Goal: Task Accomplishment & Management: Complete application form

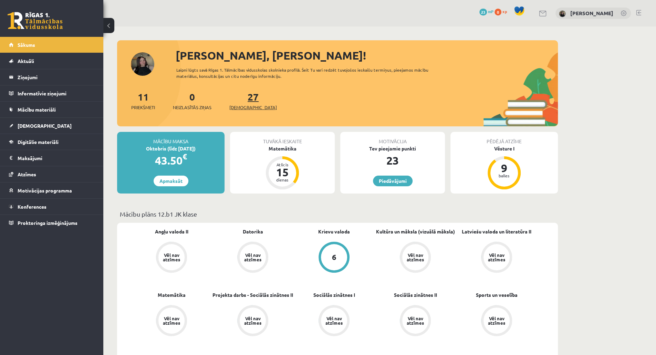
click at [244, 102] on link "27 Ieskaites" at bounding box center [253, 101] width 48 height 20
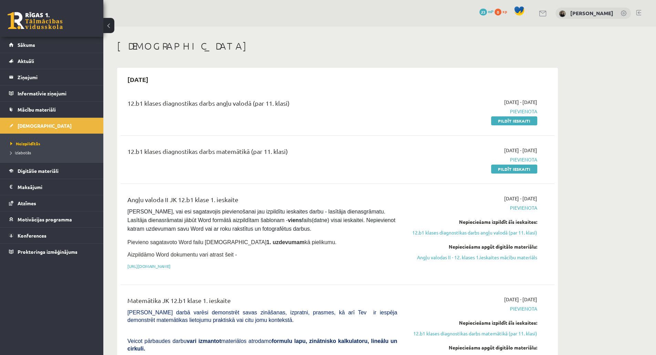
click at [269, 104] on div "12.b1 klases diagnostikas darbs angļu valodā (par 11. klasi)" at bounding box center [262, 105] width 270 height 13
click at [516, 121] on link "Pildīt ieskaiti" at bounding box center [514, 120] width 46 height 9
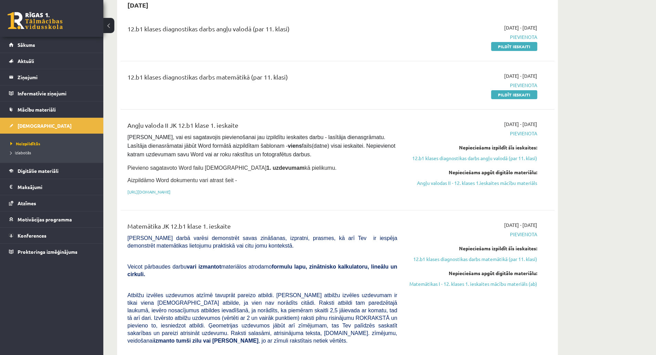
scroll to position [67, 0]
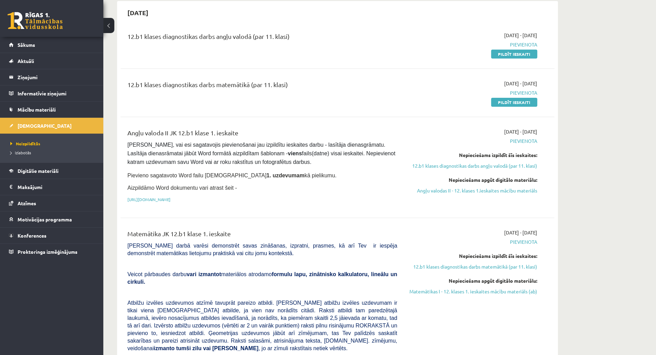
click at [518, 142] on span "Pievienota" at bounding box center [473, 140] width 130 height 7
click at [171, 197] on link "[URL][DOMAIN_NAME]" at bounding box center [148, 200] width 43 height 6
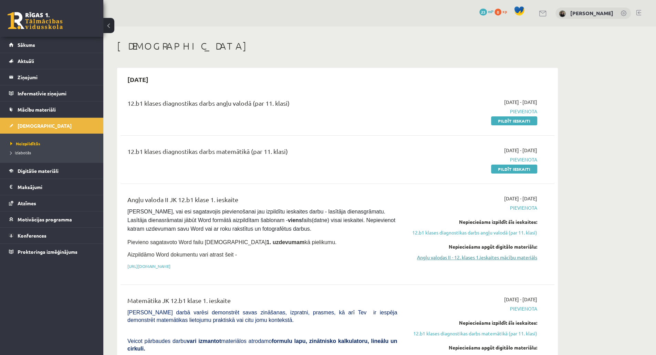
click at [474, 256] on link "Angļu valodas II - 12. klases 1.ieskaites mācību materiāls" at bounding box center [473, 257] width 130 height 7
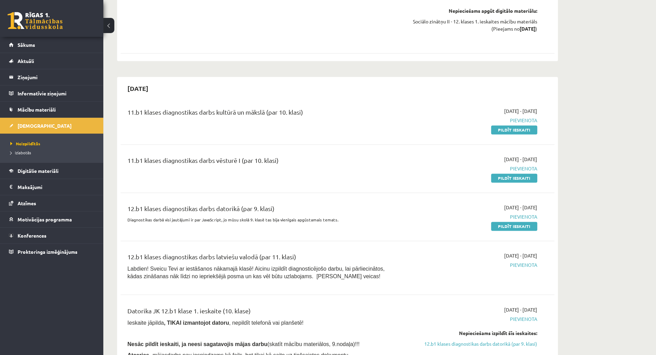
scroll to position [694, 0]
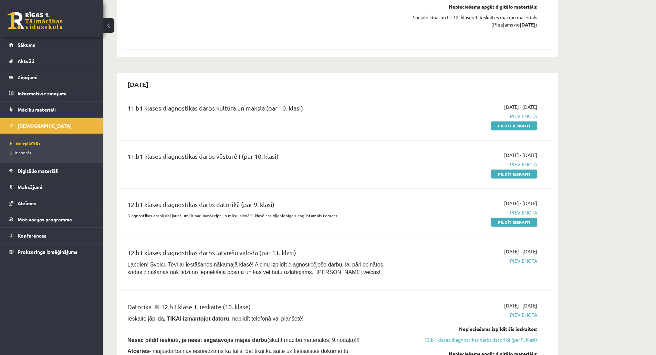
click at [517, 257] on span "Pievienota" at bounding box center [473, 260] width 130 height 7
click at [360, 261] on p "Labdien! Sveicu Tevi ar iestāšanos nākamajā klasē! Aicinu izpildīt diagnosticēj…" at bounding box center [262, 268] width 270 height 15
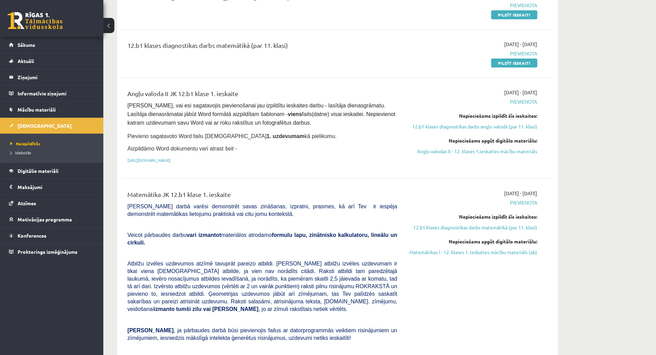
scroll to position [0, 0]
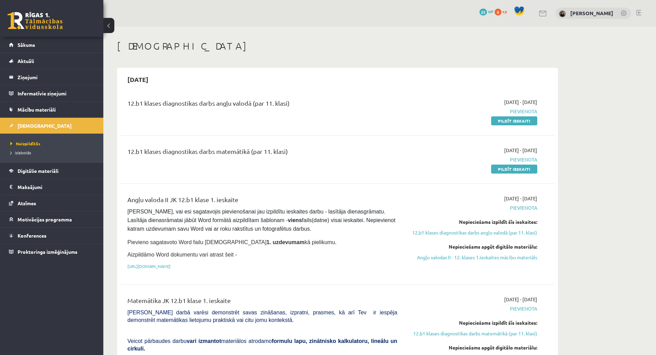
click at [652, 13] on div "0 Dāvanas 23 mP 0 xp Linda Blūma" at bounding box center [379, 13] width 553 height 27
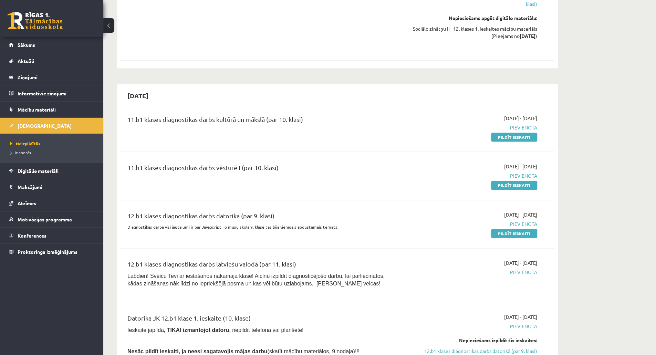
scroll to position [679, 0]
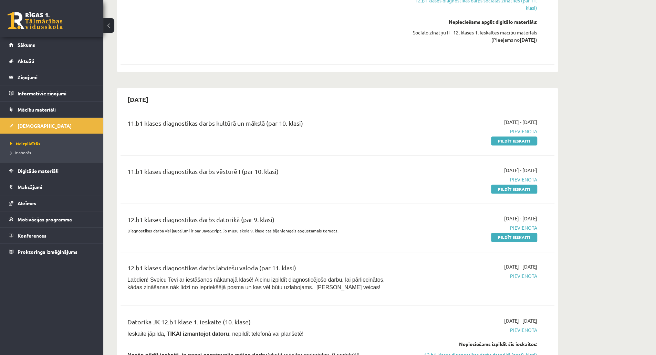
click at [237, 118] on div "11.b1 klases diagnostikas darbs kultūrā un mākslā (par 10. klasi)" at bounding box center [262, 124] width 270 height 13
drag, startPoint x: 145, startPoint y: 104, endPoint x: 313, endPoint y: 97, distance: 168.2
click at [314, 112] on div "11.b1 klases diagnostikas darbs kultūrā un mākslā (par 10. klasi) 2025-09-01 - …" at bounding box center [338, 132] width 434 height 40
click at [294, 118] on div "11.b1 klases diagnostikas darbs kultūrā un mākslā (par 10. klasi)" at bounding box center [262, 124] width 270 height 13
drag, startPoint x: 311, startPoint y: 104, endPoint x: 143, endPoint y: 110, distance: 168.2
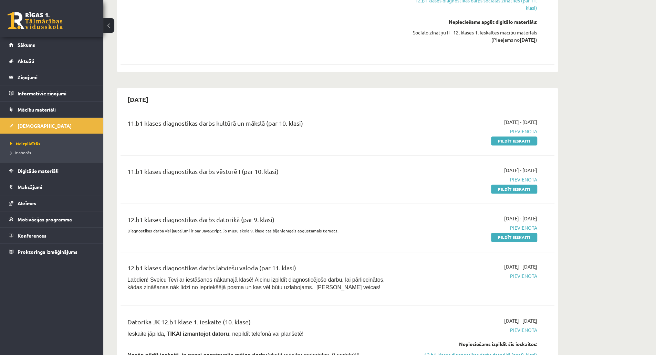
click at [143, 118] on div "11.b1 klases diagnostikas darbs kultūrā un mākslā (par 10. klasi)" at bounding box center [262, 124] width 270 height 13
copy div "klases diagnostikas darbs kultūrā un mākslā (par 10. klasi)"
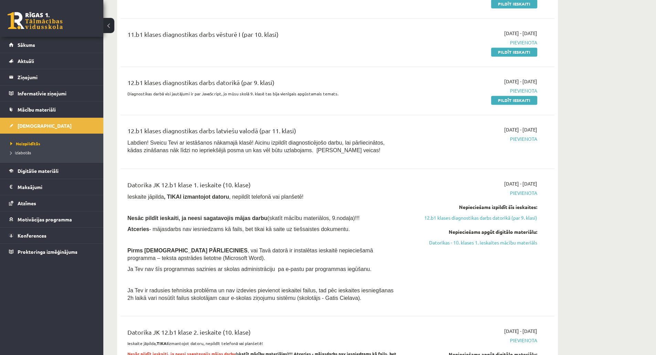
scroll to position [505, 0]
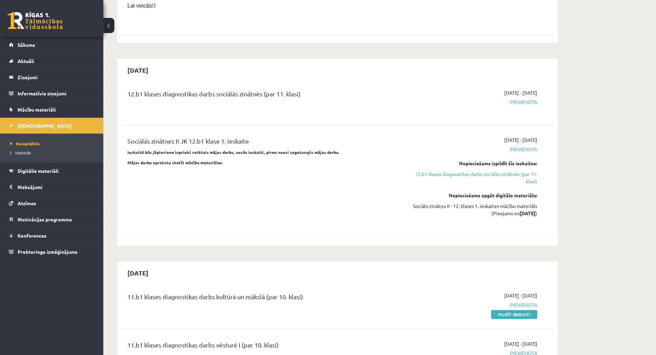
click at [388, 285] on div "11.b1 klases diagnostikas darbs kultūrā un mākslā (par 10. klasi) 2025-09-01 - …" at bounding box center [338, 305] width 434 height 40
click at [25, 153] on span "Izlabotās" at bounding box center [20, 153] width 21 height 6
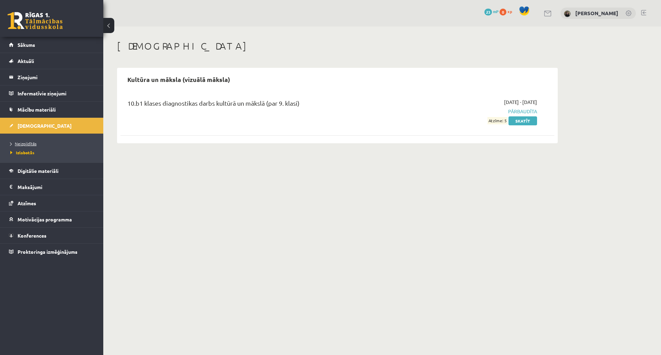
click at [25, 144] on span "Neizpildītās" at bounding box center [23, 144] width 26 height 6
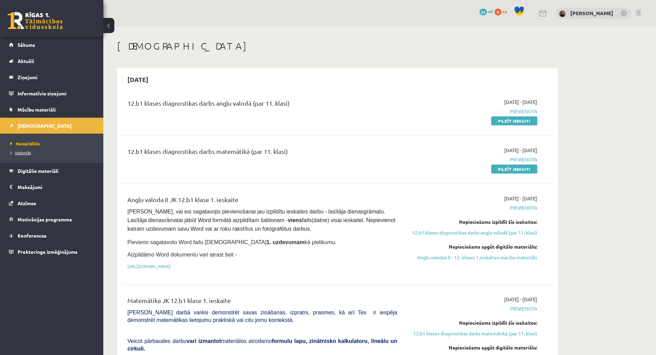
click at [25, 152] on span "Izlabotās" at bounding box center [20, 153] width 21 height 6
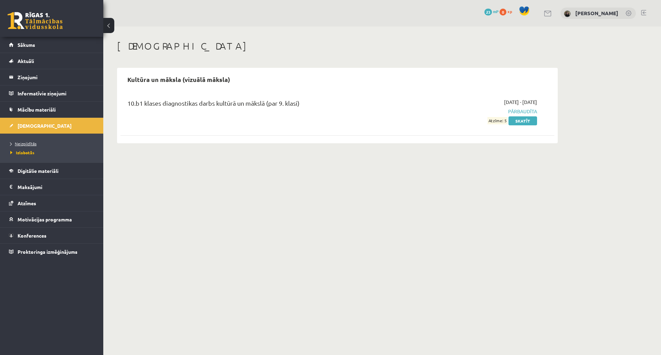
click at [25, 142] on span "Neizpildītās" at bounding box center [23, 144] width 26 height 6
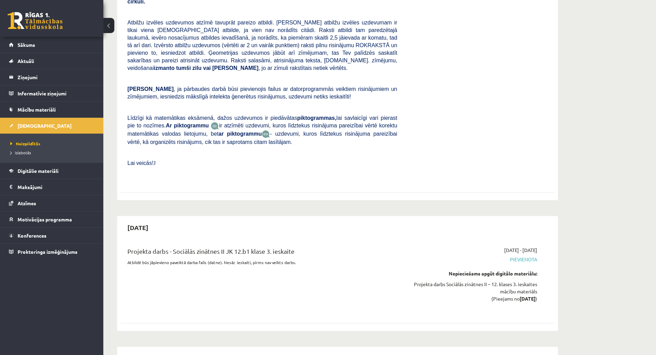
scroll to position [4039, 0]
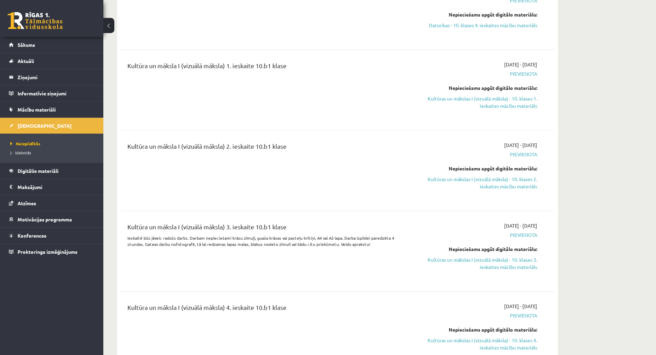
scroll to position [1435, 0]
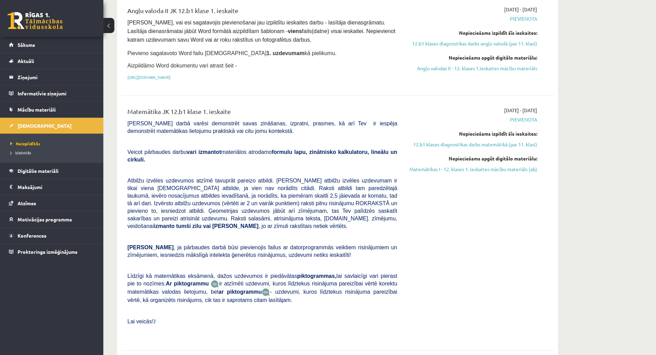
scroll to position [0, 0]
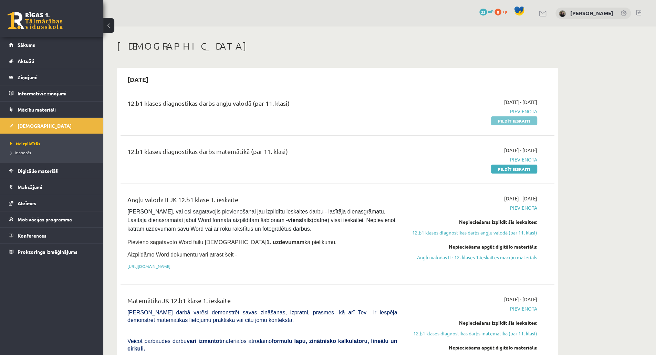
click at [520, 121] on link "Pildīt ieskaiti" at bounding box center [514, 120] width 46 height 9
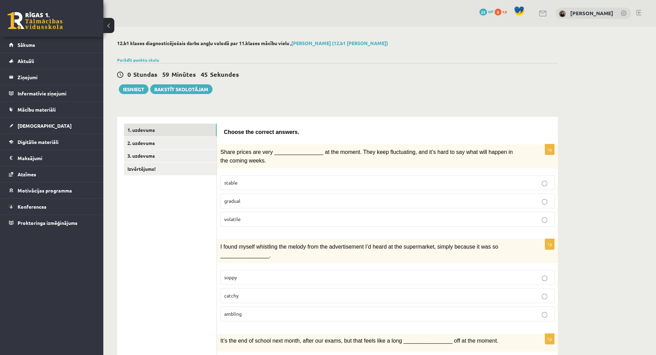
click at [304, 217] on p "volatile" at bounding box center [387, 219] width 327 height 7
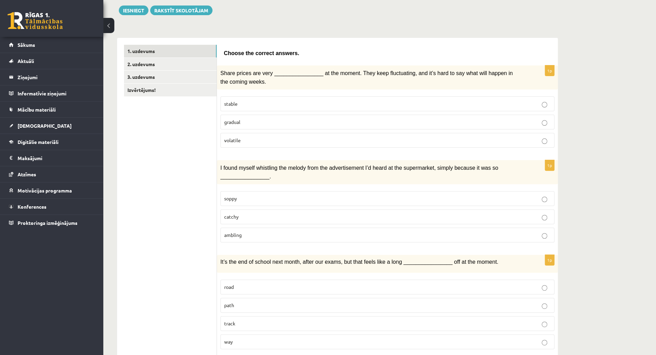
scroll to position [85, 0]
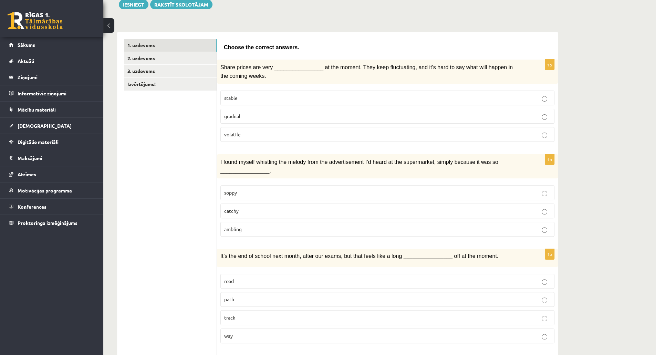
click at [485, 209] on p "catchy" at bounding box center [387, 210] width 327 height 7
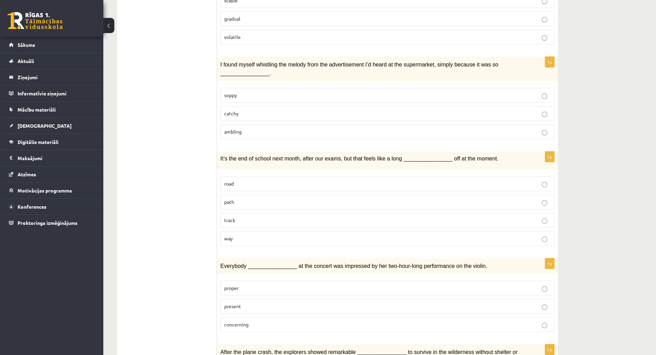
scroll to position [212, 0]
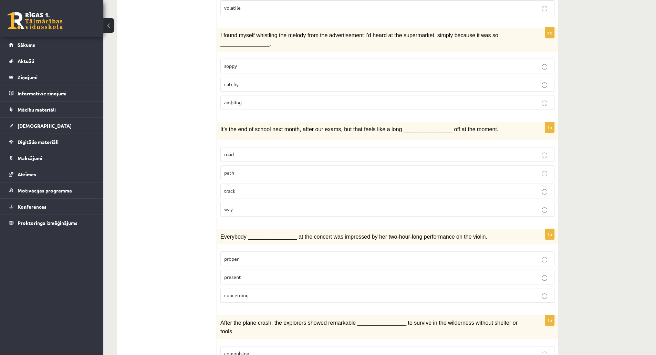
click at [430, 208] on label "way" at bounding box center [387, 209] width 334 height 15
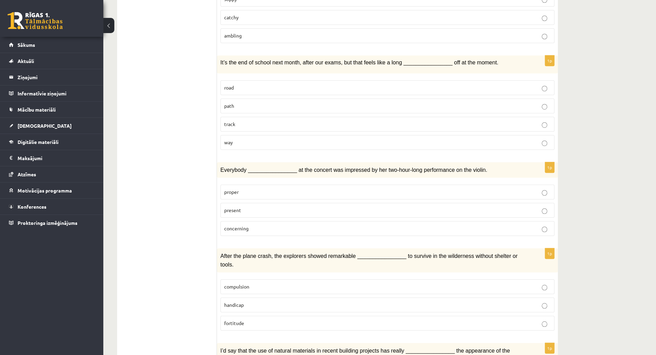
scroll to position [280, 0]
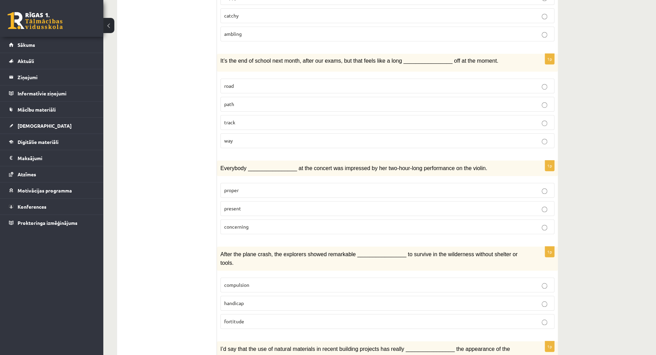
click at [473, 219] on label "concerning" at bounding box center [387, 226] width 334 height 15
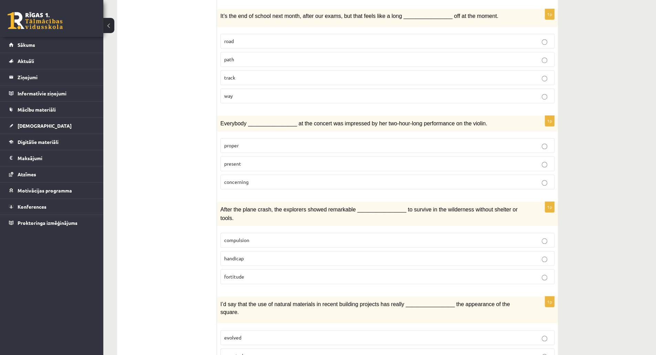
scroll to position [327, 0]
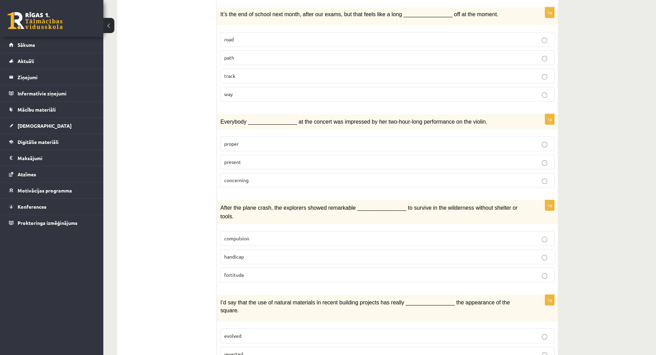
click at [471, 268] on label "fortitude" at bounding box center [387, 275] width 334 height 15
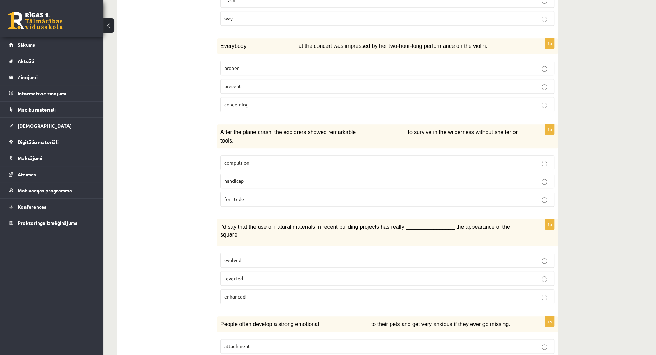
scroll to position [406, 0]
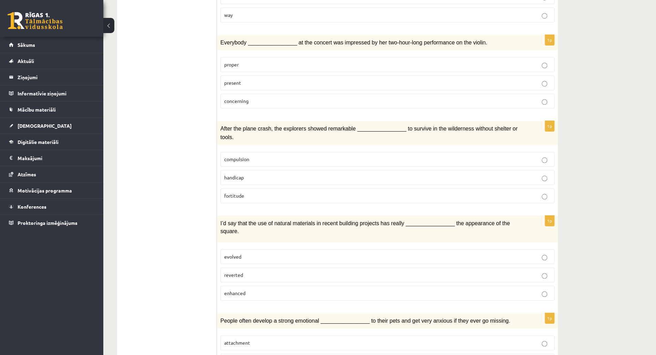
click at [527, 290] on p "enhanced" at bounding box center [387, 293] width 327 height 7
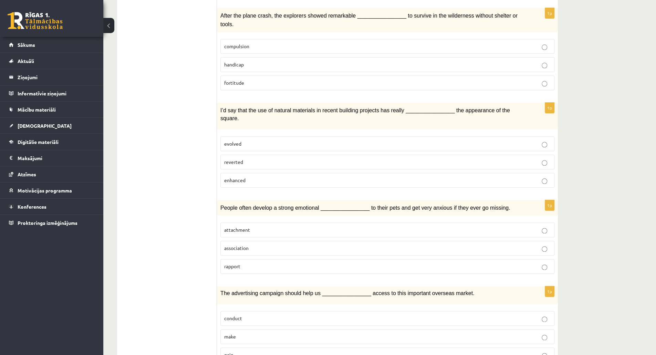
scroll to position [519, 0]
click at [520, 222] on label "attachment" at bounding box center [387, 229] width 334 height 15
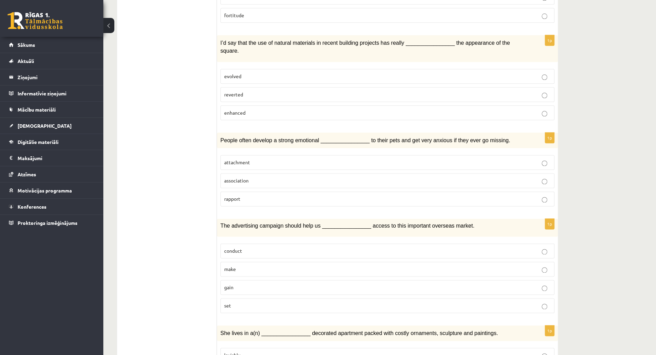
scroll to position [587, 0]
click at [406, 279] on label "gain" at bounding box center [387, 286] width 334 height 15
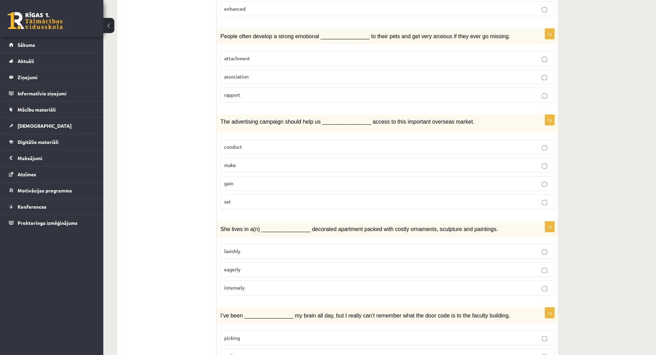
scroll to position [689, 0]
click at [518, 245] on label "lavishly" at bounding box center [387, 252] width 334 height 15
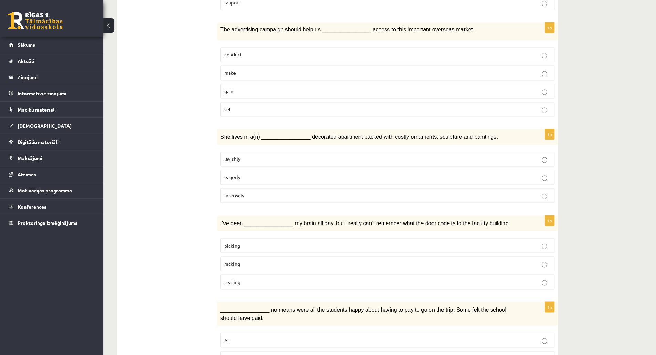
scroll to position [786, 0]
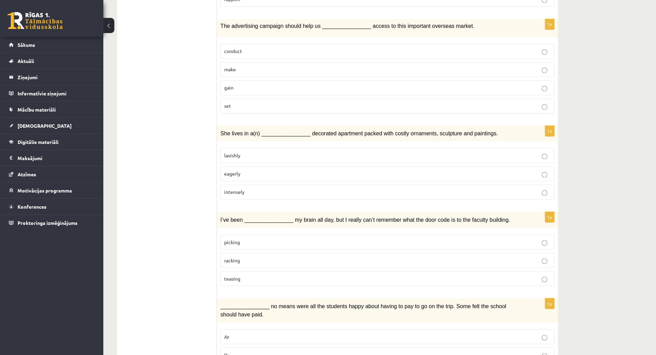
click at [446, 238] on p "picking" at bounding box center [387, 241] width 327 height 7
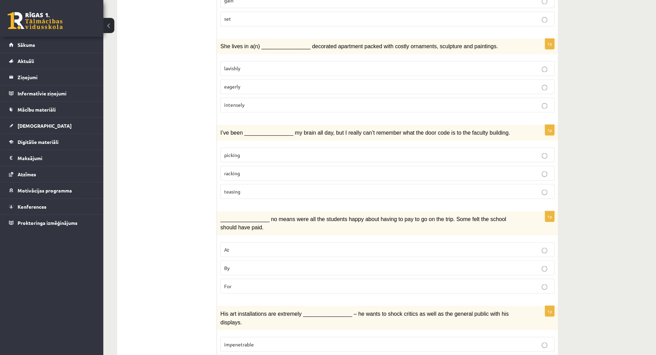
scroll to position [874, 0]
click at [408, 263] on p "By" at bounding box center [387, 266] width 327 height 7
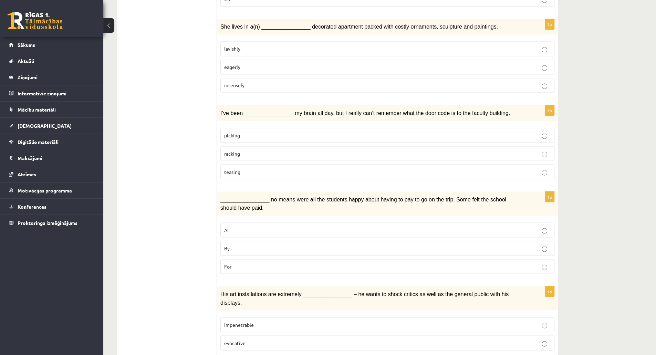
click at [486, 355] on p "provocative" at bounding box center [387, 361] width 327 height 7
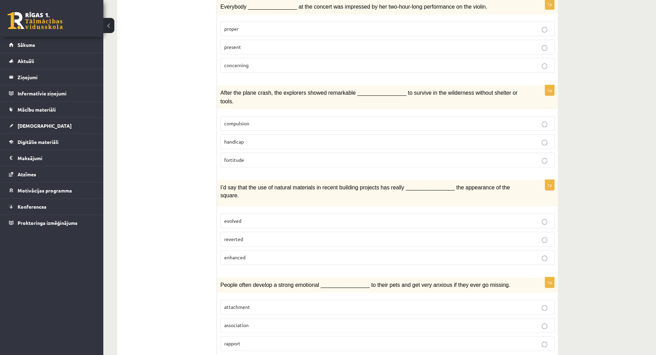
scroll to position [0, 0]
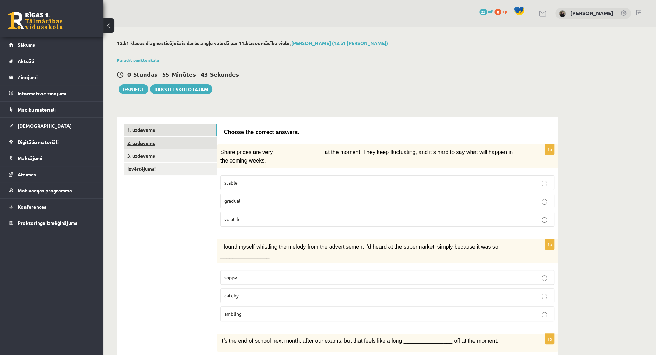
click at [188, 140] on link "2. uzdevums" at bounding box center [170, 143] width 93 height 13
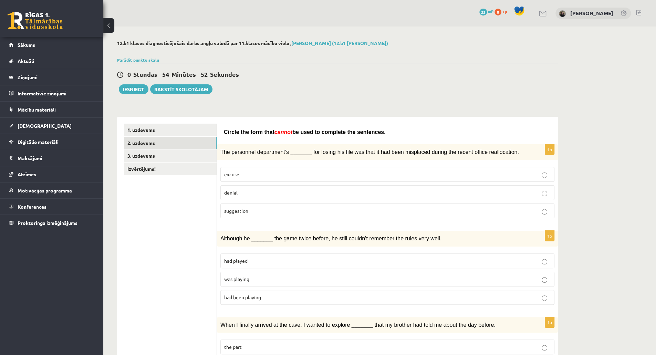
click at [274, 294] on p "had been playing" at bounding box center [387, 297] width 327 height 7
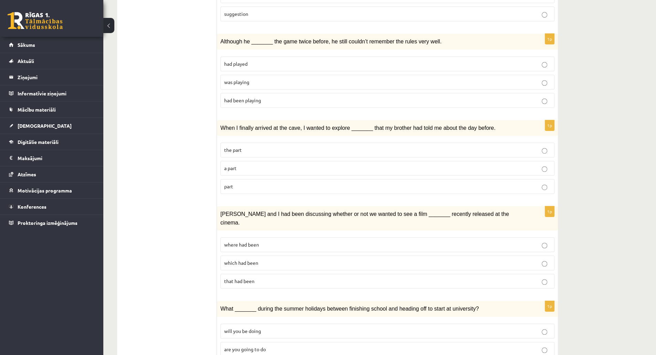
scroll to position [201, 0]
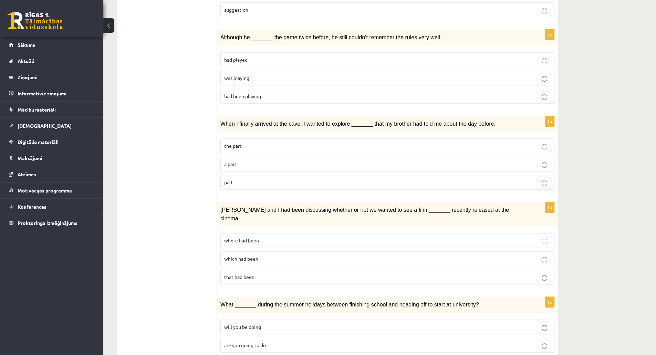
click at [508, 179] on p "part" at bounding box center [387, 182] width 327 height 7
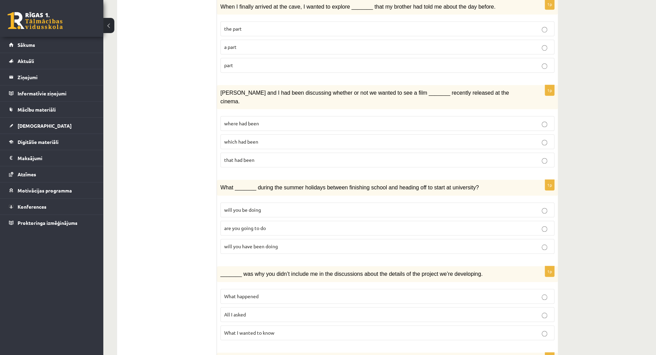
scroll to position [319, 0]
click at [329, 112] on fieldset "where had been which had been that had been" at bounding box center [387, 140] width 334 height 57
click at [343, 119] on p "where had been" at bounding box center [387, 122] width 327 height 7
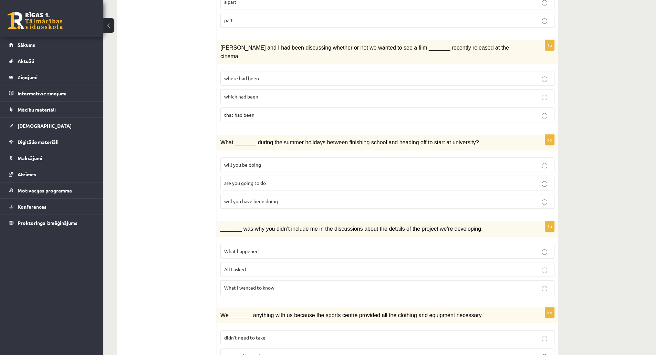
scroll to position [367, 0]
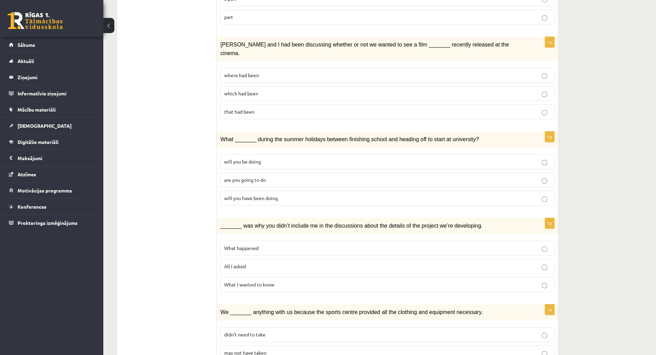
drag, startPoint x: 557, startPoint y: 183, endPoint x: 539, endPoint y: 183, distance: 17.9
click at [539, 183] on div "1p What _______ during the summer holidays between finishing school and heading…" at bounding box center [387, 172] width 341 height 80
click at [539, 195] on p "will you have been doing" at bounding box center [387, 198] width 327 height 7
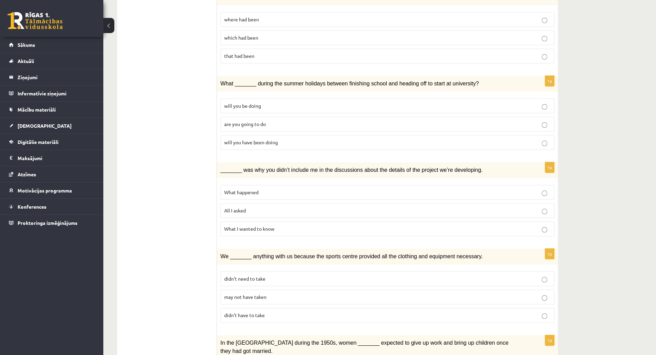
scroll to position [423, 0]
click at [536, 188] on p "What happened" at bounding box center [387, 191] width 327 height 7
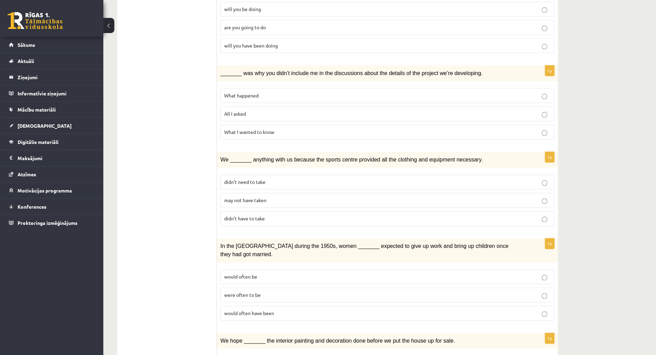
scroll to position [517, 0]
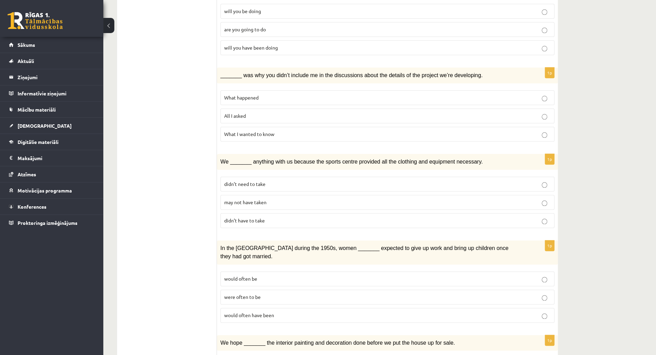
click at [522, 195] on label "may not have taken" at bounding box center [387, 202] width 334 height 15
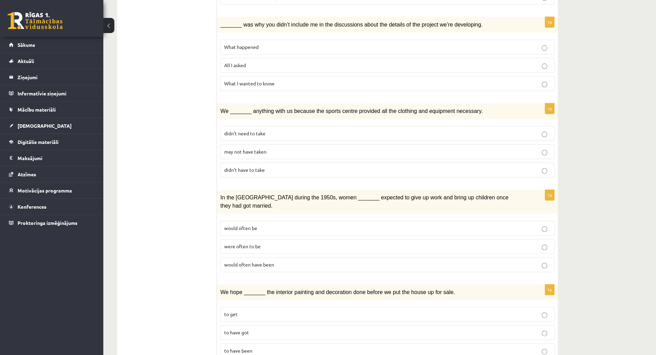
scroll to position [568, 0]
click at [504, 242] on p "were often to be" at bounding box center [387, 245] width 327 height 7
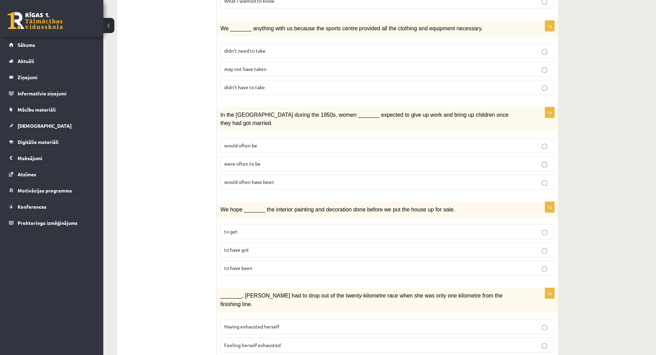
scroll to position [654, 0]
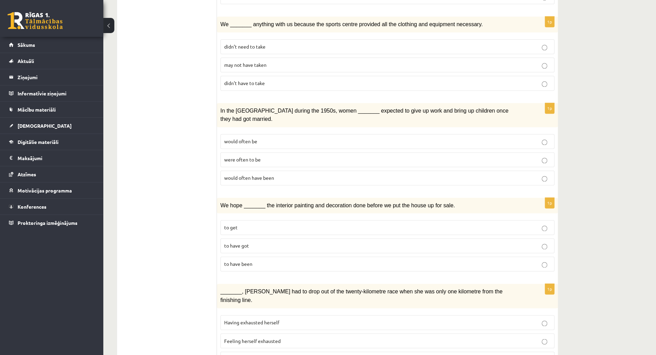
click at [549, 260] on p "to have been" at bounding box center [387, 263] width 327 height 7
click at [542, 355] on p "Felt exhausted herself" at bounding box center [387, 358] width 327 height 7
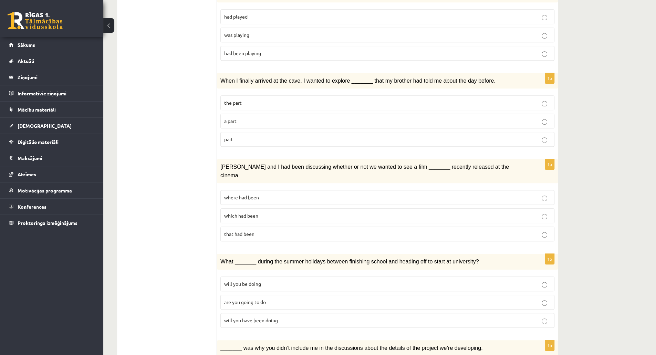
scroll to position [0, 0]
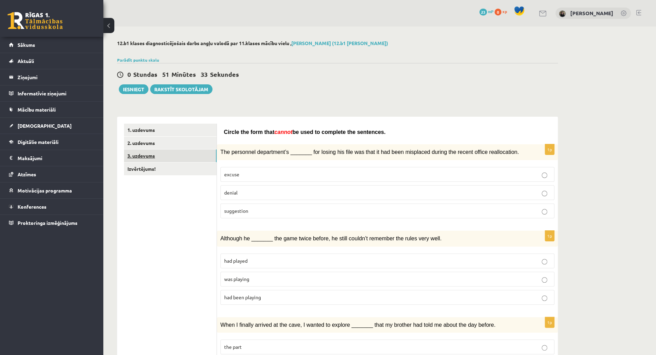
click at [173, 153] on link "3. uzdevums" at bounding box center [170, 155] width 93 height 13
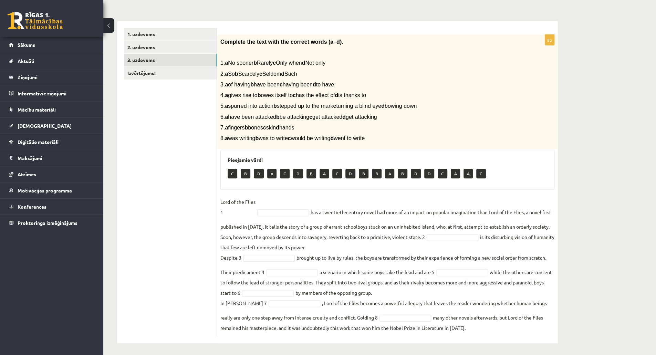
scroll to position [97, 0]
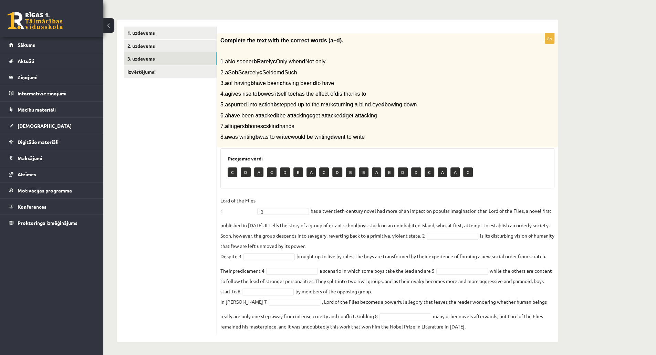
click at [463, 232] on fieldset "Lord of the Flies 1 B * has a twentieth-century novel had more of an impact on …" at bounding box center [387, 263] width 334 height 136
click at [273, 251] on fieldset "Lord of the Flies 1 B * has a twentieth-century novel had more of an impact on …" at bounding box center [387, 263] width 334 height 136
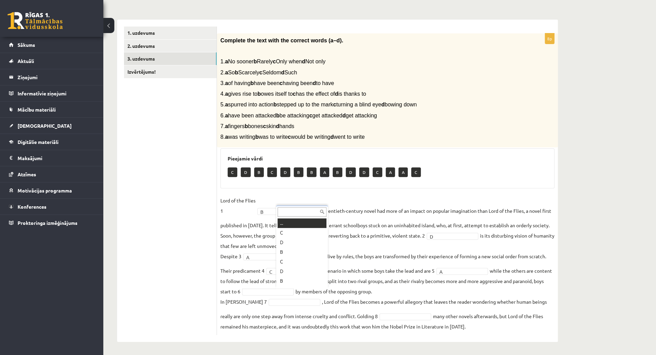
scroll to position [8, 0]
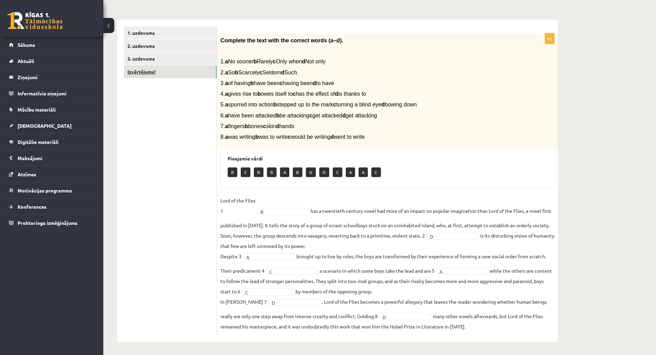
click at [175, 71] on link "Izvērtējums!" at bounding box center [170, 71] width 93 height 13
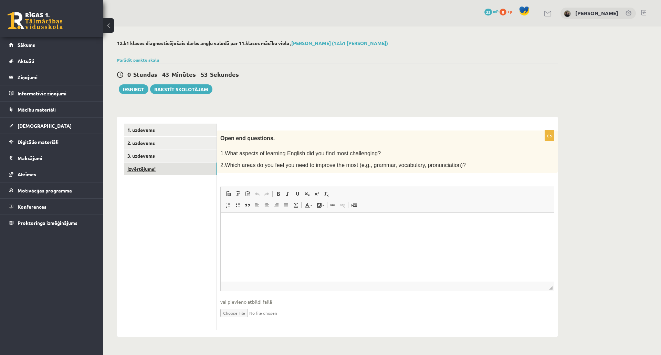
scroll to position [0, 0]
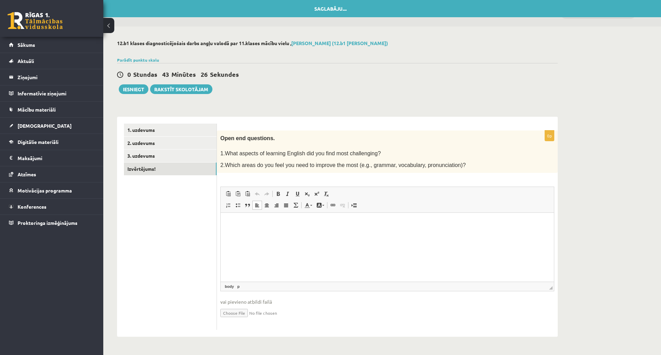
click at [237, 234] on html at bounding box center [387, 223] width 333 height 21
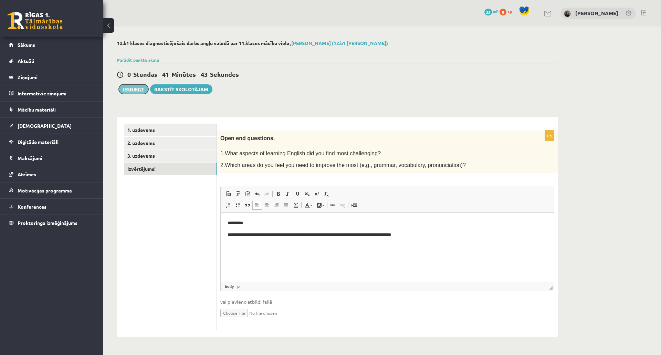
click at [140, 90] on button "Iesniegt" at bounding box center [134, 89] width 30 height 10
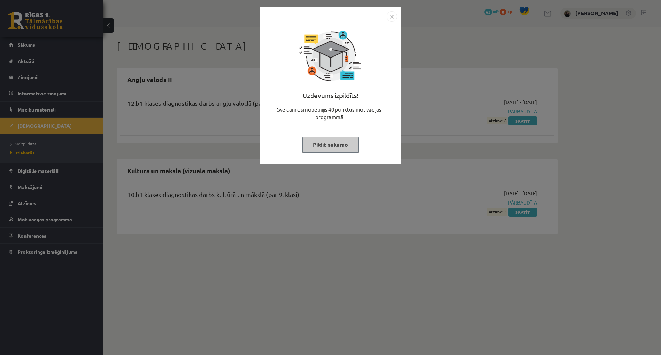
click at [394, 18] on img "Close" at bounding box center [392, 16] width 10 height 10
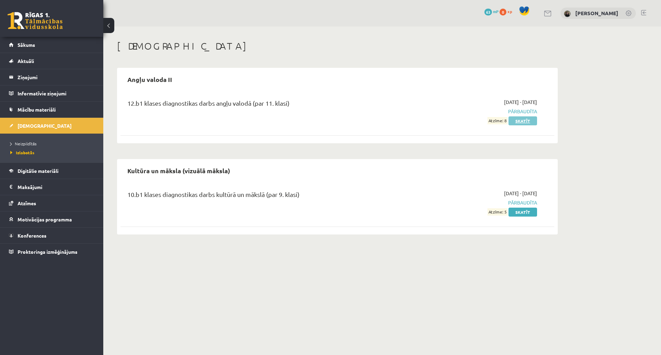
click at [524, 121] on link "Skatīt" at bounding box center [523, 120] width 29 height 9
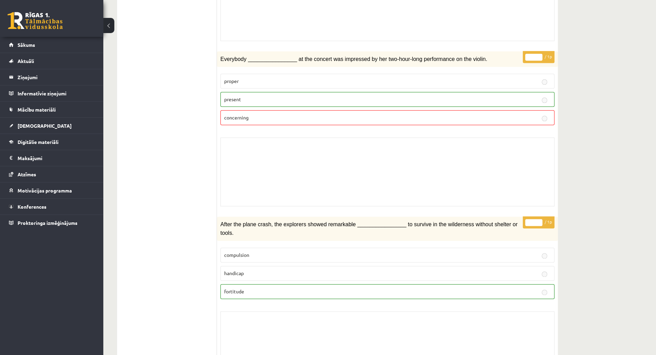
scroll to position [615, 0]
click at [547, 100] on label "present" at bounding box center [387, 98] width 334 height 15
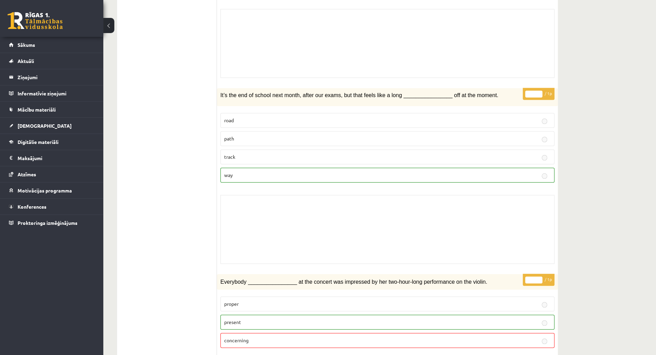
scroll to position [42, 0]
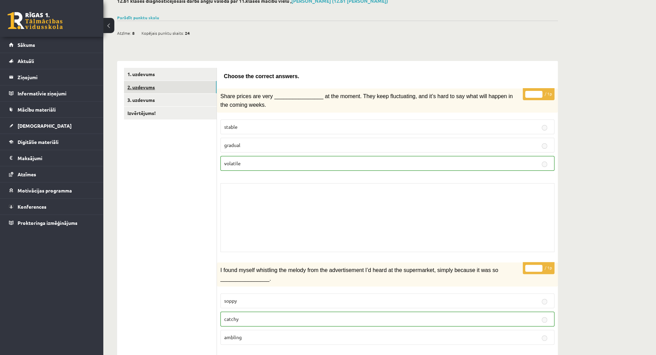
click at [181, 85] on link "2. uzdevums" at bounding box center [170, 87] width 93 height 13
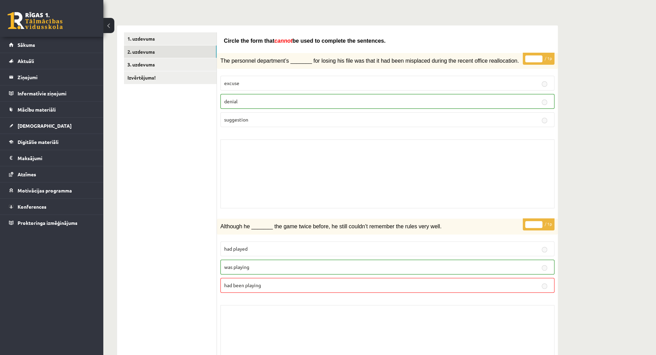
scroll to position [0, 0]
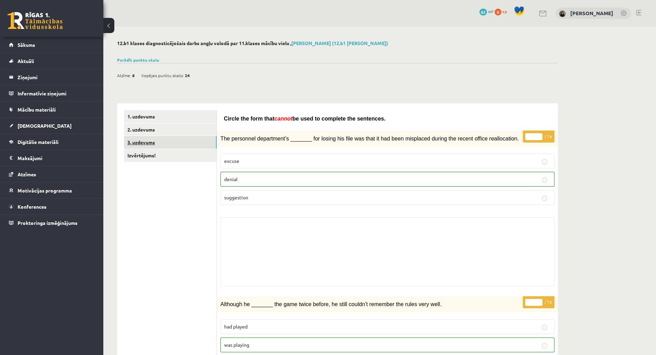
click at [187, 144] on link "3. uzdevums" at bounding box center [170, 142] width 93 height 13
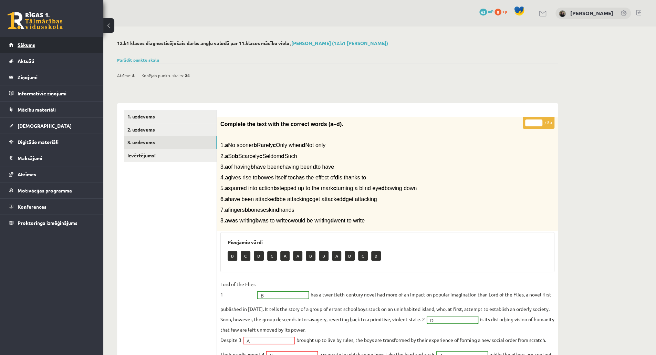
click at [42, 44] on link "Sākums" at bounding box center [52, 45] width 86 height 16
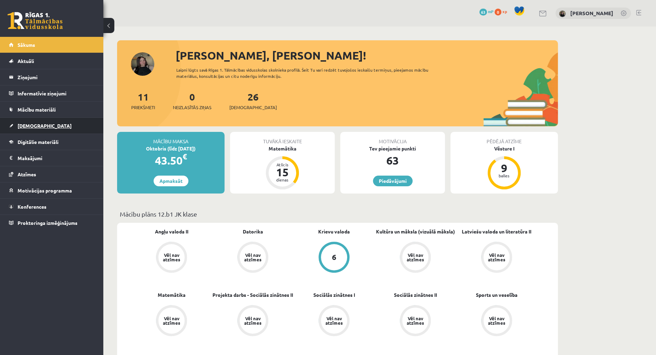
click at [34, 124] on span "[DEMOGRAPHIC_DATA]" at bounding box center [45, 126] width 54 height 6
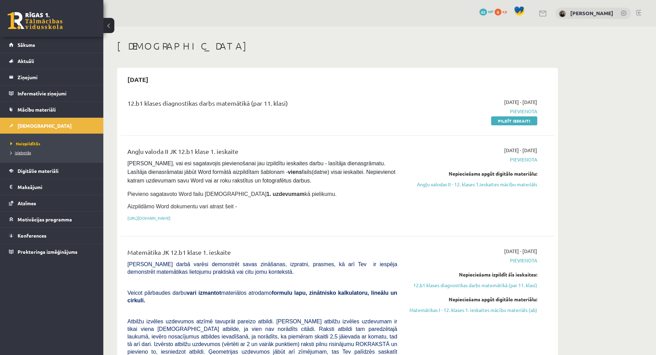
click at [28, 155] on link "Izlabotās" at bounding box center [53, 152] width 86 height 6
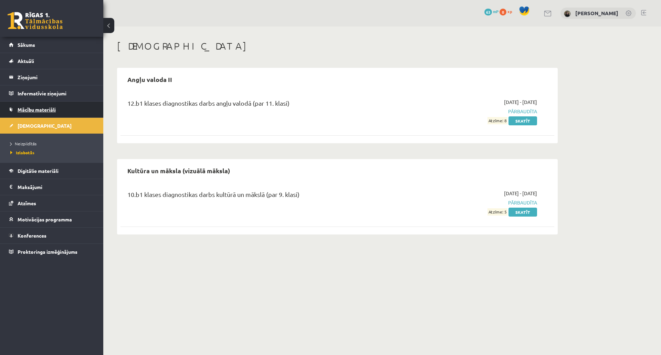
click at [39, 109] on span "Mācību materiāli" at bounding box center [37, 109] width 38 height 6
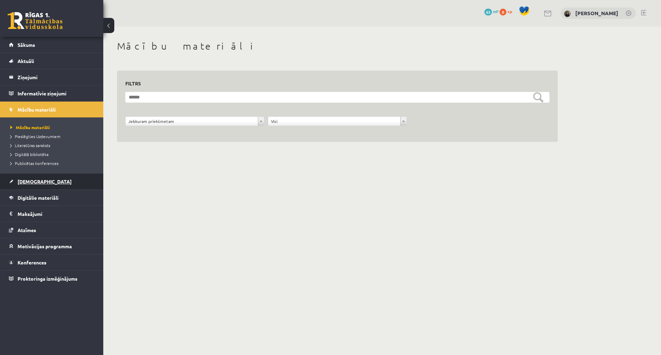
click at [34, 184] on link "[DEMOGRAPHIC_DATA]" at bounding box center [52, 182] width 86 height 16
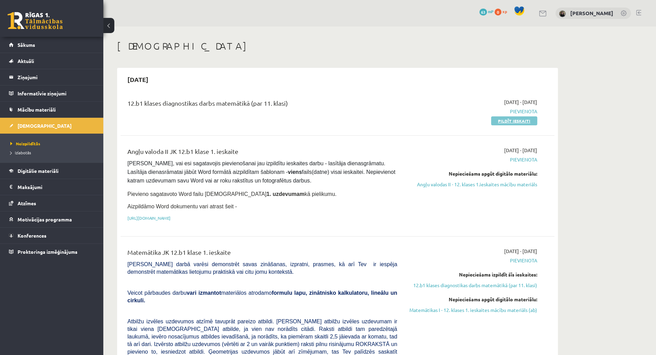
click at [501, 120] on link "Pildīt ieskaiti" at bounding box center [514, 120] width 46 height 9
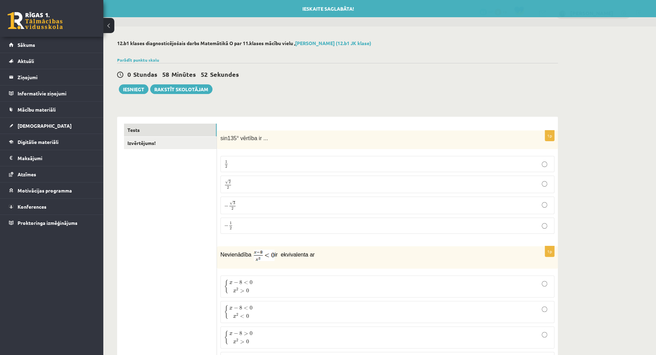
click at [416, 84] on div "0 Stundas 58 Minūtes 52 Sekundes Ieskaite saglabāta! Iesniegt Rakstīt skolotājam" at bounding box center [337, 78] width 441 height 31
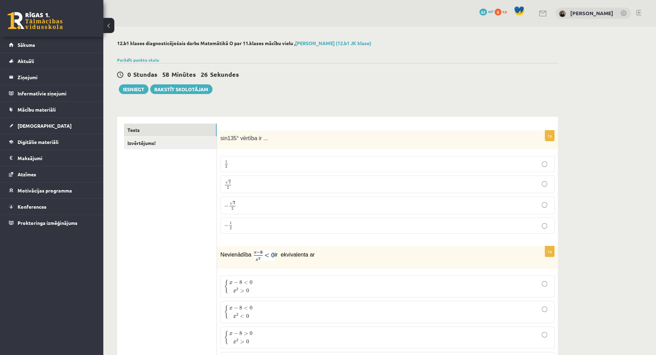
click at [493, 185] on p "√ 2 2 2 2" at bounding box center [387, 184] width 327 height 10
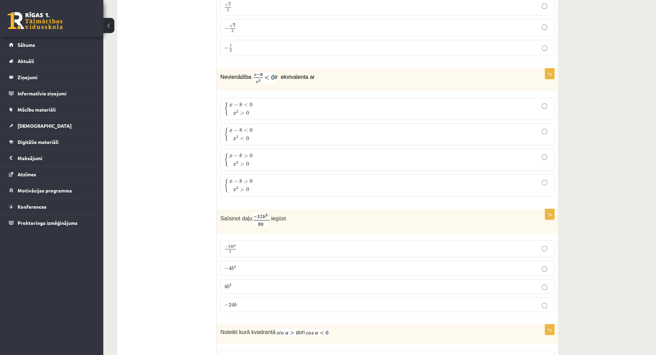
scroll to position [179, 0]
click at [351, 265] on p "− 4 b 4 − 4 b 4" at bounding box center [387, 266] width 327 height 7
click at [262, 110] on p "{ x − 8 < 0 x 2 > 0 { x − 8 < 0 x 2 > 0" at bounding box center [387, 107] width 327 height 14
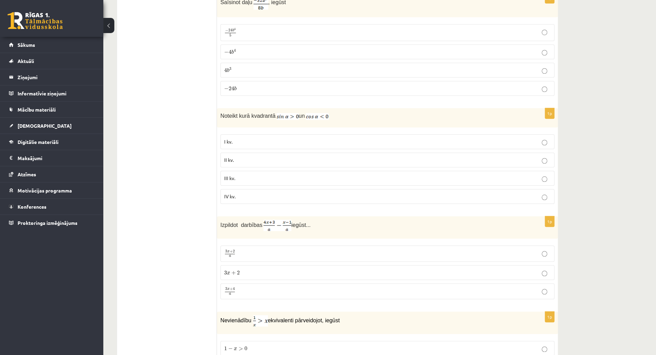
scroll to position [393, 0]
click at [441, 157] on p "II kv." at bounding box center [387, 160] width 327 height 7
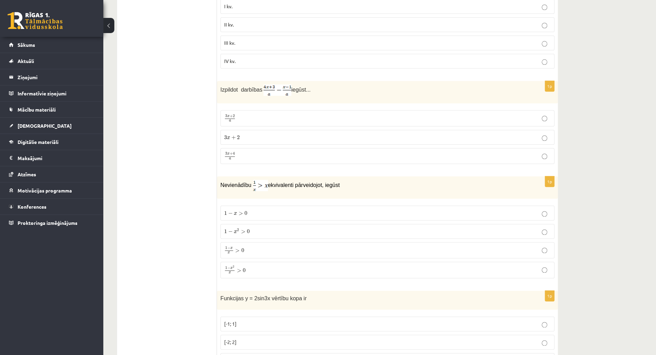
scroll to position [531, 0]
click at [477, 146] on label "3 x + 4 a 3 x + 4 a" at bounding box center [387, 154] width 334 height 16
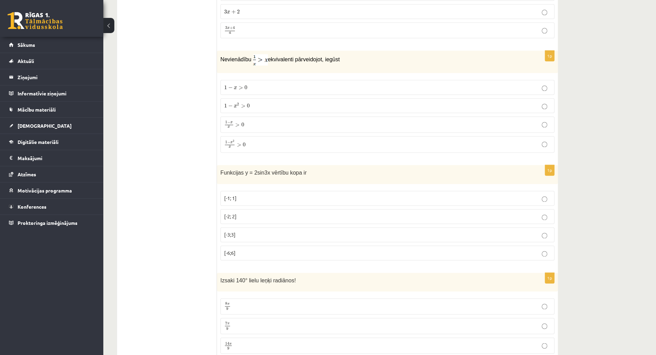
scroll to position [660, 0]
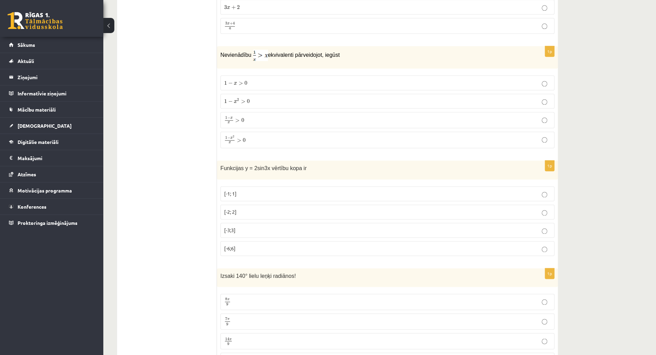
click at [275, 137] on p "1 − x 2 x > 0 1 − x 2 x > 0" at bounding box center [387, 139] width 327 height 9
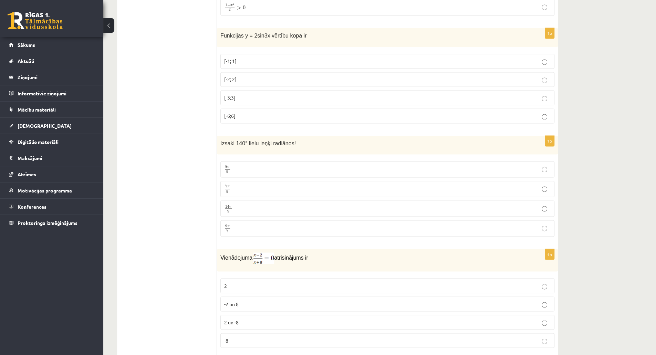
scroll to position [788, 0]
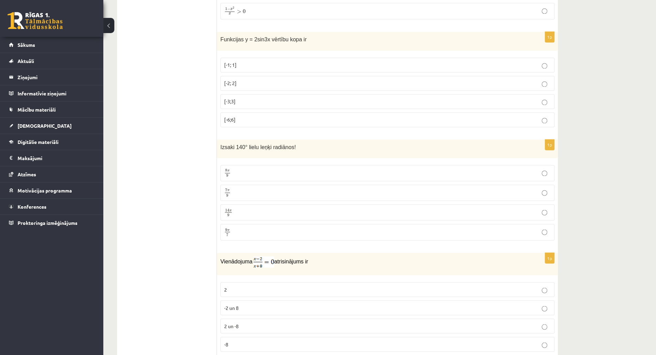
click at [425, 188] on p "7 π 9 7 π 9" at bounding box center [387, 192] width 327 height 9
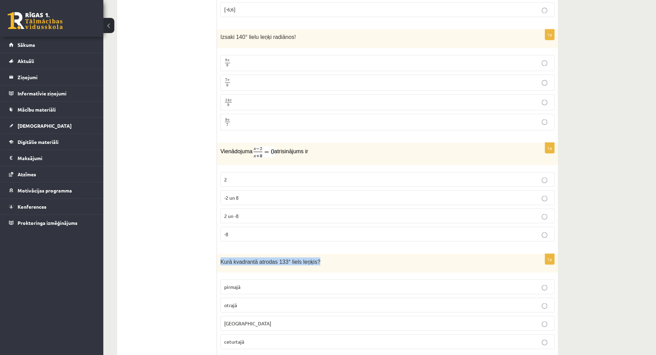
scroll to position [912, 0]
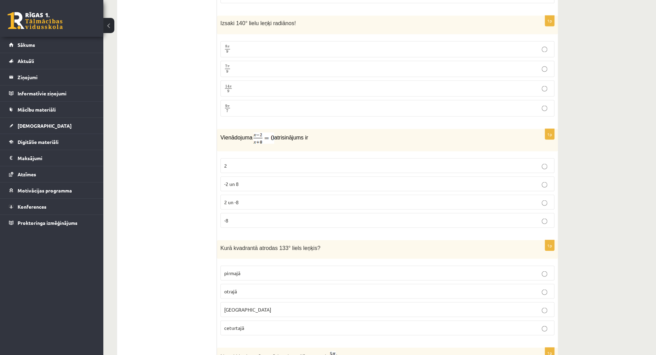
click at [541, 163] on label "2" at bounding box center [387, 165] width 334 height 15
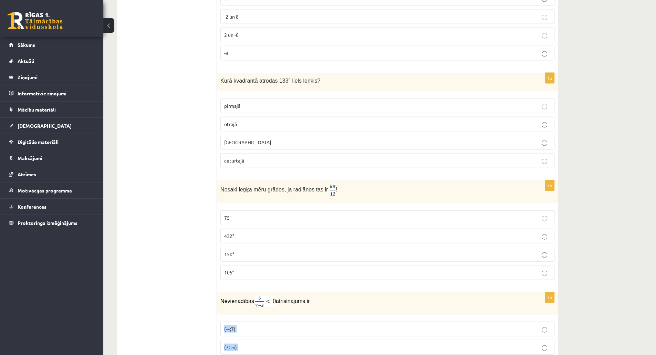
scroll to position [1118, 0]
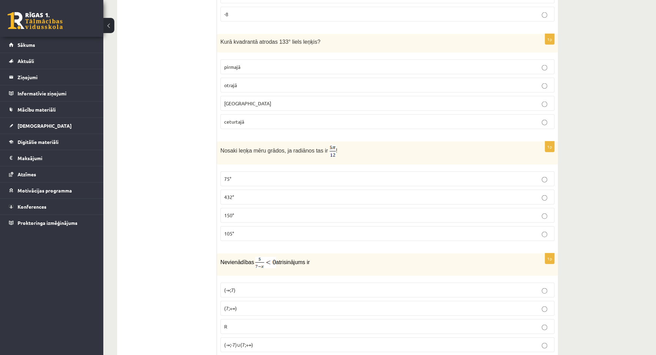
click at [515, 82] on p "otrajā" at bounding box center [387, 85] width 327 height 7
click at [488, 230] on fieldset "75° 432° 150° 105°" at bounding box center [387, 205] width 334 height 75
click at [501, 230] on p "105°" at bounding box center [387, 233] width 327 height 7
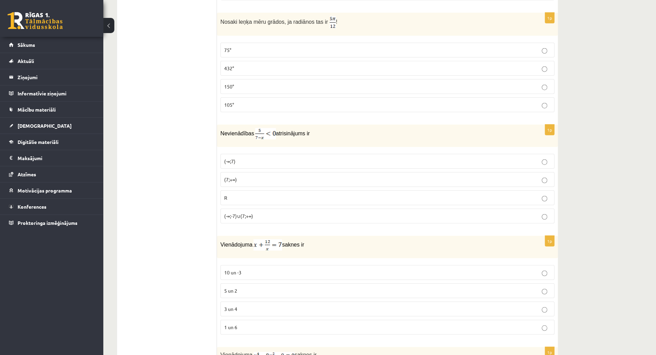
scroll to position [1254, 0]
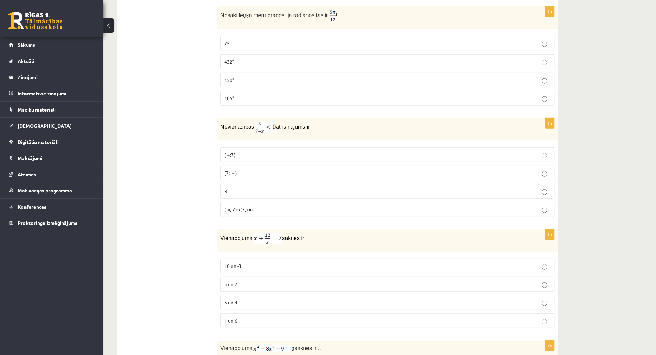
click at [359, 169] on p "(7;+∞)" at bounding box center [387, 172] width 327 height 7
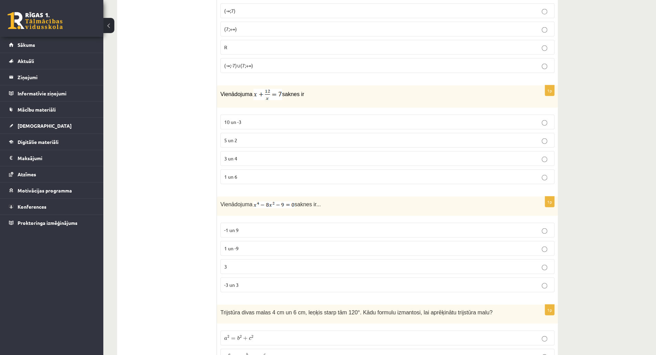
scroll to position [1397, 0]
click at [519, 152] on label "3 un 4" at bounding box center [387, 159] width 334 height 15
click at [355, 282] on p "-3 un 3" at bounding box center [387, 285] width 327 height 7
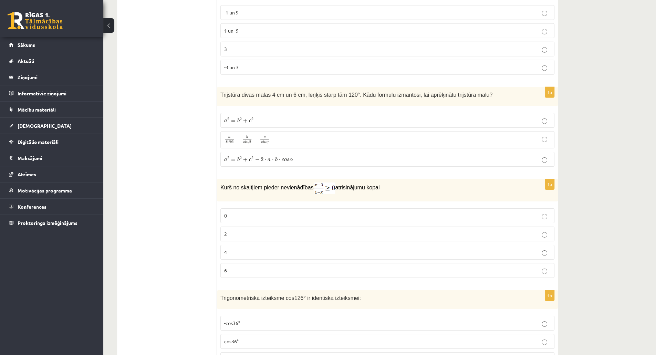
scroll to position [1617, 0]
click at [508, 243] on label "4" at bounding box center [387, 250] width 334 height 15
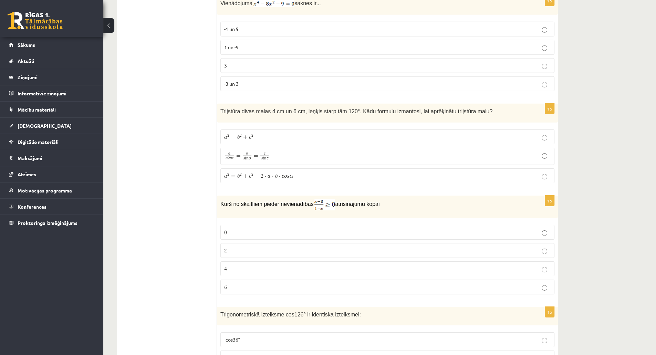
scroll to position [1586, 0]
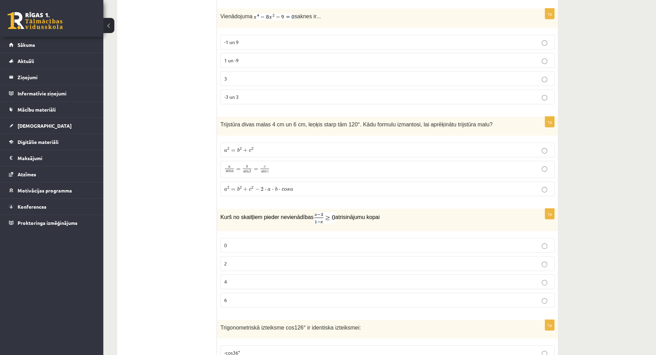
click at [436, 146] on p "a 2 = b 2 + c 2 a 2 = b 2 + c 2" at bounding box center [387, 149] width 327 height 7
click at [468, 182] on label "a 2 = b 2 + c 2 − 2 ⋅ a ⋅ b ⋅ c o s α a 2 = b 2 + c 2 − 2 ⋅ a ⋅ b ⋅ c o s α" at bounding box center [387, 189] width 334 height 15
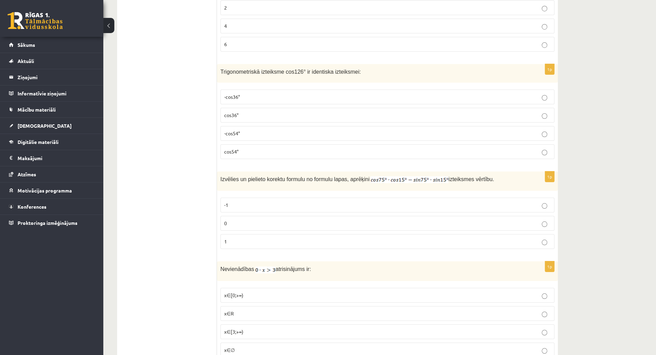
scroll to position [1842, 0]
click at [548, 130] on p "-cos54°" at bounding box center [387, 133] width 327 height 7
click at [517, 220] on p "0" at bounding box center [387, 223] width 327 height 7
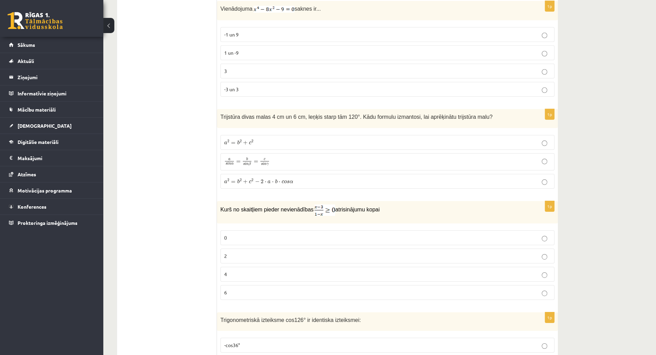
scroll to position [1890, 0]
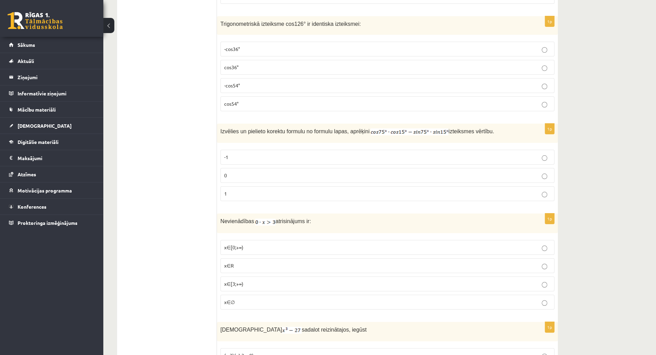
click at [537, 172] on p "0" at bounding box center [387, 175] width 327 height 7
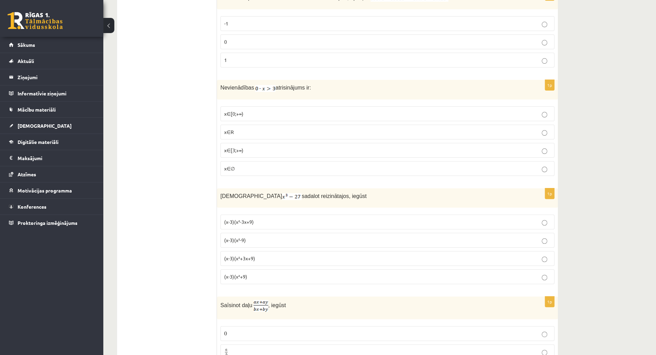
scroll to position [2030, 0]
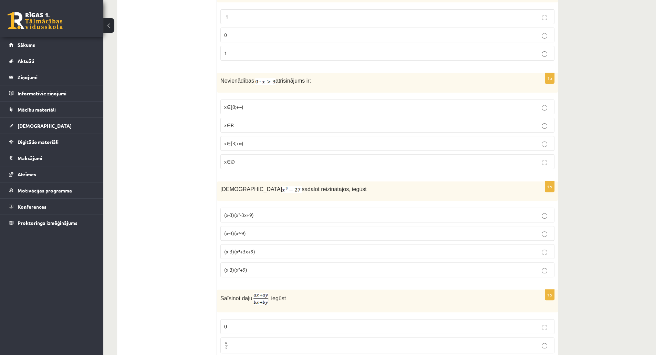
click at [513, 158] on p "x∈∅" at bounding box center [387, 161] width 327 height 7
click at [253, 208] on label "(x-3)(x²-3x+9)" at bounding box center [387, 215] width 334 height 15
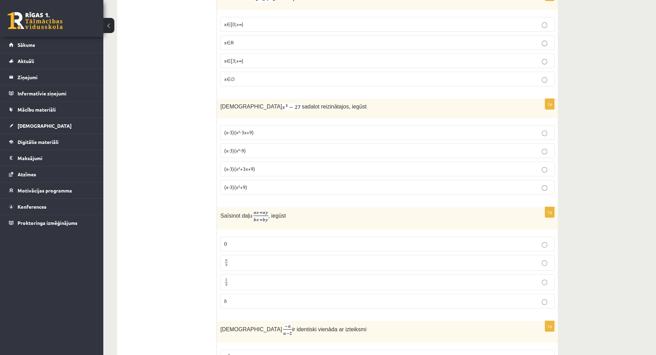
scroll to position [2113, 0]
click at [506, 259] on p "a b a b" at bounding box center [387, 263] width 327 height 9
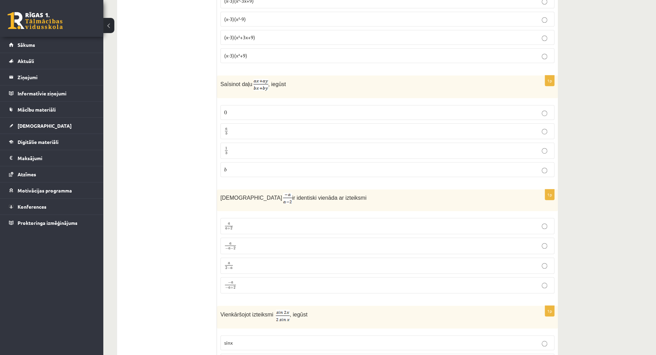
scroll to position [2251, 0]
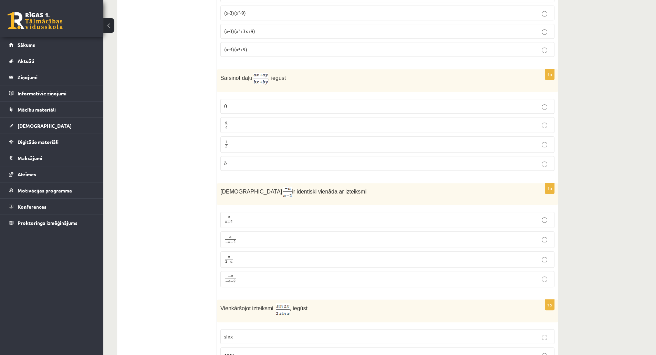
click at [322, 255] on p "a 2 − a a 2 − a" at bounding box center [387, 259] width 327 height 9
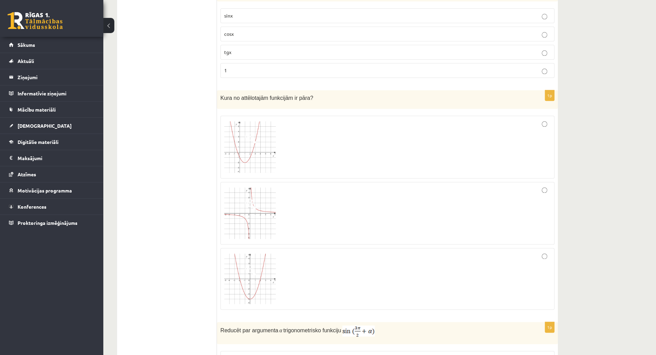
scroll to position [2578, 0]
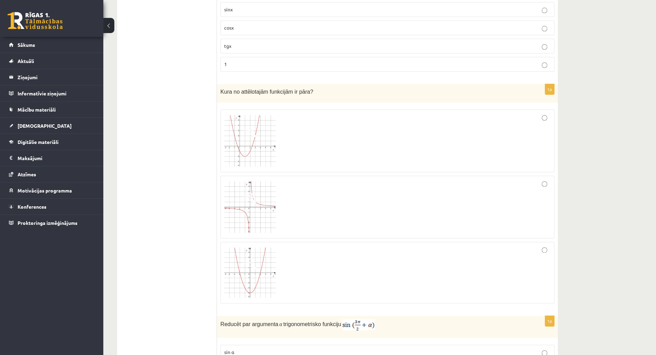
click at [527, 246] on div at bounding box center [387, 273] width 327 height 54
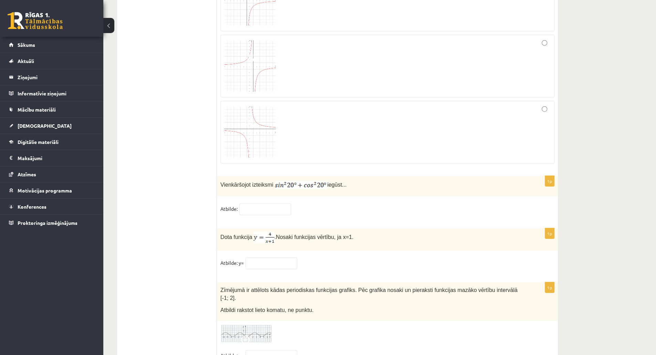
scroll to position [3243, 0]
click at [268, 204] on input "text" at bounding box center [265, 210] width 52 height 12
type input "*"
click at [256, 258] on input "text" at bounding box center [272, 264] width 52 height 12
type input "*"
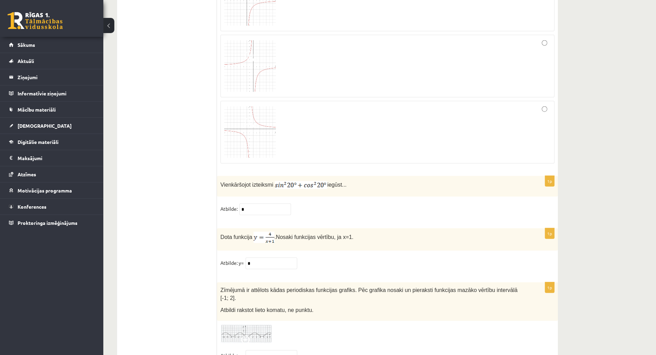
click at [350, 324] on div at bounding box center [387, 333] width 334 height 19
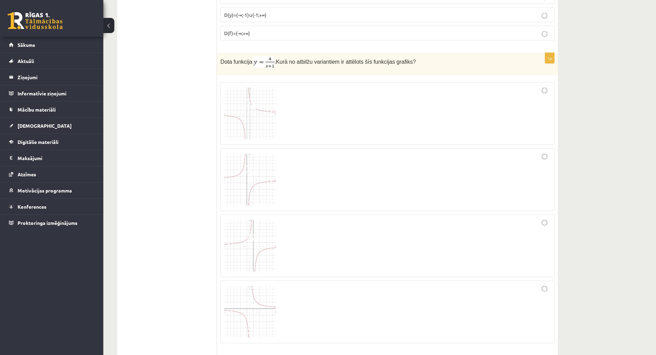
scroll to position [3050, 0]
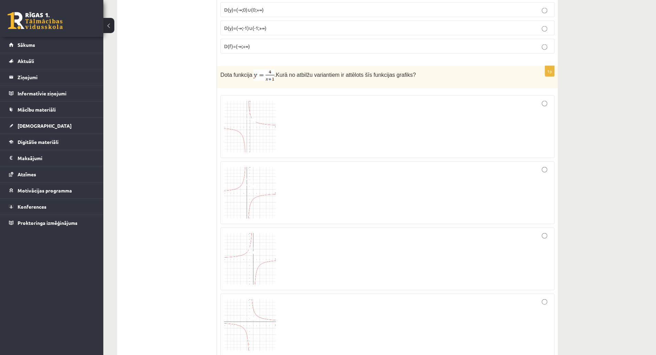
click at [431, 99] on div at bounding box center [387, 126] width 327 height 55
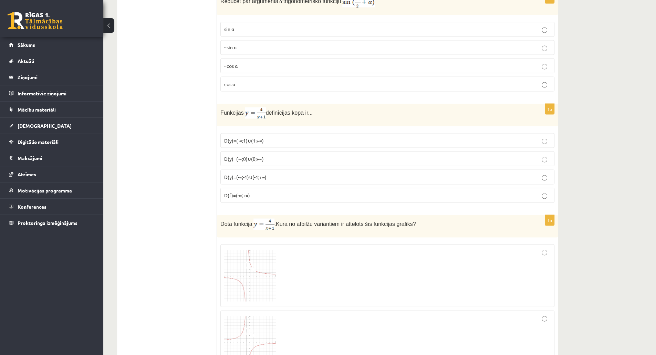
scroll to position [2898, 0]
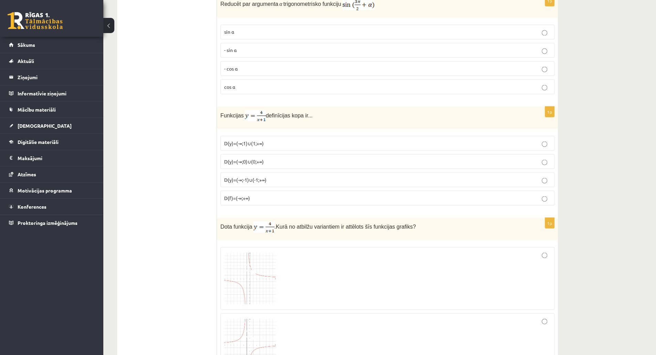
click at [344, 158] on p "D(y)=(-∞;0)∪(0;+∞)" at bounding box center [387, 161] width 327 height 7
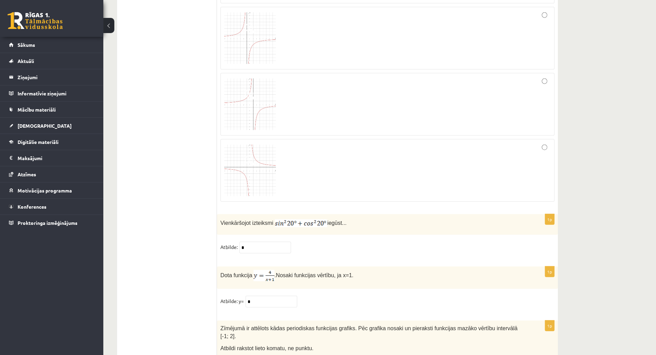
scroll to position [3209, 0]
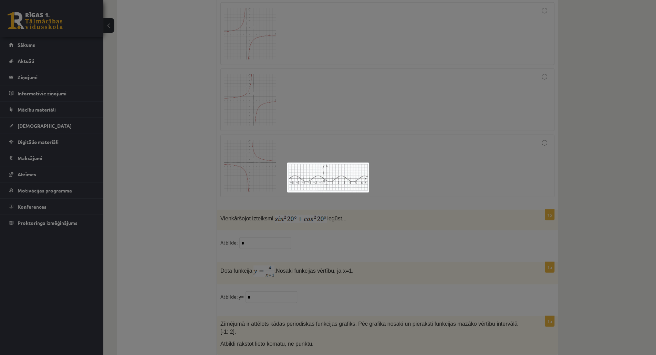
click at [304, 268] on div at bounding box center [328, 177] width 656 height 355
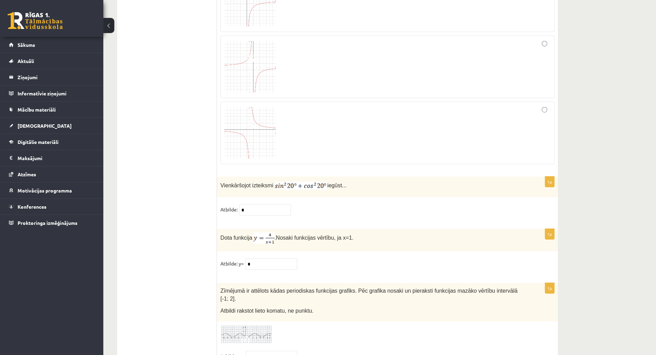
scroll to position [3243, 0]
click at [276, 350] on input "text" at bounding box center [272, 356] width 52 height 12
type input "*"
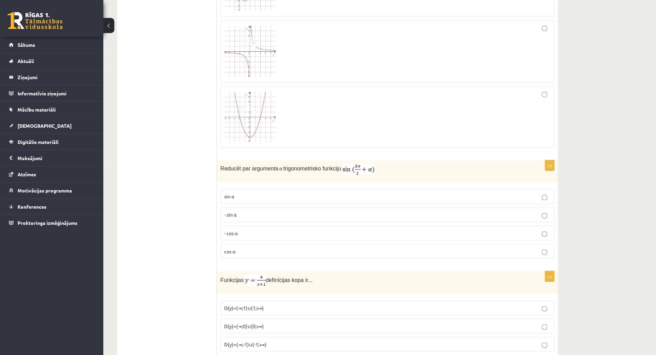
scroll to position [2733, 0]
click at [532, 230] on p "- cos ⁡α" at bounding box center [387, 233] width 327 height 7
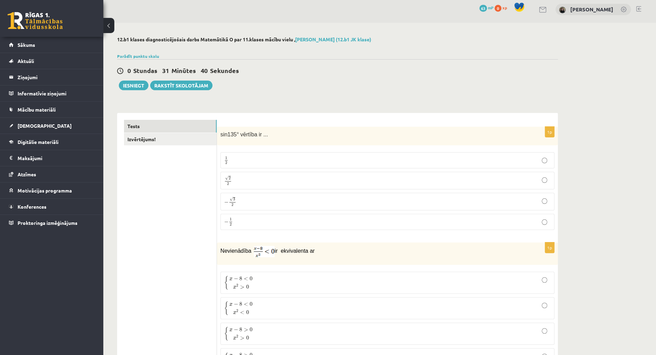
scroll to position [0, 0]
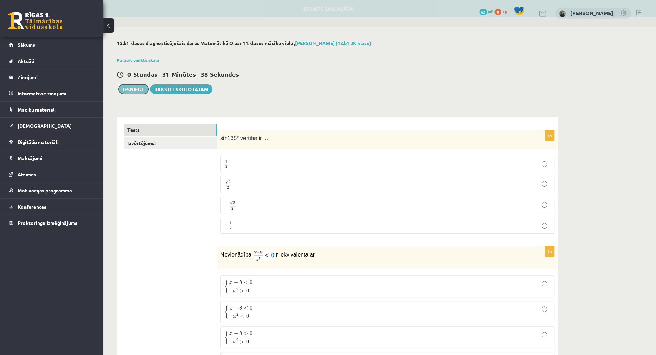
click at [130, 91] on button "Iesniegt" at bounding box center [134, 89] width 30 height 10
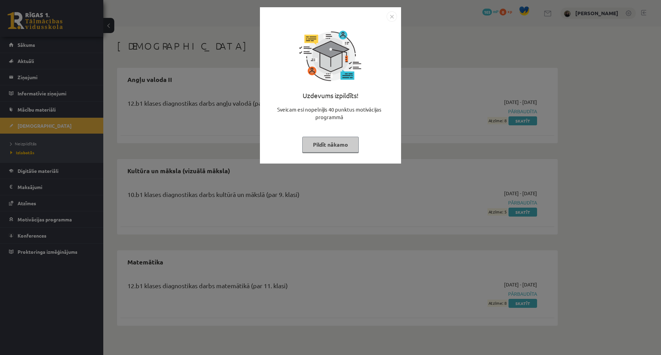
click at [343, 145] on button "Pildīt nākamo" at bounding box center [330, 145] width 56 height 16
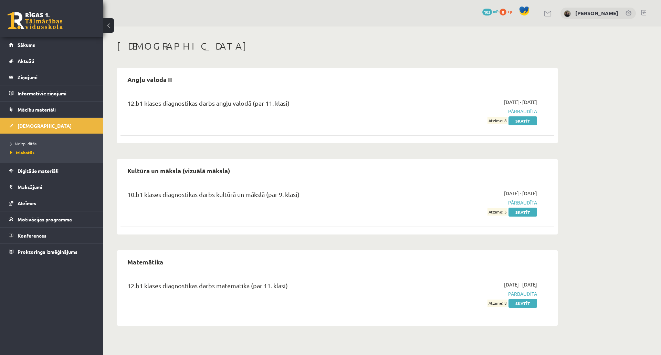
click at [514, 293] on span "Pārbaudīta" at bounding box center [473, 293] width 130 height 7
click at [521, 302] on link "Skatīt" at bounding box center [523, 303] width 29 height 9
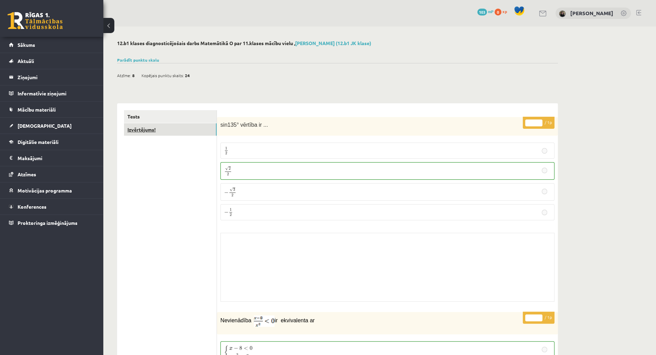
click at [177, 131] on link "Izvērtējums!" at bounding box center [170, 129] width 93 height 13
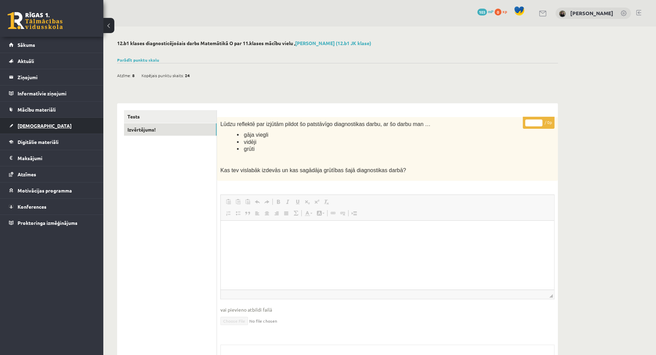
click at [31, 123] on span "[DEMOGRAPHIC_DATA]" at bounding box center [45, 126] width 54 height 6
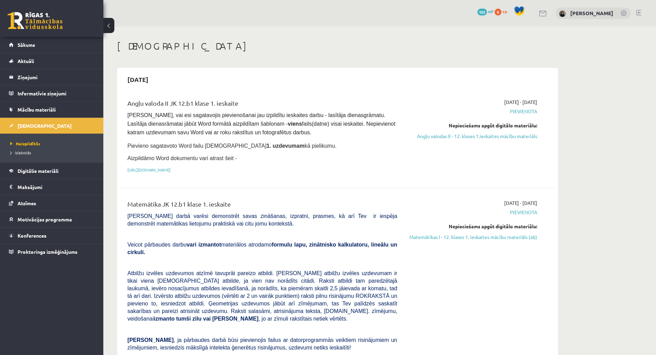
click at [264, 170] on p "[URL][DOMAIN_NAME]" at bounding box center [262, 170] width 270 height 6
click at [171, 168] on link "[URL][DOMAIN_NAME]" at bounding box center [148, 170] width 43 height 6
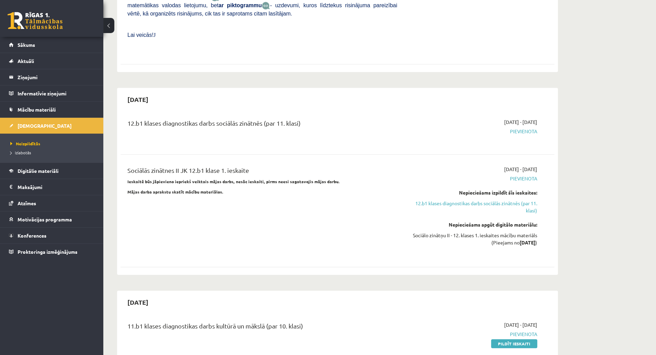
scroll to position [627, 0]
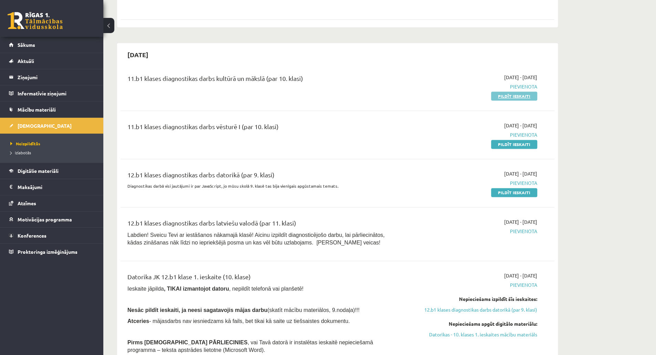
click at [522, 92] on link "Pildīt ieskaiti" at bounding box center [514, 96] width 46 height 9
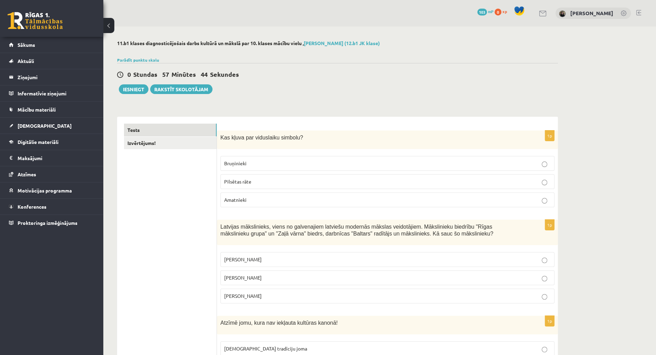
click at [286, 156] on label "Bruņinieki" at bounding box center [387, 163] width 334 height 15
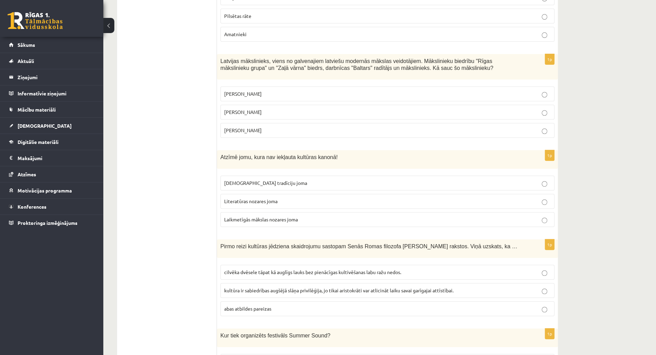
scroll to position [130, 0]
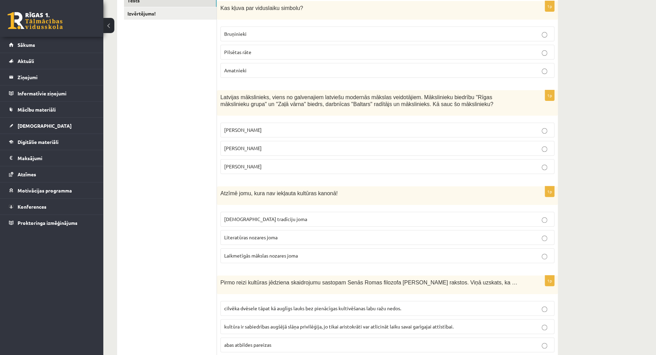
click at [418, 146] on p "[PERSON_NAME]" at bounding box center [387, 148] width 327 height 7
click at [341, 252] on p "Laikmetīgās mākslas nozares joma" at bounding box center [387, 255] width 327 height 7
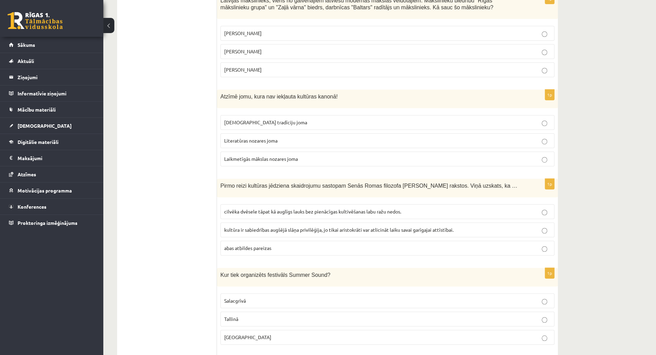
scroll to position [240, 0]
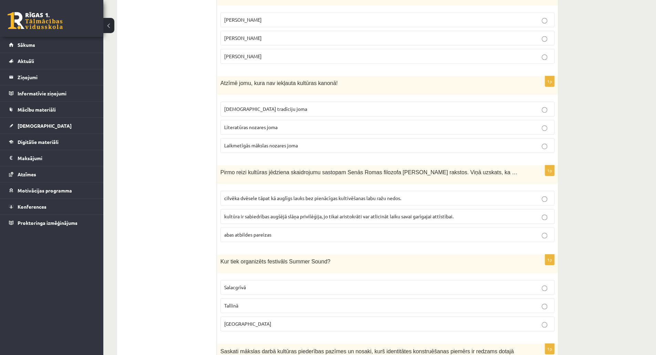
click at [456, 197] on p "cilvēka dvēsele tāpat kā auglīgs lauks bez pienācīgas kultivēšanas labu ražu ne…" at bounding box center [387, 198] width 327 height 7
click at [460, 317] on label "[GEOGRAPHIC_DATA]" at bounding box center [387, 324] width 334 height 15
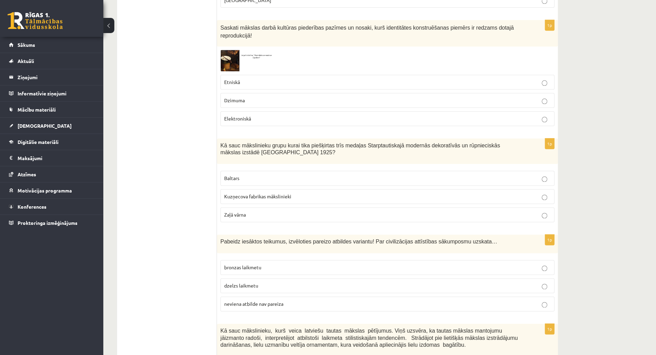
scroll to position [570, 0]
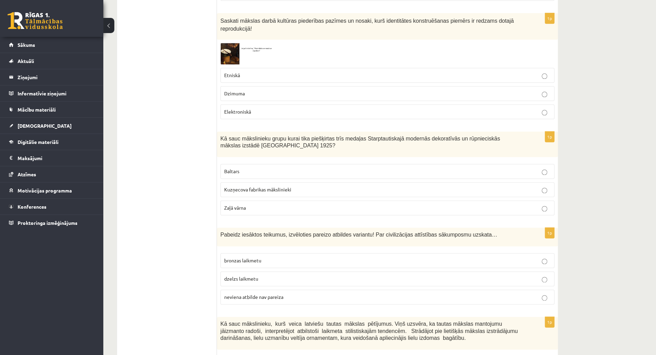
click at [451, 70] on label "Etniskā" at bounding box center [387, 75] width 334 height 15
click at [400, 168] on p "Baltars" at bounding box center [387, 171] width 327 height 7
click at [323, 257] on p "bronzas laikmetu" at bounding box center [387, 260] width 327 height 7
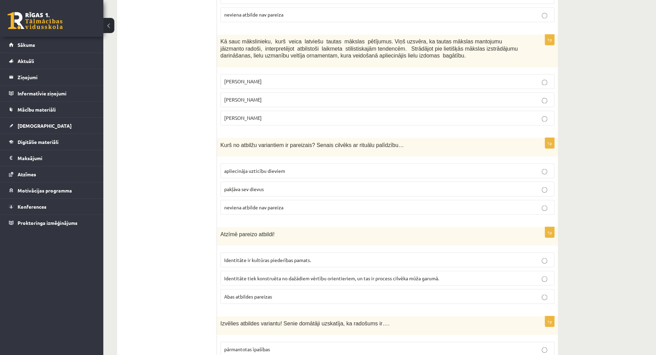
scroll to position [860, 0]
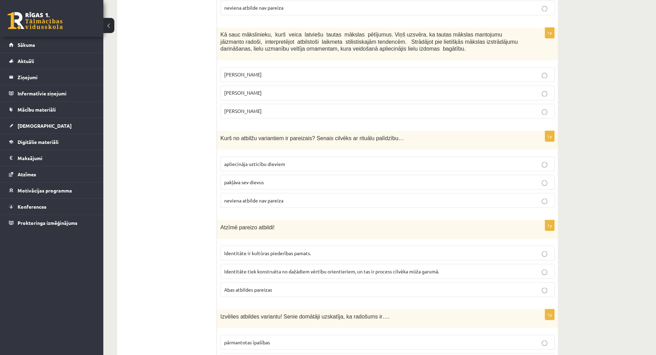
click at [524, 89] on p "[PERSON_NAME]" at bounding box center [387, 92] width 327 height 7
click at [471, 160] on p "apliecināja uzticību dieviem" at bounding box center [387, 163] width 327 height 7
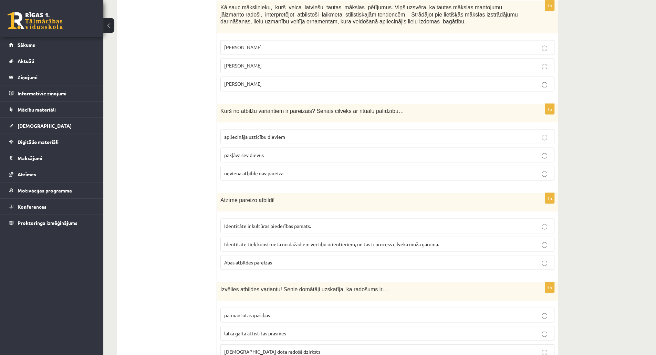
scroll to position [887, 0]
click at [308, 258] on p "Abas atbildes pareizas" at bounding box center [387, 261] width 327 height 7
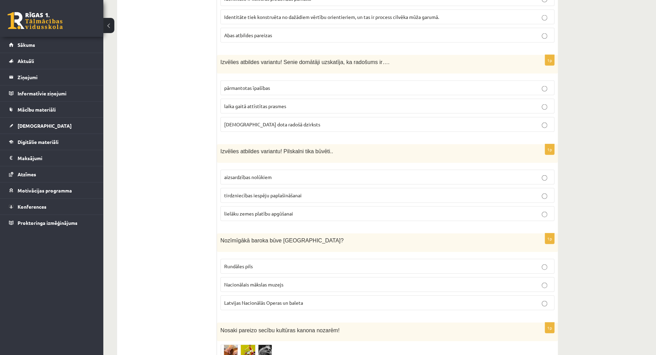
scroll to position [1122, 0]
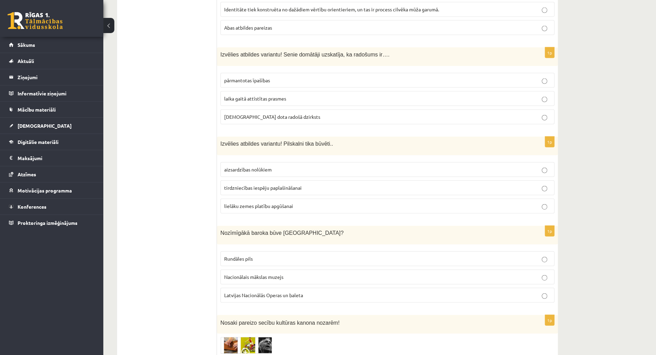
click at [522, 95] on p "laika gaitā attīstītas prasmes" at bounding box center [387, 98] width 327 height 7
click at [458, 166] on p "aizsardzības nolūkiem" at bounding box center [387, 169] width 327 height 7
click at [382, 255] on p "Rundāles pils" at bounding box center [387, 258] width 327 height 7
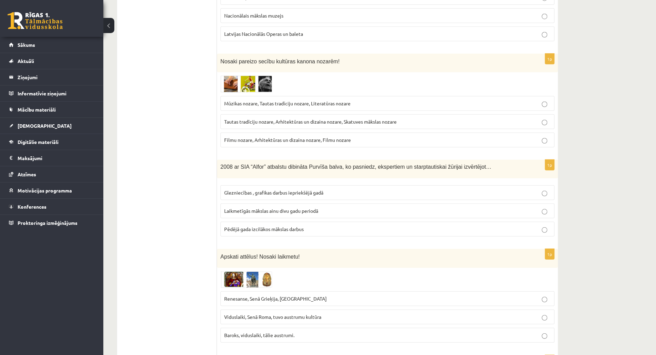
scroll to position [1383, 0]
click at [408, 100] on p "Mūzikas nozare, Tautas tradīciju nozare, Literatūras nozare" at bounding box center [387, 103] width 327 height 7
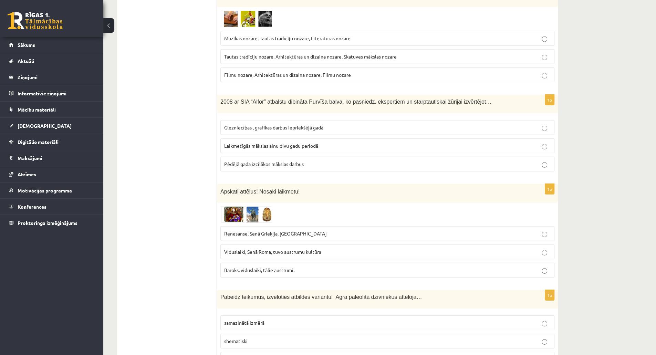
scroll to position [1452, 0]
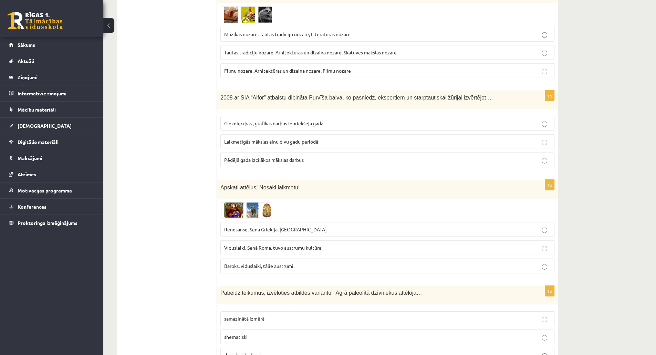
click at [320, 226] on p "Renesanse, Senā Grieķija, [GEOGRAPHIC_DATA]" at bounding box center [387, 229] width 327 height 7
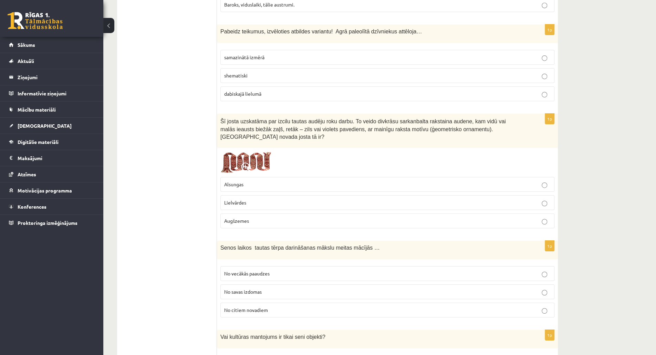
scroll to position [1714, 0]
click at [387, 90] on p "dabiskajā lielumā" at bounding box center [387, 93] width 327 height 7
click at [416, 199] on p "Lielvārdes" at bounding box center [387, 202] width 327 height 7
click at [310, 270] on p "No vecākās paaudzes" at bounding box center [387, 273] width 327 height 7
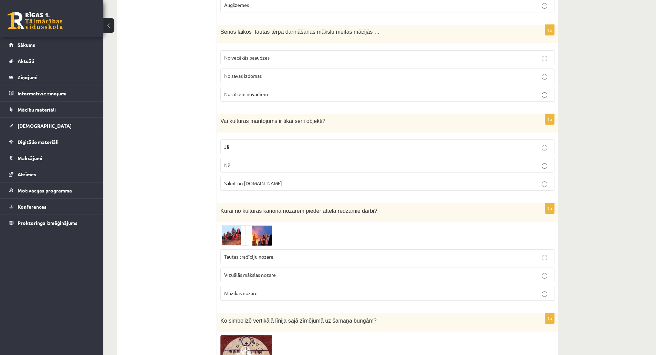
scroll to position [1932, 0]
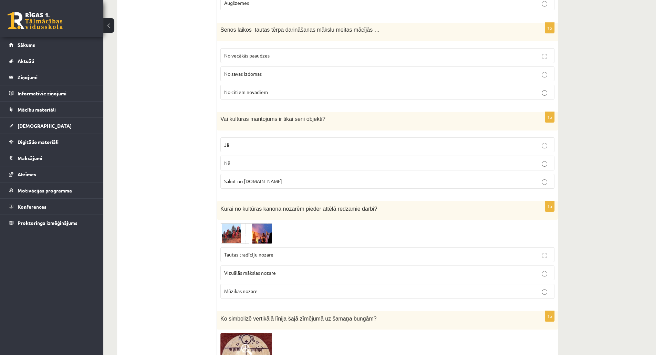
click at [496, 159] on p "Nē" at bounding box center [387, 162] width 327 height 7
click at [424, 251] on p "Tautas tradīciju nozare" at bounding box center [387, 254] width 327 height 7
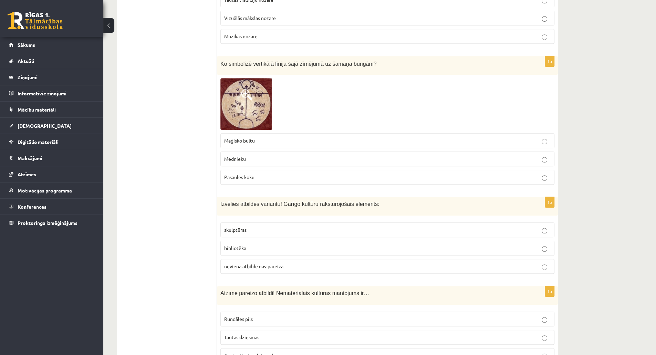
scroll to position [2189, 0]
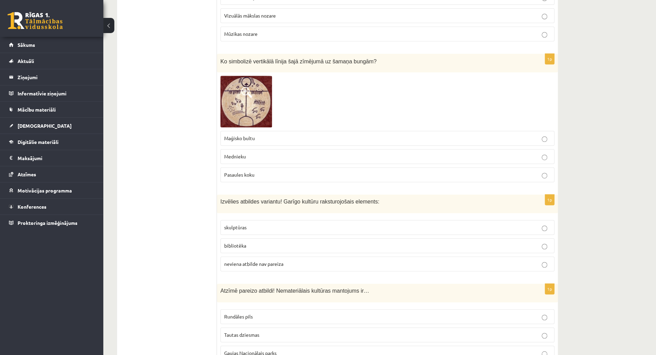
click at [484, 171] on p "Pasaules koku" at bounding box center [387, 174] width 327 height 7
click at [408, 242] on p "bibliotēka" at bounding box center [387, 245] width 327 height 7
click at [347, 328] on label "Tautas dziesmas" at bounding box center [387, 335] width 334 height 15
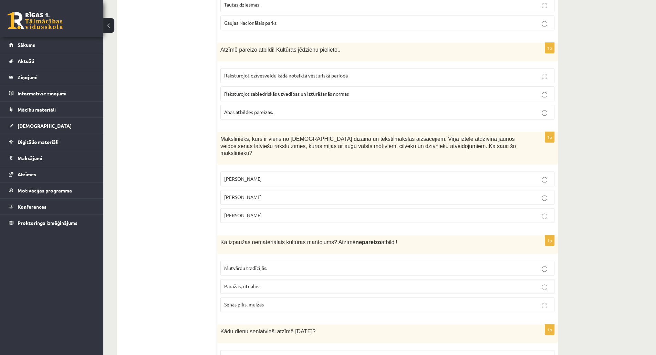
scroll to position [2527, 0]
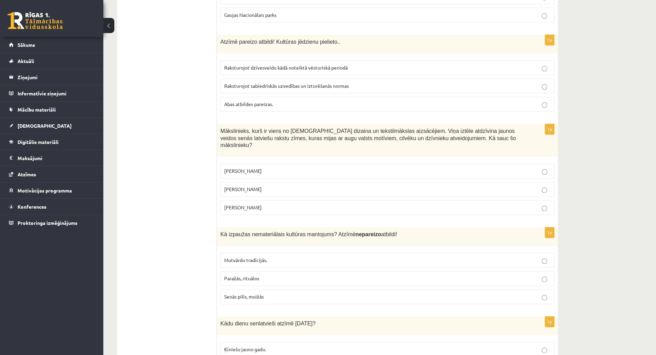
click at [417, 186] on p "Niklāvs Strunke" at bounding box center [387, 189] width 327 height 7
click at [421, 101] on p "Abas atbildes pareizas." at bounding box center [387, 104] width 327 height 7
click at [301, 293] on p "Senās pilīs, muižās" at bounding box center [387, 296] width 327 height 7
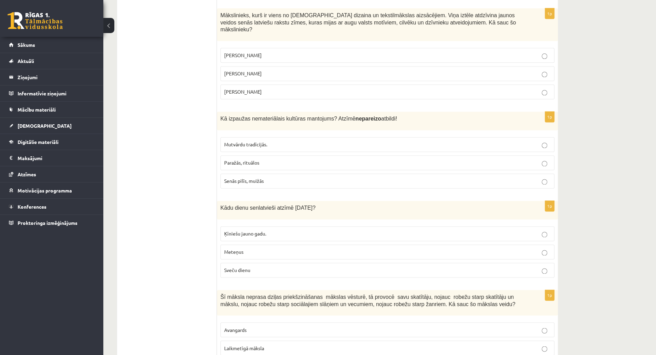
scroll to position [2643, 0]
click at [548, 266] on p "Sveču dienu" at bounding box center [387, 269] width 327 height 7
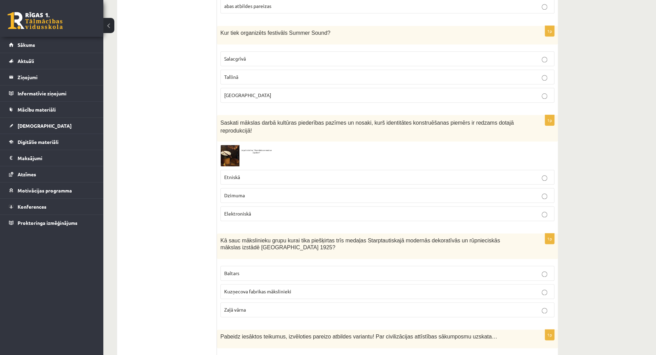
scroll to position [158, 0]
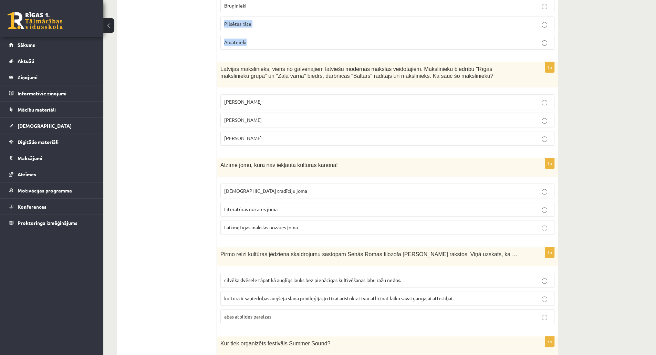
drag, startPoint x: 652, startPoint y: 44, endPoint x: 647, endPoint y: 6, distance: 39.0
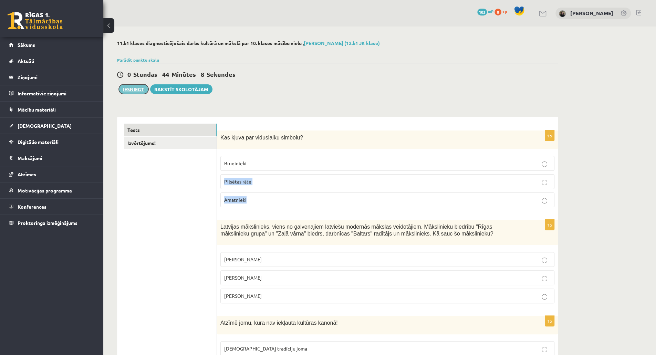
click at [135, 88] on button "Iesniegt" at bounding box center [134, 89] width 30 height 10
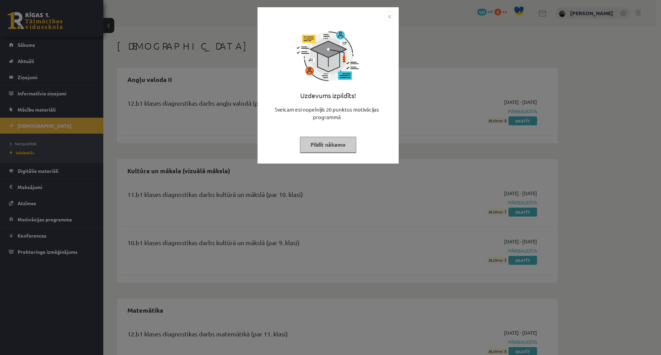
click at [344, 143] on button "Pildīt nākamo" at bounding box center [328, 145] width 56 height 16
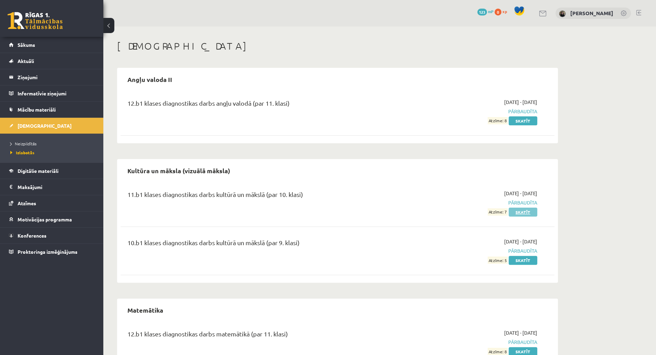
click at [522, 212] on link "Skatīt" at bounding box center [523, 212] width 29 height 9
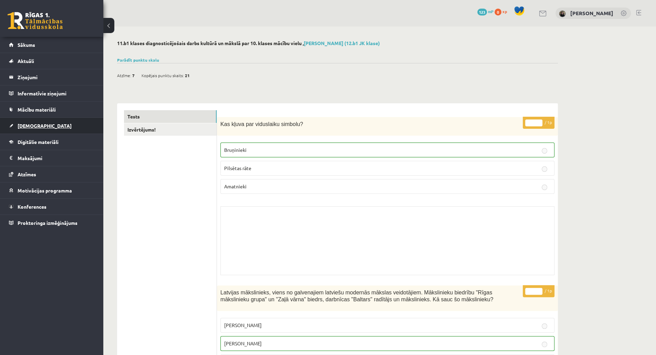
click at [39, 127] on link "[DEMOGRAPHIC_DATA]" at bounding box center [52, 126] width 86 height 16
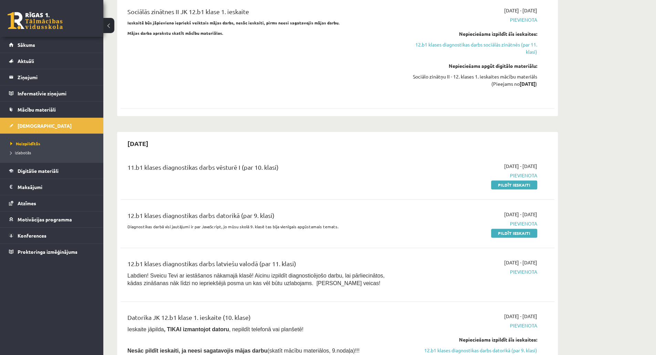
scroll to position [570, 0]
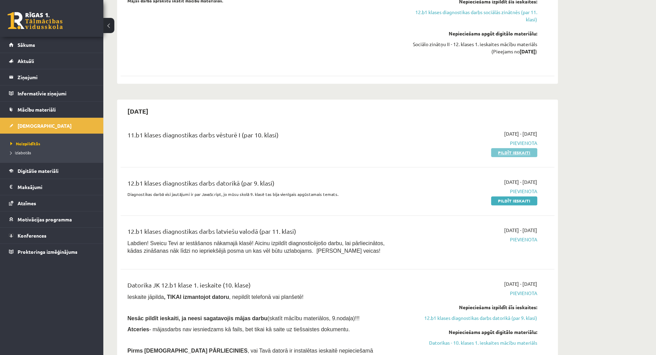
click at [522, 148] on link "Pildīt ieskaiti" at bounding box center [514, 152] width 46 height 9
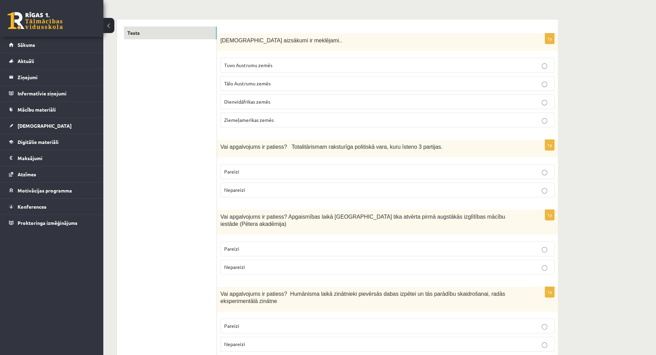
scroll to position [95, 0]
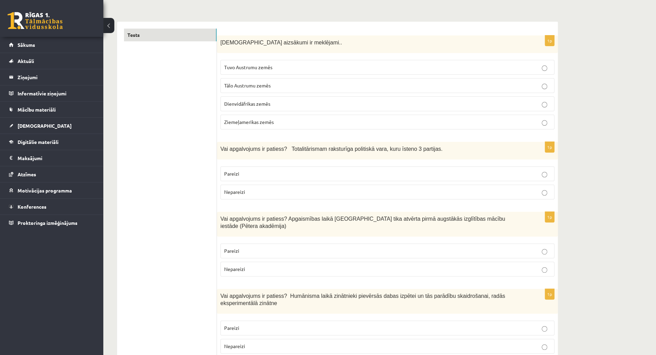
click at [507, 65] on p "Tuvo Austrumu zemēs" at bounding box center [387, 67] width 327 height 7
click at [445, 193] on p "Nepareizi" at bounding box center [387, 191] width 327 height 7
click at [405, 265] on label "Nepareizi" at bounding box center [387, 269] width 334 height 15
click at [352, 324] on p "Pareizi" at bounding box center [387, 327] width 327 height 7
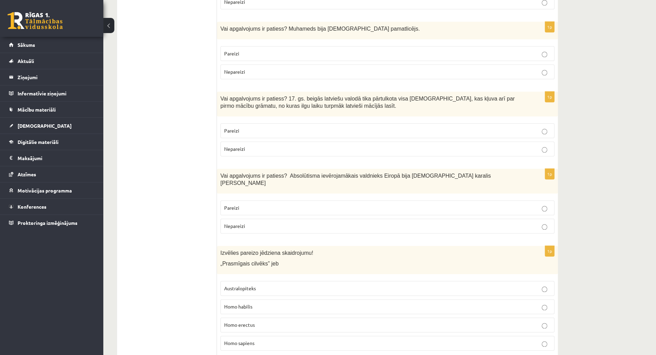
scroll to position [440, 0]
click at [524, 120] on fieldset "Pareizi Nepareizi" at bounding box center [387, 139] width 334 height 39
click at [515, 123] on label "Pareizi" at bounding box center [387, 130] width 334 height 15
click at [491, 198] on fieldset "Pareizi Nepareizi" at bounding box center [387, 216] width 334 height 39
click at [498, 200] on label "Pareizi" at bounding box center [387, 207] width 334 height 15
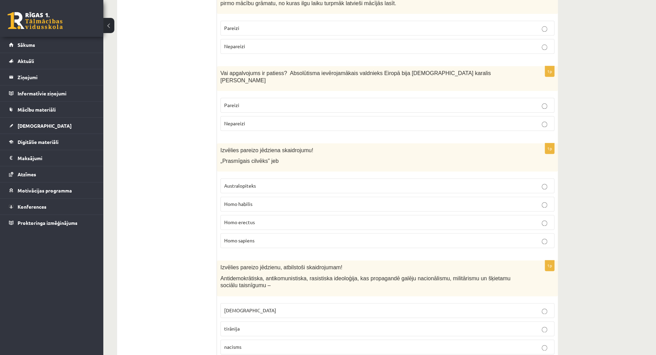
scroll to position [550, 0]
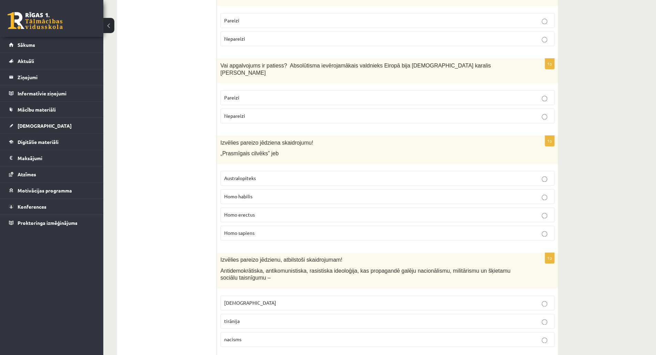
click at [536, 193] on p "Homo habilis" at bounding box center [387, 196] width 327 height 7
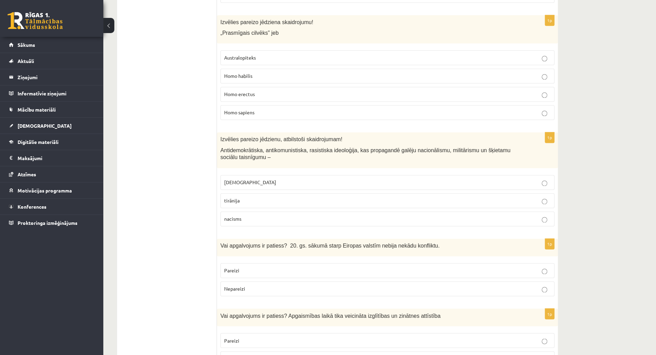
scroll to position [674, 0]
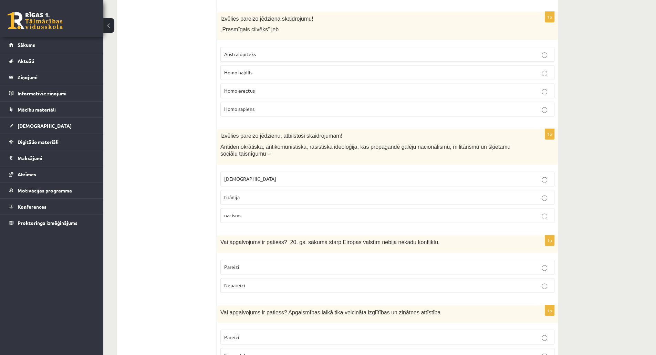
click at [537, 212] on p "nacisms" at bounding box center [387, 215] width 327 height 7
click at [498, 278] on label "Nepareizi" at bounding box center [387, 285] width 334 height 15
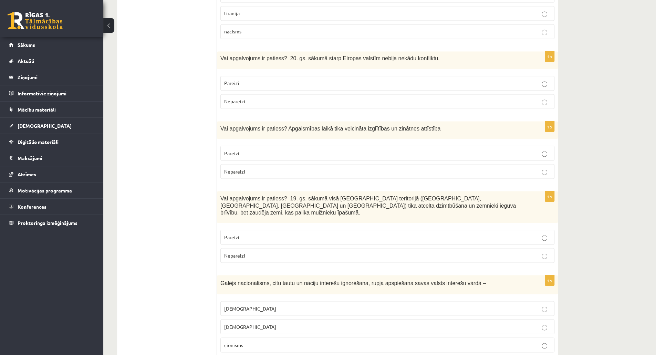
scroll to position [867, 0]
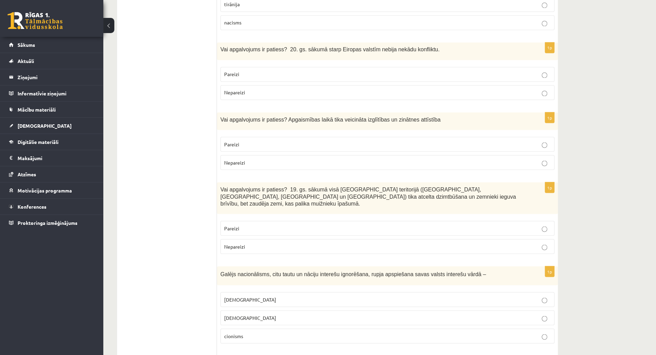
click at [502, 141] on p "Pareizi" at bounding box center [387, 144] width 327 height 7
click at [424, 221] on label "Pareizi" at bounding box center [387, 228] width 334 height 15
click at [397, 292] on label "šovinisms" at bounding box center [387, 299] width 334 height 15
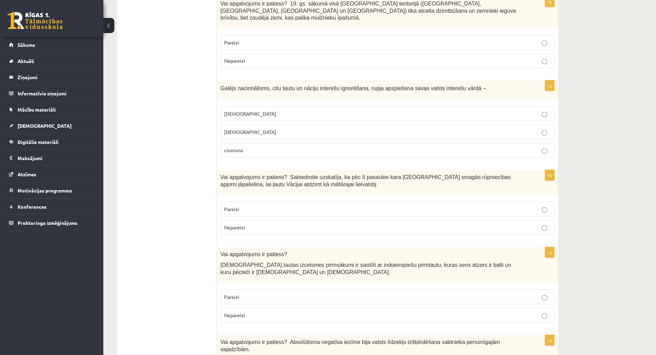
scroll to position [1056, 0]
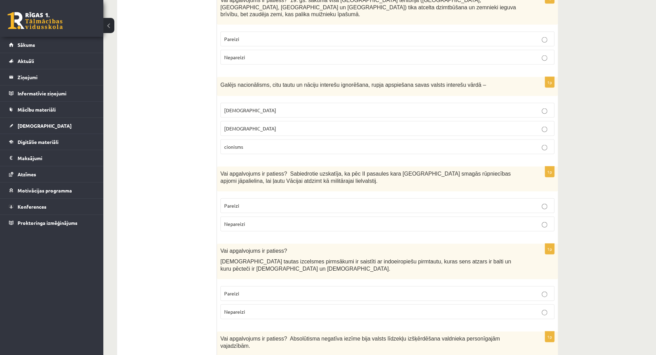
click at [491, 286] on label "Pareizi" at bounding box center [387, 293] width 334 height 15
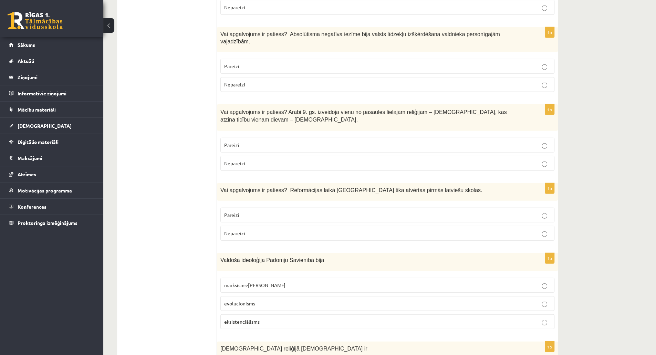
scroll to position [1366, 0]
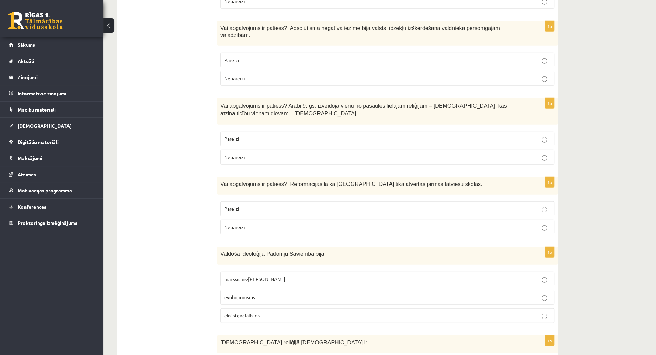
click at [445, 205] on p "Pareizi" at bounding box center [387, 208] width 327 height 7
click at [308, 272] on label "marksisms-ļeņinisms" at bounding box center [387, 279] width 334 height 15
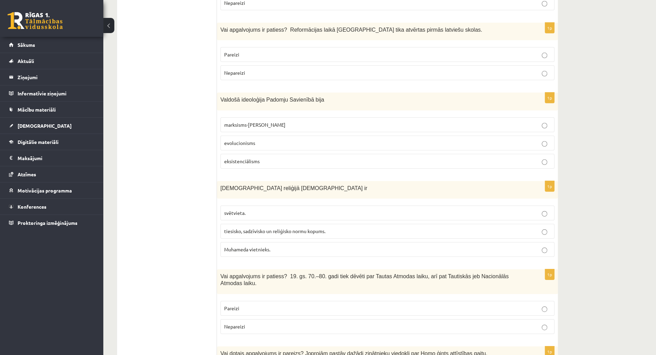
scroll to position [1568, 0]
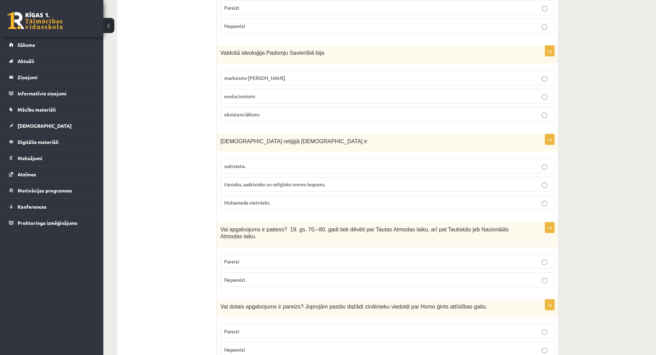
click at [384, 181] on p "tiesisko, sadzīvisko un reliģisko normu kopums." at bounding box center [387, 184] width 327 height 7
click at [353, 258] on p "Pareizi" at bounding box center [387, 261] width 327 height 7
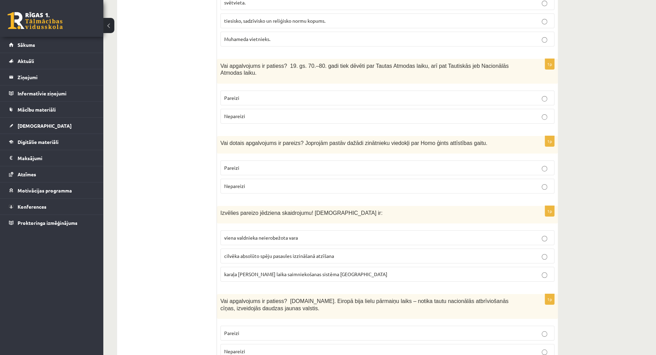
scroll to position [1735, 0]
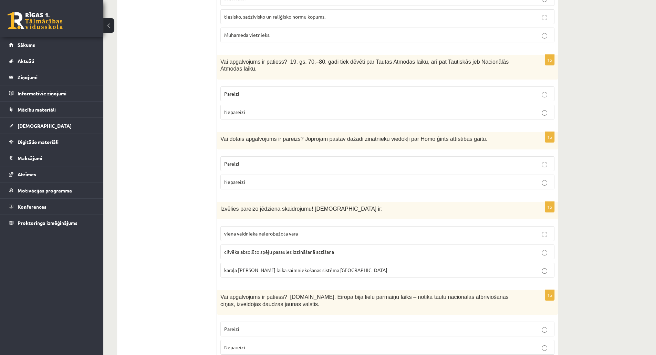
click at [504, 160] on p "Pareizi" at bounding box center [387, 163] width 327 height 7
click at [381, 230] on p "viena valdnieka neierobežota vara" at bounding box center [387, 233] width 327 height 7
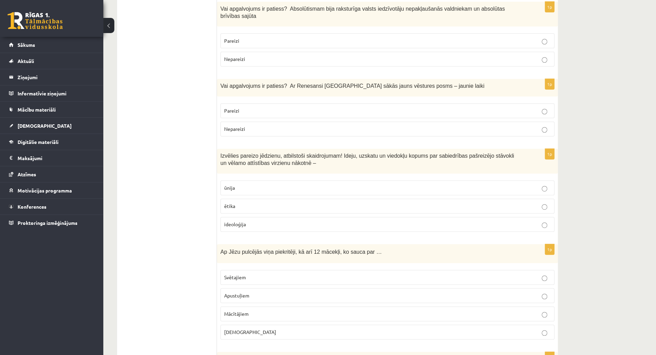
scroll to position [2209, 0]
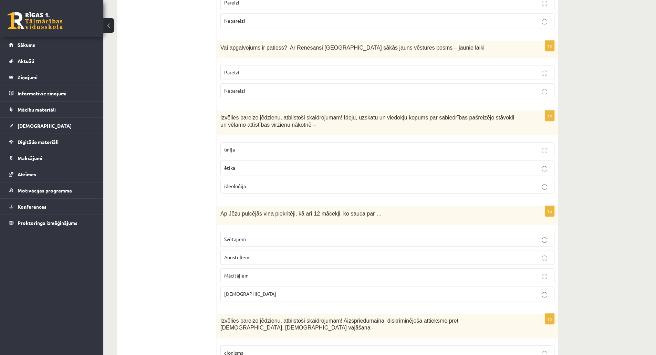
click at [550, 254] on p "Apustuļiem" at bounding box center [387, 257] width 327 height 7
click at [554, 179] on label "ideoloģija" at bounding box center [387, 186] width 334 height 15
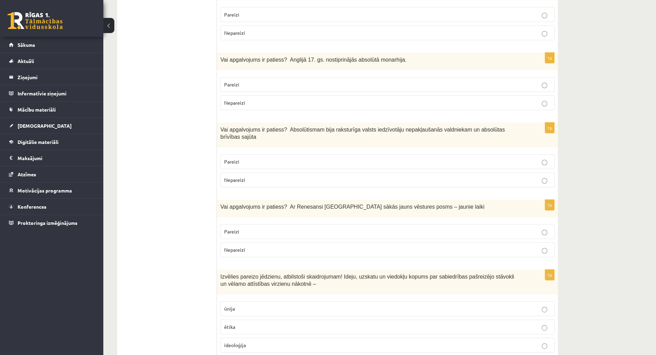
scroll to position [2046, 0]
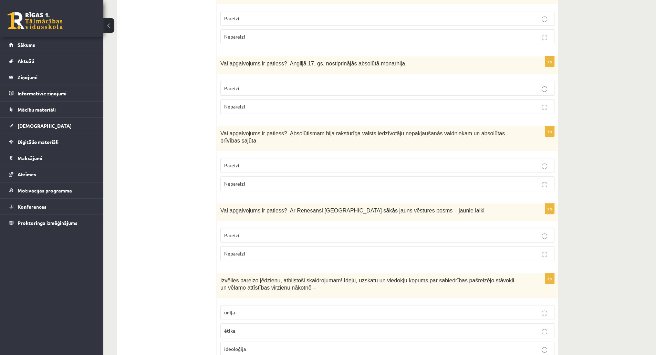
click at [533, 232] on p "Pareizi" at bounding box center [387, 235] width 327 height 7
click at [464, 180] on p "Nepareizi" at bounding box center [387, 183] width 327 height 7
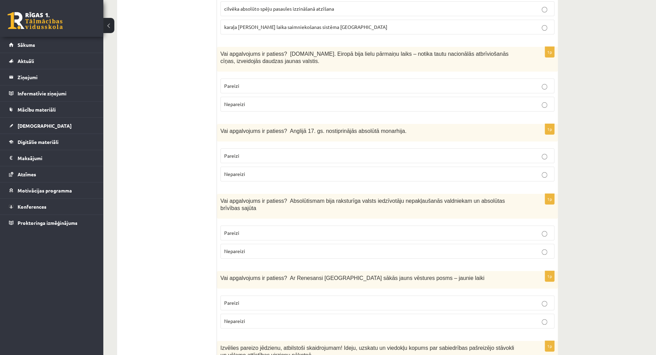
scroll to position [1977, 0]
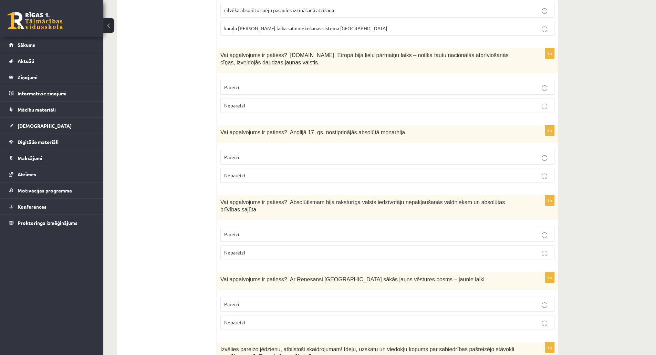
click at [528, 154] on p "Pareizi" at bounding box center [387, 157] width 327 height 7
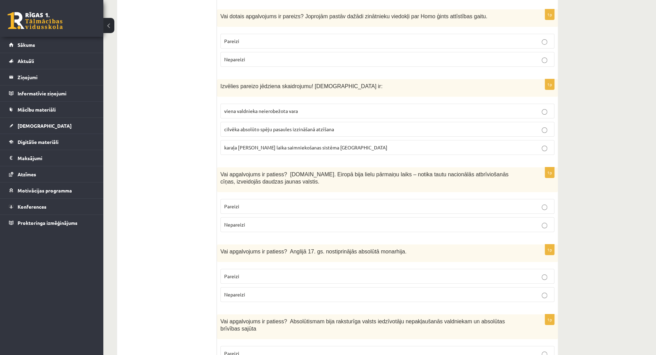
scroll to position [1853, 0]
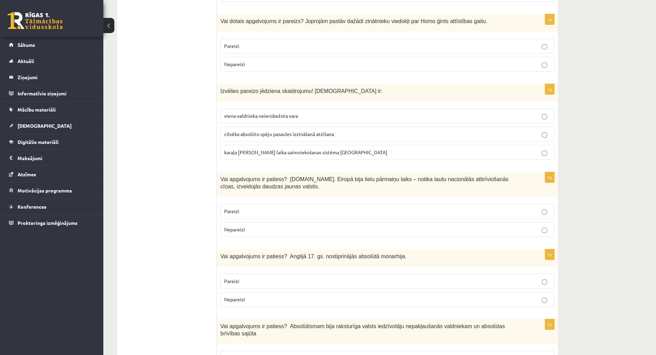
click at [520, 208] on p "Pareizi" at bounding box center [387, 211] width 327 height 7
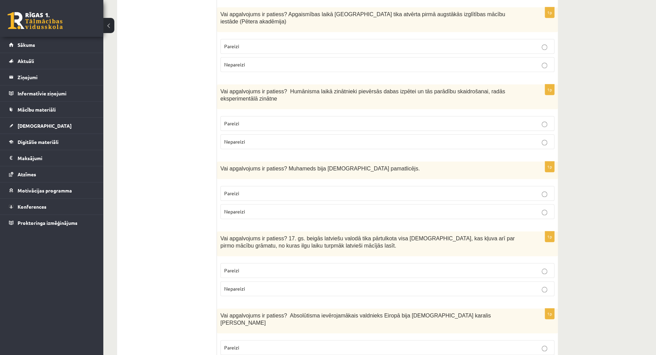
scroll to position [0, 0]
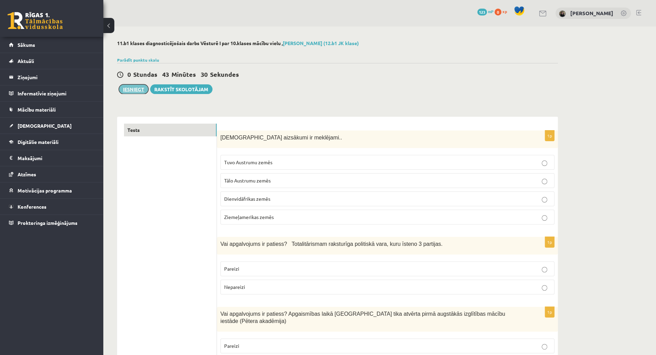
click at [134, 87] on button "Iesniegt" at bounding box center [134, 89] width 30 height 10
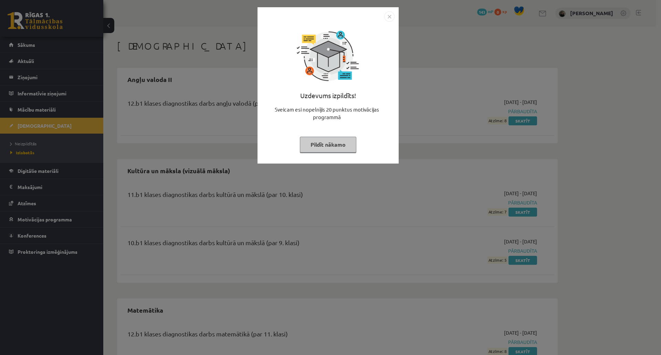
click at [340, 145] on button "Pildīt nākamo" at bounding box center [328, 145] width 56 height 16
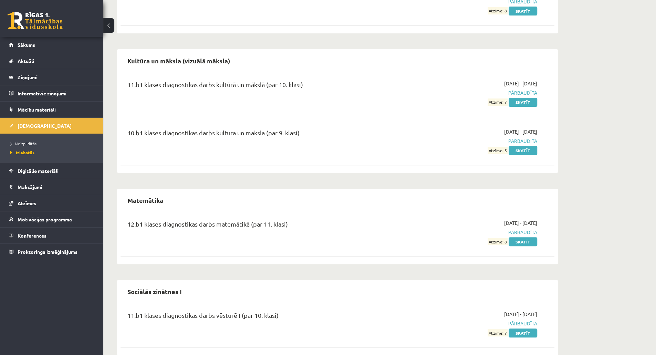
scroll to position [123, 0]
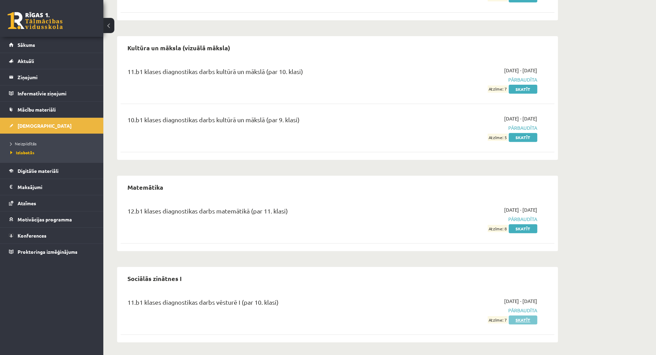
click at [522, 320] on link "Skatīt" at bounding box center [523, 320] width 29 height 9
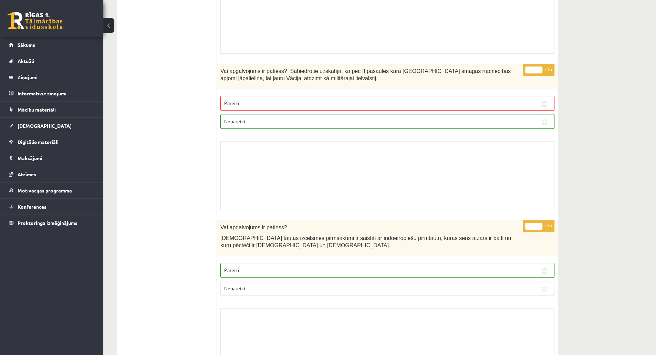
scroll to position [2537, 0]
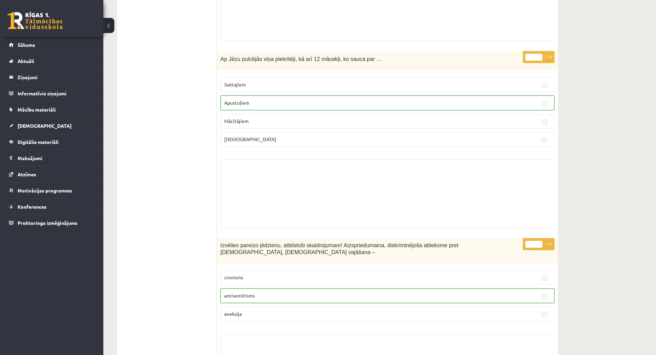
scroll to position [4572, 0]
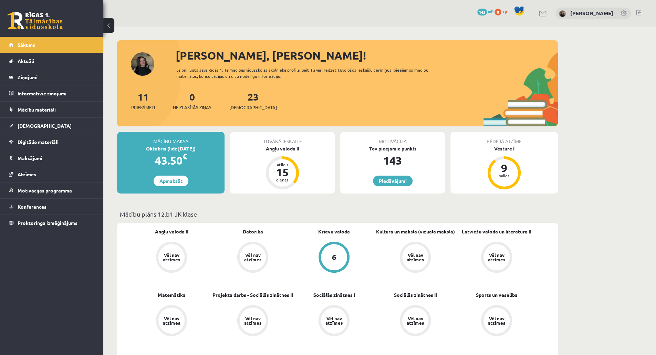
click at [285, 172] on div "15" at bounding box center [282, 172] width 21 height 11
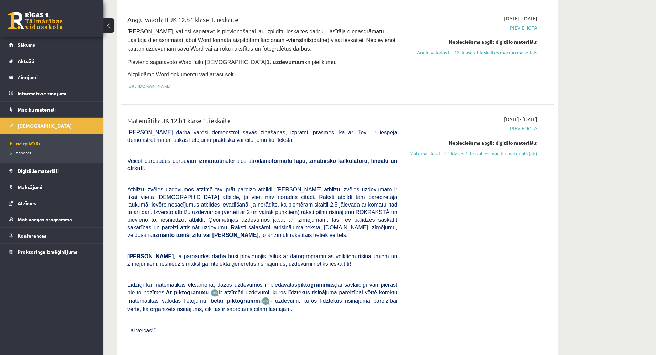
scroll to position [87, 0]
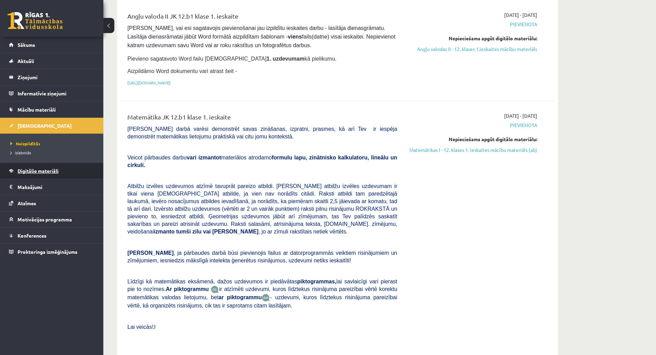
click at [44, 172] on span "Digitālie materiāli" at bounding box center [38, 171] width 41 height 6
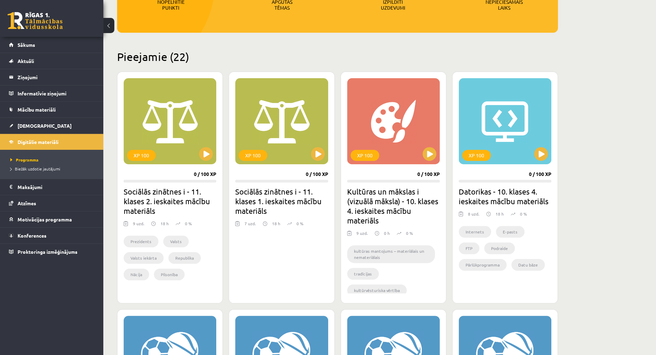
scroll to position [126, 0]
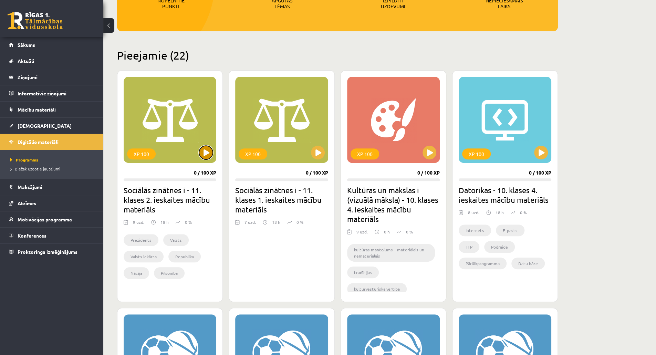
click at [206, 157] on button at bounding box center [206, 153] width 14 height 14
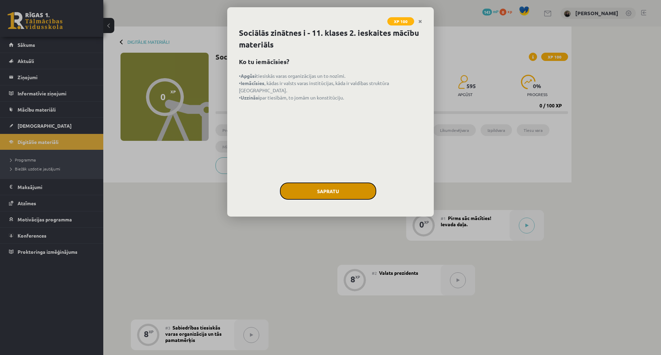
click at [333, 197] on button "Sapratu" at bounding box center [328, 191] width 96 height 17
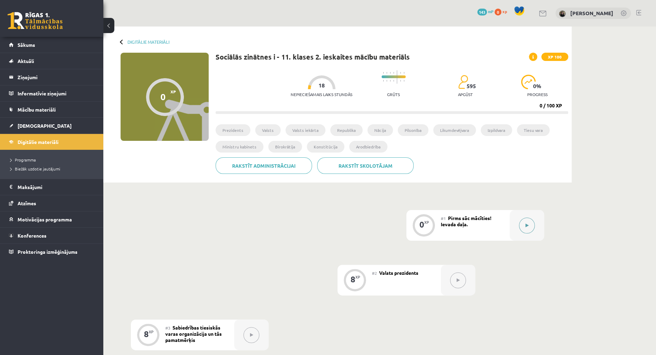
click at [522, 228] on button at bounding box center [527, 226] width 16 height 16
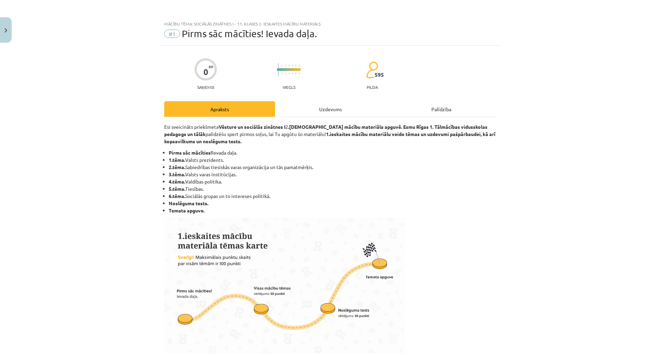
click at [321, 103] on div "Uzdevums" at bounding box center [330, 109] width 111 height 16
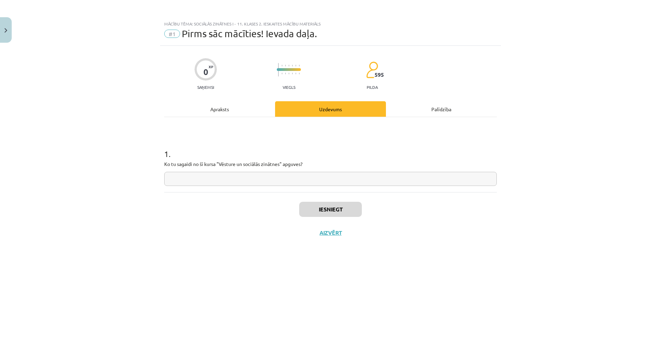
click at [430, 107] on div "Palīdzība" at bounding box center [441, 109] width 111 height 16
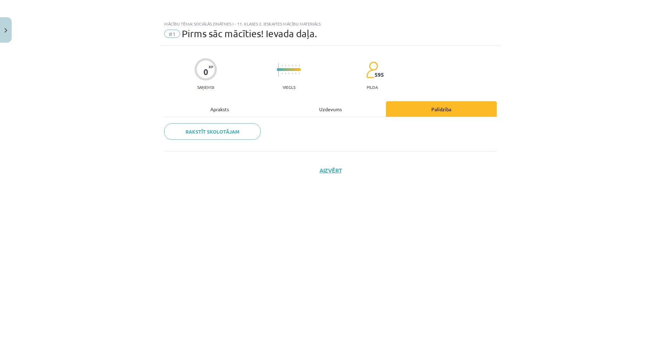
click at [212, 114] on div "Apraksts" at bounding box center [219, 109] width 111 height 16
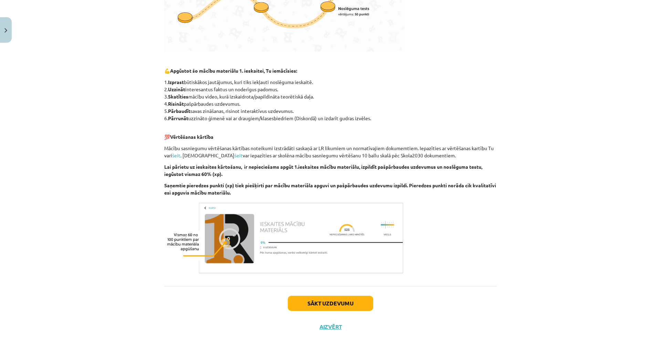
scroll to position [302, 0]
click at [329, 325] on button "Aizvērt" at bounding box center [331, 326] width 26 height 7
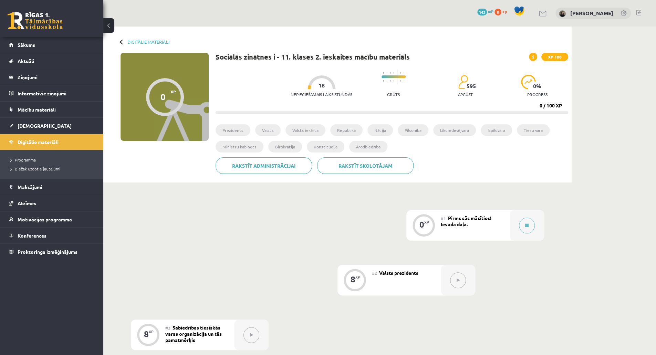
click at [426, 230] on div "0 XP" at bounding box center [423, 224] width 21 height 21
click at [152, 97] on div at bounding box center [165, 97] width 38 height 38
click at [370, 118] on div "Sociālās zinātnes i - 11. klases 2. ieskaites mācību materiāls XP 100 Nepiecieš…" at bounding box center [392, 116] width 353 height 126
click at [496, 231] on div "#1 Pirms sāc mācīties! Ievada daļa." at bounding box center [475, 225] width 69 height 31
click at [518, 226] on div at bounding box center [527, 225] width 34 height 31
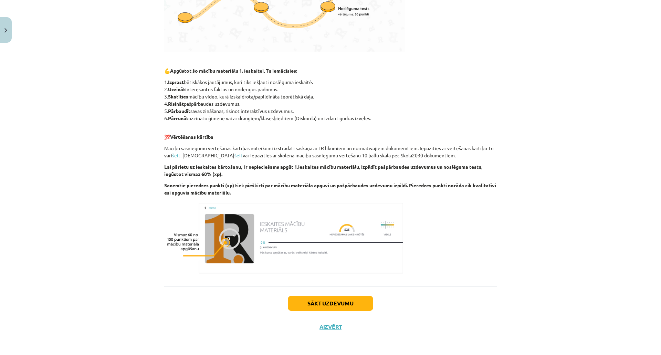
click at [228, 239] on img at bounding box center [284, 237] width 241 height 75
click at [340, 299] on button "Sākt uzdevumu" at bounding box center [330, 303] width 85 height 15
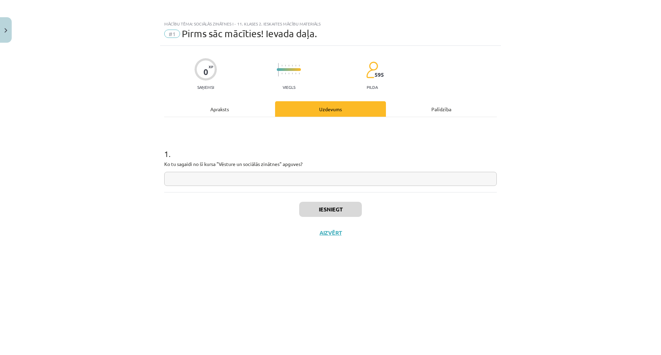
click at [281, 177] on input "text" at bounding box center [330, 179] width 333 height 14
type input "**********"
click at [344, 210] on button "Iesniegt" at bounding box center [330, 209] width 63 height 15
click at [323, 240] on button "Nākamā nodarbība" at bounding box center [331, 237] width 68 height 16
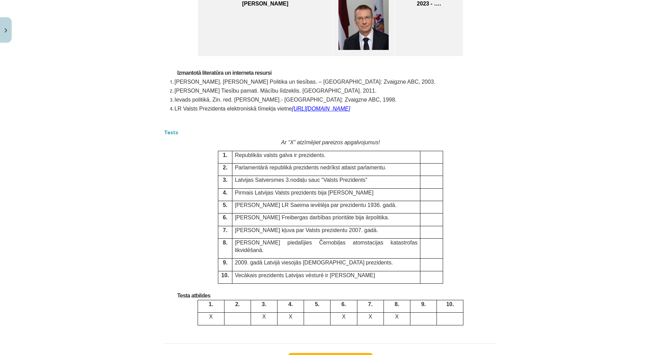
scroll to position [1686, 0]
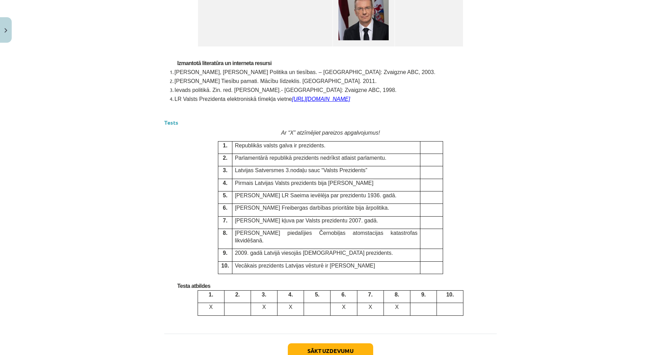
click at [423, 149] on p at bounding box center [432, 145] width 18 height 7
click at [206, 307] on p "X" at bounding box center [210, 307] width 21 height 8
click at [411, 309] on td at bounding box center [423, 309] width 27 height 12
click at [390, 299] on td "8." at bounding box center [397, 296] width 27 height 12
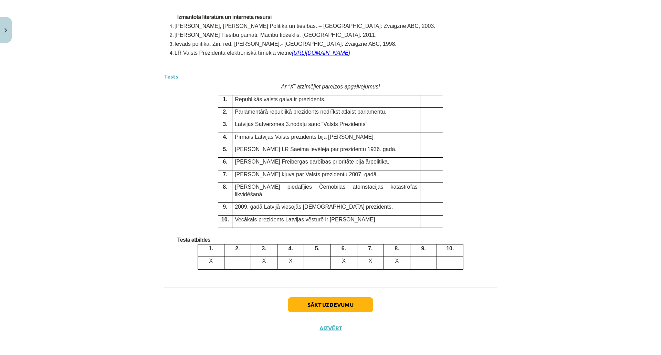
click at [304, 245] on td "5." at bounding box center [317, 250] width 27 height 12
click at [206, 257] on p "X" at bounding box center [210, 261] width 21 height 8
drag, startPoint x: 243, startPoint y: 268, endPoint x: 240, endPoint y: 260, distance: 8.1
click at [240, 260] on p at bounding box center [237, 260] width 21 height 7
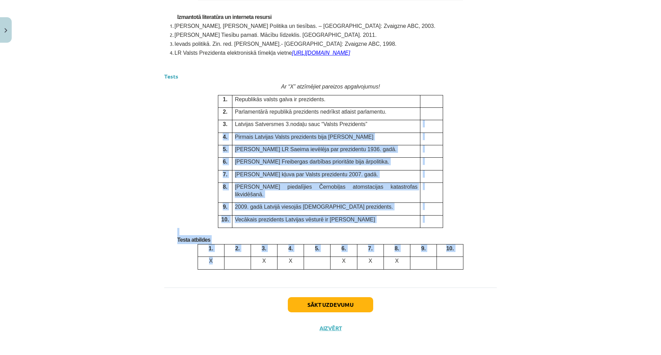
drag, startPoint x: 209, startPoint y: 260, endPoint x: 384, endPoint y: 131, distance: 217.3
click at [530, 112] on div "Mācību tēma: Sociālās zinātnes i - 11. klases 2. ieskaites mācību materiāls #2 …" at bounding box center [330, 177] width 661 height 355
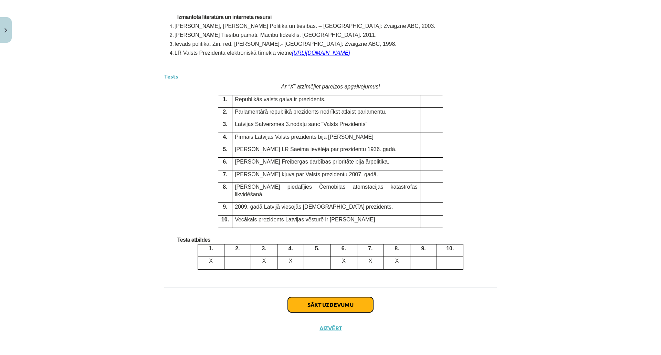
click at [305, 300] on button "Sākt uzdevumu" at bounding box center [330, 304] width 85 height 15
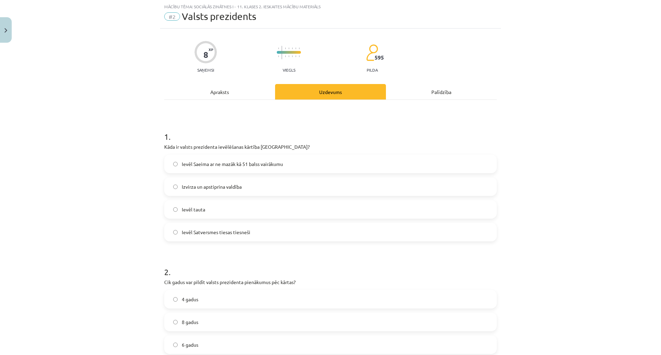
scroll to position [17, 0]
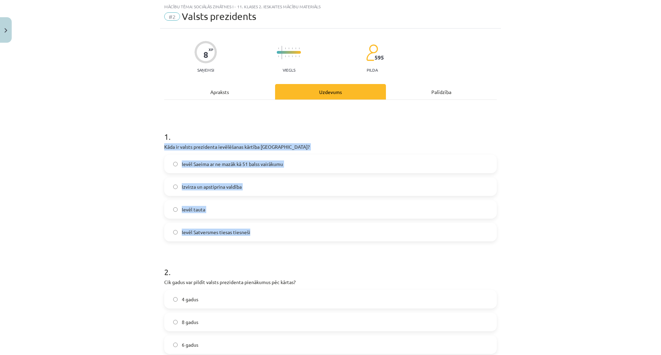
drag, startPoint x: 161, startPoint y: 148, endPoint x: 278, endPoint y: 226, distance: 141.1
copy div "Kāda ir valsts prezidenta ievēlēšanas kārtība Latvijā? Ievēl Saeima ar ne mazāk…"
click at [224, 167] on span "Ievēl Saeima ar ne mazāk kā 51 balss vairākumu" at bounding box center [232, 164] width 101 height 7
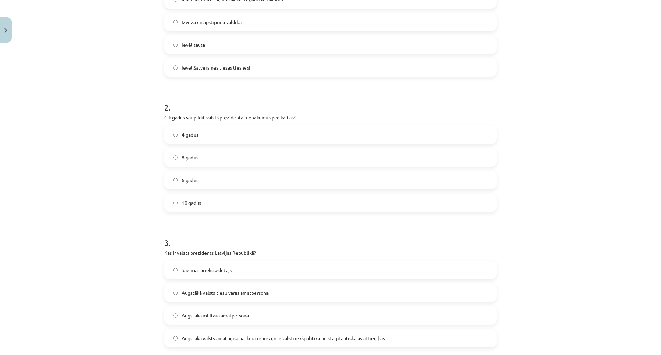
scroll to position [182, 0]
drag, startPoint x: 160, startPoint y: 115, endPoint x: 278, endPoint y: 196, distance: 143.2
click at [278, 196] on div "8 XP Saņemsi Viegls 595 pilda Apraksts Uzdevums Palīdzība 1 . Kāda ir valsts pr…" at bounding box center [330, 205] width 341 height 682
copy div "Cik gadus var pildīt valsts prezidenta pienākumus pēc kārtas? 4 gadus 8 gadus 6…"
click at [194, 156] on span "8 gadus" at bounding box center [190, 157] width 17 height 7
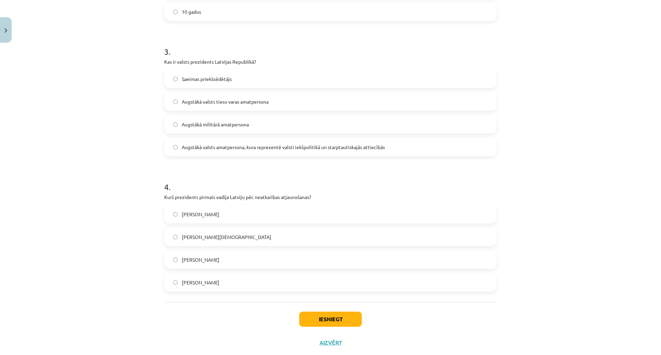
scroll to position [378, 0]
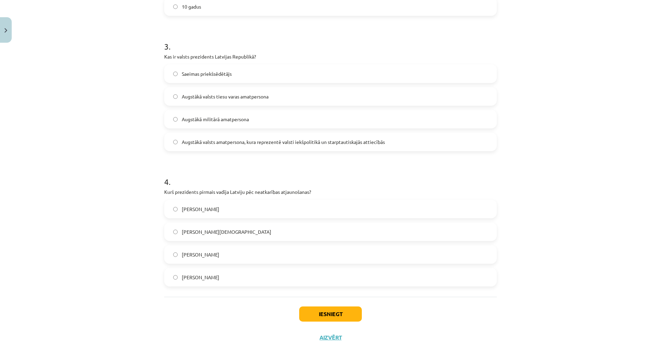
click at [654, 241] on div "Mācību tēma: Sociālās zinātnes i - 11. klases 2. ieskaites mācību materiāls #2 …" at bounding box center [330, 177] width 661 height 355
drag, startPoint x: 159, startPoint y: 55, endPoint x: 298, endPoint y: 280, distance: 263.7
click at [298, 280] on div "8 XP Saņemsi Viegls 595 pilda Apraksts Uzdevums Palīdzība 1 . Kāda ir valsts pr…" at bounding box center [330, 9] width 341 height 682
copy form "Kas ir valsts prezidents Latvijas Republikā? Saeimas priekšsēdētājs Augstākā va…"
click at [198, 252] on span "Guntis Ulmanis" at bounding box center [201, 254] width 38 height 7
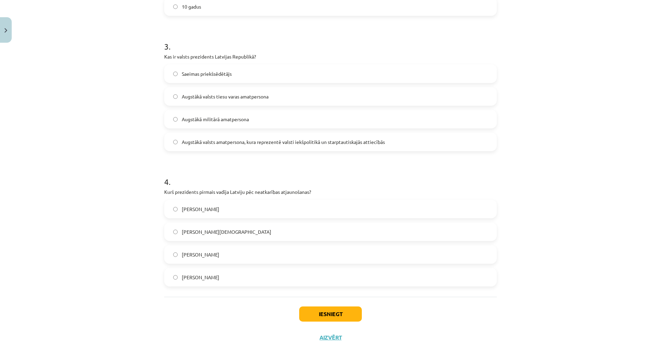
click at [194, 140] on span "Augstākā valsts amatpersona, kura reprezentē valsti iekšpolitikā un starptautis…" at bounding box center [283, 141] width 203 height 7
click at [327, 313] on button "Iesniegt" at bounding box center [330, 314] width 63 height 15
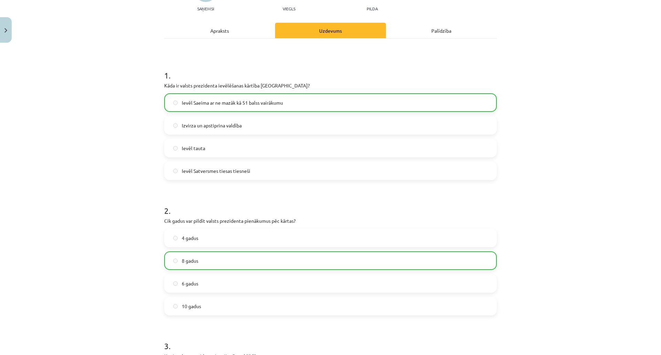
scroll to position [389, 0]
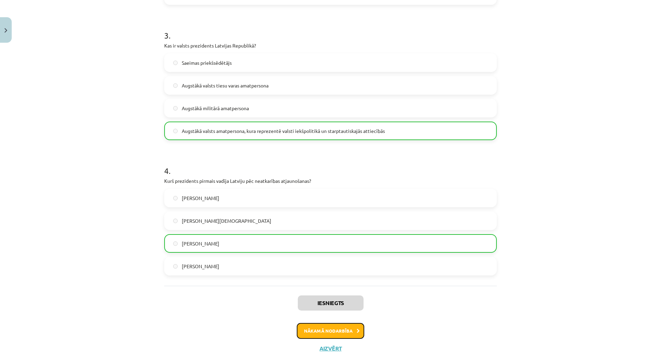
click at [348, 331] on button "Nākamā nodarbība" at bounding box center [331, 331] width 68 height 16
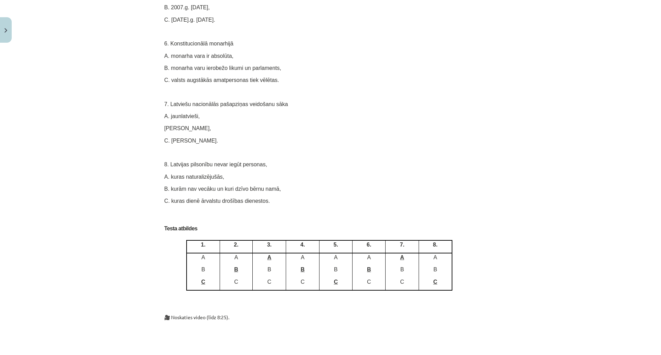
scroll to position [3963, 0]
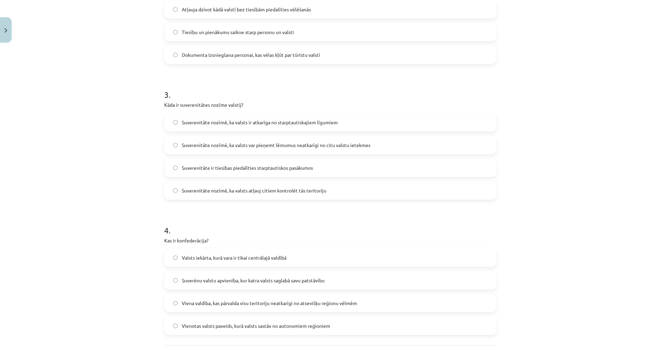
scroll to position [390, 0]
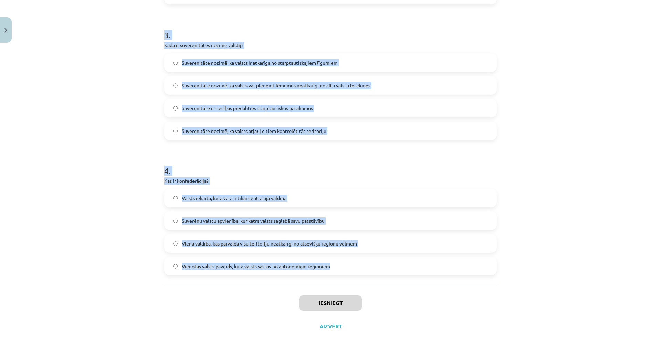
drag, startPoint x: 157, startPoint y: 147, endPoint x: 378, endPoint y: 277, distance: 256.0
copy form "Kāda ir atšķirība starp federatīvu un unitāru valsti? Unitārā valstī ir vairāka…"
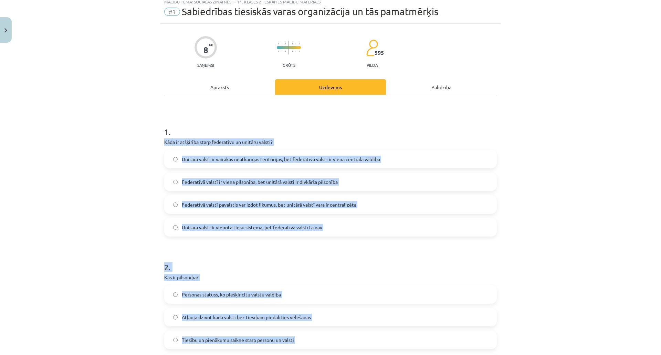
scroll to position [0, 0]
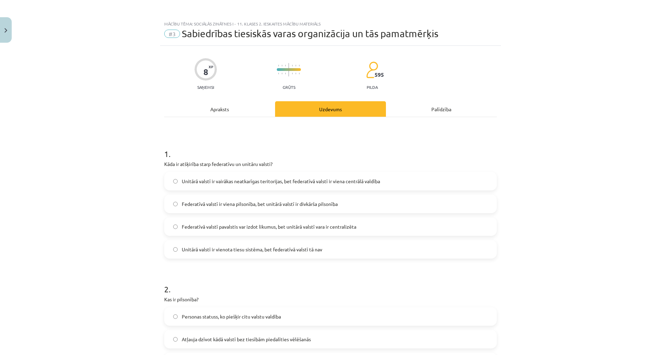
click at [608, 155] on div "Mācību tēma: Sociālās zinātnes i - 11. klases 2. ieskaites mācību materiāls #3 …" at bounding box center [330, 177] width 661 height 355
click at [334, 222] on label "Federatīvā valstī pavalstis var izdot likumus, bet unitārā valstī vara ir centr…" at bounding box center [330, 226] width 331 height 17
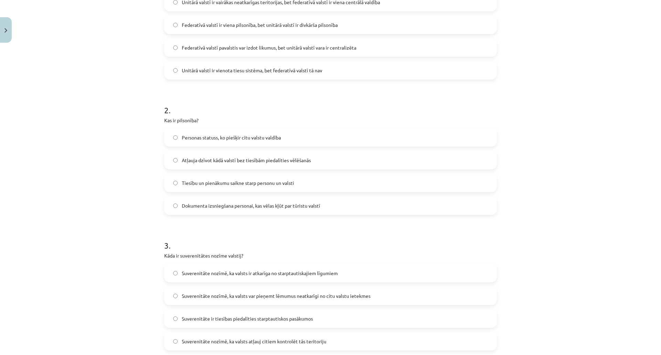
scroll to position [193, 0]
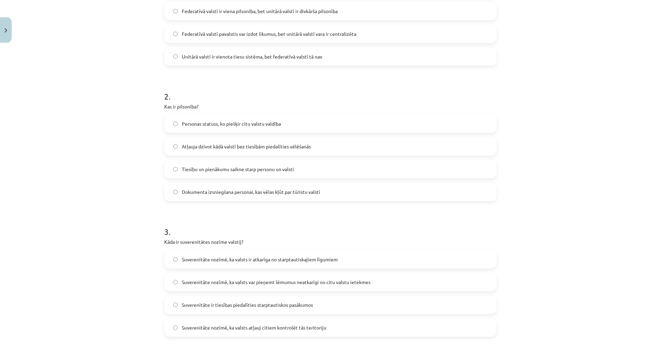
click at [235, 166] on span "Tiesību un pienākumu saikne starp personu un valsti" at bounding box center [238, 169] width 112 height 7
click at [401, 279] on label "Suverenitāte nozīmē, ka valsts var pieņemt lēmumus neatkarīgi no citu valstu ie…" at bounding box center [330, 282] width 331 height 17
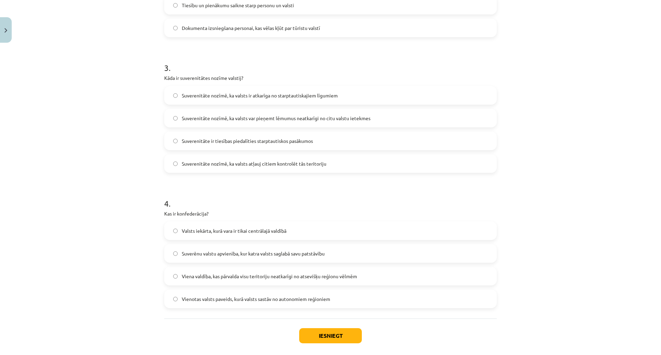
scroll to position [390, 0]
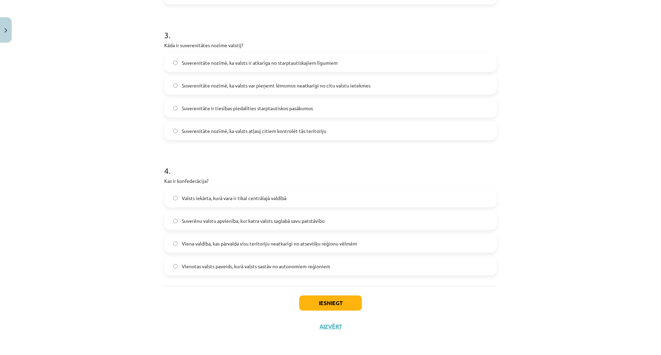
click at [245, 221] on span "Suverēnu valstu apvienība, kur katra valsts saglabā savu patstāvību" at bounding box center [253, 220] width 143 height 7
click at [333, 307] on button "Iesniegt" at bounding box center [330, 303] width 63 height 15
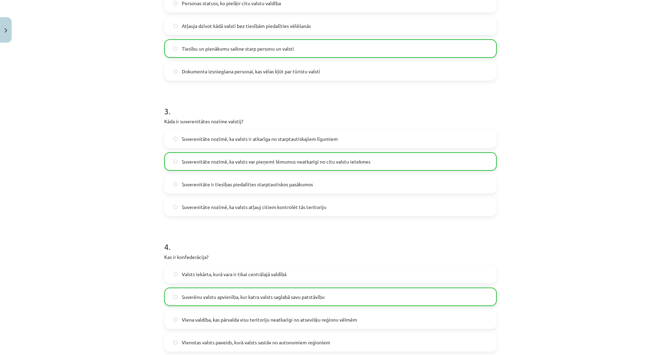
scroll to position [406, 0]
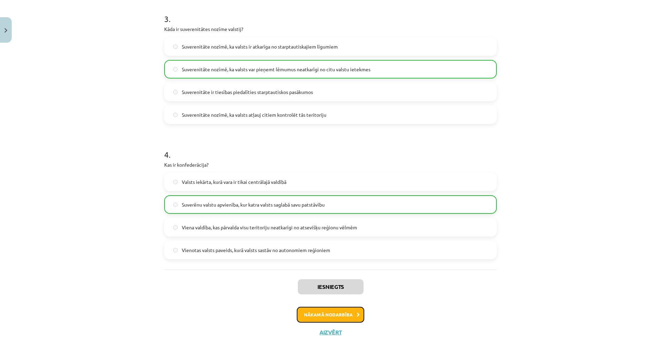
click at [348, 313] on button "Nākamā nodarbība" at bounding box center [331, 315] width 68 height 16
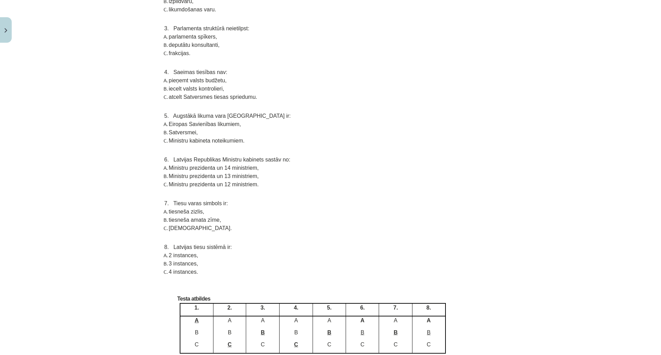
scroll to position [2717, 0]
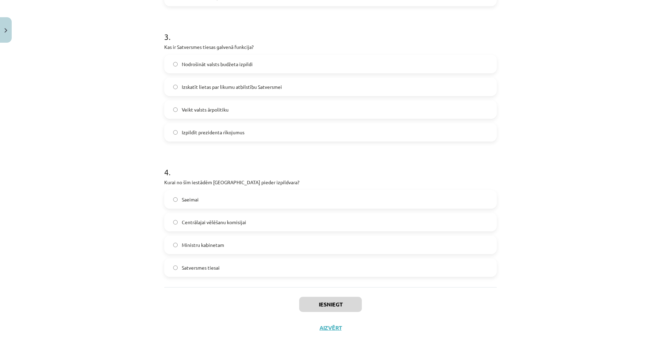
scroll to position [389, 0]
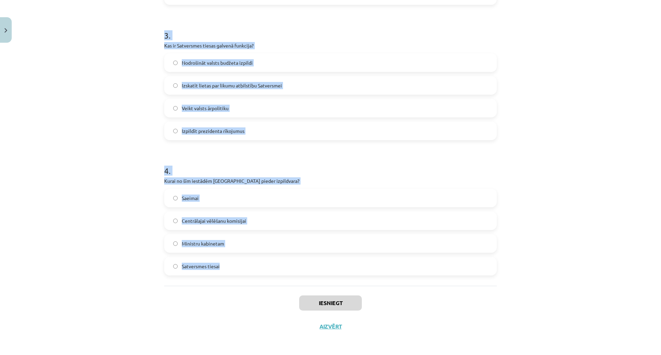
drag, startPoint x: 158, startPoint y: 146, endPoint x: 285, endPoint y: 264, distance: 172.3
copy form "Kas ir valsts pamatpazīmes? Likumdevējvara, izpildvara, tiesu vara Likumi, ties…"
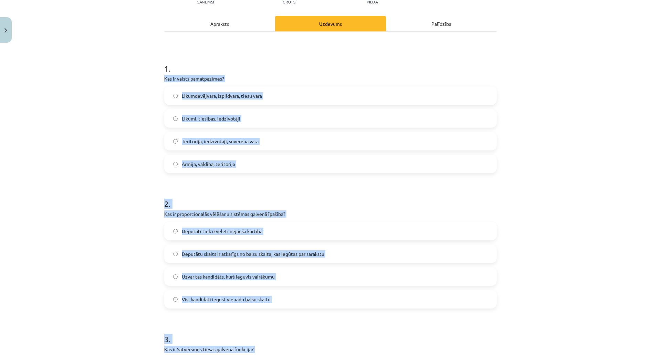
scroll to position [79, 0]
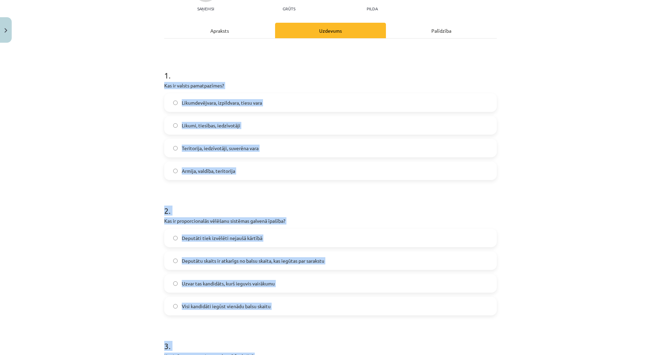
click at [593, 93] on div "Mācību tēma: Sociālās zinātnes i - 11. klases 2. ieskaites mācību materiāls #4 …" at bounding box center [330, 177] width 661 height 355
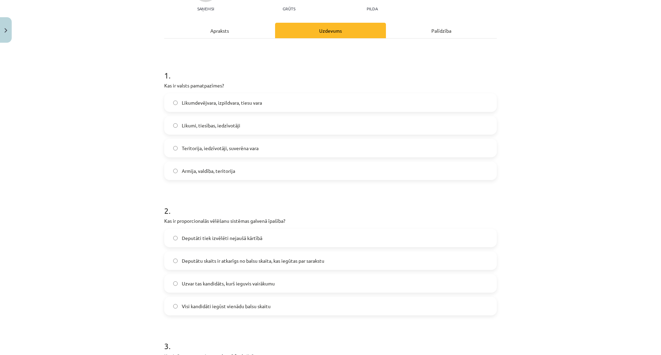
click at [338, 148] on label "Teritorija, iedzīvotāji, suverēna vara" at bounding box center [330, 148] width 331 height 17
click at [233, 259] on span "Deputātu skaits ir atkarīgs no balsu skaita, kas iegūtas par sarakstu" at bounding box center [253, 260] width 143 height 7
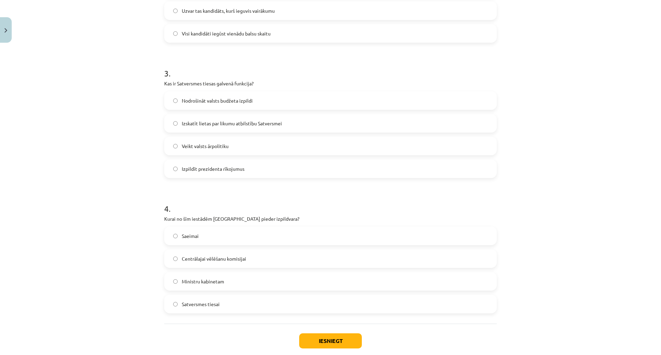
scroll to position [353, 0]
click at [221, 263] on label "Centrālajai vēlēšanu komisijai" at bounding box center [330, 257] width 331 height 17
click at [214, 280] on span "Ministru kabinetam" at bounding box center [203, 280] width 42 height 7
click at [231, 126] on label "Izskatīt lietas par likumu atbilstību Satversmei" at bounding box center [330, 121] width 331 height 17
click at [313, 343] on button "Iesniegt" at bounding box center [330, 339] width 63 height 15
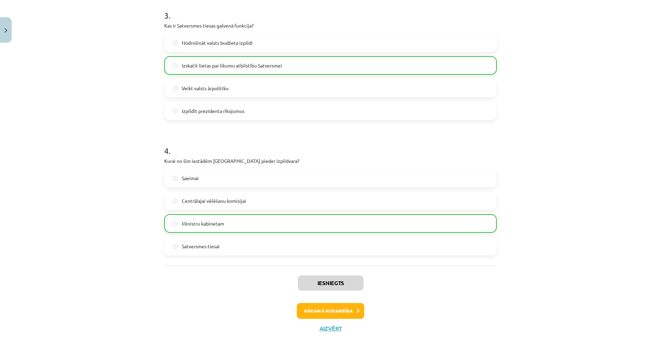
scroll to position [411, 0]
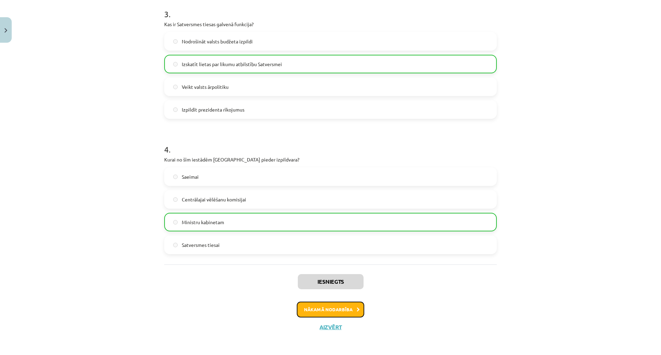
click at [343, 310] on button "Nākamā nodarbība" at bounding box center [331, 310] width 68 height 16
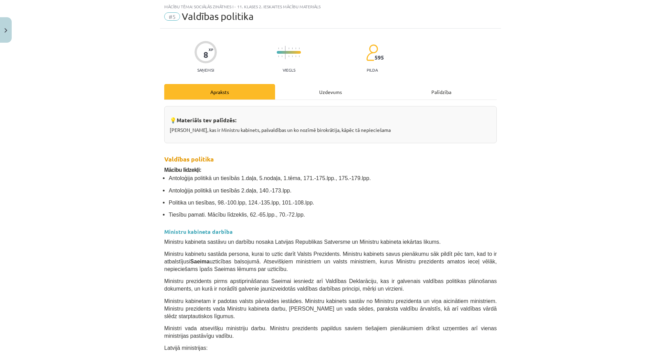
scroll to position [17, 0]
click at [343, 310] on span "Ministru kabinetam ir padotas valsts pārvaldes iestādes. Ministru kabinets sast…" at bounding box center [330, 308] width 333 height 21
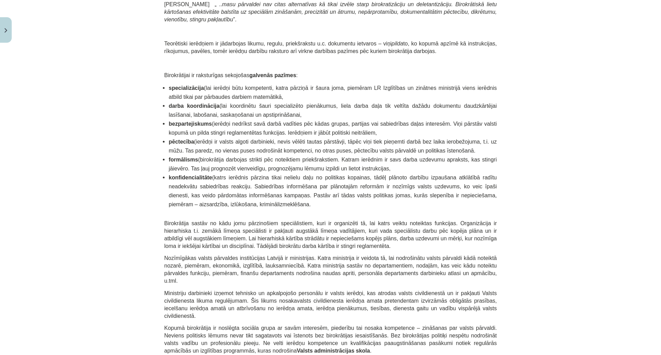
scroll to position [1427, 0]
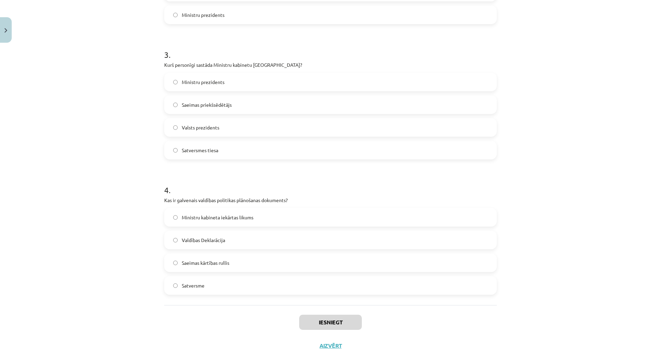
scroll to position [389, 0]
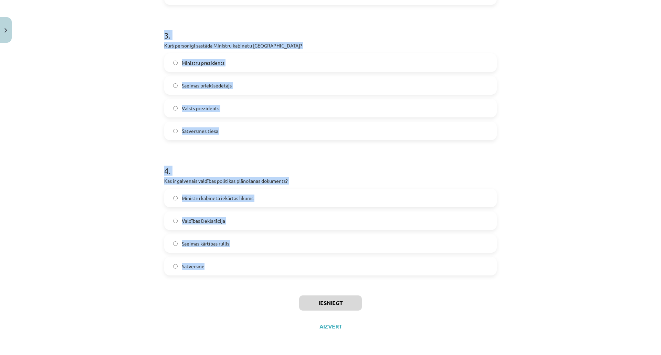
drag, startPoint x: 156, startPoint y: 148, endPoint x: 345, endPoint y: 281, distance: 230.6
click at [345, 281] on div "Mācību tēma: Sociālās zinātnes i - 11. klases 2. ieskaites mācību materiāls #5 …" at bounding box center [330, 177] width 661 height 355
copy form "Kādi ir birokrātijas galvenie principi saskaņā ar M.Vēberu? Politiskā brīvība, …"
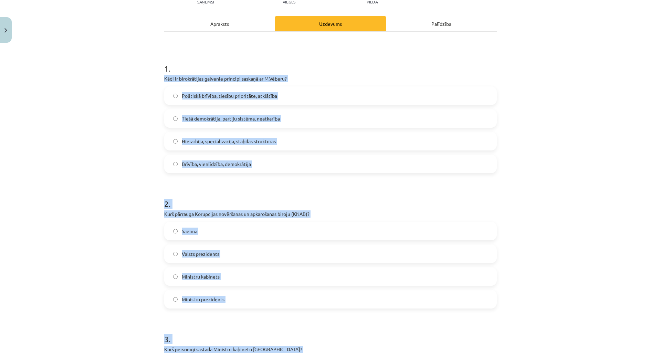
scroll to position [79, 0]
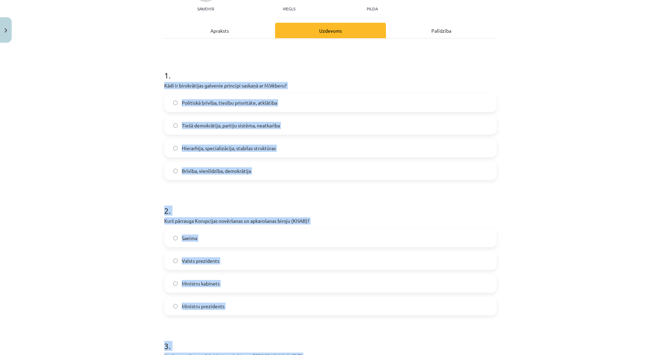
click at [618, 84] on div "Mācību tēma: Sociālās zinātnes i - 11. klases 2. ieskaites mācību materiāls #5 …" at bounding box center [330, 177] width 661 height 355
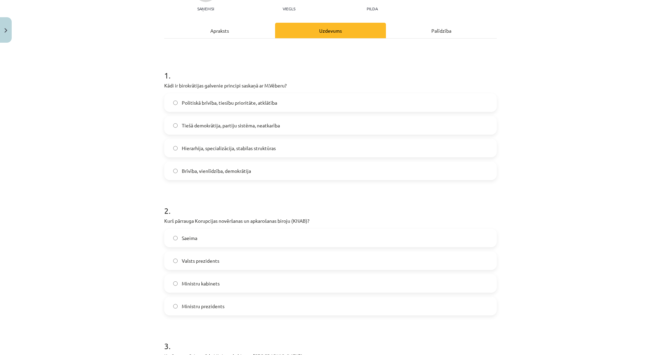
click at [319, 152] on label "Hierarhija, specializācija, stabilas struktūras" at bounding box center [330, 148] width 331 height 17
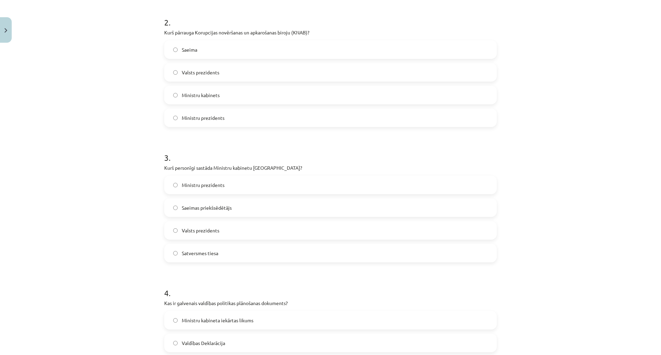
scroll to position [267, 0]
click at [212, 232] on span "Valsts prezidents" at bounding box center [201, 230] width 38 height 7
click at [229, 55] on label "Saeima" at bounding box center [330, 49] width 331 height 17
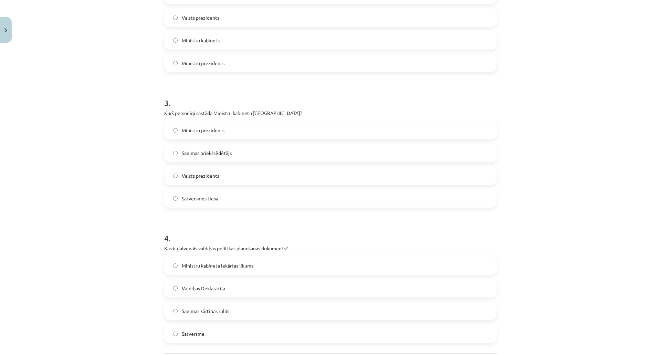
scroll to position [371, 0]
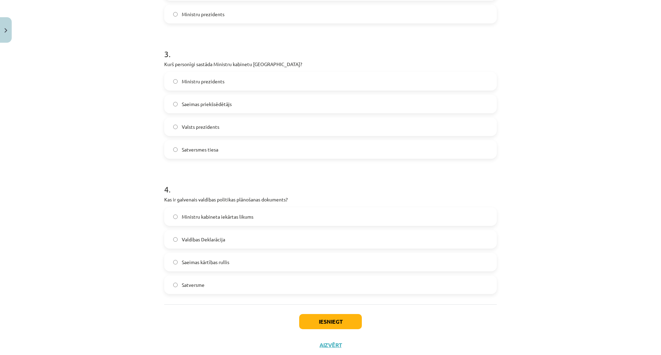
click at [222, 233] on label "Valdības Deklarācija" at bounding box center [330, 239] width 331 height 17
click at [323, 314] on button "Iesniegt" at bounding box center [330, 321] width 63 height 15
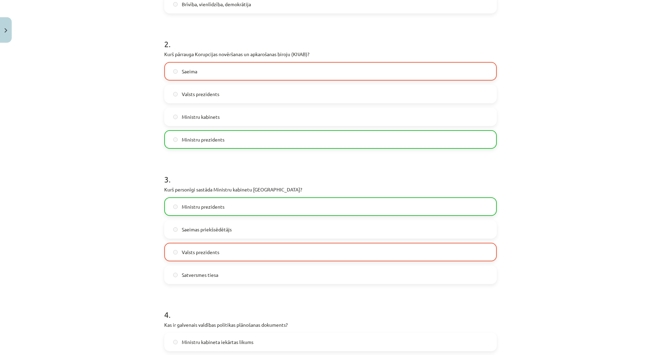
scroll to position [411, 0]
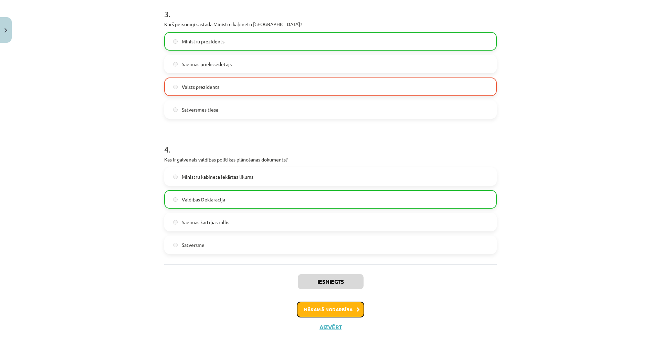
click at [336, 309] on button "Nākamā nodarbība" at bounding box center [331, 310] width 68 height 16
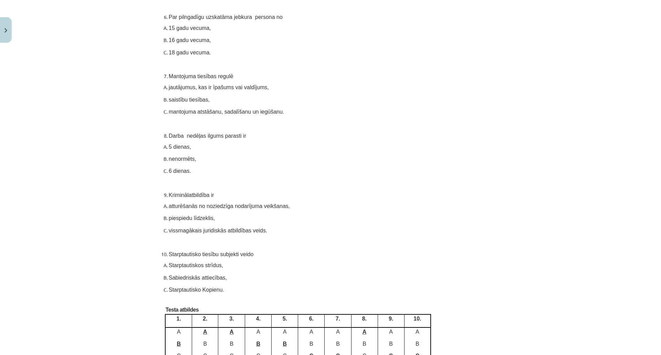
scroll to position [3701, 0]
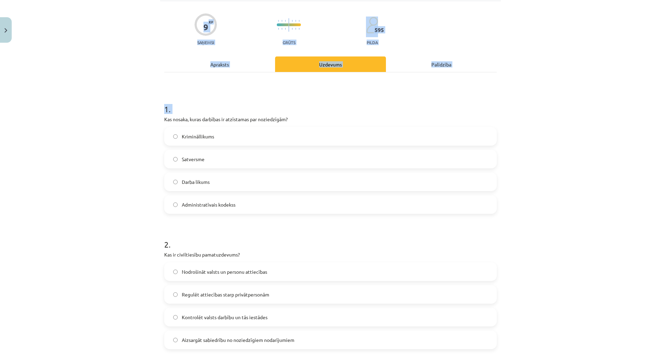
scroll to position [254, 0]
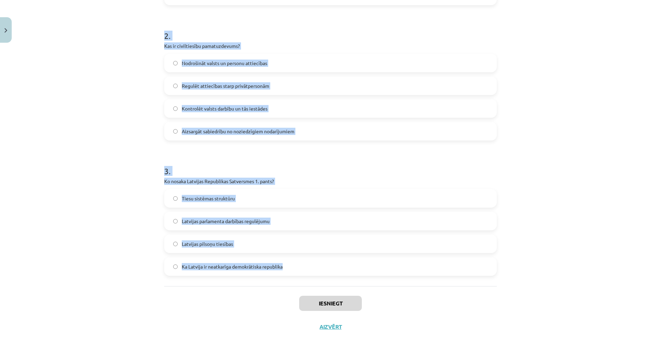
drag, startPoint x: 161, startPoint y: 154, endPoint x: 307, endPoint y: 270, distance: 186.8
click at [307, 270] on div "9 XP Saņemsi Grūts 595 pilda Apraksts Uzdevums Palīdzība 1 . Kas nosaka, kuras …" at bounding box center [330, 65] width 341 height 546
copy form "Kas nosaka, kuras darbības ir atzīstamas par noziedzīgām? Krimināllikums Satver…"
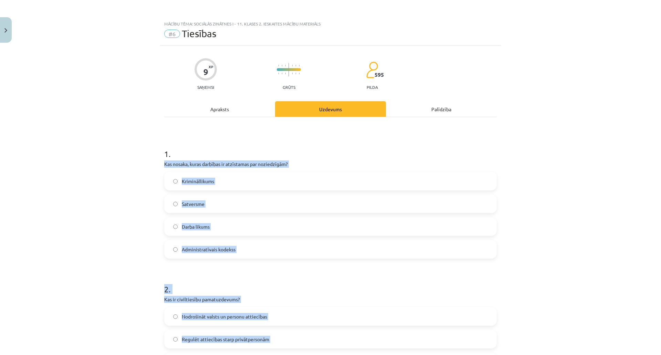
click at [464, 177] on label "Krimināllikums" at bounding box center [330, 181] width 331 height 17
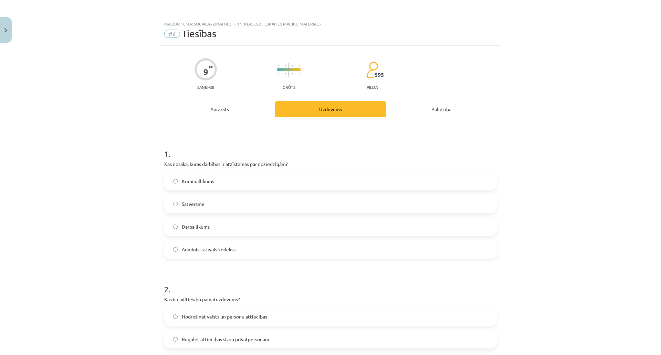
click at [447, 183] on label "Krimināllikums" at bounding box center [330, 181] width 331 height 17
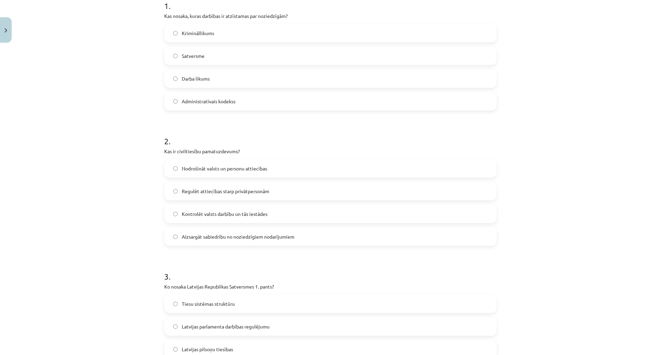
scroll to position [147, 0]
click at [231, 235] on span "Aizsargāt sabiedrību no noziedzīgiem nodarījumiem" at bounding box center [238, 238] width 113 height 7
click at [229, 199] on label "Regulēt attiecības starp privātpersonām" at bounding box center [330, 192] width 331 height 17
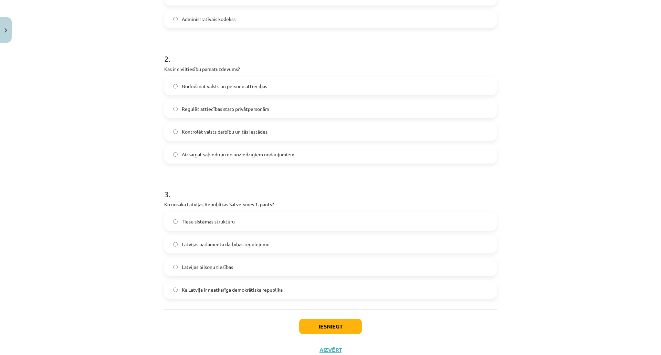
scroll to position [254, 0]
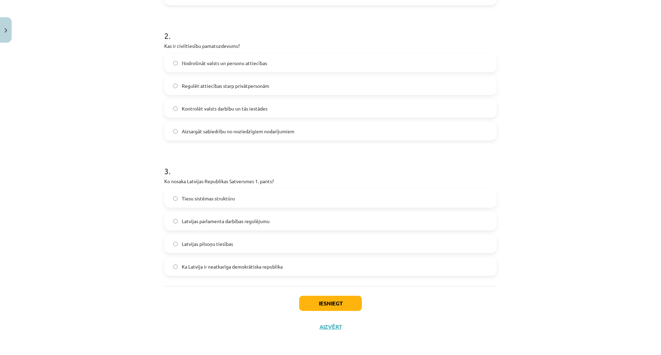
click at [258, 259] on label "Ka Latvija ir neatkarīga demokrātiska republika" at bounding box center [330, 266] width 331 height 17
click at [339, 299] on button "Iesniegt" at bounding box center [330, 303] width 63 height 15
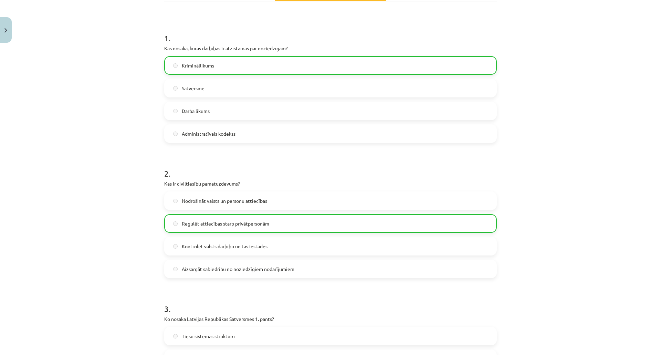
scroll to position [275, 0]
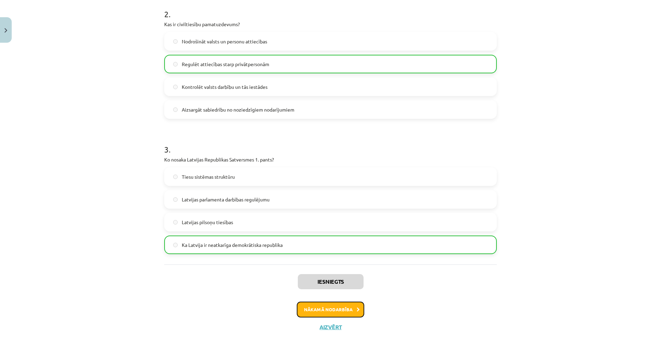
click at [321, 304] on button "Nākamā nodarbība" at bounding box center [331, 310] width 68 height 16
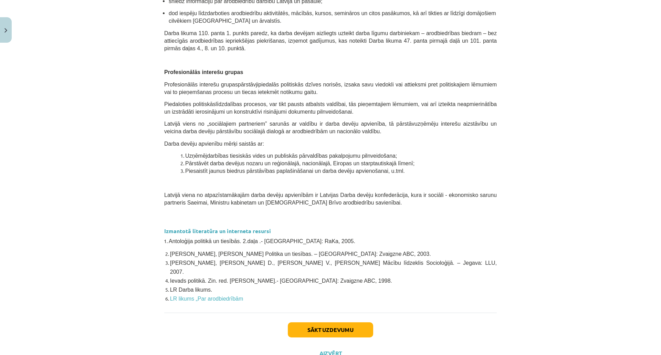
scroll to position [501, 0]
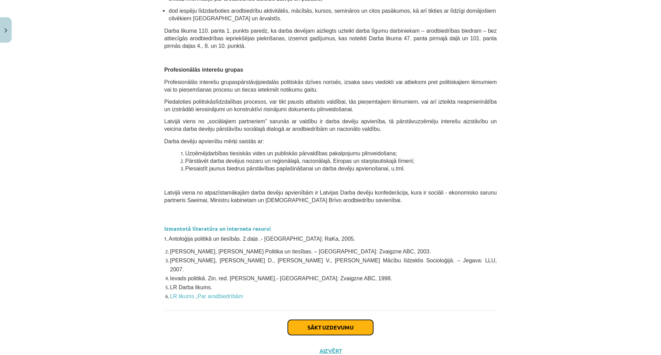
click at [353, 320] on button "Sākt uzdevumu" at bounding box center [330, 327] width 85 height 15
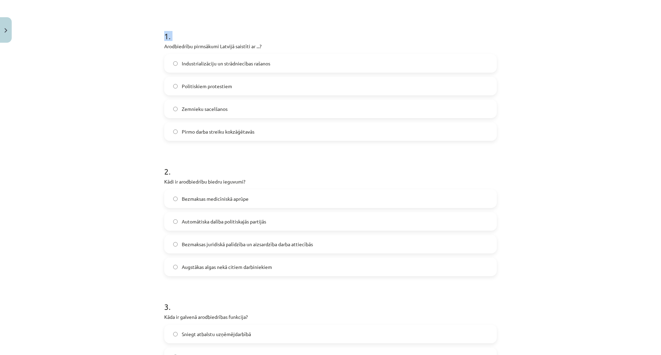
scroll to position [254, 0]
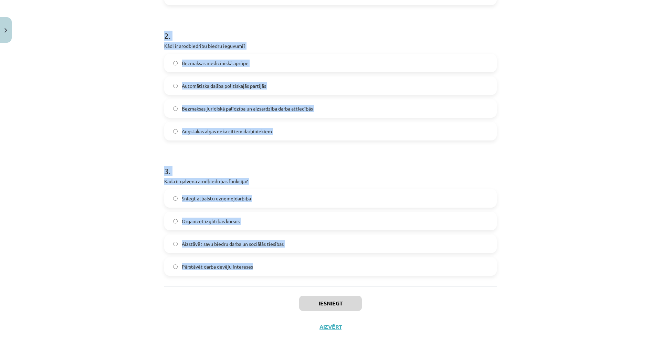
drag, startPoint x: 160, startPoint y: 149, endPoint x: 332, endPoint y: 277, distance: 214.5
click at [332, 277] on div "9 XP Saņemsi Viegls 595 pilda Apraksts Uzdevums Palīdzība 1 . Arodbiedrību pirm…" at bounding box center [330, 65] width 341 height 546
copy form "Arodbiedrību pirmsākumi Latvijā saistīti ar ...? Industrializāciju un strādniec…"
click at [266, 104] on label "Bezmaksas juridiskā palīdzība un aizsardzība darba attiecībās" at bounding box center [330, 108] width 331 height 17
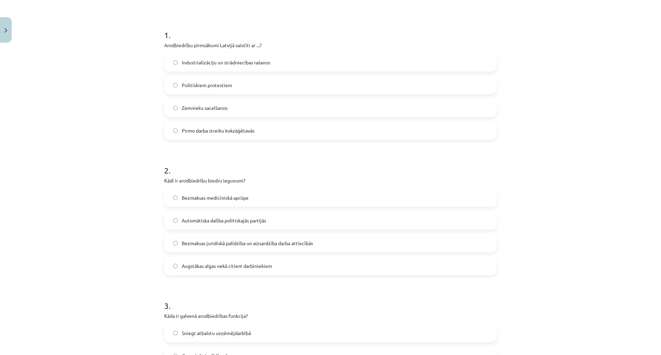
scroll to position [119, 0]
click at [377, 57] on label "Industrializāciju un strādniecības rašanos" at bounding box center [330, 61] width 331 height 17
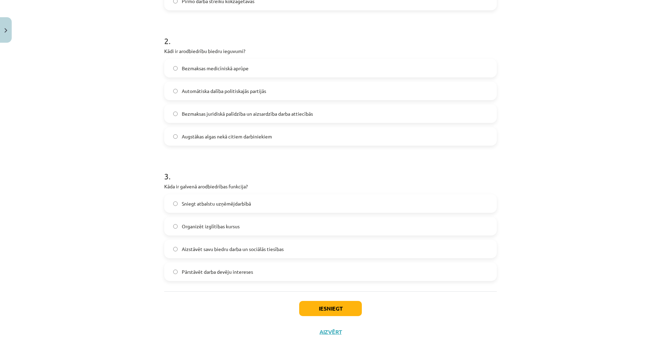
scroll to position [251, 0]
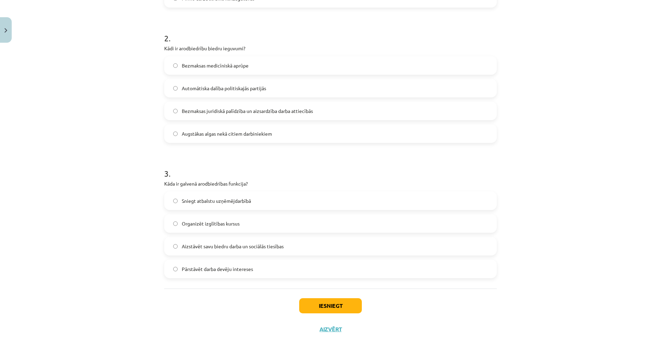
click at [342, 244] on label "Aizstāvēt savu biedru darba un sociālās tiesības" at bounding box center [330, 246] width 331 height 17
click at [332, 302] on button "Iesniegt" at bounding box center [330, 305] width 63 height 15
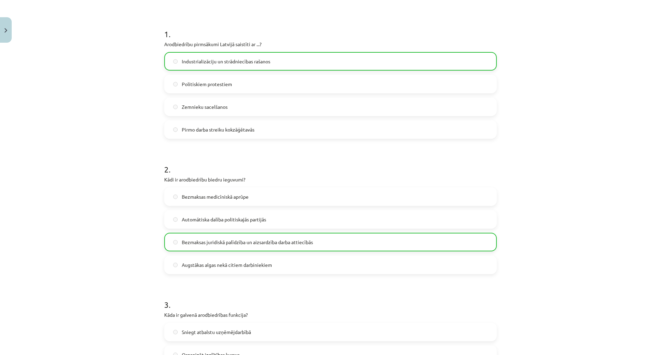
scroll to position [275, 0]
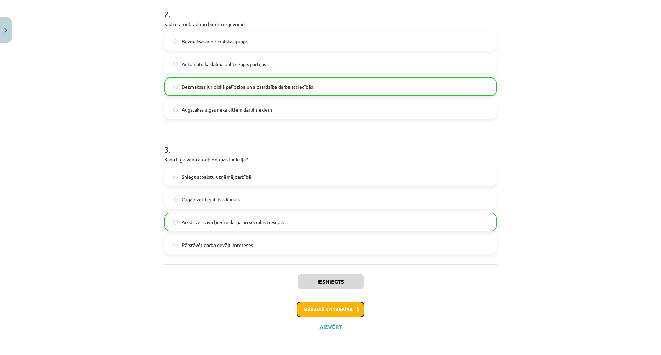
click at [335, 310] on button "Nākamā nodarbība" at bounding box center [331, 310] width 68 height 16
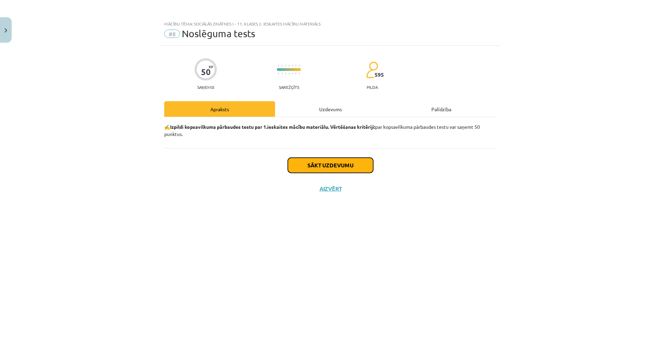
click at [368, 165] on button "Sākt uzdevumu" at bounding box center [330, 165] width 85 height 15
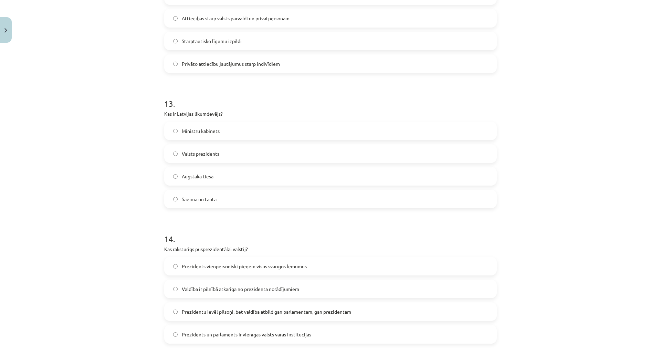
scroll to position [1743, 0]
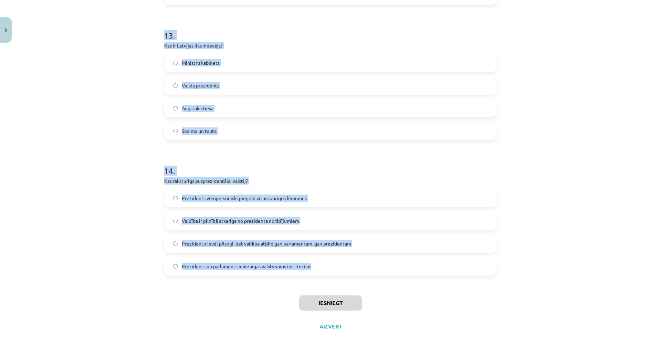
drag, startPoint x: 160, startPoint y: 163, endPoint x: 371, endPoint y: 281, distance: 241.8
copy form "Kas ir darba devēju apvienības mērķis? Nodrošināt juridisku palīdzību darbiniek…"
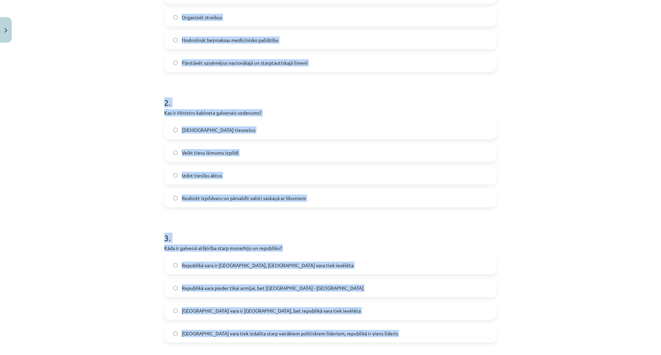
scroll to position [0, 0]
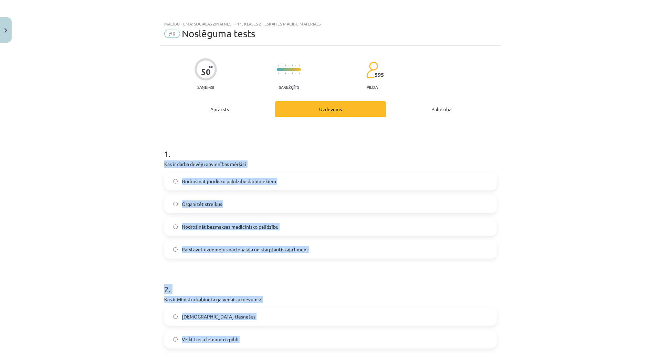
click at [373, 238] on div "Nodrošināt juridisku palīdzību darbiniekiem Organizēt streikus Nodrošināt bezma…" at bounding box center [330, 215] width 333 height 87
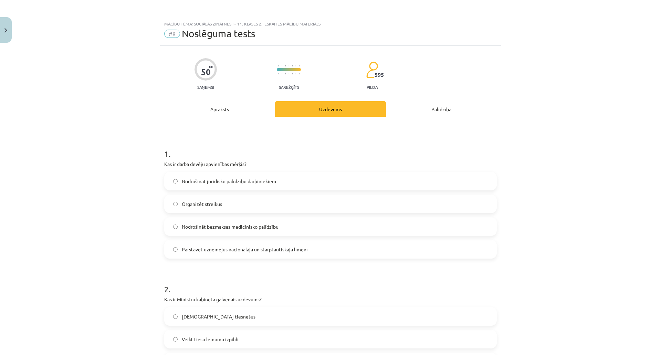
click at [381, 247] on label "Pārstāvēt uzņēmējus nacionālajā un starptautiskajā līmenī" at bounding box center [330, 249] width 331 height 17
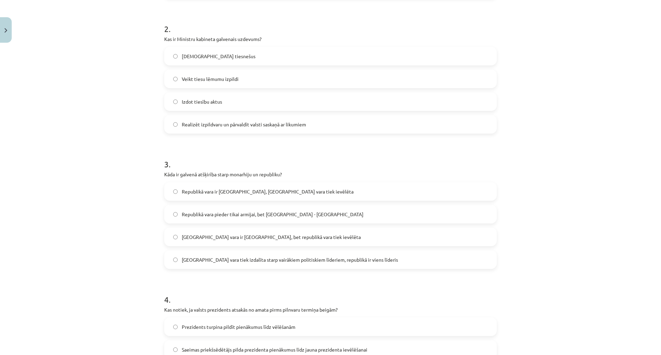
scroll to position [258, 0]
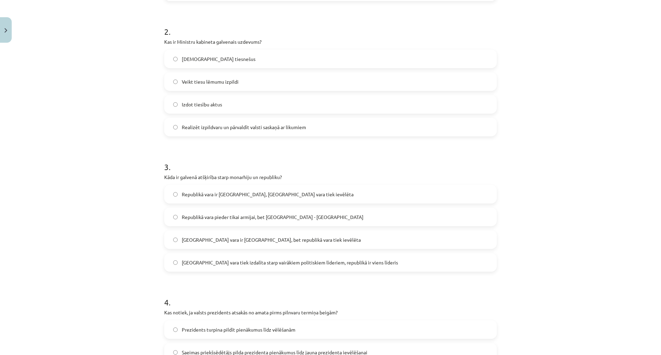
click at [274, 123] on label "Realizēt izpildvaru un pārvaldīt valsti saskaņā ar likumiem" at bounding box center [330, 126] width 331 height 17
click at [229, 241] on span "Monarhijā vara ir mantojama, bet republikā vara tiek ievēlēta" at bounding box center [271, 239] width 179 height 7
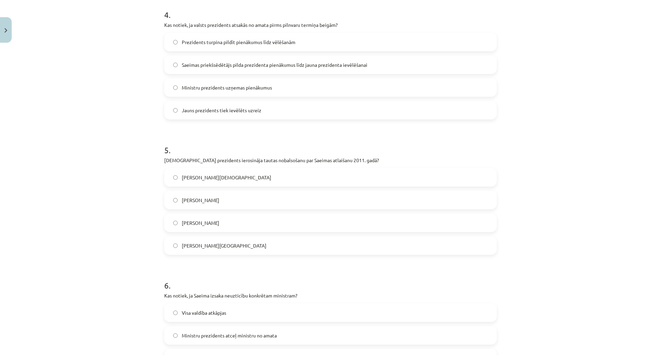
scroll to position [547, 0]
click at [243, 64] on span "Saeimas priekšsēdētājs pilda prezidenta pienākumus līdz jauna prezidenta ievēlē…" at bounding box center [275, 63] width 186 height 7
click at [200, 191] on label "Valdis Zatlers" at bounding box center [330, 198] width 331 height 17
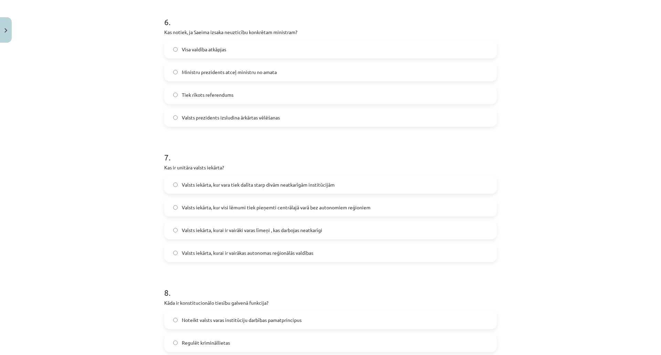
scroll to position [814, 0]
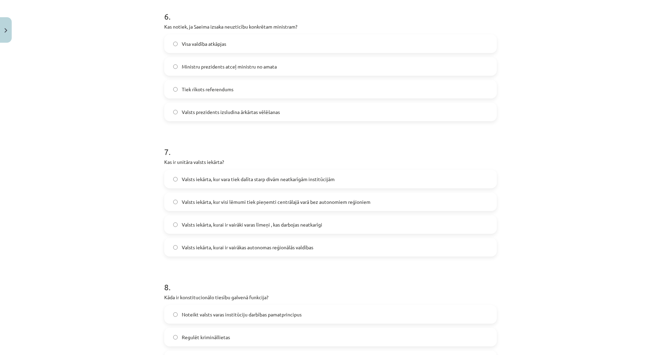
click at [219, 69] on span "Ministru prezidents atceļ ministru no amata" at bounding box center [229, 66] width 95 height 7
click at [200, 196] on label "Valsts iekārta, kur visi lēmumi tiek pieņemti centrālajā varā bez autonomiem re…" at bounding box center [330, 201] width 331 height 17
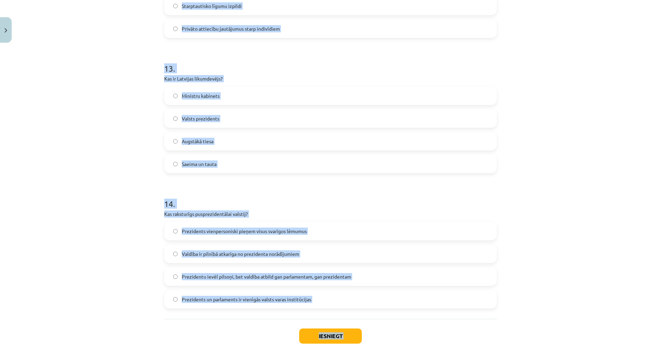
scroll to position [1743, 0]
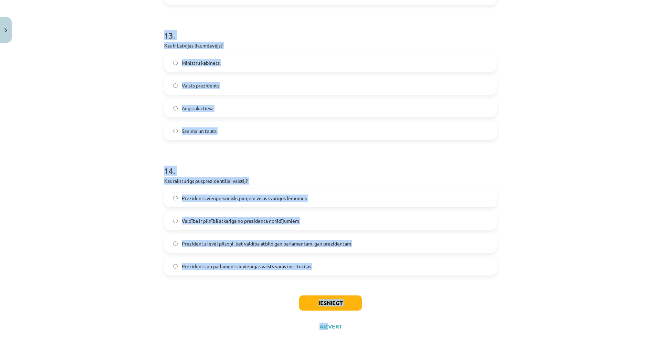
drag, startPoint x: 155, startPoint y: 50, endPoint x: 327, endPoint y: 354, distance: 349.4
click at [327, 354] on div "Mācību tēma: Sociālās zinātnes i - 11. klases 2. ieskaites mācību materiāls #8 …" at bounding box center [330, 177] width 661 height 355
copy div "8 . Kāda ir konstitucionālo tiesību galvenā funkcija? Noteikt valsts varas inst…"
click at [262, 206] on label "Prezidents vienpersoniski pieņem visus svarīgos lēmumus" at bounding box center [330, 197] width 331 height 17
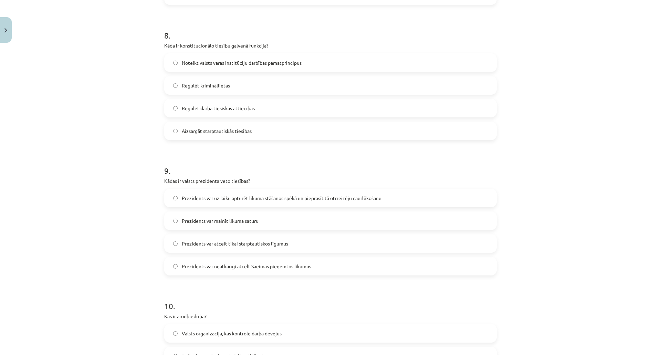
scroll to position [1062, 0]
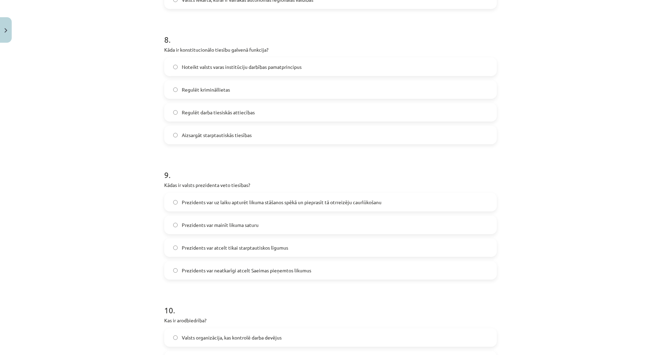
click at [272, 68] on span "Noteikt valsts varas institūciju darbības pamatprincipus" at bounding box center [242, 66] width 120 height 7
click at [203, 205] on span "Prezidents var uz laiku apturēt likuma stāšanos spēkā un pieprasīt tā otrreizēj…" at bounding box center [282, 202] width 200 height 7
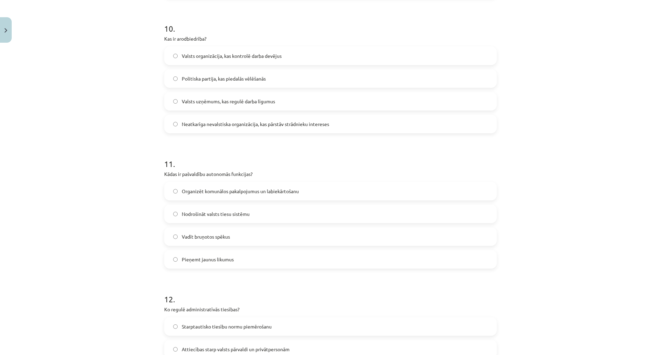
scroll to position [1342, 0]
click at [255, 129] on label "Neatkarīga nevalstiska organizācija, kas pārstāv strādnieku intereses" at bounding box center [330, 125] width 331 height 17
click at [211, 191] on span "Organizēt komunālos pakalpojumus un labiekārtošanu" at bounding box center [240, 192] width 117 height 7
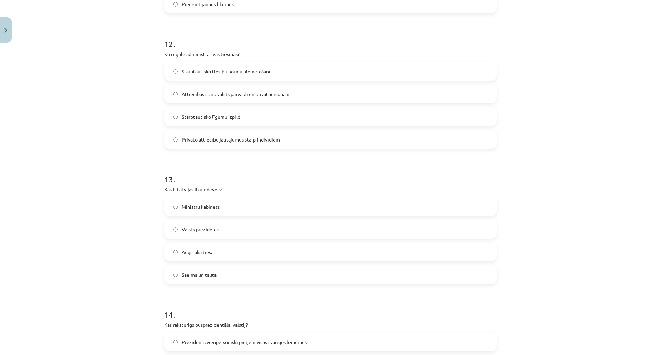
scroll to position [1600, 0]
click at [238, 90] on span "Attiecības starp valsts pārvaldi un privātpersonām" at bounding box center [236, 92] width 108 height 7
click at [186, 272] on span "Saeima un tauta" at bounding box center [199, 273] width 35 height 7
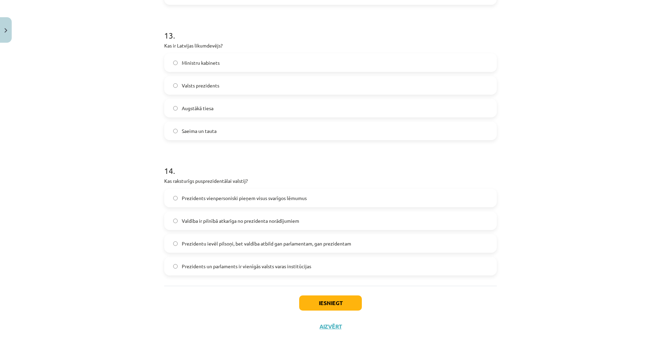
click at [208, 243] on span "Prezidentu ievēl pilsoņi, bet valdība atbild gan parlamentam, gan prezidentam" at bounding box center [266, 243] width 169 height 7
click at [324, 304] on button "Iesniegt" at bounding box center [330, 303] width 63 height 15
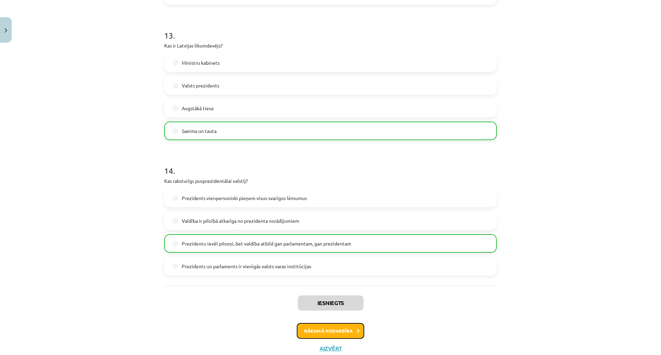
click at [347, 331] on button "Nākamā nodarbība" at bounding box center [331, 331] width 68 height 16
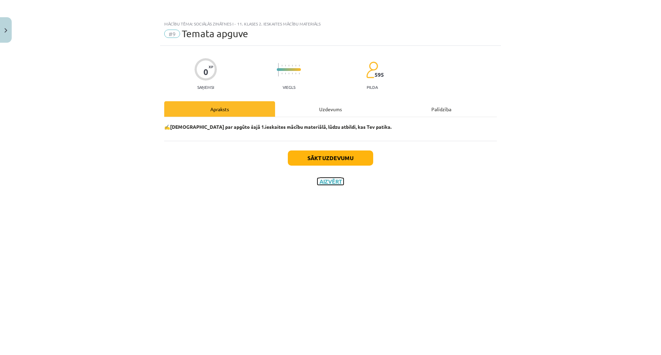
click at [332, 184] on button "Aizvērt" at bounding box center [331, 181] width 26 height 7
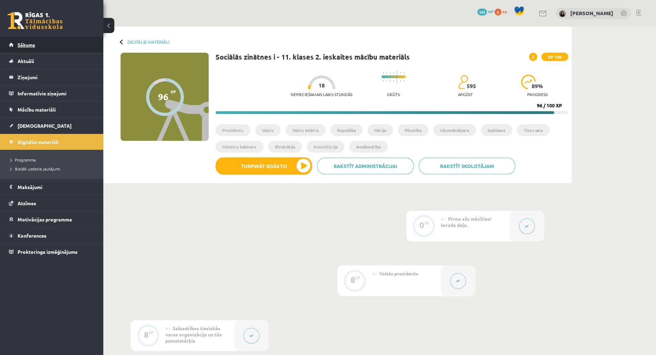
click at [28, 42] on span "Sākums" at bounding box center [27, 45] width 18 height 6
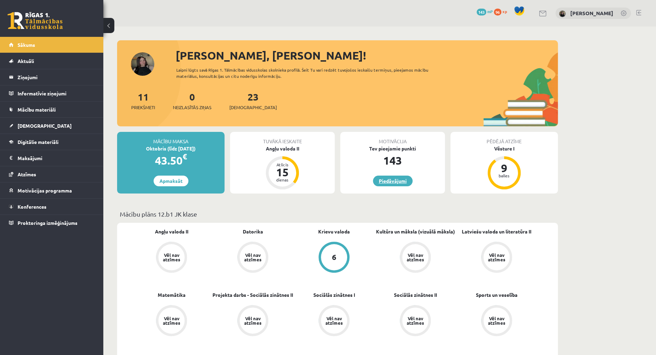
click at [393, 180] on link "Piedāvājumi" at bounding box center [393, 181] width 40 height 11
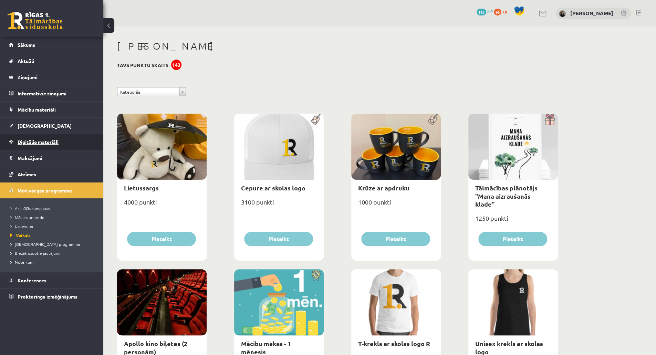
click at [44, 141] on span "Digitālie materiāli" at bounding box center [38, 142] width 41 height 6
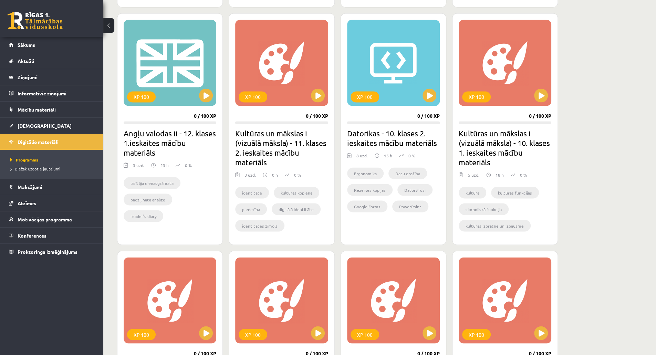
scroll to position [897, 0]
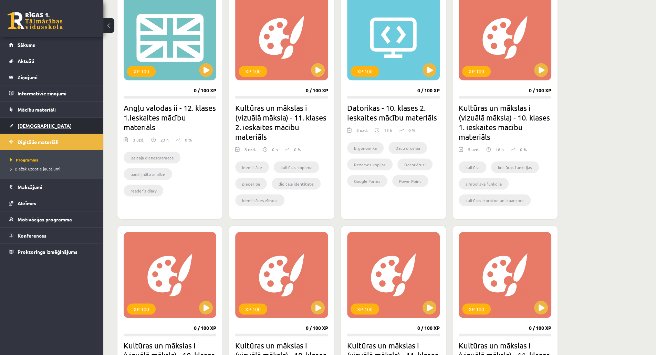
click at [26, 123] on span "[DEMOGRAPHIC_DATA]" at bounding box center [45, 126] width 54 height 6
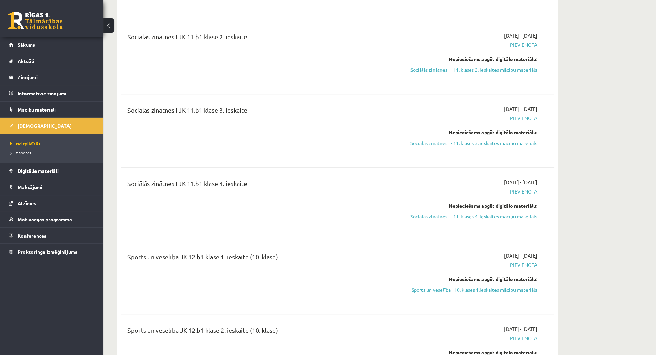
scroll to position [2204, 0]
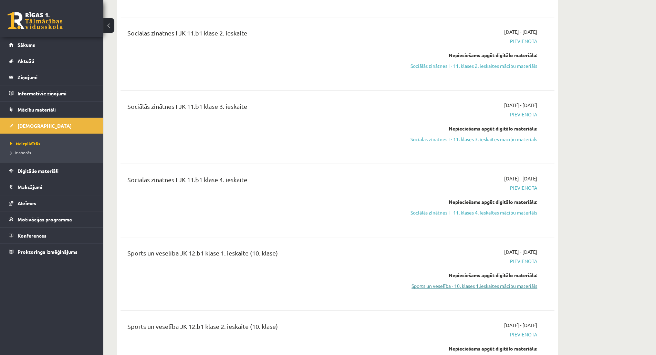
click at [522, 282] on link "Sports un veselība - 10. klases 1.ieskaites mācību materiāls" at bounding box center [473, 285] width 130 height 7
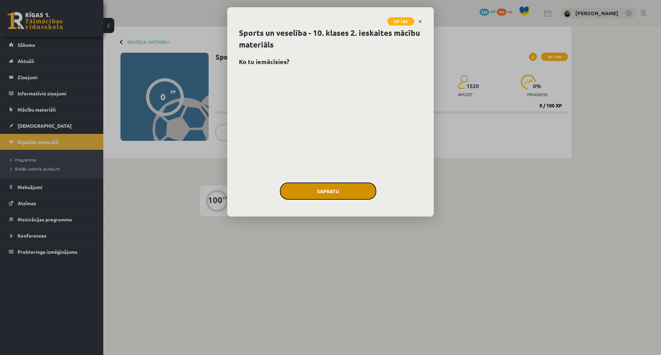
click at [318, 188] on button "Sapratu" at bounding box center [328, 191] width 96 height 17
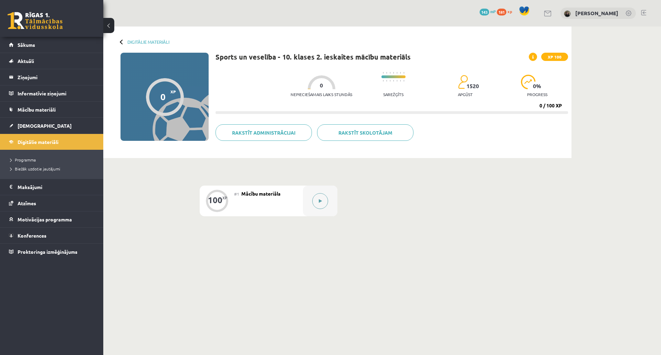
click at [325, 198] on button at bounding box center [320, 201] width 16 height 16
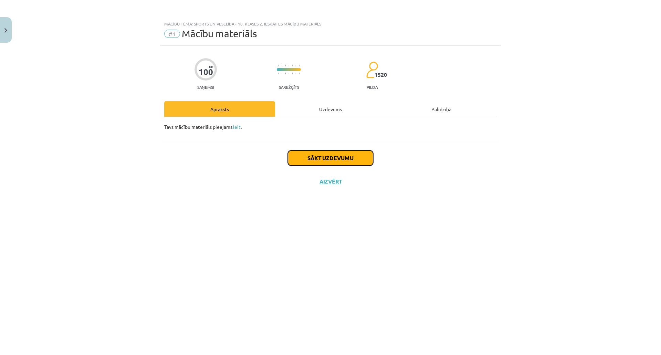
click at [335, 159] on button "Sākt uzdevumu" at bounding box center [330, 158] width 85 height 15
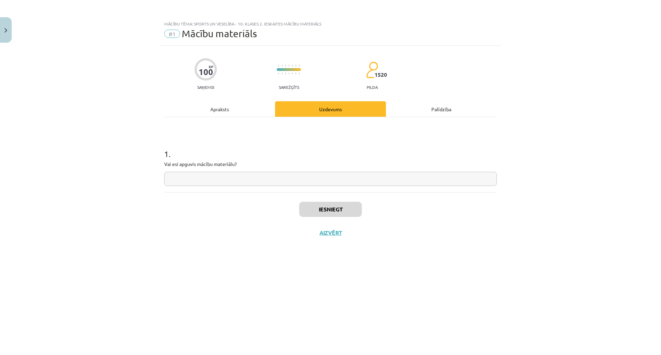
click at [321, 179] on input "text" at bounding box center [330, 179] width 333 height 14
click at [328, 182] on input "text" at bounding box center [330, 179] width 333 height 14
type input "*"
click at [328, 207] on button "Iesniegt" at bounding box center [330, 209] width 63 height 15
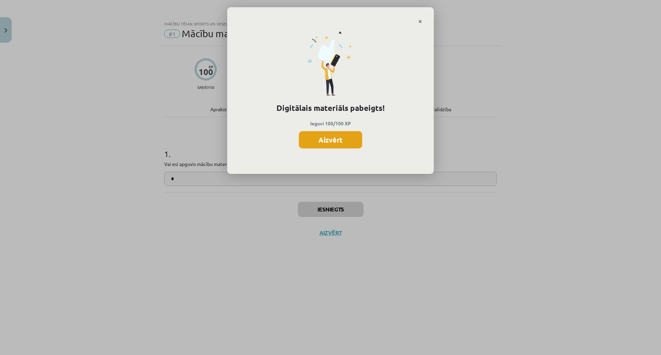
click at [327, 142] on button "Aizvērt" at bounding box center [330, 139] width 63 height 17
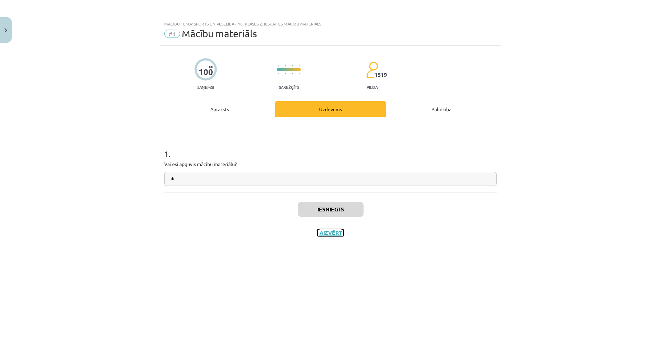
click at [330, 230] on button "Aizvērt" at bounding box center [331, 232] width 26 height 7
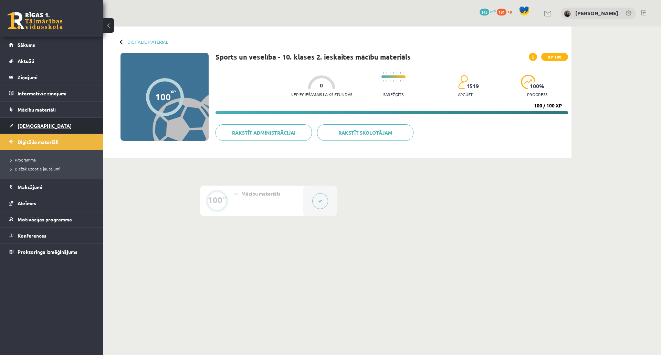
click at [33, 124] on span "[DEMOGRAPHIC_DATA]" at bounding box center [45, 126] width 54 height 6
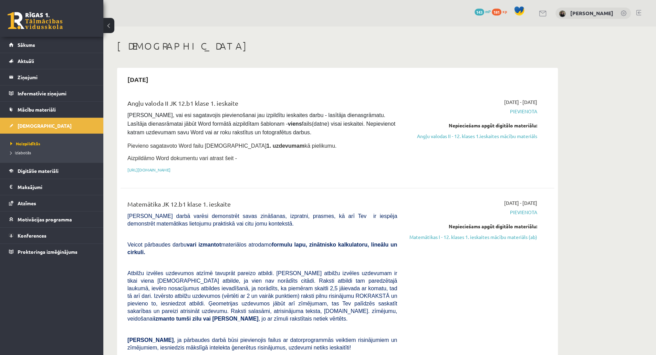
drag, startPoint x: 651, startPoint y: 24, endPoint x: 647, endPoint y: 84, distance: 59.7
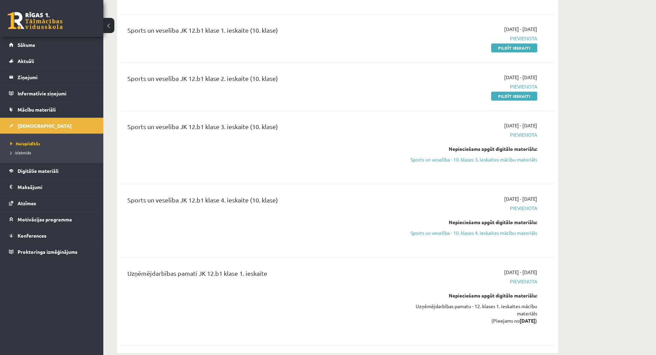
scroll to position [2431, 0]
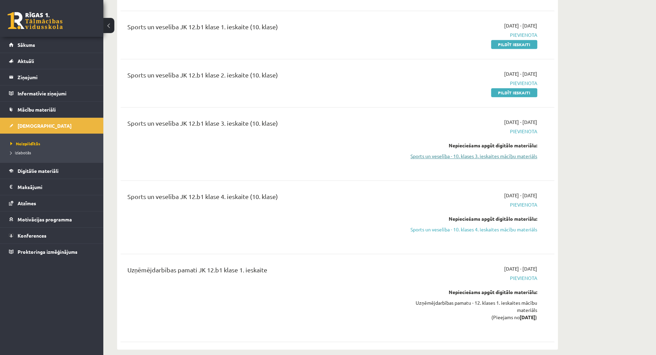
click at [496, 153] on link "Sports un veselība - 10. klases 3. ieskaites mācību materiāls" at bounding box center [473, 156] width 130 height 7
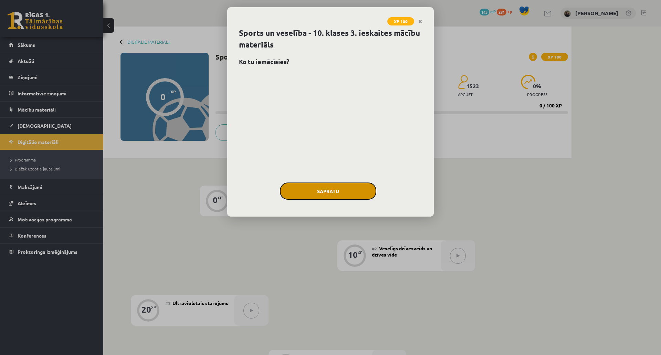
click at [317, 188] on button "Sapratu" at bounding box center [328, 191] width 96 height 17
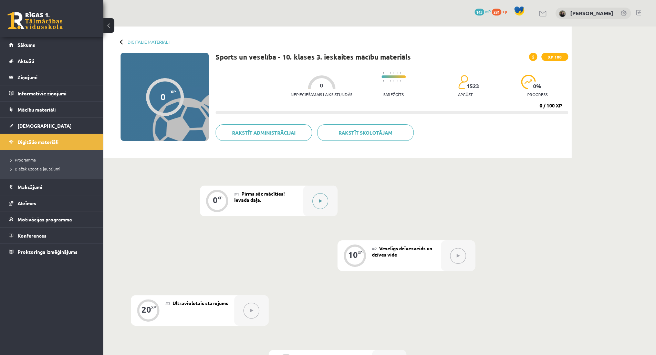
click at [320, 198] on button at bounding box center [320, 201] width 16 height 16
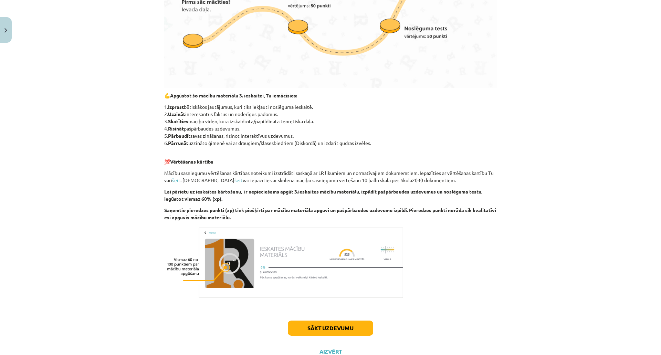
scroll to position [320, 0]
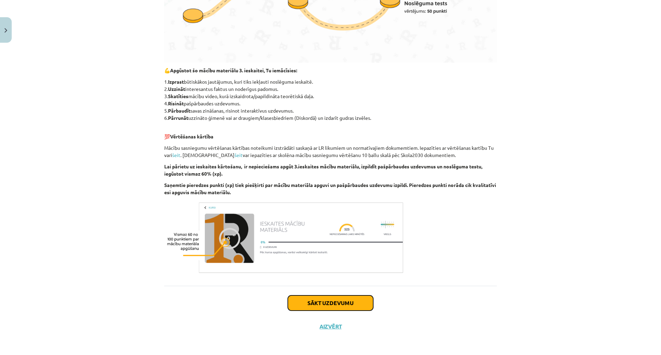
click at [351, 300] on button "Sākt uzdevumu" at bounding box center [330, 303] width 85 height 15
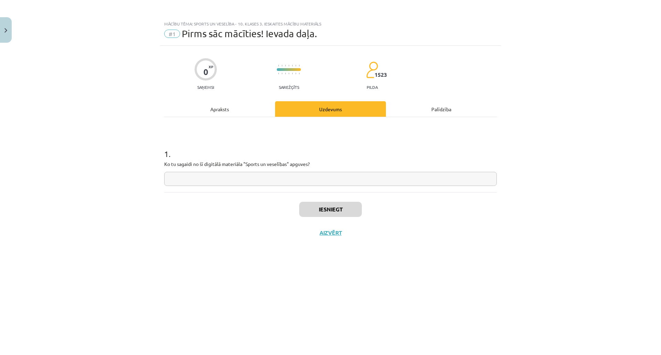
click at [304, 184] on input "text" at bounding box center [330, 179] width 333 height 14
type input "*"
click at [312, 204] on button "Iesniegt" at bounding box center [330, 209] width 63 height 15
click at [321, 242] on button "Nākamā nodarbība" at bounding box center [331, 237] width 68 height 16
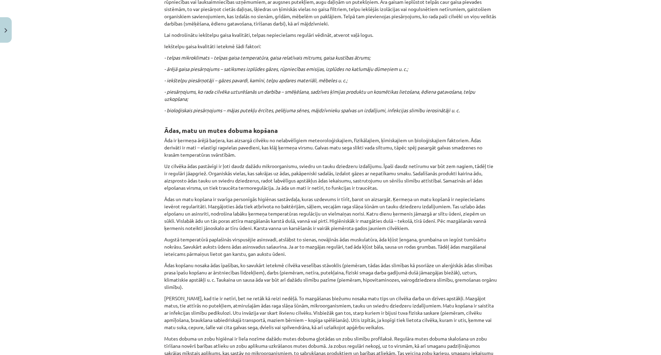
scroll to position [2037, 0]
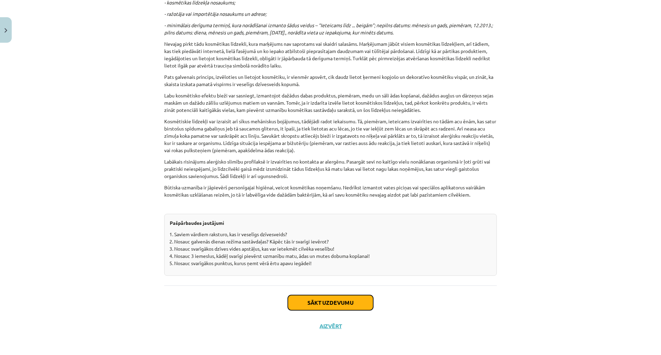
click at [344, 300] on button "Sākt uzdevumu" at bounding box center [330, 302] width 85 height 15
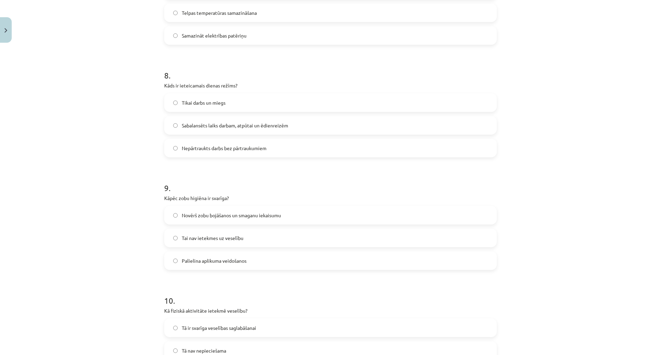
scroll to position [974, 0]
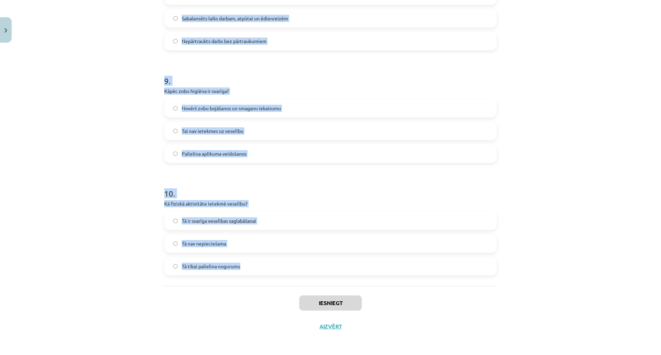
drag, startPoint x: 168, startPoint y: 152, endPoint x: 320, endPoint y: 277, distance: 196.7
copy form "āda ir elastīgā darba laika priekšrocība? Samazināta darba produktivitāte Mazāk…"
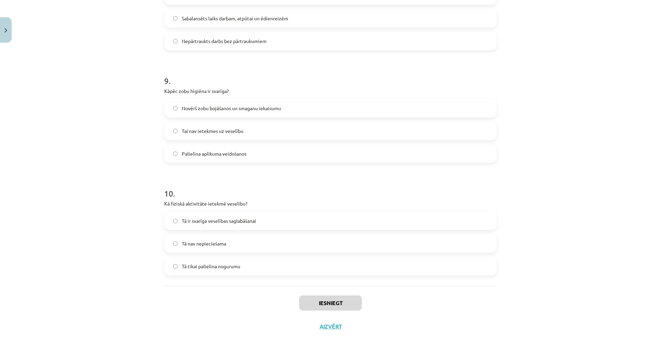
click at [639, 288] on div "Mācību tēma: Sports un veselība - 10. klases 3. ieskaites mācību materiāls #2 V…" at bounding box center [330, 177] width 661 height 355
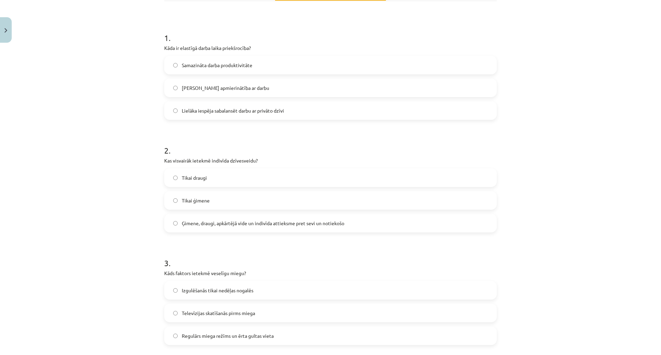
scroll to position [114, 0]
click at [297, 109] on label "Lielāka iespēja sabalansēt darbu ar privāto dzīvi" at bounding box center [330, 112] width 331 height 17
click at [200, 223] on span "Ģimene, draugi, apkārtējā vide un indivīda attieksme pret sevi un notiekošo" at bounding box center [263, 224] width 163 height 7
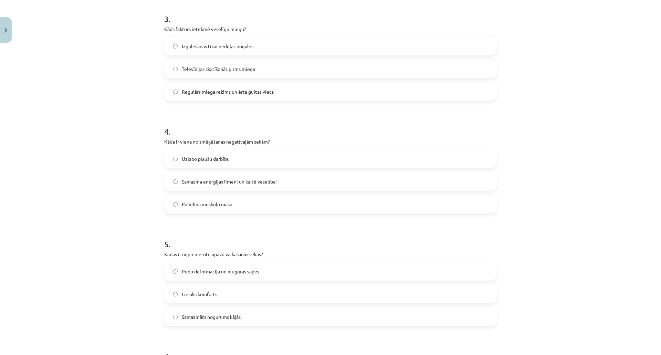
scroll to position [366, 0]
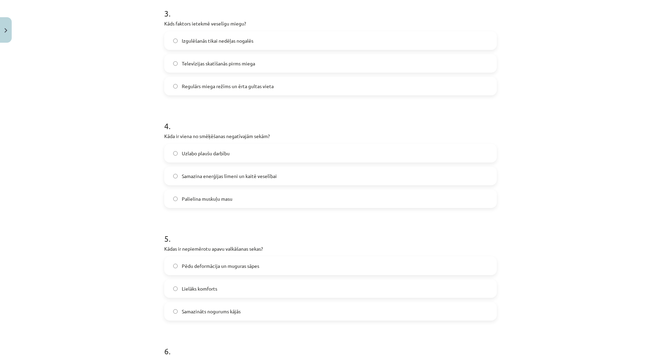
click at [271, 79] on label "Regulārs miega režīms un ērta gultas vieta" at bounding box center [330, 86] width 331 height 17
click at [306, 175] on label "Samazina enerģijas līmeni un kaitē veselībai" at bounding box center [330, 175] width 331 height 17
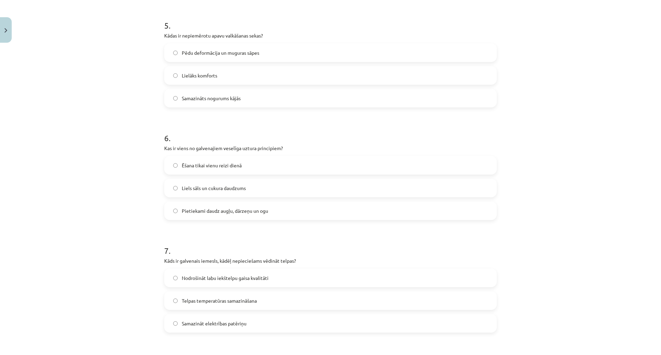
scroll to position [595, 0]
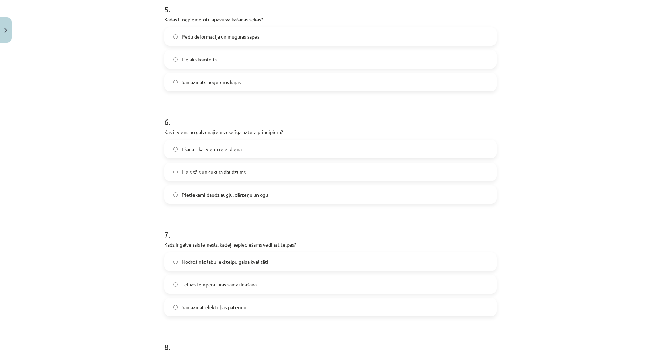
click at [241, 40] on label "Pēdu deformācija un muguras sāpes" at bounding box center [330, 36] width 331 height 17
click at [229, 193] on span "Pietiekami daudz augļu, dārzeņu un ogu" at bounding box center [225, 194] width 86 height 7
click at [201, 250] on div "7 . Kāds ir galvenais iemesls, kādēļ nepieciešams vēdināt telpas? Nodrošināt la…" at bounding box center [330, 267] width 333 height 99
click at [204, 263] on span "Nodrošināt labu iekštelpu gaisa kvalitāti" at bounding box center [225, 261] width 87 height 7
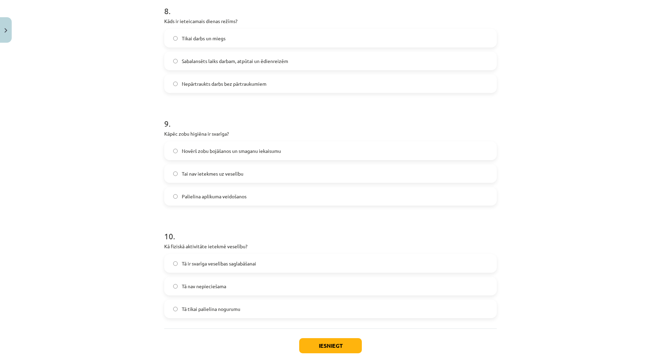
scroll to position [938, 0]
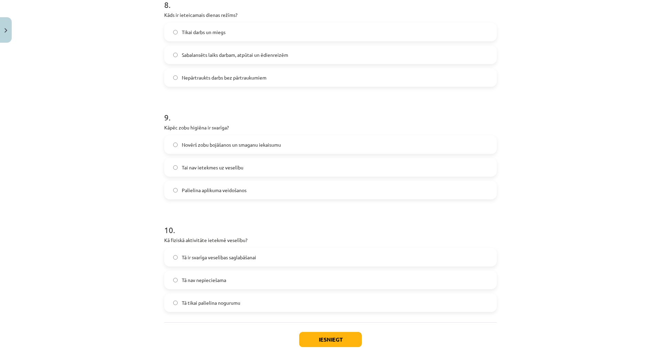
click at [286, 53] on span "Sabalansēts laiks darbam, atpūtai un ēdienreizēm" at bounding box center [235, 54] width 106 height 7
click at [236, 141] on span "Novērš zobu bojāšanos un smaganu iekaisumu" at bounding box center [231, 144] width 99 height 7
click at [196, 260] on span "Tā ir svarīga veselības saglabāšanai" at bounding box center [219, 257] width 74 height 7
click at [316, 339] on button "Iesniegt" at bounding box center [330, 339] width 63 height 15
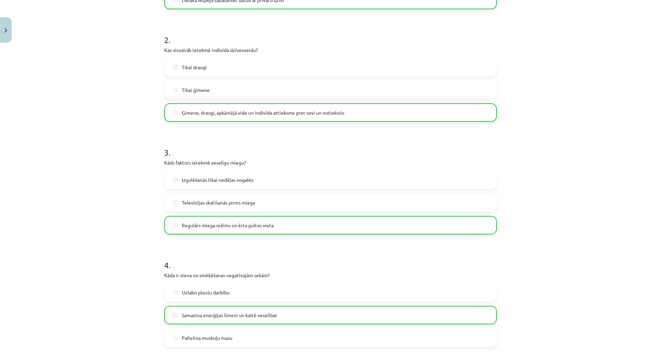
scroll to position [996, 0]
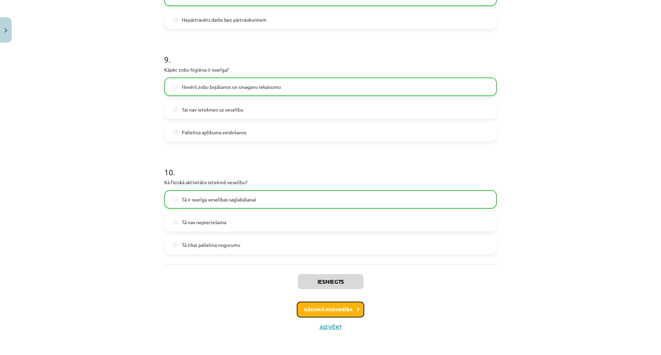
click at [351, 303] on button "Nākamā nodarbība" at bounding box center [331, 310] width 68 height 16
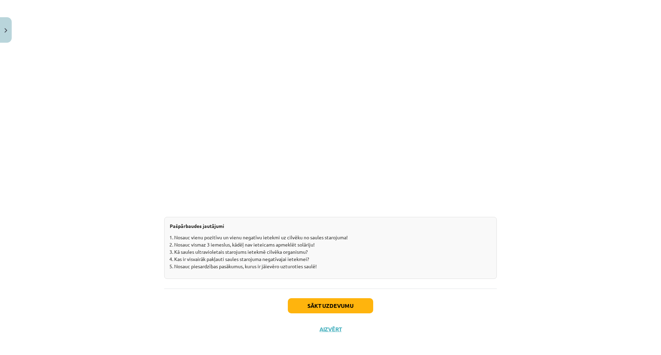
scroll to position [772, 0]
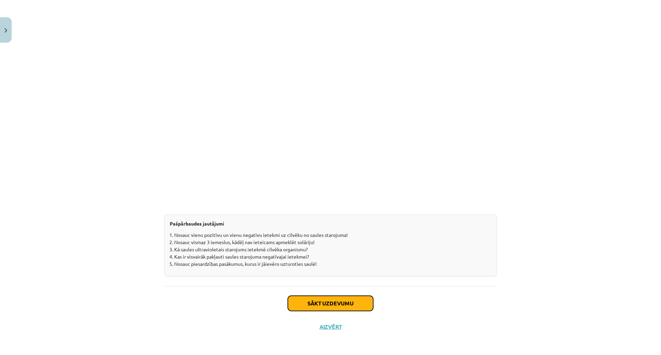
click at [344, 302] on button "Sākt uzdevumu" at bounding box center [330, 303] width 85 height 15
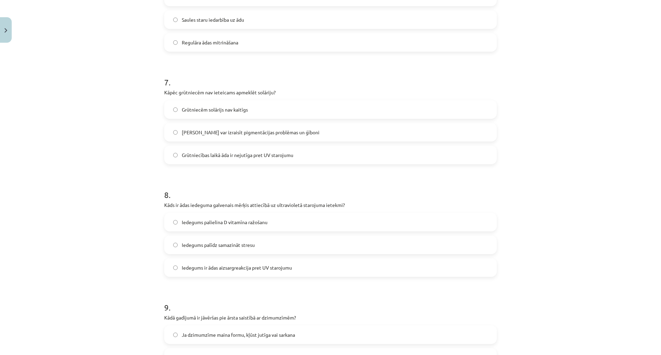
scroll to position [964, 0]
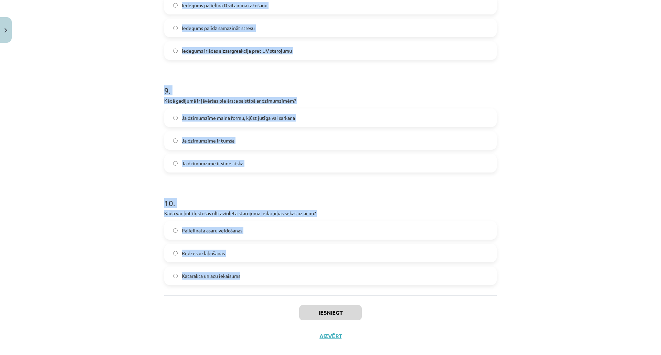
drag, startPoint x: 156, startPoint y: 146, endPoint x: 280, endPoint y: 277, distance: 180.3
click at [280, 277] on div "Mācību tēma: Sports un veselība - 10. klases 3. ieskaites mācību materiāls #3 U…" at bounding box center [330, 177] width 661 height 355
copy form "Kas izraisa ādas pigmenta melanīna pārveidošanos, radot iedegumu? Redzamā gaism…"
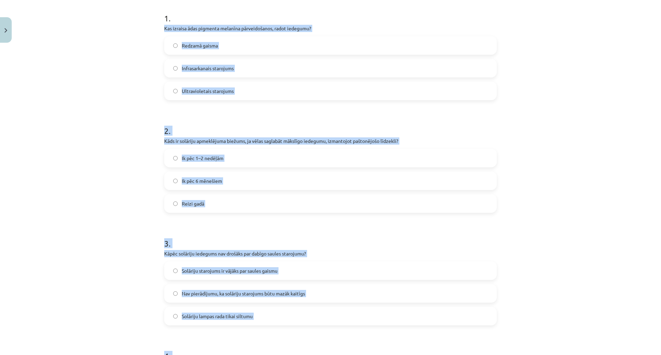
scroll to position [132, 0]
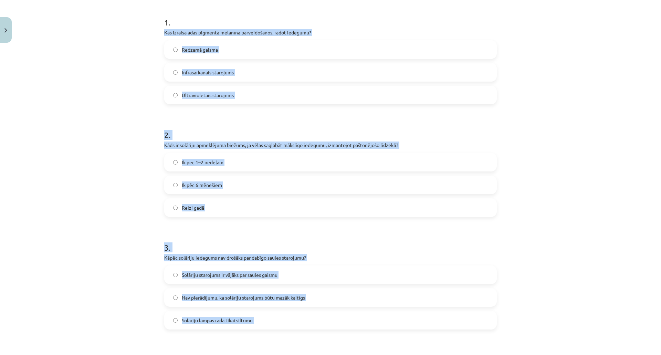
click at [471, 127] on h1 "2 ." at bounding box center [330, 128] width 333 height 21
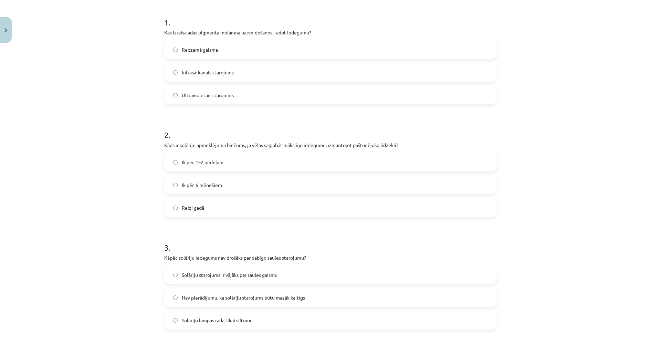
click at [265, 93] on label "Ultravioletais starojums" at bounding box center [330, 94] width 331 height 17
click at [227, 156] on label "Ik pēc 1–2 nedēļām" at bounding box center [330, 162] width 331 height 17
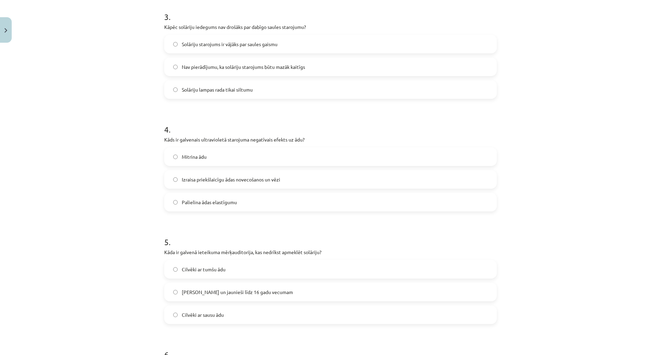
scroll to position [363, 0]
click at [225, 63] on span "Nav pierādījumu, ka solāriju starojums būtu mazāk kaitīgs" at bounding box center [243, 65] width 123 height 7
click at [205, 174] on label "Izraisa priekšlaicīgu ādas novecošanos un vēzi" at bounding box center [330, 178] width 331 height 17
click at [196, 289] on span "Bērni un jaunieši līdz 16 gadu vecumam" at bounding box center [237, 291] width 111 height 7
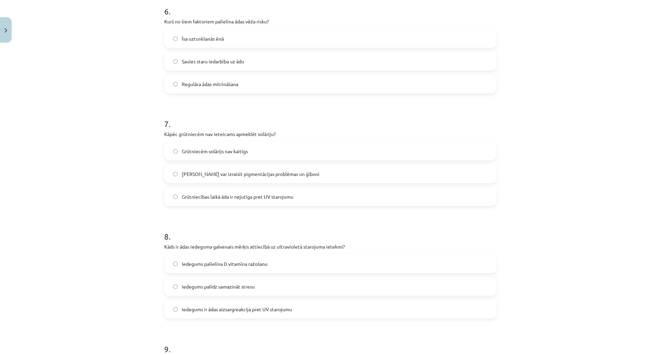
scroll to position [708, 0]
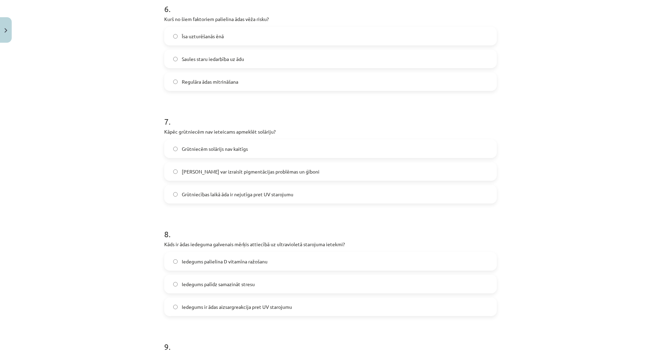
click at [250, 56] on label "Saules staru iedarbība uz ādu" at bounding box center [330, 58] width 331 height 17
click at [223, 170] on span "Solārijs var izraisīt pigmentācijas problēmas un ģīboni" at bounding box center [251, 171] width 138 height 7
click at [225, 313] on label "Iedegums ir ādas aizsargreakcija pret UV starojumu" at bounding box center [330, 306] width 331 height 17
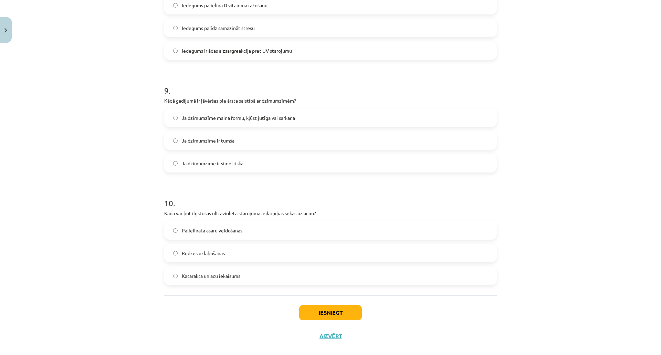
scroll to position [974, 0]
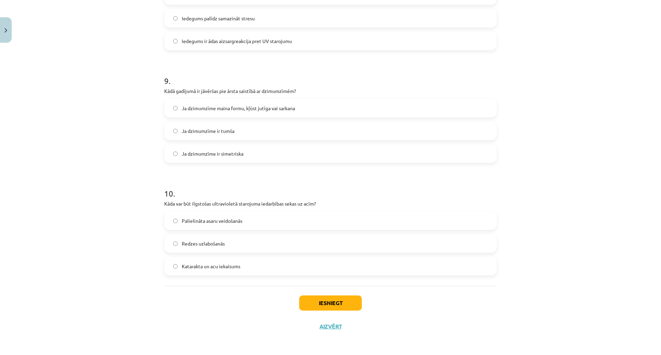
click at [273, 106] on span "Ja dzimumzīme maina formu, kļūst jutīga vai sarkana" at bounding box center [238, 108] width 113 height 7
click at [229, 274] on label "Katarakta un acu iekaisums" at bounding box center [330, 266] width 331 height 17
click at [309, 298] on button "Iesniegt" at bounding box center [330, 303] width 63 height 15
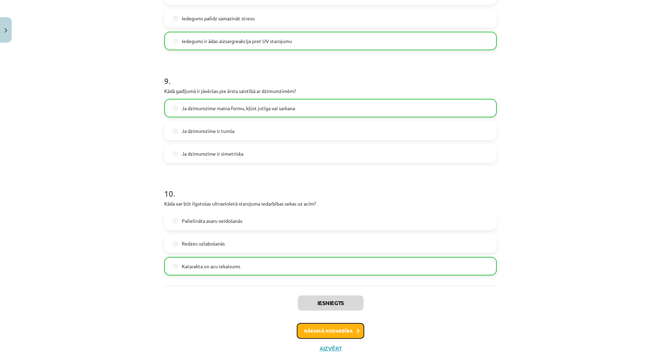
click at [312, 329] on button "Nākamā nodarbība" at bounding box center [331, 331] width 68 height 16
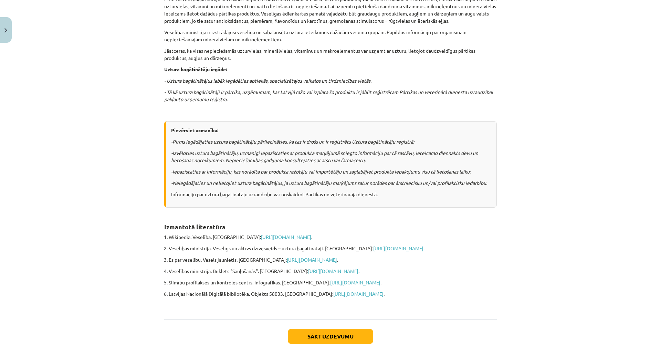
scroll to position [439, 0]
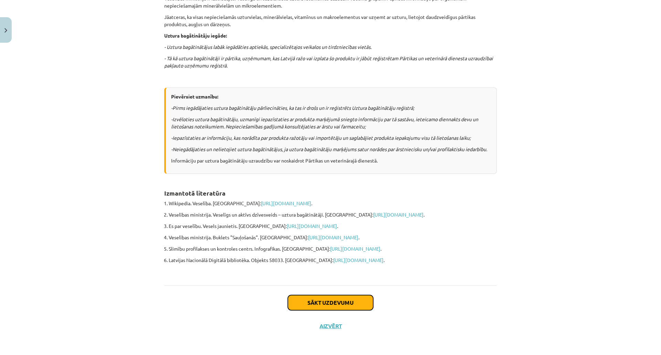
click at [339, 298] on button "Sākt uzdevumu" at bounding box center [330, 302] width 85 height 15
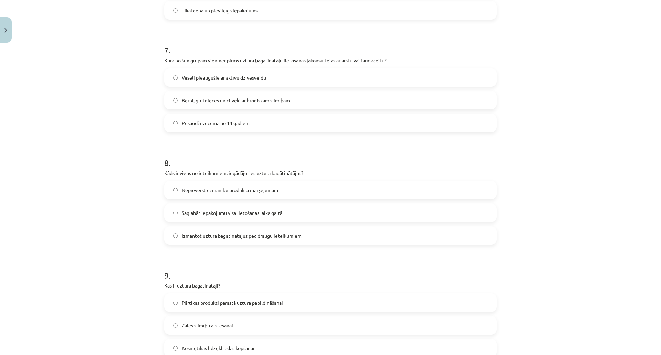
scroll to position [974, 0]
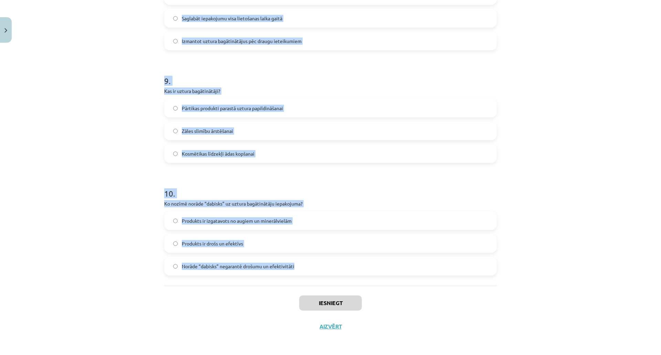
drag, startPoint x: 157, startPoint y: 143, endPoint x: 328, endPoint y: 271, distance: 213.8
click at [328, 271] on div "Mācību tēma: Sports un veselība - 10. klases 3. ieskaites mācību materiāls #4 U…" at bounding box center [330, 177] width 661 height 355
copy form "Kur jāiegādājas uztura bagātinātāji, lai nodrošinātu to drošumu? Sociālajos tīk…"
click at [305, 106] on label "Pārtikas produkti parastā uztura papildināšanai" at bounding box center [330, 108] width 331 height 17
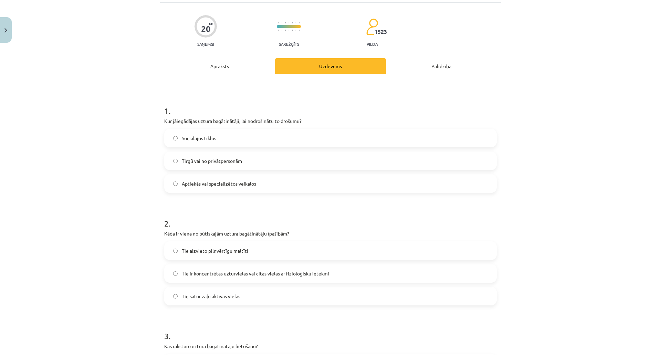
scroll to position [0, 0]
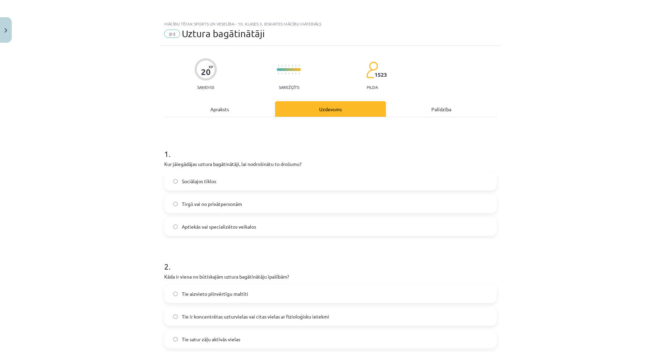
click at [254, 229] on label "Aptiekās vai specializētos veikalos" at bounding box center [330, 226] width 331 height 17
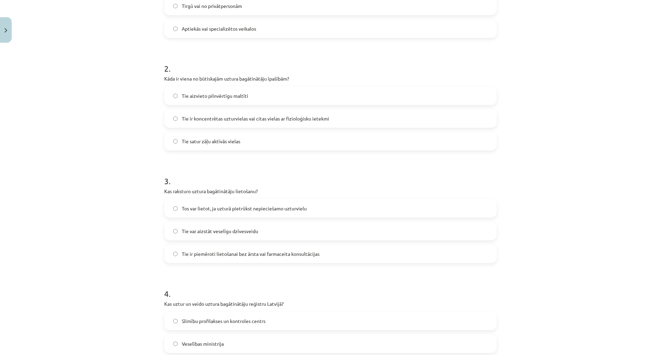
scroll to position [192, 0]
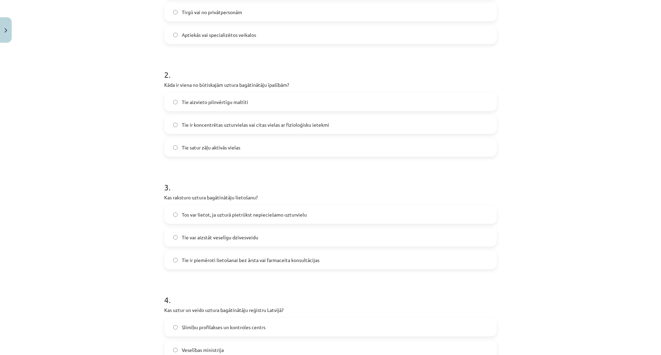
click at [249, 128] on label "Tie ir koncentrētas uzturvielas vai citas vielas ar fizioloģisku ietekmi" at bounding box center [330, 124] width 331 height 17
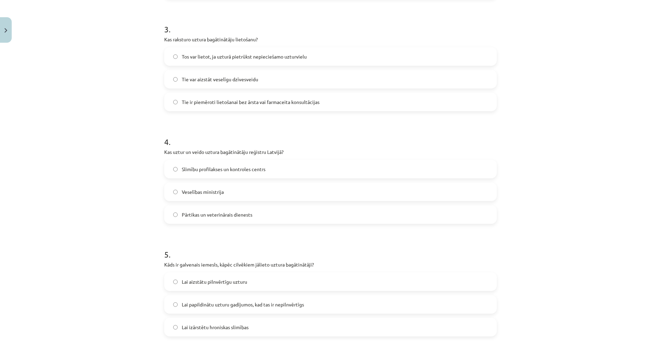
scroll to position [353, 0]
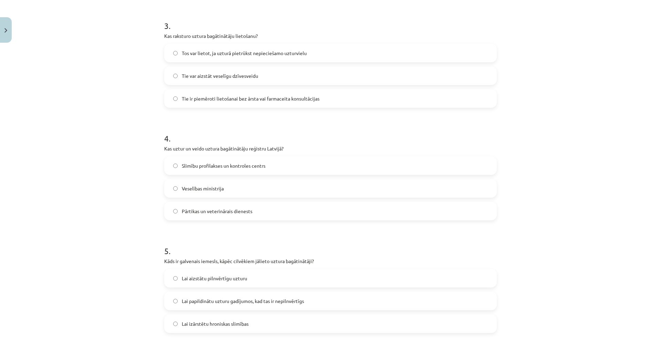
click at [268, 49] on label "Tos var lietot, ja uzturā pietrūkst nepieciešamo uzturvielu" at bounding box center [330, 52] width 331 height 17
click at [202, 206] on label "Pārtikas un veterinārais dienests" at bounding box center [330, 211] width 331 height 17
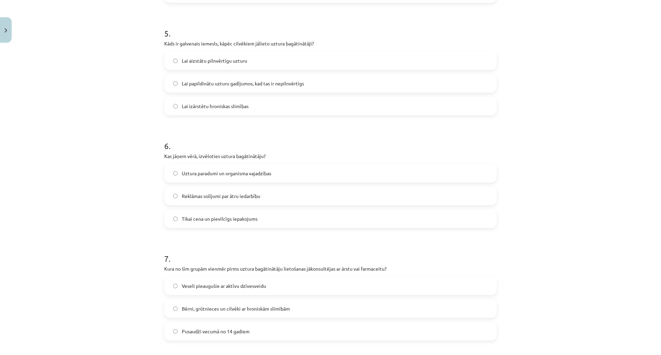
scroll to position [572, 0]
click at [278, 85] on span "Lai papildinātu uzturu gadījumos, kad tas ir nepilnvērtīgs" at bounding box center [243, 82] width 122 height 7
click at [236, 168] on label "Uztura paradumi un organisma vajadzības" at bounding box center [330, 172] width 331 height 17
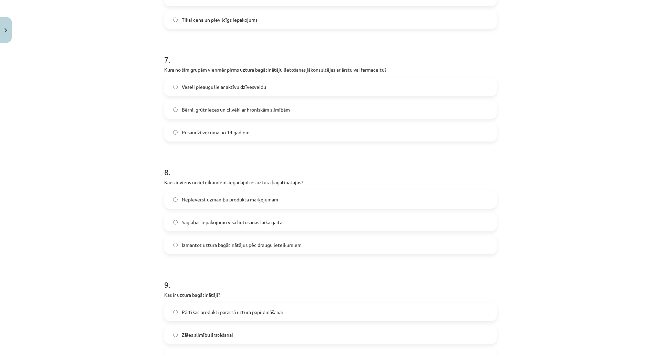
scroll to position [775, 0]
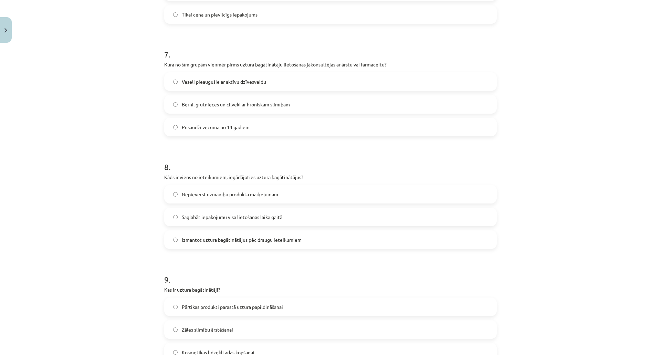
click at [247, 97] on label "Bērni, grūtnieces un cilvēki ar hroniskām slimībām" at bounding box center [330, 104] width 331 height 17
click at [226, 222] on label "Saglabāt iepakojumu visa lietošanas laika gaitā" at bounding box center [330, 216] width 331 height 17
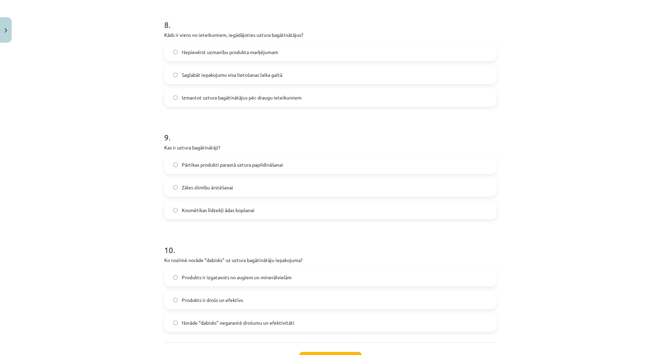
scroll to position [974, 0]
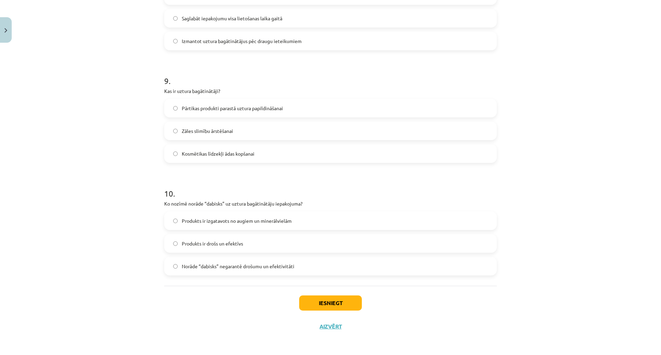
click at [251, 269] on span "Norāde “dabisks” negarantē drošumu un efektivitāti" at bounding box center [238, 266] width 113 height 7
click at [329, 308] on button "Iesniegt" at bounding box center [330, 303] width 63 height 15
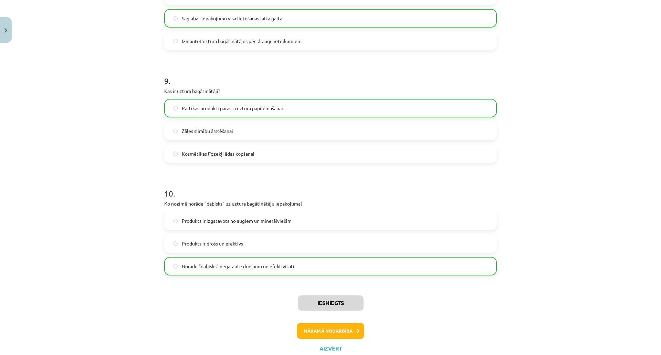
scroll to position [973, 0]
click at [331, 330] on button "Nākamā nodarbība" at bounding box center [331, 332] width 68 height 16
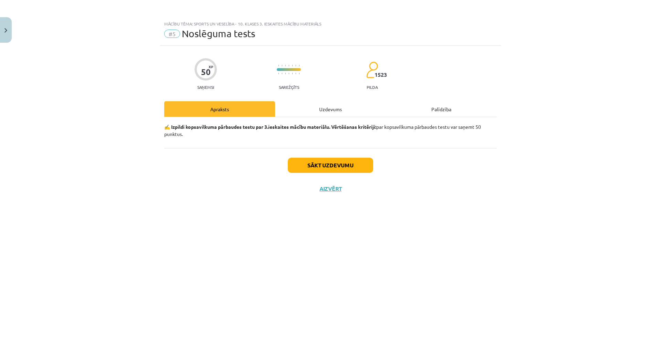
scroll to position [0, 0]
click at [354, 165] on button "Sākt uzdevumu" at bounding box center [330, 165] width 85 height 15
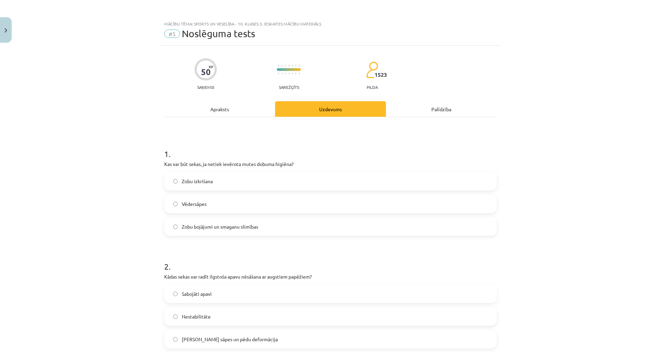
click at [283, 225] on label "Zobu bojājumi un smaganu slimības" at bounding box center [330, 226] width 331 height 17
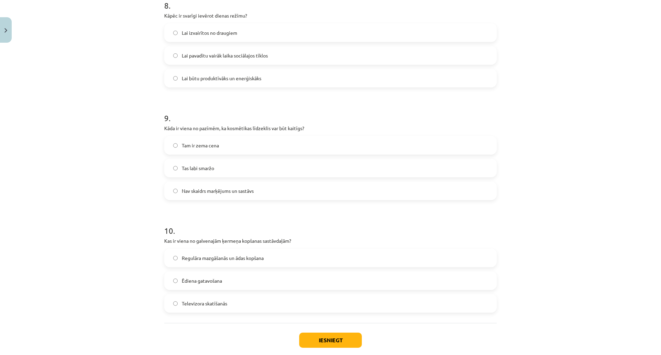
scroll to position [974, 0]
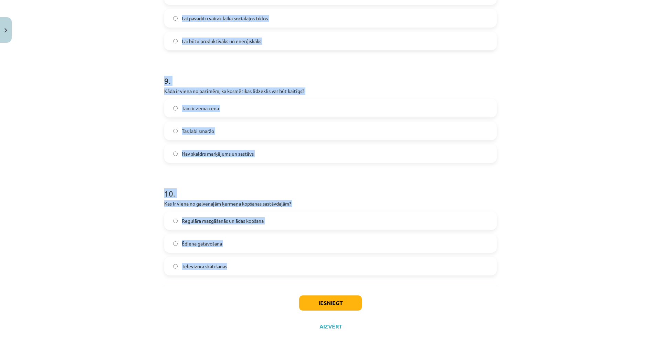
drag, startPoint x: 158, startPoint y: 161, endPoint x: 336, endPoint y: 263, distance: 205.1
copy form "Kas var būt sekas, ja netiek ievērota mutes dobuma higiēna? Zobu izkrišana Vēde…"
click at [642, 162] on div "Mācību tēma: Sports un veselība - 10. klases 3. ieskaites mācību materiāls #5 N…" at bounding box center [330, 177] width 661 height 355
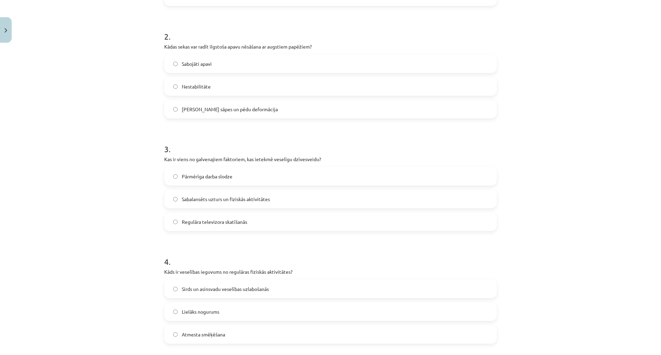
scroll to position [228, 0]
click at [302, 110] on label "Muguras sāpes un pēdu deformācija" at bounding box center [330, 110] width 331 height 17
click at [244, 197] on span "Sabalansēts uzturs un fiziskās aktivitātes" at bounding box center [226, 200] width 88 height 7
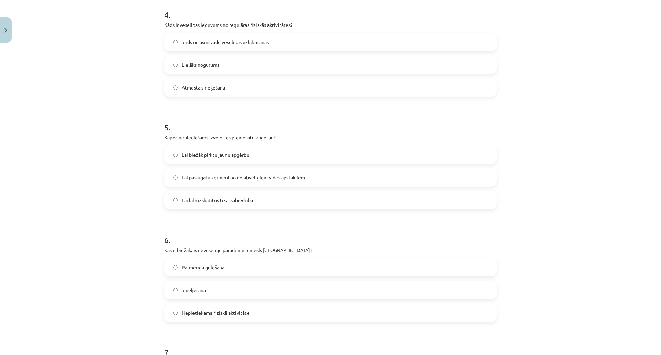
scroll to position [482, 0]
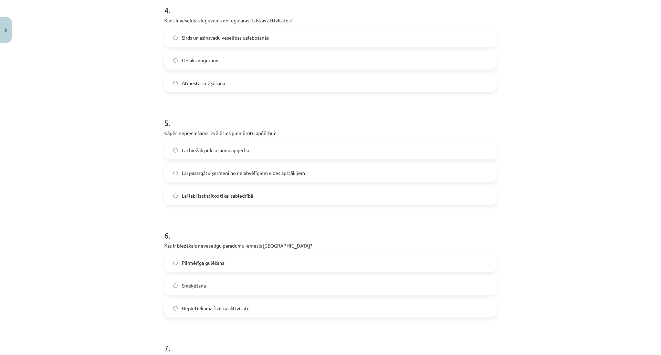
click at [282, 32] on label "Sirds un asinsvadu veselības uzlabošanās" at bounding box center [330, 37] width 331 height 17
click at [258, 177] on label "Lai pasargātu ķermeni no nelabvēlīgiem vides apstākļiem" at bounding box center [330, 172] width 331 height 17
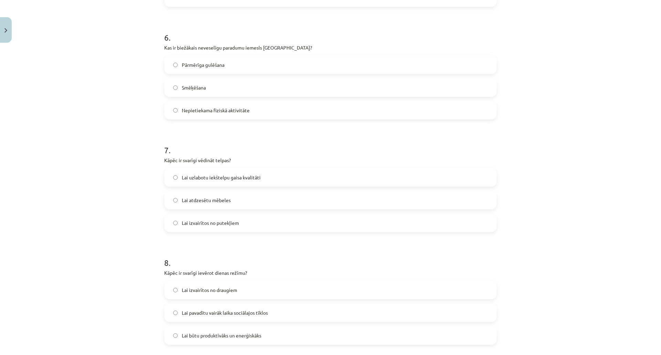
scroll to position [681, 0]
click at [227, 91] on label "Smēķēšana" at bounding box center [330, 85] width 331 height 17
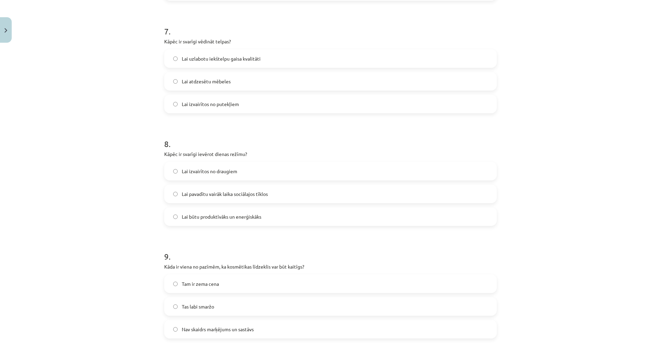
scroll to position [803, 0]
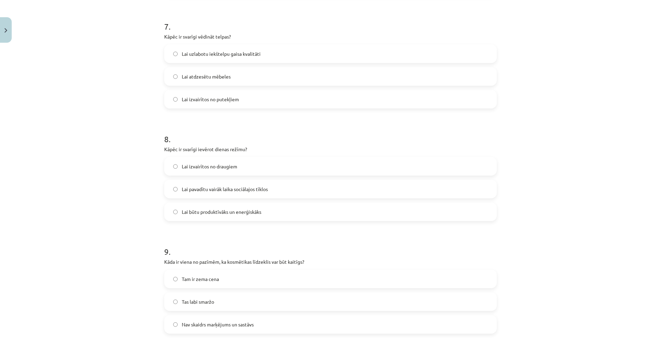
click at [300, 48] on label "Lai uzlabotu iekštelpu gaisa kvalitāti" at bounding box center [330, 53] width 331 height 17
click at [260, 218] on label "Lai būtu produktīvāks un enerģiskāks" at bounding box center [330, 211] width 331 height 17
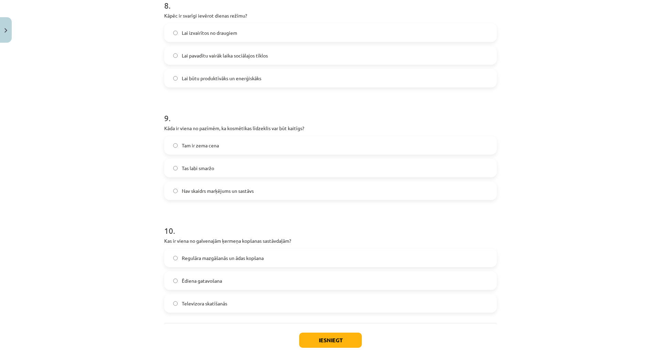
scroll to position [974, 0]
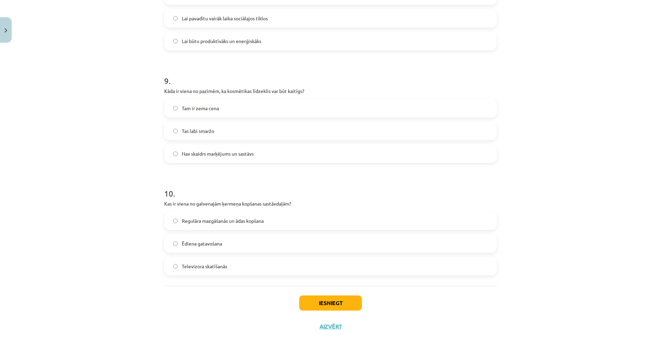
click at [238, 145] on label "Nav skaidrs marķējums un sastāvs" at bounding box center [330, 153] width 331 height 17
click at [248, 220] on span "Regulāra mazgāšanās un ādas kopšana" at bounding box center [223, 220] width 82 height 7
click at [339, 307] on button "Iesniegt" at bounding box center [330, 303] width 63 height 15
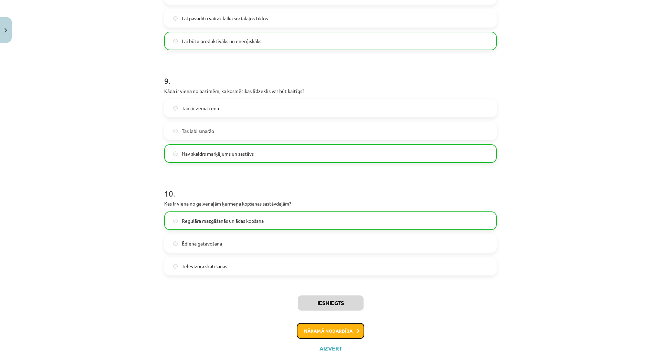
click at [339, 328] on button "Nākamā nodarbība" at bounding box center [331, 331] width 68 height 16
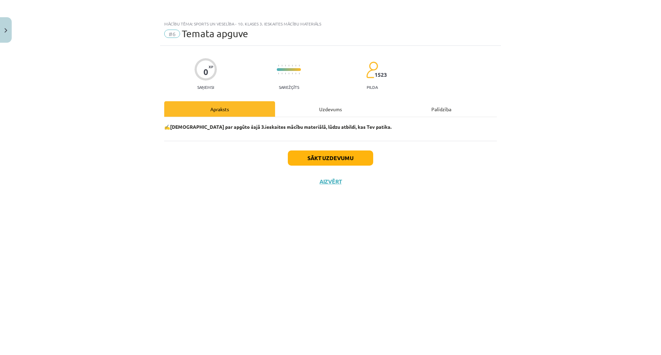
click at [317, 166] on div "Sākt uzdevumu Aizvērt" at bounding box center [330, 165] width 333 height 48
click at [316, 162] on button "Sākt uzdevumu" at bounding box center [330, 158] width 85 height 15
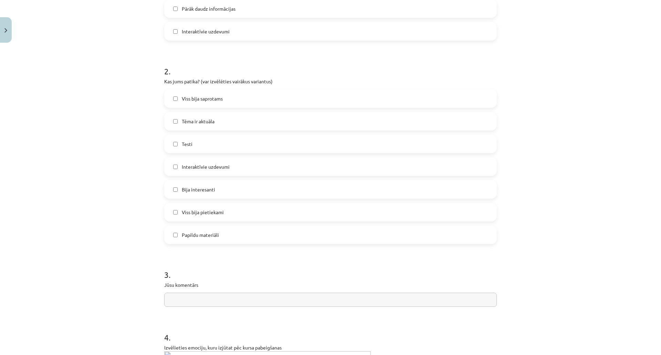
scroll to position [289, 0]
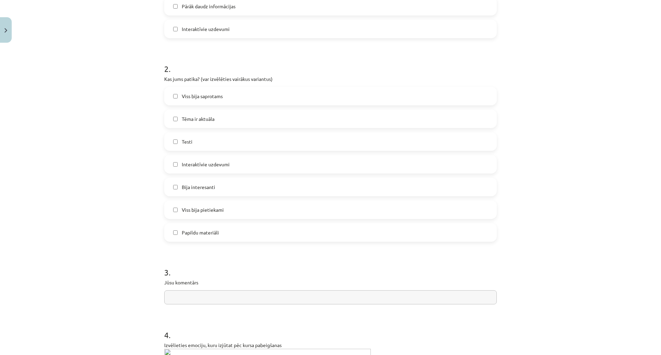
click at [289, 88] on label "Viss bija saprotams" at bounding box center [330, 95] width 331 height 17
click at [257, 144] on label "Testi" at bounding box center [330, 141] width 331 height 17
click at [227, 210] on label "Viss bija pietiekami" at bounding box center [330, 209] width 331 height 17
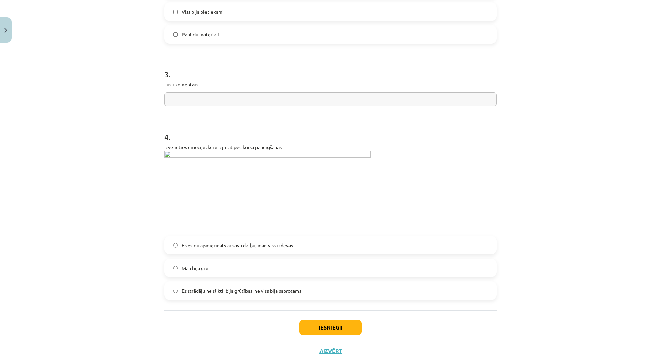
scroll to position [503, 0]
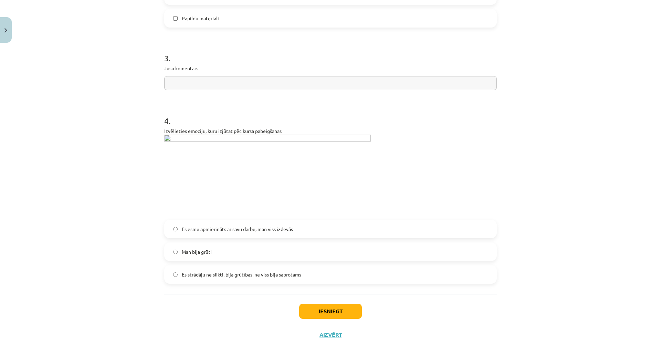
click at [166, 140] on img at bounding box center [267, 175] width 207 height 81
click at [243, 228] on span "Es esmu apmierināts ar savu darbu, man viss izdevās" at bounding box center [237, 229] width 111 height 7
click at [336, 316] on button "Iesniegt" at bounding box center [330, 311] width 63 height 15
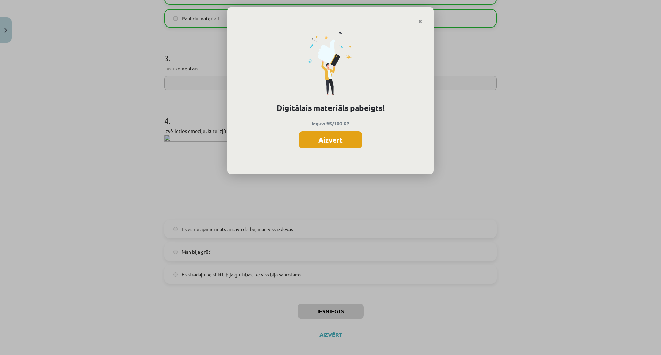
click at [348, 131] on button "Aizvērt" at bounding box center [330, 139] width 63 height 17
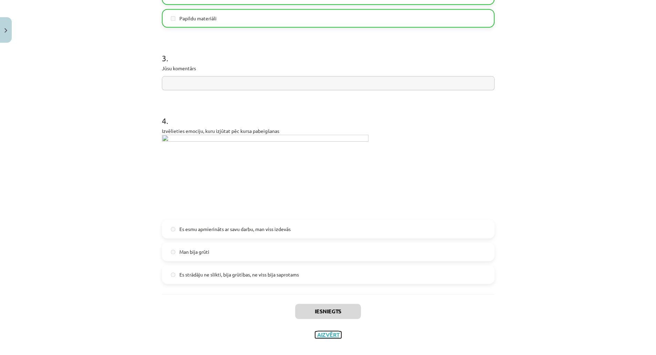
click at [332, 331] on button "Aizvērt" at bounding box center [328, 334] width 26 height 7
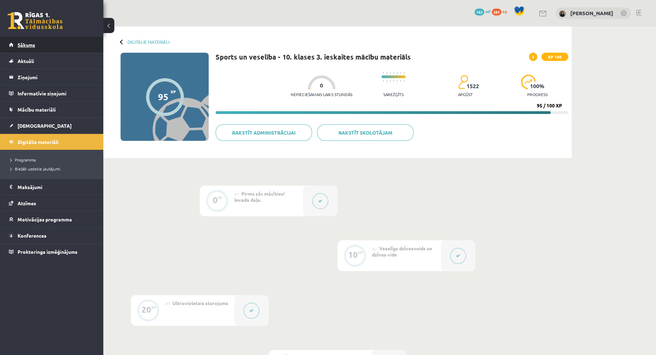
click at [27, 45] on span "Sākums" at bounding box center [27, 45] width 18 height 6
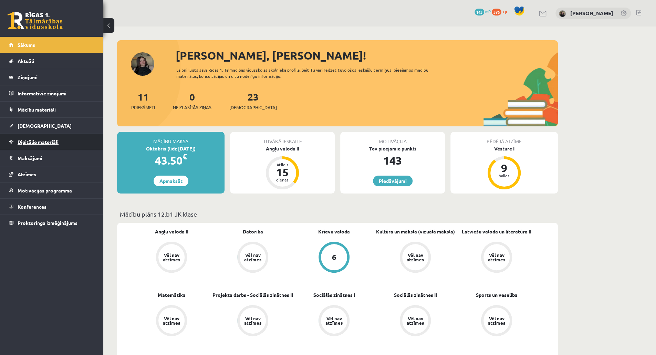
click at [33, 142] on span "Digitālie materiāli" at bounding box center [38, 142] width 41 height 6
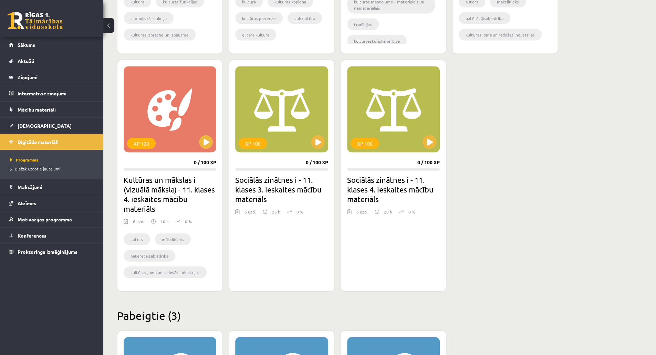
scroll to position [1282, 0]
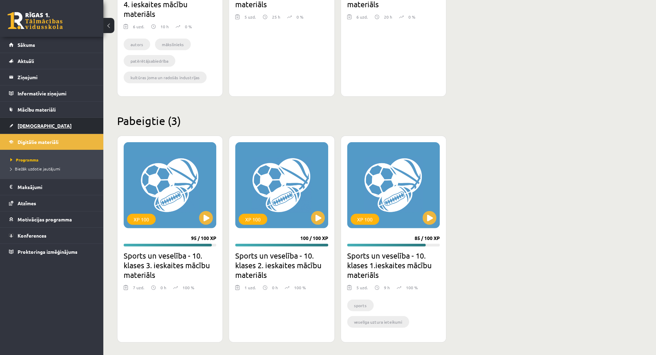
click at [33, 124] on span "[DEMOGRAPHIC_DATA]" at bounding box center [45, 126] width 54 height 6
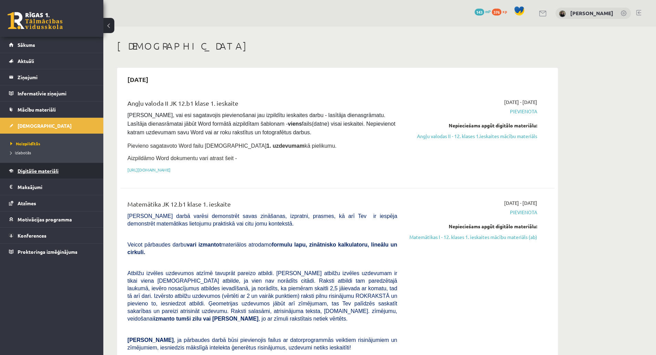
click at [33, 174] on link "Digitālie materiāli" at bounding box center [52, 171] width 86 height 16
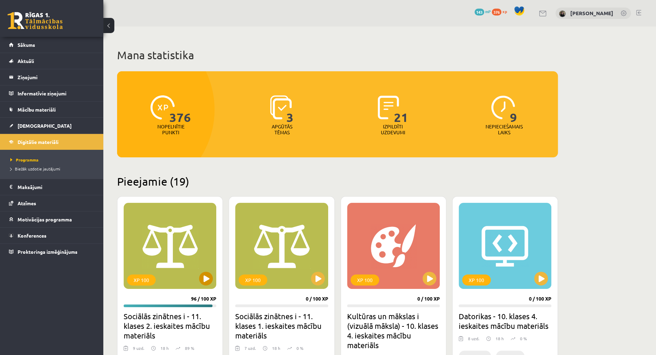
click at [172, 232] on div "XP 100" at bounding box center [170, 246] width 93 height 86
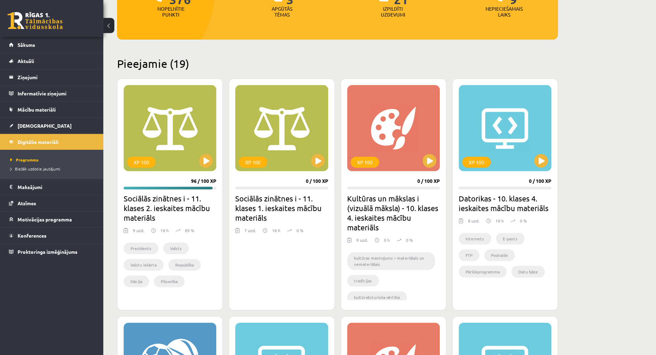
scroll to position [124, 0]
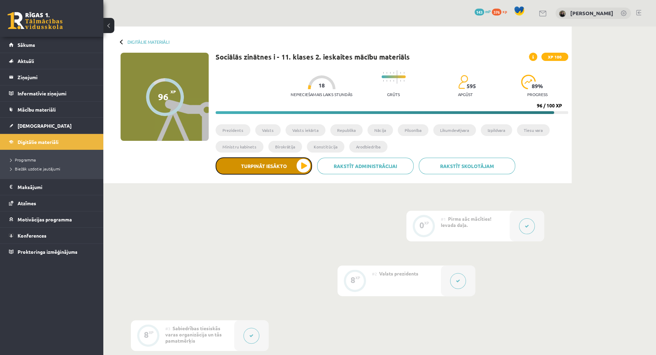
click at [287, 169] on button "Turpināt iesākto" at bounding box center [264, 165] width 96 height 17
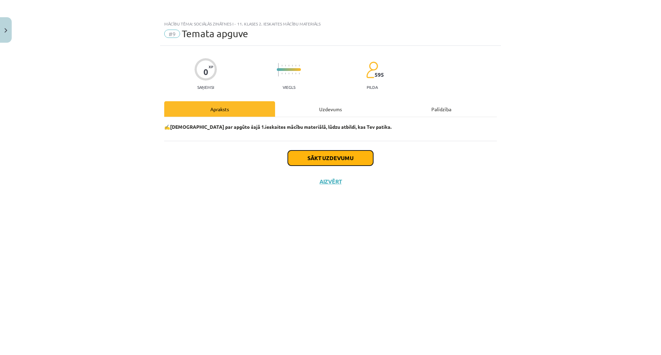
click at [300, 161] on button "Sākt uzdevumu" at bounding box center [330, 158] width 85 height 15
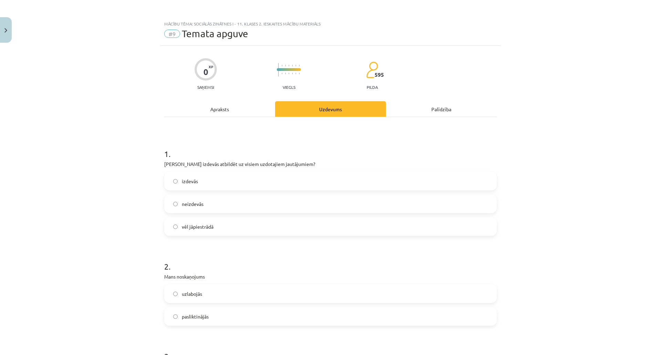
click at [432, 184] on label "izdevās" at bounding box center [330, 181] width 331 height 17
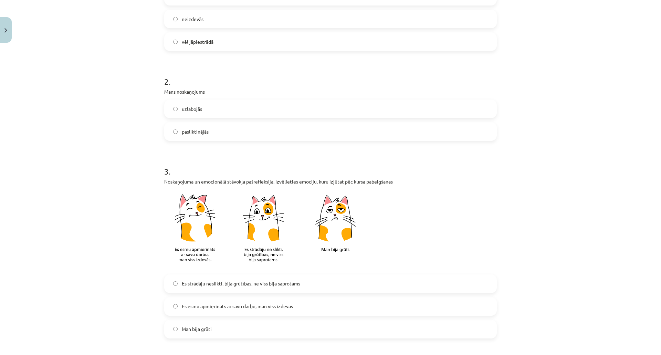
scroll to position [208, 0]
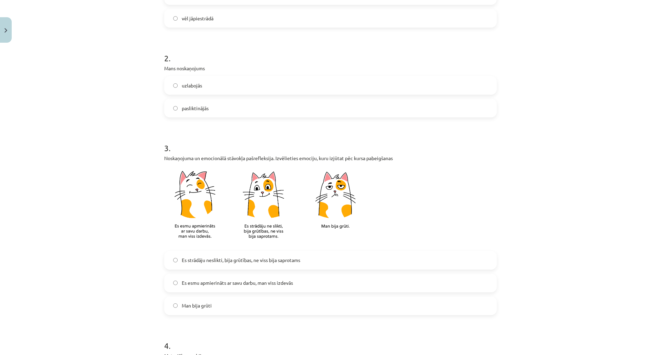
click at [332, 84] on label "uzlabojās" at bounding box center [330, 85] width 331 height 17
click at [201, 210] on img at bounding box center [267, 206] width 207 height 81
click at [203, 280] on span "Es esmu apmierināts ar savu darbu, man viss izdevās" at bounding box center [237, 282] width 111 height 7
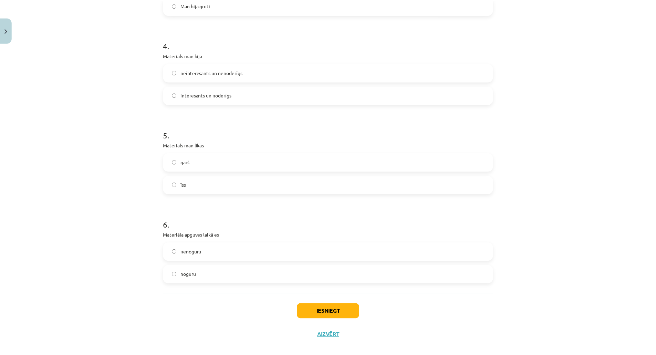
scroll to position [511, 0]
click at [324, 90] on label "interesants un noderīgs" at bounding box center [330, 92] width 331 height 17
click at [262, 184] on label "īss" at bounding box center [330, 182] width 331 height 17
click at [256, 159] on label "garš" at bounding box center [330, 160] width 331 height 17
click at [248, 252] on label "nenoguru" at bounding box center [330, 249] width 331 height 17
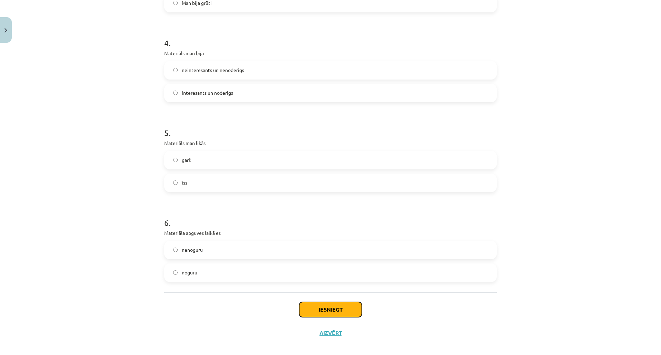
click at [321, 311] on button "Iesniegt" at bounding box center [330, 309] width 63 height 15
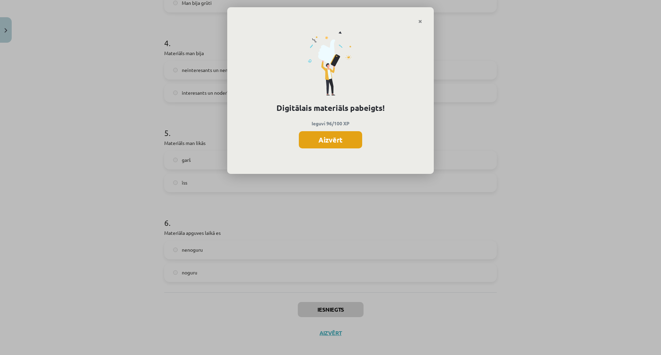
click at [327, 141] on button "Aizvērt" at bounding box center [330, 139] width 63 height 17
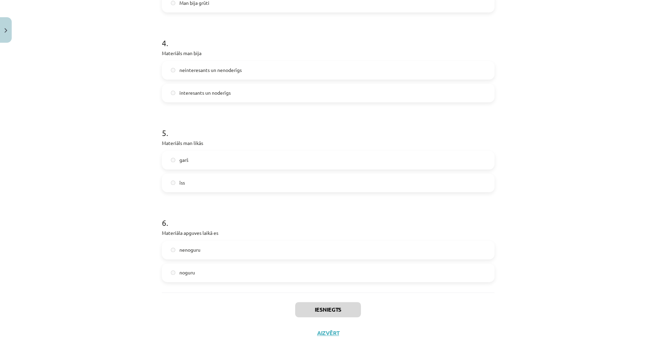
click at [326, 328] on div "Iesniegts Aizvērt" at bounding box center [328, 316] width 333 height 48
click at [326, 333] on button "Aizvērt" at bounding box center [328, 333] width 26 height 7
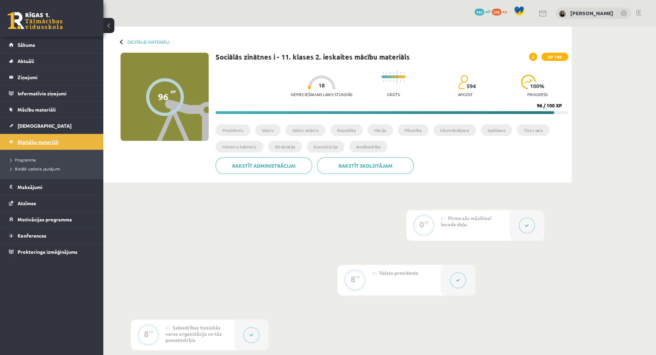
click at [23, 141] on span "Digitālie materiāli" at bounding box center [38, 142] width 41 height 6
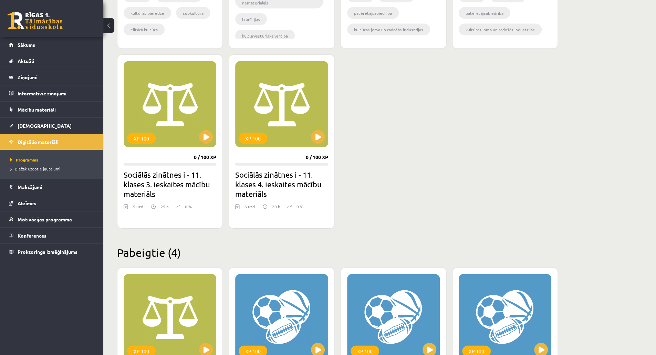
scroll to position [1239, 0]
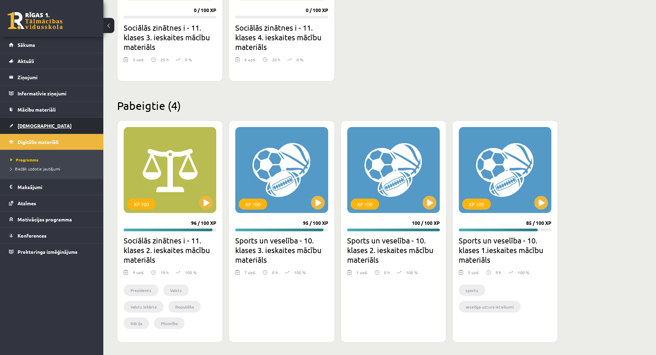
click at [30, 124] on span "[DEMOGRAPHIC_DATA]" at bounding box center [45, 126] width 54 height 6
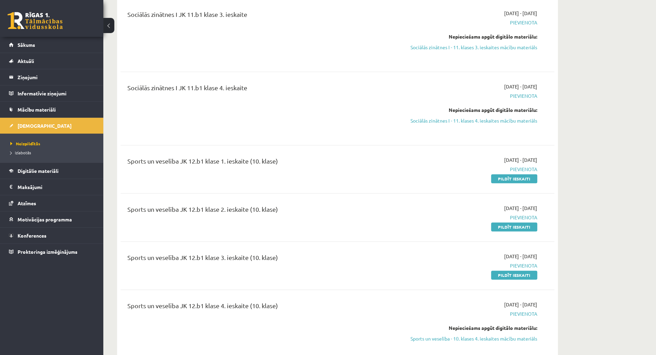
scroll to position [2250, 0]
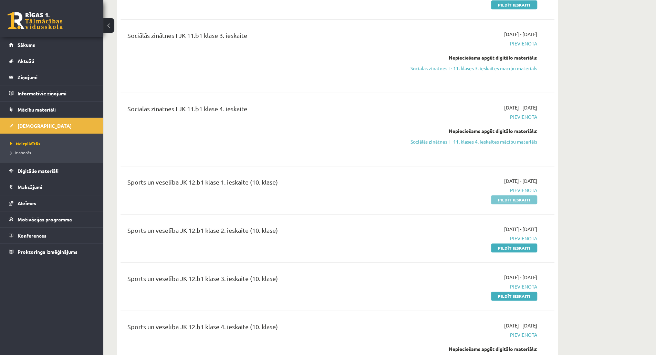
click at [499, 195] on link "Pildīt ieskaiti" at bounding box center [514, 199] width 46 height 9
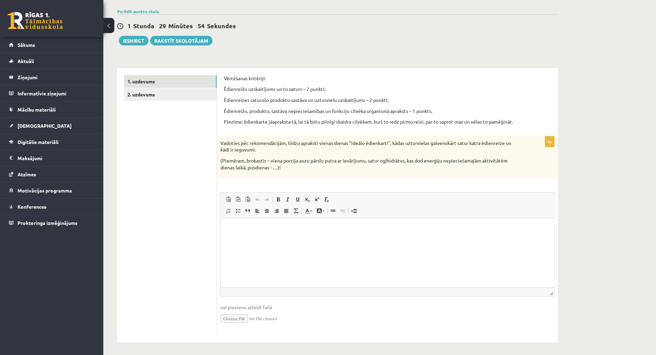
scroll to position [50, 0]
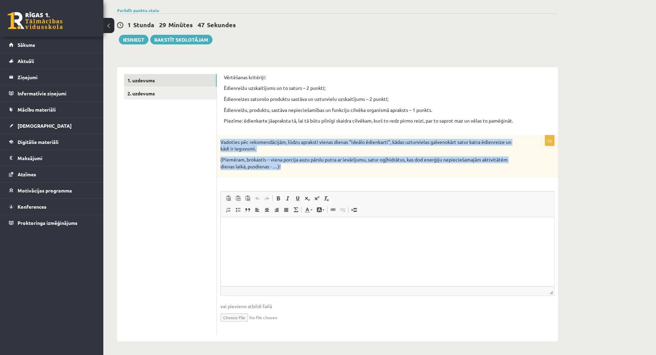
drag, startPoint x: 220, startPoint y: 142, endPoint x: 329, endPoint y: 169, distance: 112.1
click at [329, 169] on div "Vadoties pēc rekomendācijām, lūdzu apraksti vienas dienas ‘’ideālo ēdienkarti’’…" at bounding box center [387, 156] width 341 height 42
copy div "Vadoties pēc rekomendācijām, lūdzu apraksti vienas dienas ‘’ideālo ēdienkarti’’…"
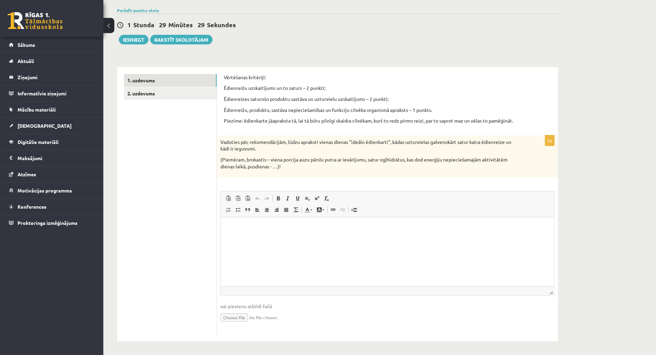
click at [217, 102] on div "Vērtēšanas kritēriji: Ēdienreižu uzskaitījums un to saturs – 2 punkti; Ēdienrei…" at bounding box center [387, 204] width 341 height 274
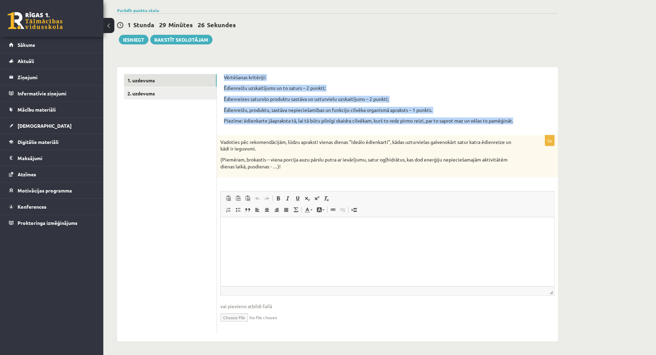
drag, startPoint x: 222, startPoint y: 77, endPoint x: 520, endPoint y: 115, distance: 300.0
click at [520, 115] on div "Vērtēšanas kritēriji: Ēdienreižu uzskaitījums un to saturs – 2 punkti; Ēdienrei…" at bounding box center [387, 204] width 341 height 274
copy div "Vērtēšanas kritēriji: Ēdienreižu uzskaitījums un to saturs – 2 punkti; Ēdienrei…"
click at [426, 91] on p "Ēdienreižu uzskaitījums un to saturs – 2 punkti;" at bounding box center [387, 88] width 327 height 7
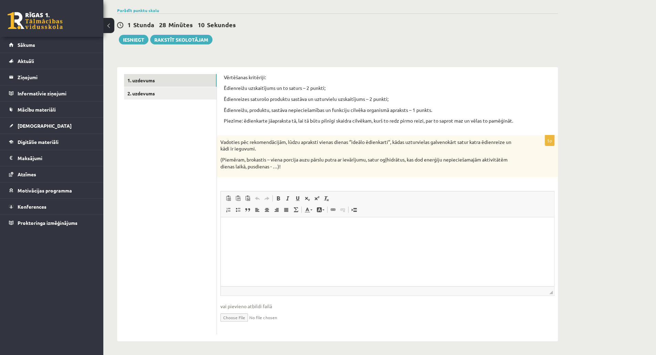
click at [250, 238] on html at bounding box center [387, 227] width 333 height 21
drag, startPoint x: 239, startPoint y: 233, endPoint x: 231, endPoint y: 223, distance: 12.7
click at [231, 223] on html at bounding box center [387, 227] width 333 height 21
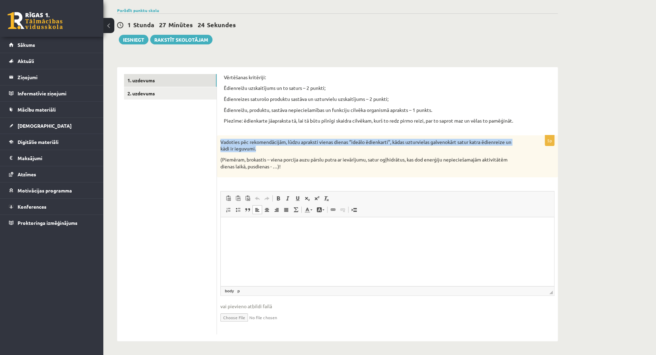
drag, startPoint x: 219, startPoint y: 144, endPoint x: 265, endPoint y: 149, distance: 45.8
click at [265, 149] on div "Vadoties pēc rekomendācijām, lūdzu apraksti vienas dienas ‘’ideālo ēdienkarti’’…" at bounding box center [387, 156] width 341 height 42
click at [265, 149] on p "Vadoties pēc rekomendācijām, lūdzu apraksti vienas dienas ‘’ideālo ēdienkarti’’…" at bounding box center [370, 145] width 300 height 13
drag, startPoint x: 221, startPoint y: 137, endPoint x: 367, endPoint y: 149, distance: 145.5
click at [367, 149] on div "Vadoties pēc rekomendācijām, lūdzu apraksti vienas dienas ‘’ideālo ēdienkarti’’…" at bounding box center [387, 156] width 341 height 42
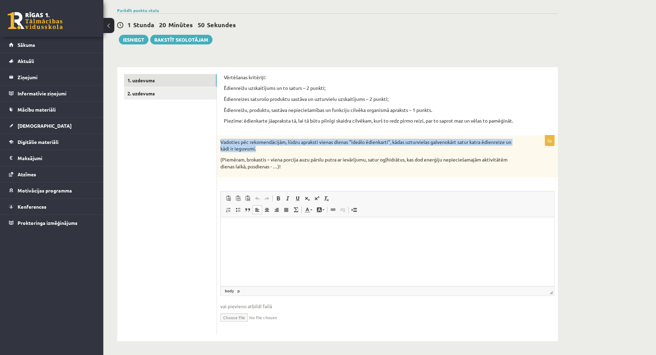
copy p "Vadoties pēc rekomendācijām, lūdzu apraksti vienas dienas ‘’ideālo ēdienkarti’’…"
click at [236, 320] on input "file" at bounding box center [387, 317] width 334 height 14
type input "**********"
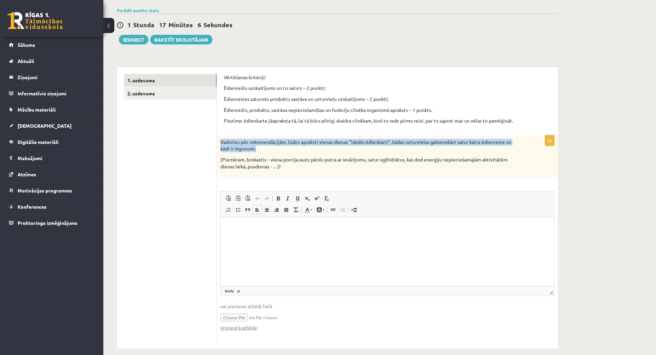
scroll to position [56, 0]
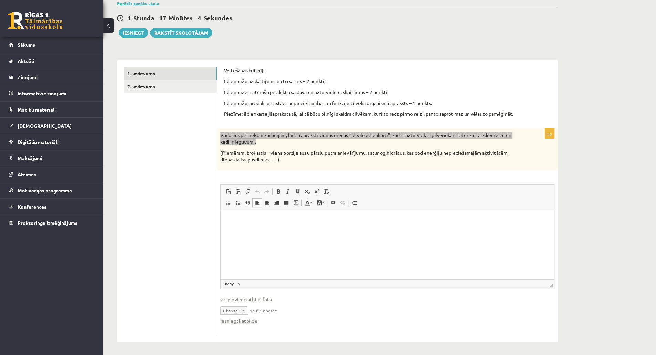
click at [286, 231] on html at bounding box center [387, 220] width 333 height 21
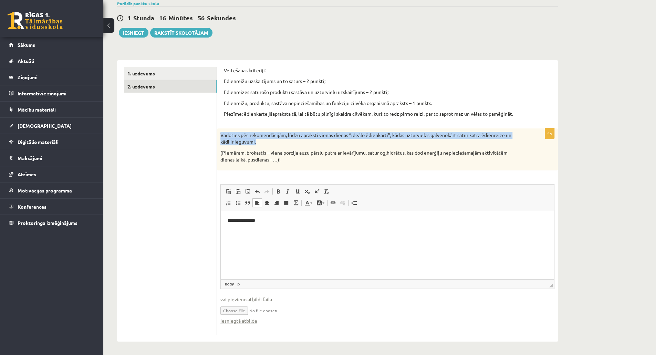
click at [176, 89] on link "2. uzdevums" at bounding box center [170, 86] width 93 height 13
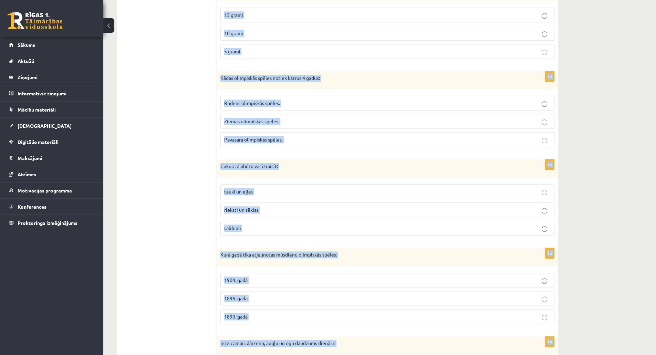
scroll to position [648, 0]
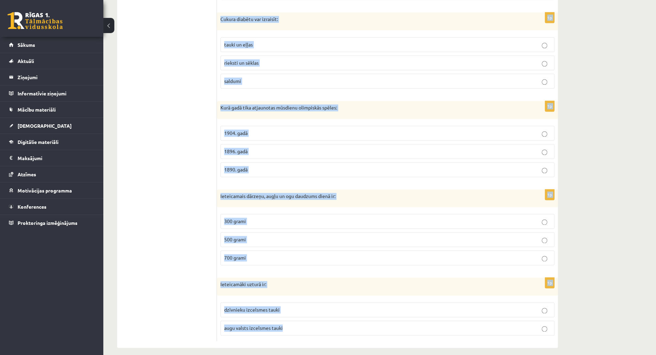
drag, startPoint x: 220, startPoint y: 80, endPoint x: 367, endPoint y: 371, distance: 326.9
copy form "Gaļas izstrādājumus iesaka ēst mērenā daudzumā: līdz 200 g nedēļā līdz 500 g ne…"
click at [280, 232] on label "500 grami" at bounding box center [387, 239] width 334 height 15
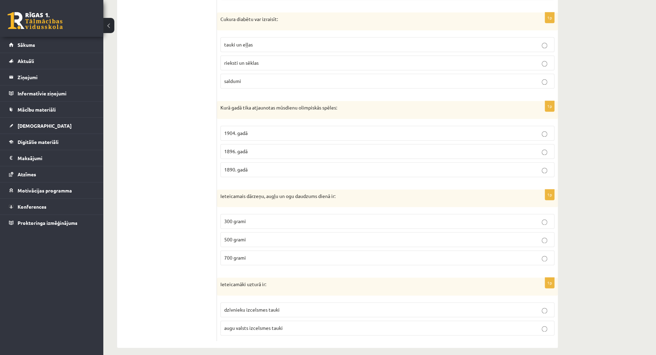
click at [291, 324] on p "augu valsts izcelsmes tauki" at bounding box center [387, 327] width 327 height 7
click at [265, 148] on p "1896. gadā" at bounding box center [387, 151] width 327 height 7
click at [275, 78] on p "saldumi" at bounding box center [387, 81] width 327 height 7
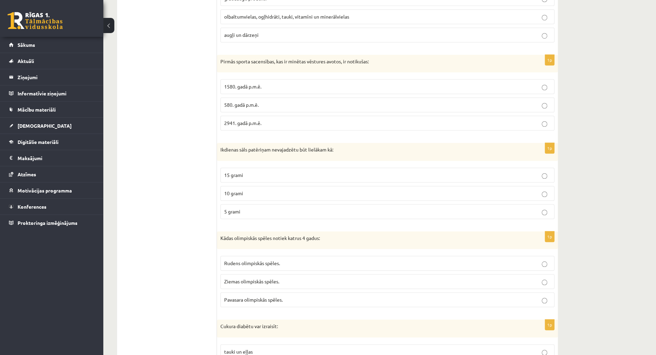
scroll to position [338, 0]
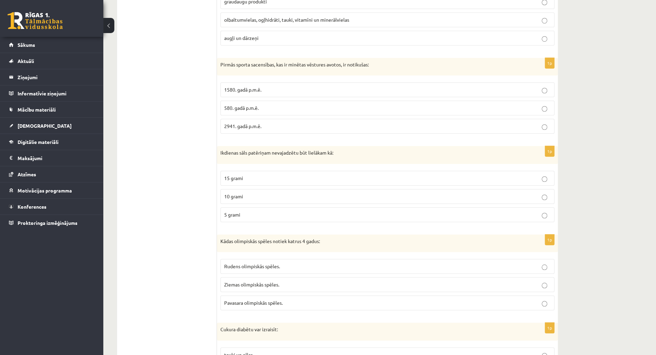
click at [235, 281] on span "Ziemas olimpiskās spēles." at bounding box center [251, 284] width 55 height 6
click at [261, 211] on p "5 grami" at bounding box center [387, 214] width 327 height 7
click at [278, 86] on p "1580. gadā p.m.ē." at bounding box center [387, 89] width 327 height 7
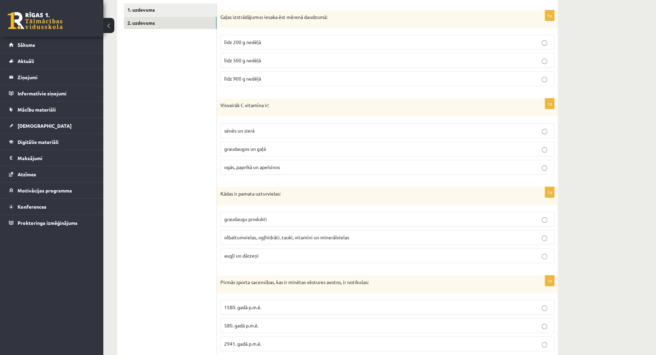
scroll to position [116, 0]
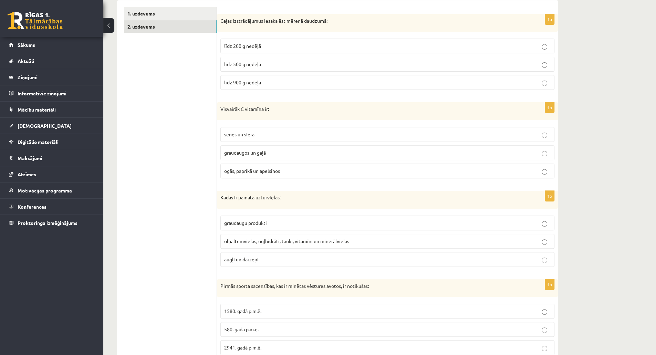
click at [286, 59] on label "līdz 500 g nedēļā" at bounding box center [387, 64] width 334 height 15
click at [275, 175] on label "ogās, paprikā un apelsīnos" at bounding box center [387, 171] width 334 height 15
click at [270, 242] on p "olbaltumvielas, ogļhidrāti, tauki, vitamīni un minerālvielas" at bounding box center [387, 241] width 327 height 7
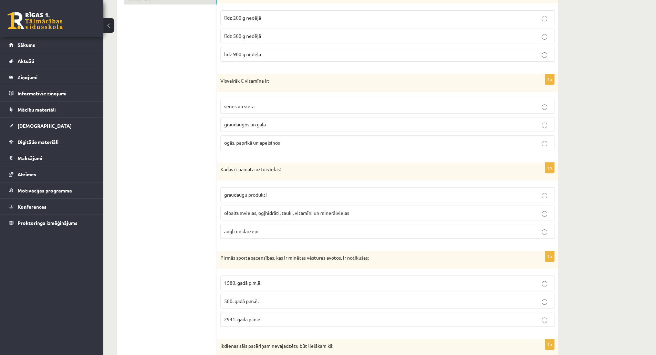
scroll to position [0, 0]
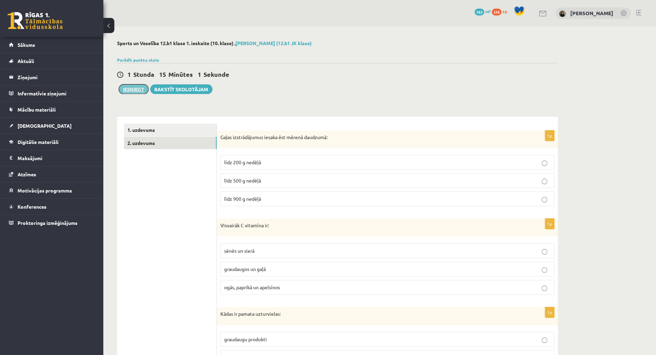
click at [129, 89] on button "Iesniegt" at bounding box center [134, 89] width 30 height 10
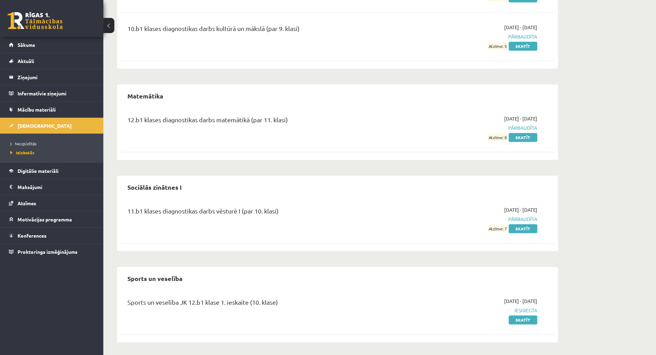
scroll to position [59, 0]
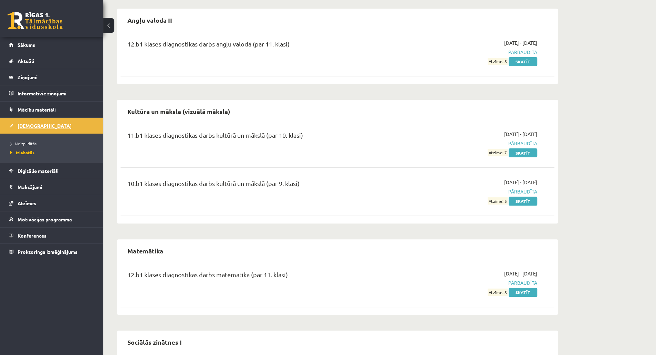
click at [29, 132] on link "[DEMOGRAPHIC_DATA]" at bounding box center [52, 126] width 86 height 16
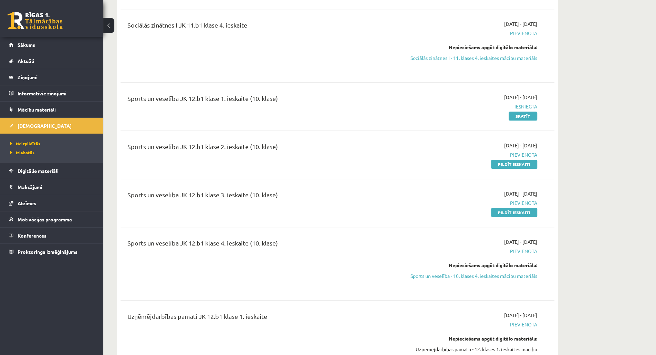
scroll to position [2338, 0]
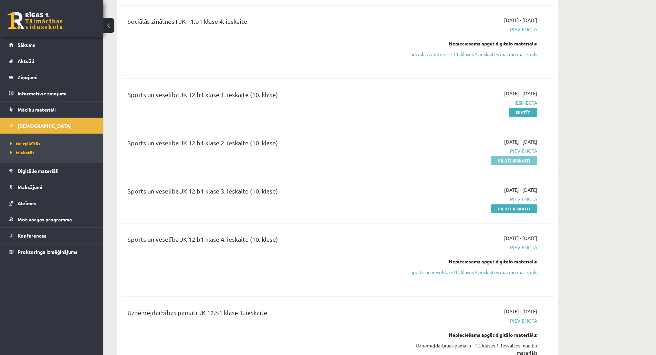
click at [510, 156] on link "Pildīt ieskaiti" at bounding box center [514, 160] width 46 height 9
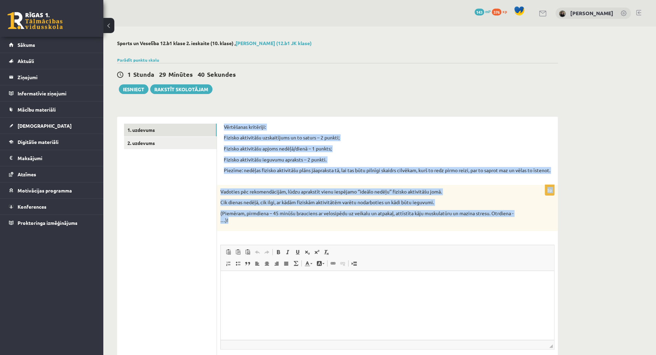
drag, startPoint x: 225, startPoint y: 125, endPoint x: 361, endPoint y: 236, distance: 175.5
click at [361, 236] on form "Vērtēšanas kritēriji: Fizisko aktivitāšu uzskaitījums un to saturs – 2 punkti; …" at bounding box center [387, 256] width 327 height 265
click at [357, 220] on p "(Piemēram, pirmdiena – 45 minūšu brauciens ar velosipēdu uz veikalu un atpakaļ,…" at bounding box center [370, 216] width 300 height 13
drag, startPoint x: 224, startPoint y: 125, endPoint x: 272, endPoint y: 236, distance: 121.3
click at [272, 240] on form "Vērtēšanas kritēriji: Fizisko aktivitāšu uzskaitījums un to saturs – 2 punkti; …" at bounding box center [387, 256] width 327 height 265
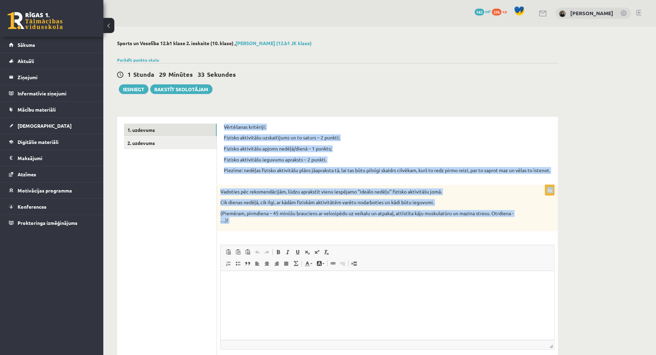
copy form "Loremipsum dolorsita: Consect adipiscing elitseddoeiu te in utlabo – 8 etdolo; …"
click at [193, 143] on link "2. uzdevums" at bounding box center [170, 143] width 93 height 13
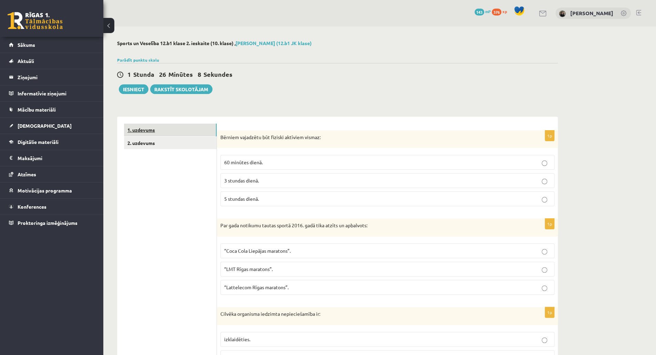
click at [172, 128] on link "1. uzdevums" at bounding box center [170, 130] width 93 height 13
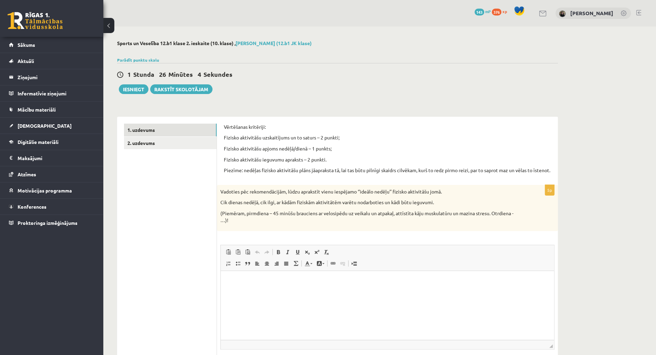
scroll to position [60, 0]
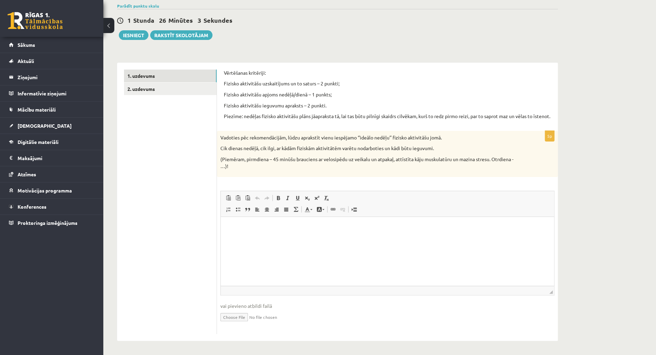
click at [239, 318] on input "file" at bounding box center [387, 317] width 334 height 14
type input "**********"
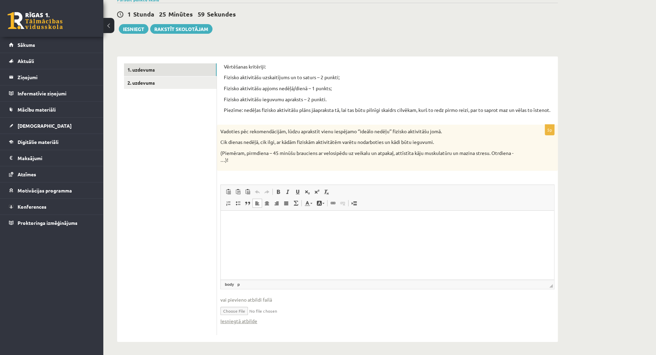
click at [239, 222] on p "Rich Text Editor, wiswyg-editor-user-answer-47363946110540" at bounding box center [388, 221] width 320 height 7
click at [175, 84] on link "2. uzdevums" at bounding box center [170, 82] width 93 height 13
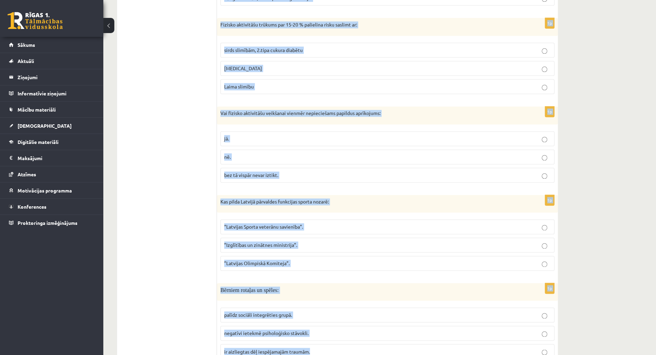
scroll to position [666, 0]
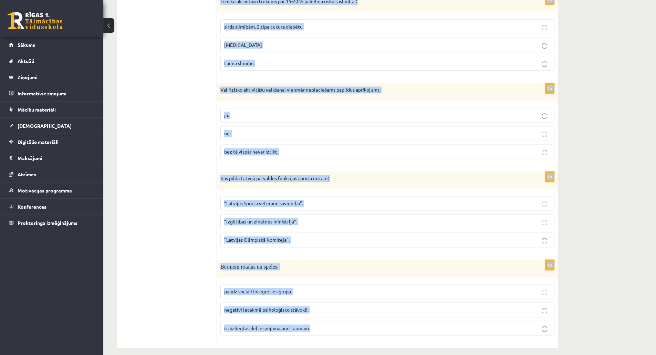
drag, startPoint x: 220, startPoint y: 77, endPoint x: 355, endPoint y: 344, distance: 299.5
copy form "Loremip dolorsita con adipisc elitsedd eiusmo: 19 tempori utlab. 2 etdolor magn…"
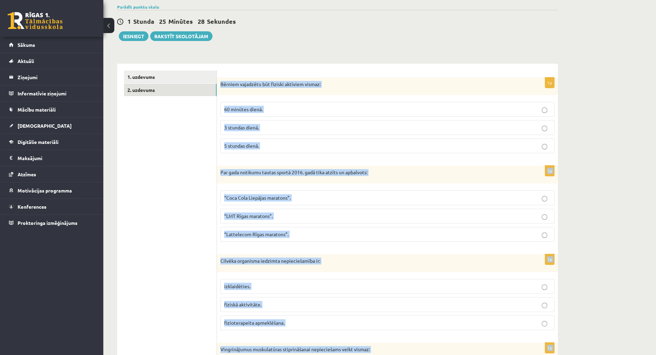
scroll to position [45, 0]
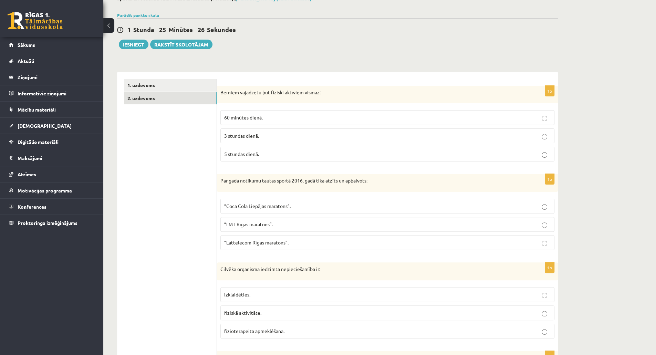
click at [529, 122] on label "60 minūtes dienā." at bounding box center [387, 117] width 334 height 15
click at [305, 241] on p "“Lattelecom Rīgas maratons”." at bounding box center [387, 242] width 327 height 7
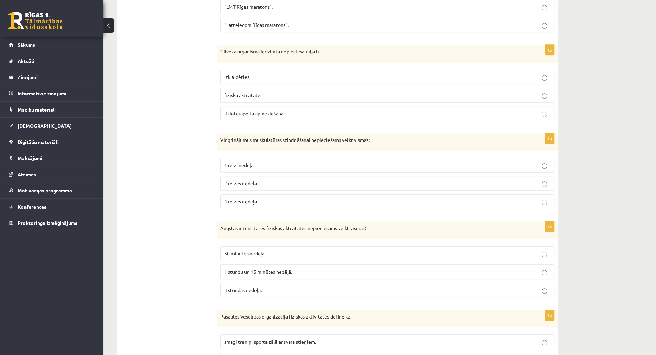
scroll to position [278, 0]
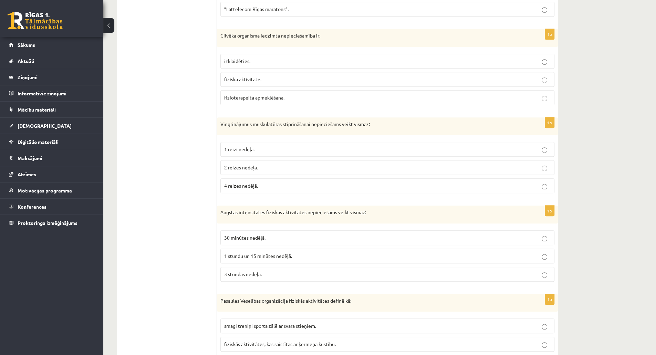
click at [302, 80] on p "fiziskā aktivitāte." at bounding box center [387, 79] width 327 height 7
click at [297, 76] on p "fiziskā aktivitāte." at bounding box center [387, 79] width 327 height 7
click at [310, 160] on label "2 reizes nedēļā." at bounding box center [387, 167] width 334 height 15
click at [265, 255] on span "1 stundu un 15 minūtes nedēļā." at bounding box center [258, 256] width 68 height 6
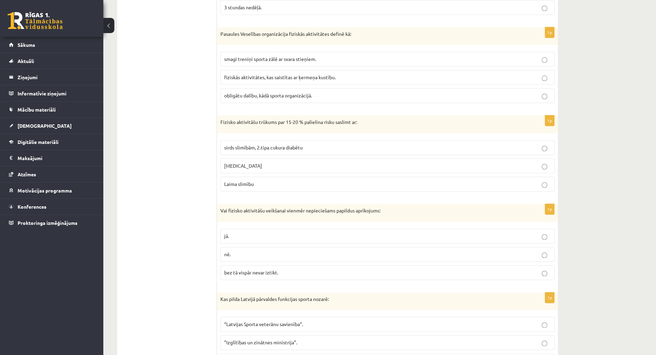
scroll to position [552, 0]
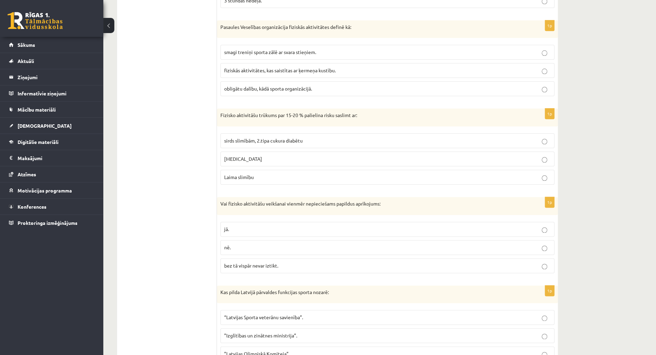
click at [282, 63] on label "fiziskās aktivitātes, kas saistītas ar ķermeņa kustību." at bounding box center [387, 70] width 334 height 15
click at [278, 140] on label "sirds slimībām, 2.tipa cukura diabētu" at bounding box center [387, 140] width 334 height 15
click at [266, 245] on p "nē." at bounding box center [387, 247] width 327 height 7
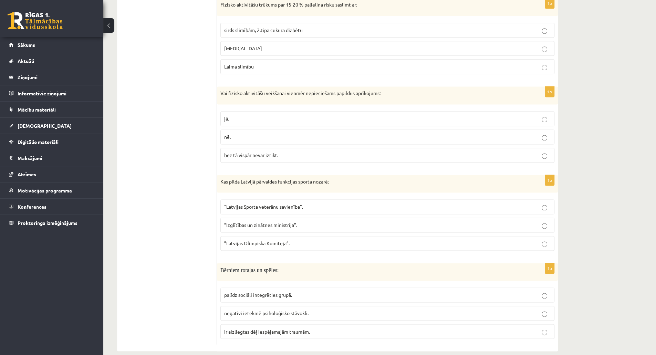
scroll to position [666, 0]
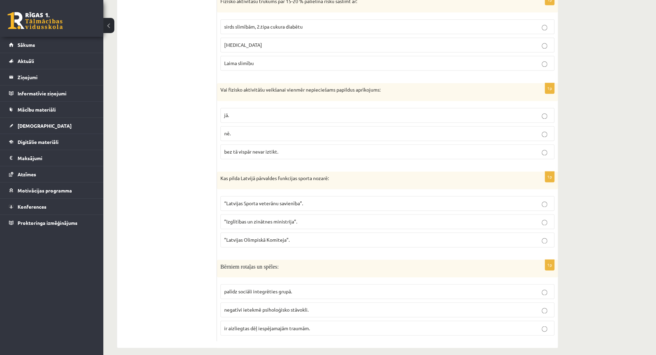
click at [277, 218] on span "”Izglītības un zinātnes ministrija”." at bounding box center [260, 221] width 73 height 6
click at [312, 288] on p "palīdz sociāli integrēties grupā." at bounding box center [387, 291] width 327 height 7
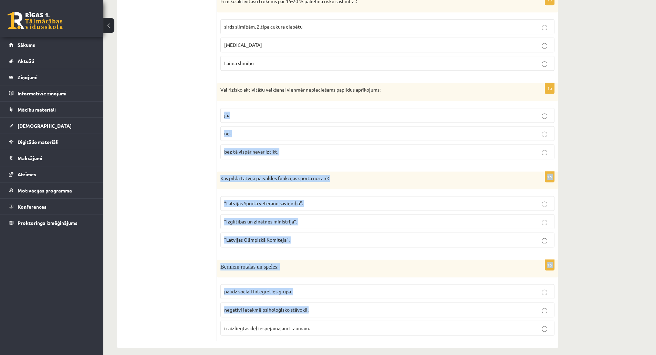
drag, startPoint x: 655, startPoint y: 296, endPoint x: 661, endPoint y: 75, distance: 220.9
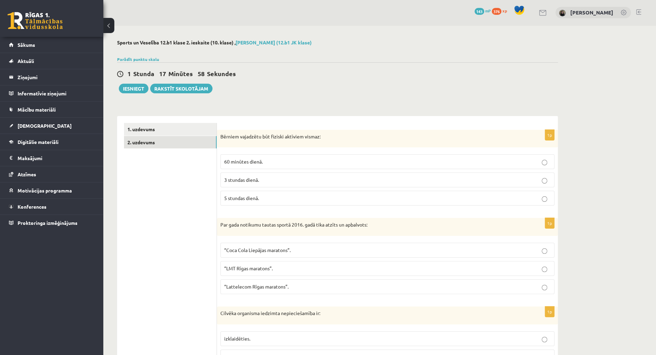
scroll to position [0, 0]
click at [258, 140] on p "Bērniem vajadzētu būt fiziski aktīviem vismaz:" at bounding box center [370, 137] width 300 height 7
click at [148, 58] on link "Parādīt punktu skalu" at bounding box center [138, 60] width 42 height 6
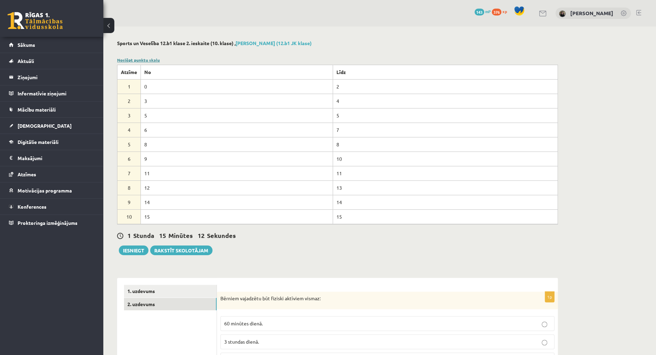
click at [140, 61] on link "Noslēpt punktu skalu" at bounding box center [138, 60] width 43 height 6
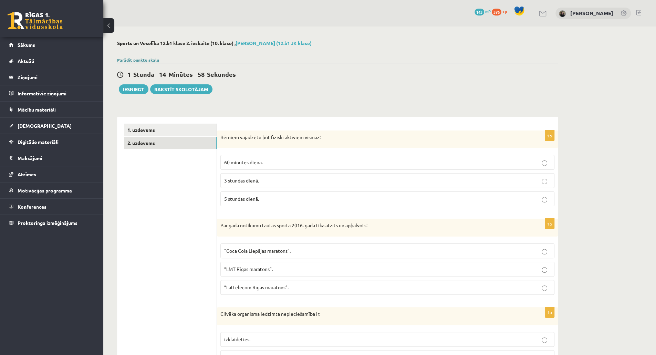
click at [138, 60] on link "Parādīt punktu skalu" at bounding box center [138, 60] width 42 height 6
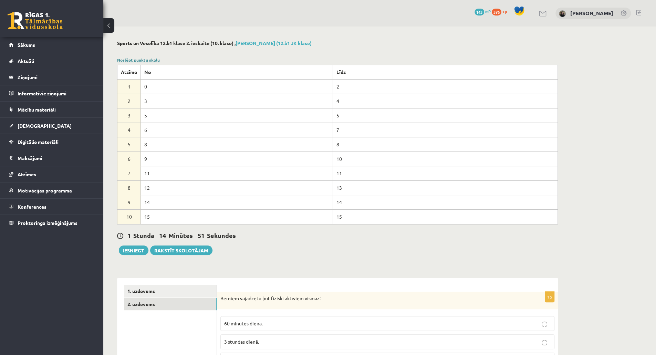
click at [138, 60] on link "Noslēpt punktu skalu" at bounding box center [138, 60] width 43 height 6
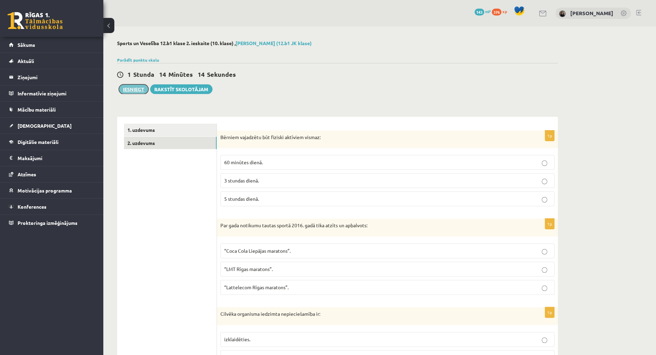
click at [139, 91] on button "Iesniegt" at bounding box center [134, 89] width 30 height 10
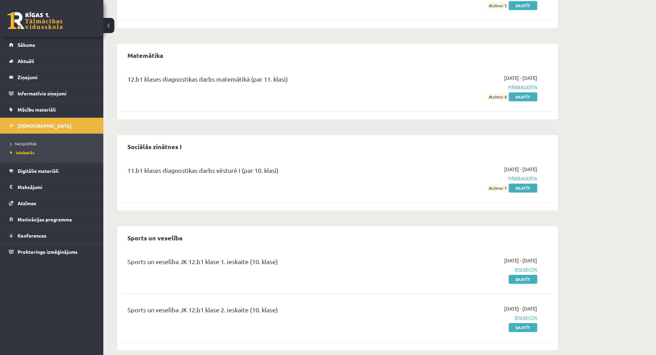
scroll to position [262, 0]
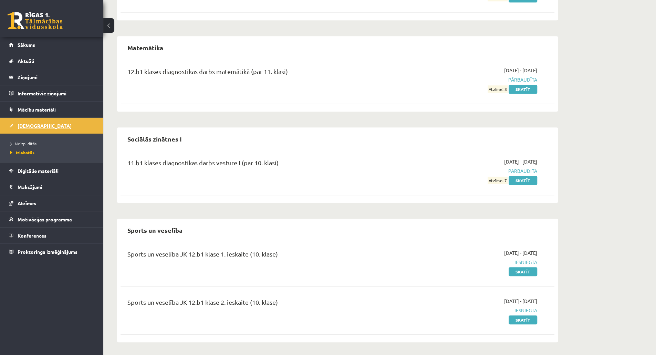
click at [27, 126] on span "[DEMOGRAPHIC_DATA]" at bounding box center [45, 126] width 54 height 6
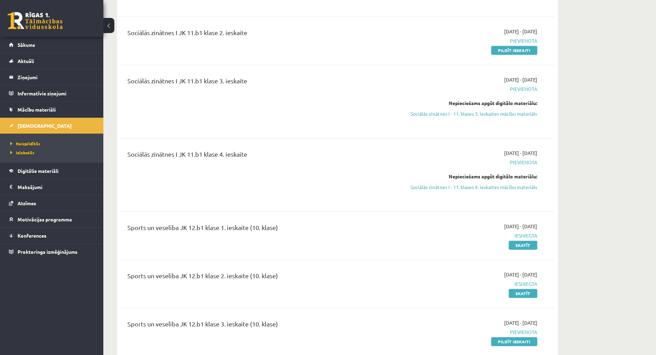
scroll to position [2096, 0]
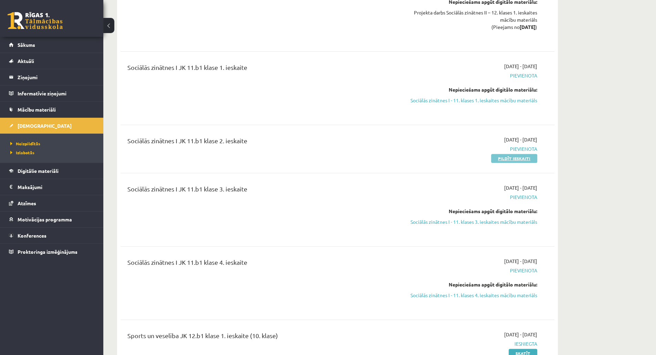
click at [516, 154] on link "Pildīt ieskaiti" at bounding box center [514, 158] width 46 height 9
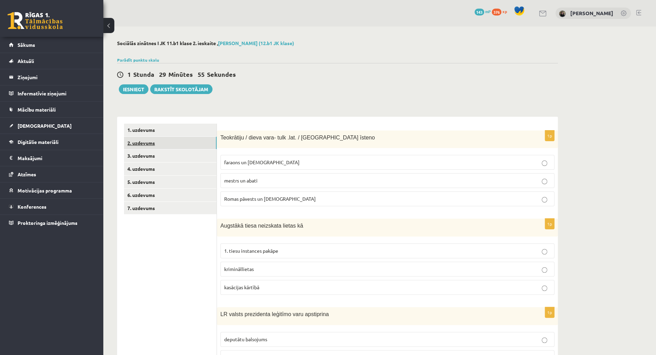
click at [184, 144] on link "2. uzdevums" at bounding box center [170, 143] width 93 height 13
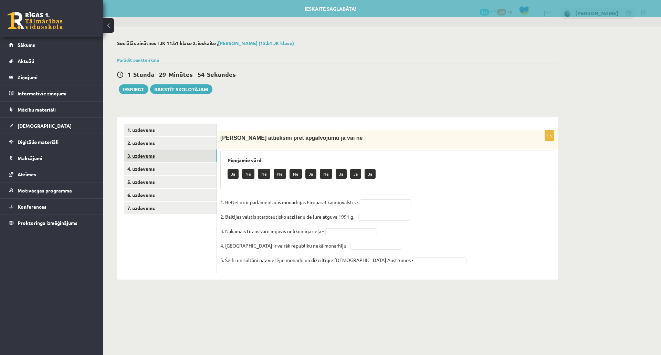
click at [181, 154] on link "3. uzdevums" at bounding box center [170, 155] width 93 height 13
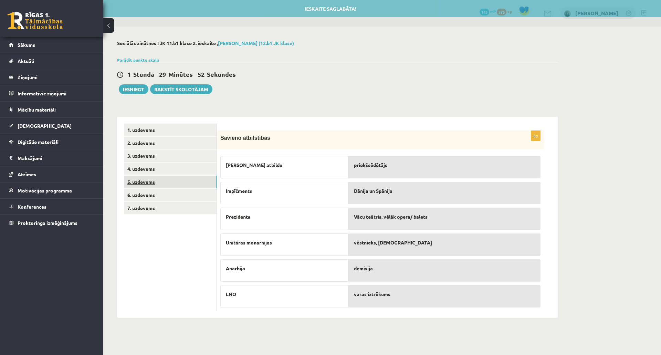
click at [171, 179] on link "5. uzdevums" at bounding box center [170, 182] width 93 height 13
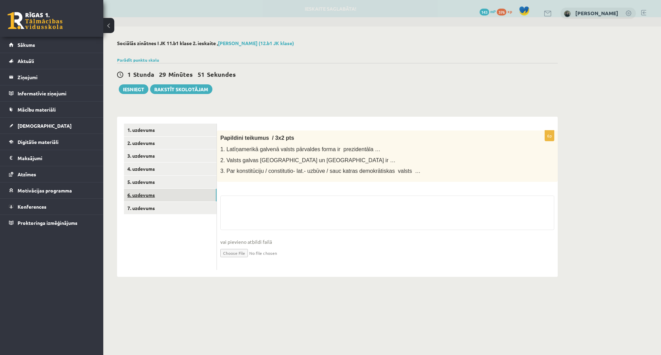
click at [165, 195] on link "6. uzdevums" at bounding box center [170, 195] width 93 height 13
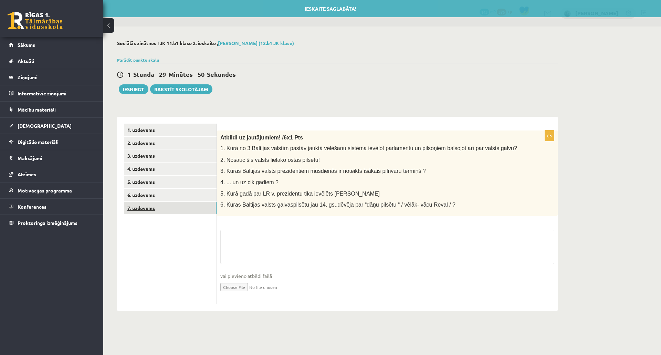
click at [156, 213] on link "7. uzdevums" at bounding box center [170, 208] width 93 height 13
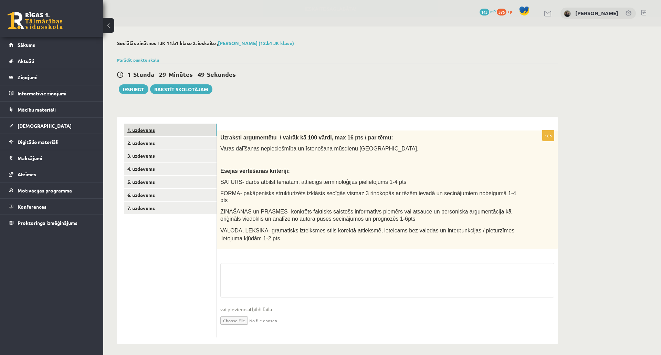
click at [144, 128] on link "1. uzdevums" at bounding box center [170, 130] width 93 height 13
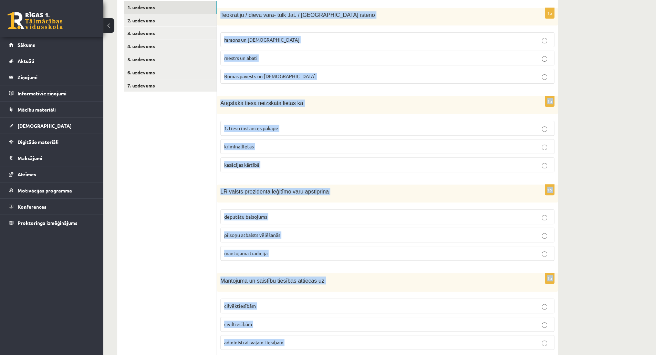
scroll to position [229, 0]
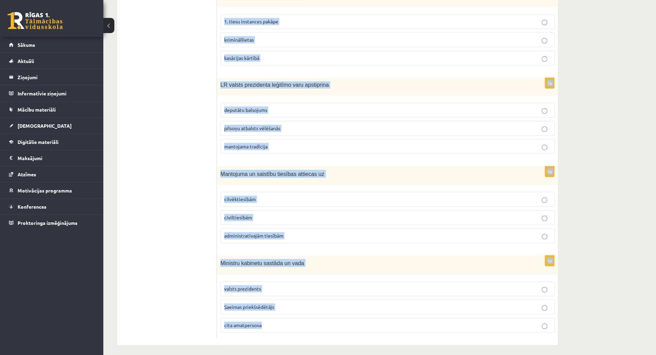
drag, startPoint x: 220, startPoint y: 137, endPoint x: 369, endPoint y: 353, distance: 261.9
click at [369, 353] on div "Sociālās zinātnes I JK 11.b1 klase 2. ieskaite , [PERSON_NAME] (12.b1 JK klase)…" at bounding box center [337, 78] width 468 height 562
copy form "Teokrātiju / dieva vara- tulk .lat. / Vatikānā īsteno faraons un [DEMOGRAPHIC_D…"
click at [652, 131] on div "Sociālās zinātnes I JK 11.b1 klase 2. ieskaite , [PERSON_NAME] (12.b1 JK klase)…" at bounding box center [379, 78] width 553 height 562
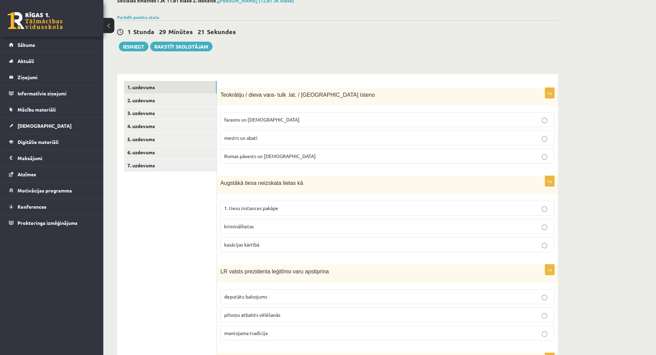
scroll to position [36, 0]
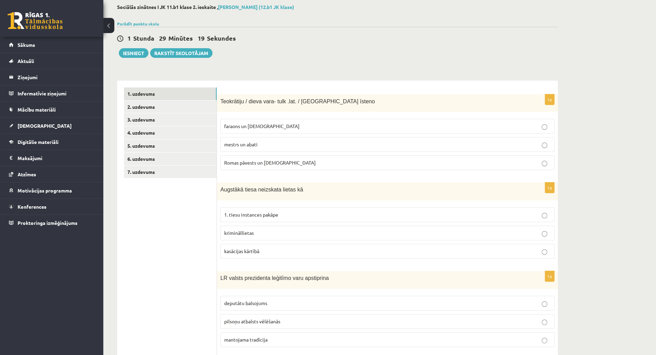
click at [346, 159] on p "Romas pāvests un [DEMOGRAPHIC_DATA]" at bounding box center [387, 162] width 327 height 7
click at [269, 218] on label "1. tiesu instances pakāpe" at bounding box center [387, 214] width 334 height 15
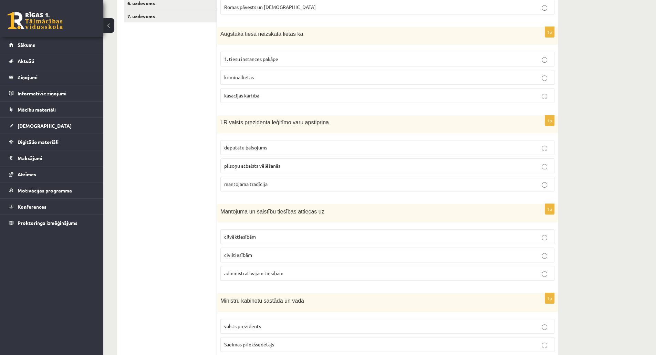
scroll to position [194, 0]
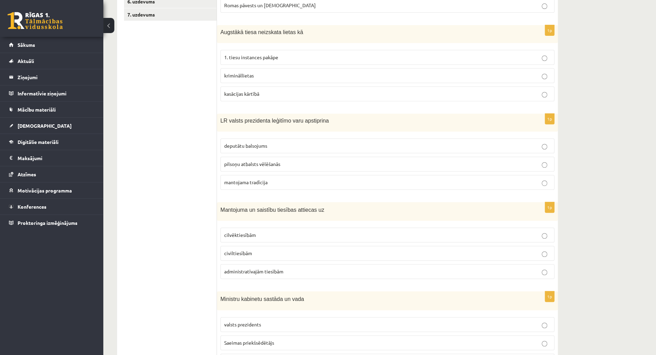
click at [360, 161] on p "pilsoņu atbalsts vēlēšanās" at bounding box center [387, 164] width 327 height 7
click at [248, 250] on span "civiltiesībām" at bounding box center [238, 253] width 28 height 6
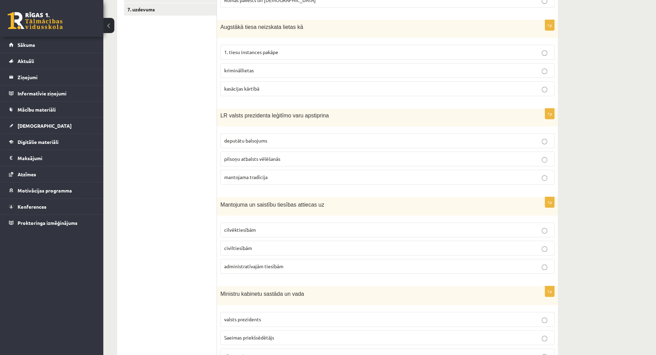
scroll to position [229, 0]
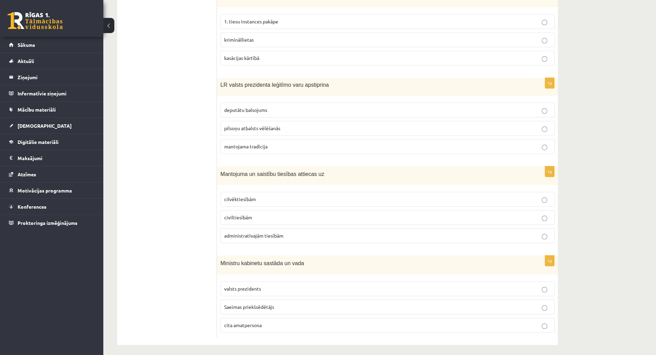
click at [357, 281] on label "valsts prezidents" at bounding box center [387, 288] width 334 height 15
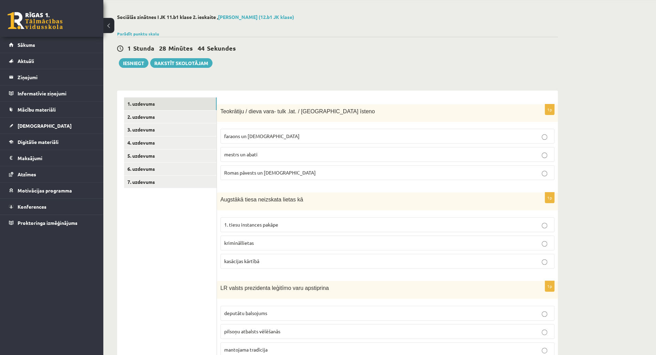
scroll to position [14, 0]
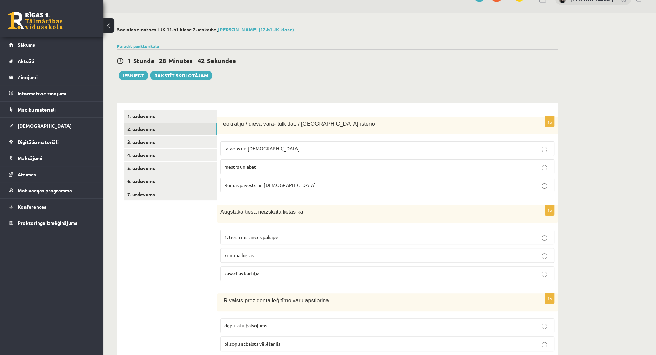
click at [144, 123] on link "2. uzdevums" at bounding box center [170, 129] width 93 height 13
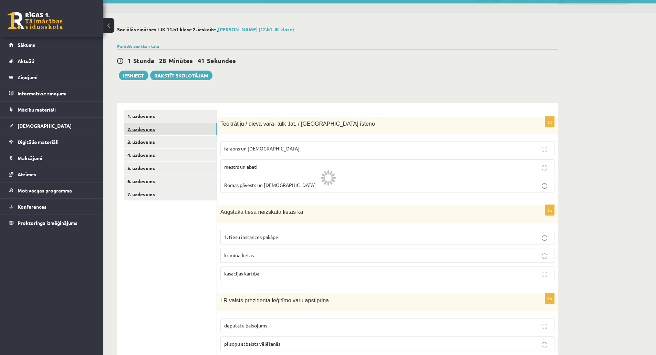
scroll to position [0, 0]
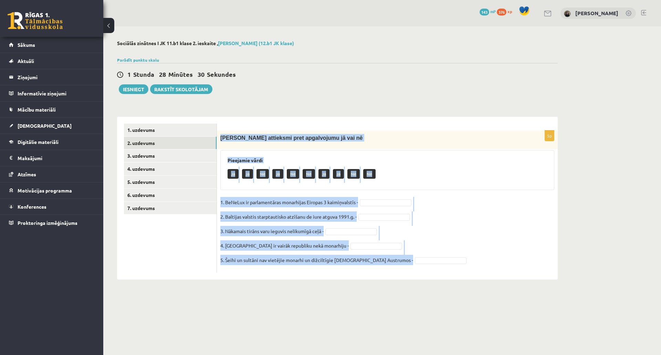
drag, startPoint x: 219, startPoint y: 138, endPoint x: 379, endPoint y: 263, distance: 202.8
click at [379, 263] on div "5p Izsaki attieksmi pret apgalvojumu jā vai nē Pieejamie vārdi Jā Jā Nē Jā Nē N…" at bounding box center [387, 202] width 341 height 142
copy div "[PERSON_NAME] attieksmi pret apgalvojumu jā vai nē Pieejamie vārdi Jā Jā Nē Jā …"
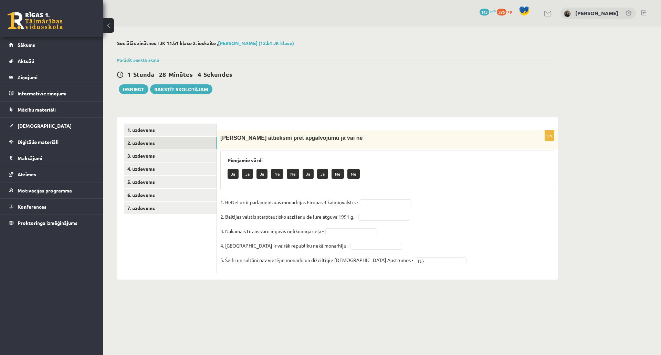
click at [371, 197] on fieldset "1. BeNeLux ir parlamentāras monarhijas Eiropas 3 kaimiņvalstīs - 2. Baltijas va…" at bounding box center [387, 233] width 334 height 72
click at [433, 231] on fieldset "1. BeNeLux ir parlamentāras monarhijas Eiropas 3 kaimiņvalstīs - Jā ** 2. Balti…" at bounding box center [387, 233] width 334 height 72
click at [151, 155] on link "3. uzdevums" at bounding box center [170, 155] width 93 height 13
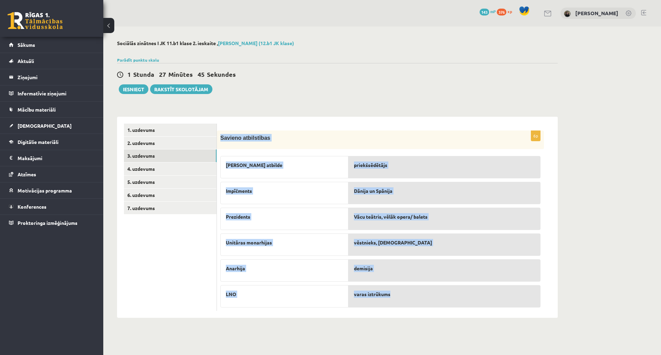
drag, startPoint x: 220, startPoint y: 137, endPoint x: 406, endPoint y: 299, distance: 246.3
click at [406, 299] on div "6p Savieno atbilstības Lieka atbilde Impīčments Prezidents Unitāras monarhijas …" at bounding box center [380, 221] width 327 height 180
copy div "Savieno atbilstības Lieka atbilde Impīčments Prezidents Unitāras monarhijas Ana…"
click at [277, 189] on p "Impīčments" at bounding box center [284, 190] width 117 height 7
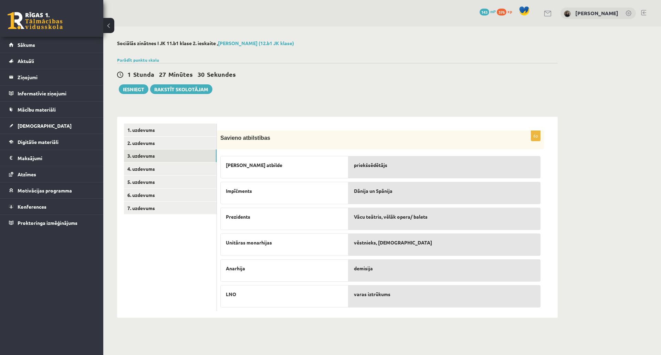
click at [240, 190] on span "Impīčments" at bounding box center [239, 190] width 26 height 7
click at [365, 190] on span "Dānija un Spānija" at bounding box center [373, 190] width 39 height 7
click at [256, 241] on span "Unitāras monarhijas" at bounding box center [249, 242] width 46 height 7
drag, startPoint x: 256, startPoint y: 241, endPoint x: 298, endPoint y: 227, distance: 44.8
click at [298, 227] on div "Lieka atbilde Impīčments Prezidents Unitāras monarhijas Anarhija LNO" at bounding box center [284, 230] width 128 height 155
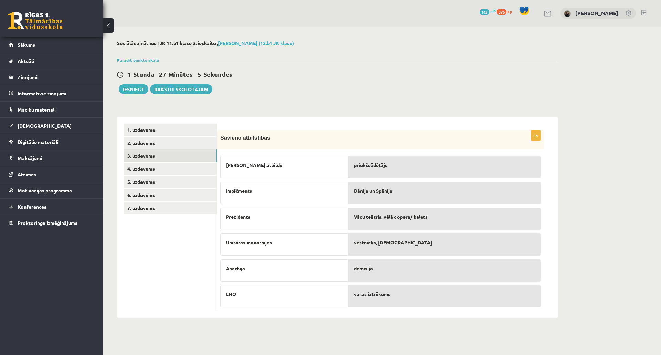
click at [246, 234] on div "Unitāras monarhijas" at bounding box center [284, 245] width 128 height 22
drag, startPoint x: 246, startPoint y: 242, endPoint x: 374, endPoint y: 192, distance: 137.7
click at [374, 192] on fieldset "Lieka atbilde Impīčments Prezidents Unitāras monarhijas Anarhija LNO priekšsēdē…" at bounding box center [380, 230] width 320 height 155
click at [374, 192] on span "Dānija un Spānija" at bounding box center [373, 190] width 39 height 7
drag, startPoint x: 224, startPoint y: 165, endPoint x: 243, endPoint y: 171, distance: 19.2
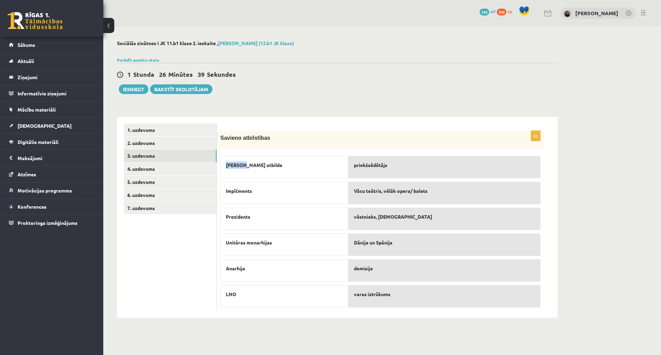
click at [243, 171] on div "[PERSON_NAME] atbilde" at bounding box center [284, 167] width 128 height 22
click at [311, 165] on p "[PERSON_NAME] atbilde" at bounding box center [284, 165] width 117 height 7
drag, startPoint x: 225, startPoint y: 190, endPoint x: 266, endPoint y: 310, distance: 127.2
click at [266, 310] on div "6p Savieno atbilstības Lieka atbilde Impīčments Prezidents Unitāras monarhijas …" at bounding box center [387, 217] width 341 height 201
drag, startPoint x: 257, startPoint y: 294, endPoint x: 224, endPoint y: 195, distance: 104.2
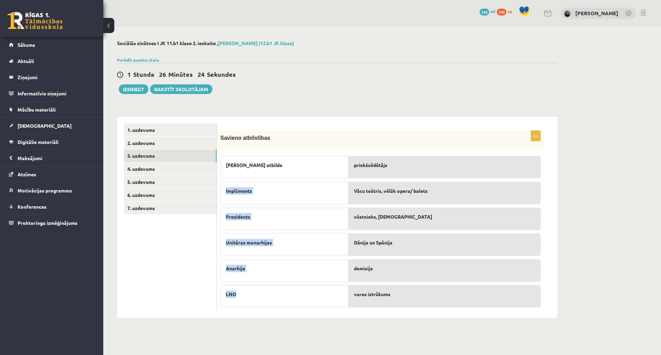
click at [224, 195] on div "Lieka atbilde Impīčments Prezidents Unitāras monarhijas Anarhija LNO" at bounding box center [284, 230] width 128 height 155
copy div "Impīčments Prezidents Unitāras monarhijas Anarhija LNO"
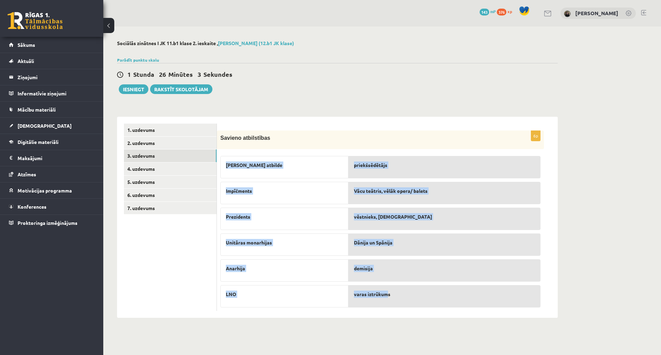
drag, startPoint x: 333, startPoint y: 308, endPoint x: 389, endPoint y: 305, distance: 55.2
click at [389, 305] on div "6p Savieno atbilstības Lieka atbilde Impīčments Prezidents Unitāras monarhijas …" at bounding box center [380, 221] width 327 height 180
copy fieldset "Lieka atbilde Impīčments Prezidents Unitāras monarhijas Anarhija LNO priekšsēdē…"
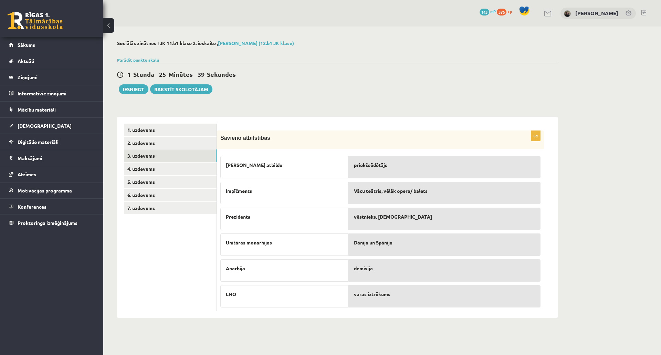
click at [372, 316] on div "6p Savieno atbilstības Lieka atbilde Impīčments Prezidents Unitāras monarhijas …" at bounding box center [387, 217] width 341 height 201
click at [139, 166] on link "4. uzdevums" at bounding box center [170, 169] width 93 height 13
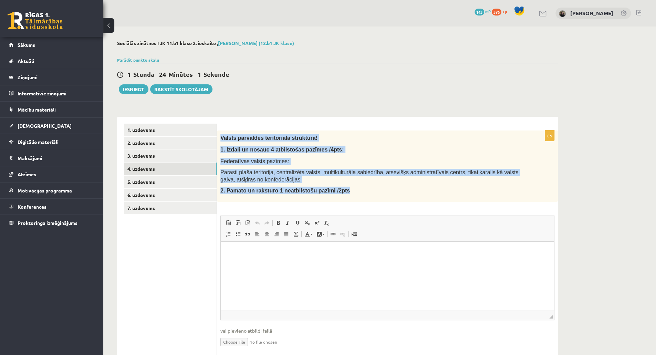
drag, startPoint x: 219, startPoint y: 138, endPoint x: 341, endPoint y: 195, distance: 134.8
click at [341, 195] on div "Valsts pārvaldes teritoriāla struktūra! 1. Izdali un nosauc 4 atbilstošas pazīm…" at bounding box center [387, 166] width 341 height 71
click at [301, 189] on span "2. Pamato un raksturo 1 neatbilstošu pazīmi /2pts" at bounding box center [285, 191] width 130 height 6
drag, startPoint x: 220, startPoint y: 136, endPoint x: 338, endPoint y: 190, distance: 129.3
click at [338, 190] on div "Valsts pārvaldes teritoriāla struktūra! 1. Izdali un nosauc 4 atbilstošas pazīm…" at bounding box center [387, 166] width 341 height 71
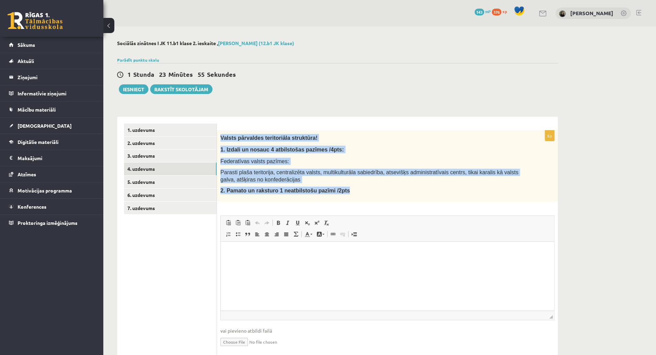
copy div "Valsts pārvaldes teritoriāla struktūra! 1. Izdali un nosauc 4 atbilstošas pazīm…"
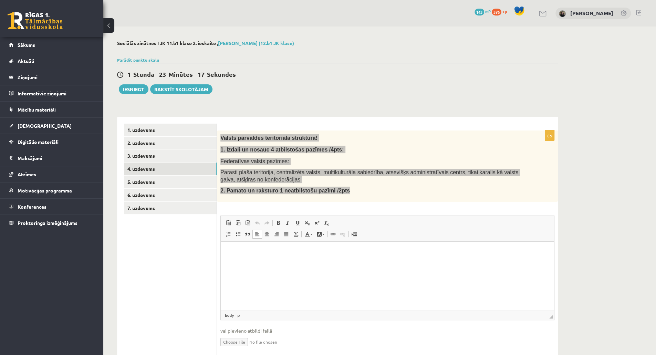
click at [262, 251] on p "Rich Text Editor, wiswyg-editor-user-answer-47363929383940" at bounding box center [388, 251] width 320 height 7
click at [274, 257] on span "Paste" at bounding box center [280, 256] width 21 height 10
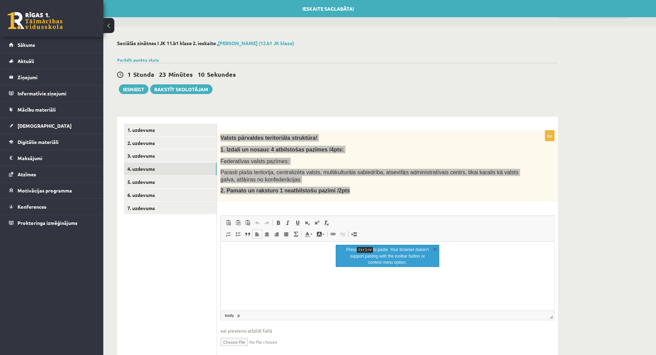
scroll to position [22, 0]
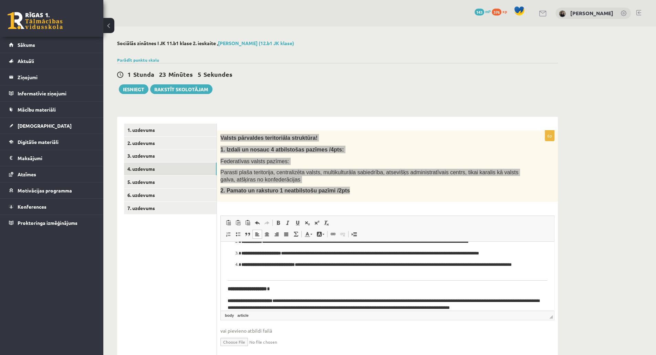
click at [533, 278] on article "**********" at bounding box center [388, 268] width 320 height 85
click at [537, 282] on article "**********" at bounding box center [388, 268] width 320 height 85
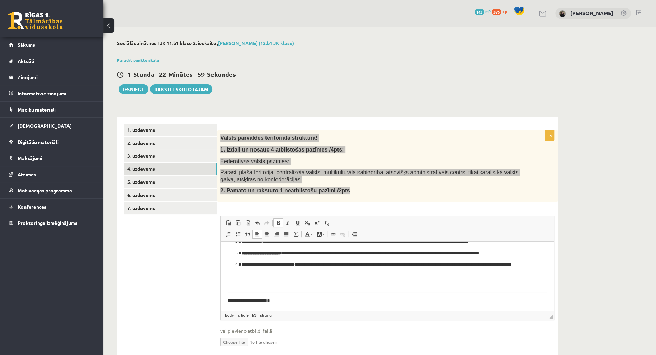
drag, startPoint x: 226, startPoint y: 299, endPoint x: 330, endPoint y: 285, distance: 104.9
click at [330, 285] on html "**********" at bounding box center [387, 274] width 333 height 111
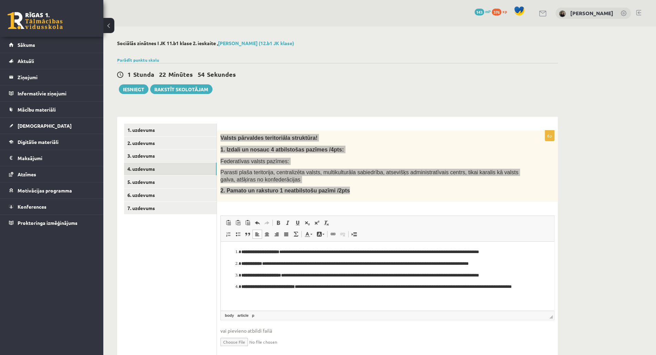
drag, startPoint x: 272, startPoint y: 265, endPoint x: 301, endPoint y: 287, distance: 35.8
click at [301, 287] on ol "**********" at bounding box center [388, 272] width 320 height 49
click at [241, 251] on li "**********" at bounding box center [387, 251] width 292 height 7
drag, startPoint x: 240, startPoint y: 251, endPoint x: 279, endPoint y: 294, distance: 58.0
click at [279, 294] on ol "**********" at bounding box center [388, 272] width 320 height 49
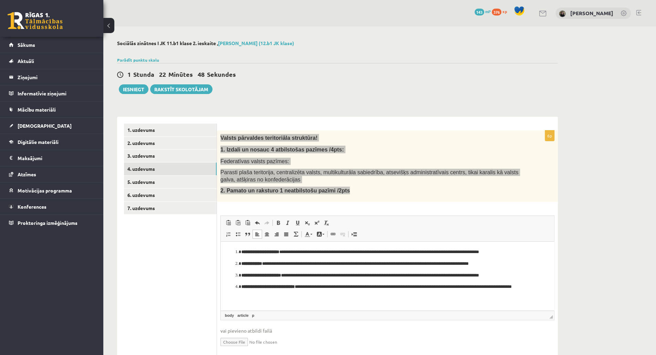
scroll to position [41, 0]
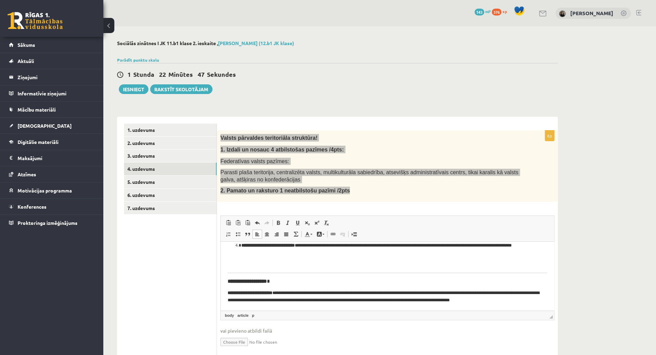
drag, startPoint x: 552, startPoint y: 268, endPoint x: 766, endPoint y: 555, distance: 358.5
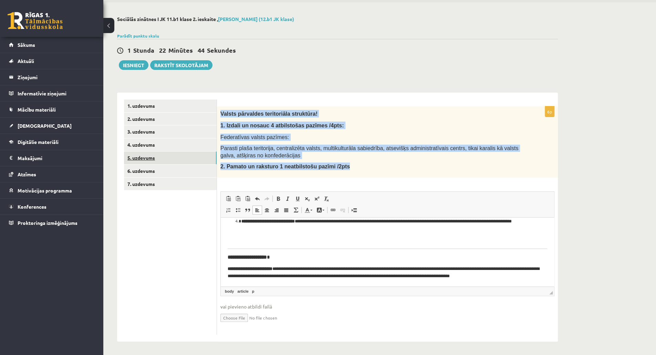
click at [149, 155] on link "5. uzdevums" at bounding box center [170, 158] width 93 height 13
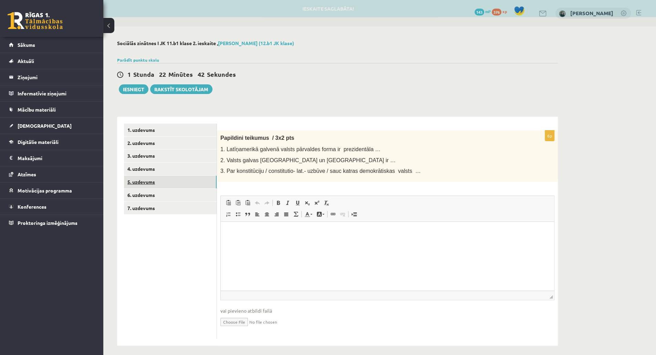
scroll to position [0, 0]
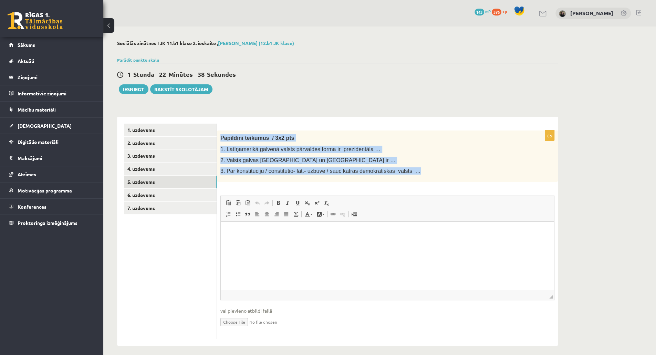
drag, startPoint x: 220, startPoint y: 136, endPoint x: 404, endPoint y: 167, distance: 186.7
click at [404, 167] on div "Papildini teikumus / 3x2 pts 1. Latīņamerikā galvenā valsts pārvaldes forma ir …" at bounding box center [387, 156] width 341 height 51
copy div "Papildini teikumus / 3x2 pts 1. Latīņamerikā galvenā valsts pārvaldes forma ir …"
click at [228, 201] on span at bounding box center [229, 203] width 6 height 6
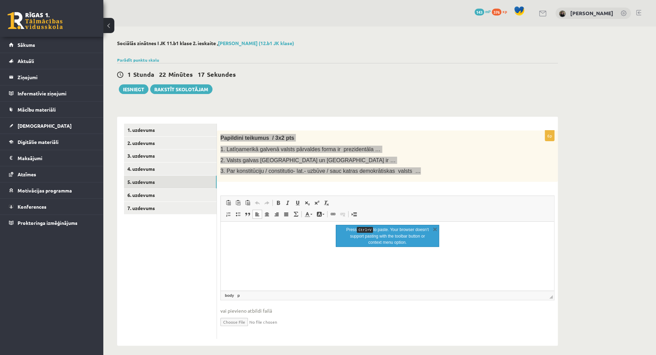
click at [234, 239] on html at bounding box center [387, 232] width 333 height 21
click at [243, 243] on html at bounding box center [387, 232] width 333 height 21
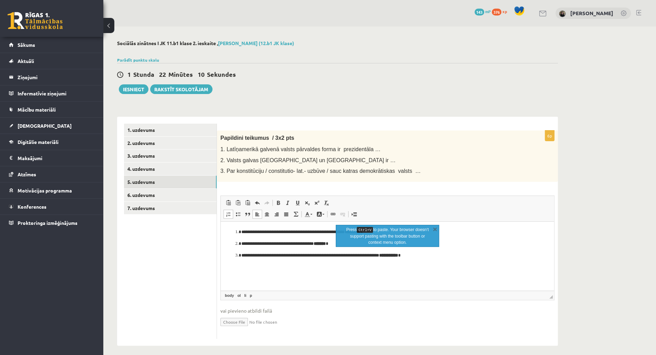
click at [587, 267] on div "Sociālās zinātnes I JK 11.b1 klase 2. ieskaite , Linda Blūma (12.b1 JK klase) P…" at bounding box center [379, 193] width 553 height 333
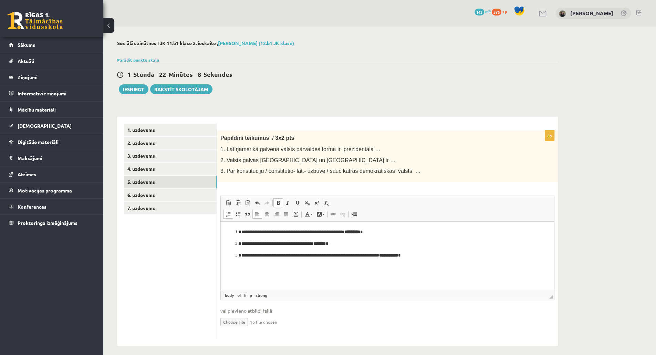
click at [413, 260] on html "**********" at bounding box center [387, 244] width 333 height 44
click at [398, 257] on strong "**********" at bounding box center [388, 255] width 19 height 4
click at [278, 202] on span at bounding box center [279, 203] width 6 height 6
click at [321, 239] on ol "**********" at bounding box center [388, 244] width 320 height 30
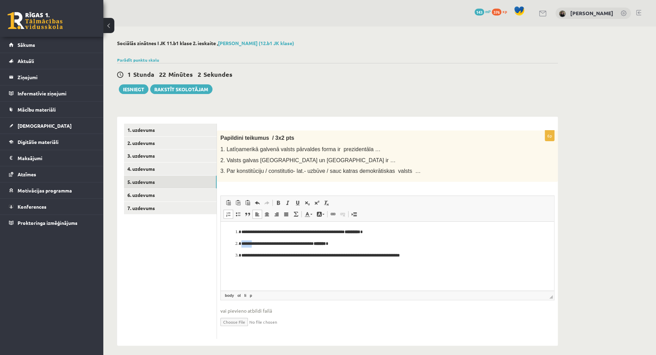
click at [321, 239] on ol "**********" at bounding box center [388, 244] width 320 height 30
click at [324, 243] on strong "*******" at bounding box center [320, 243] width 12 height 4
click at [277, 203] on span at bounding box center [279, 203] width 6 height 6
click at [360, 230] on strong "*********" at bounding box center [353, 232] width 16 height 4
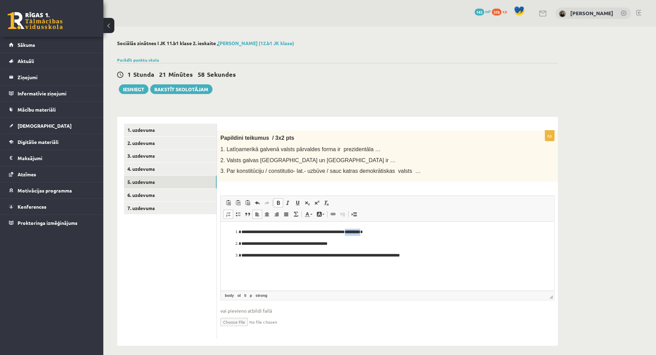
click at [360, 230] on strong "*********" at bounding box center [353, 232] width 16 height 4
click at [278, 202] on span at bounding box center [279, 203] width 6 height 6
click at [140, 170] on link "4. uzdevums" at bounding box center [170, 169] width 93 height 13
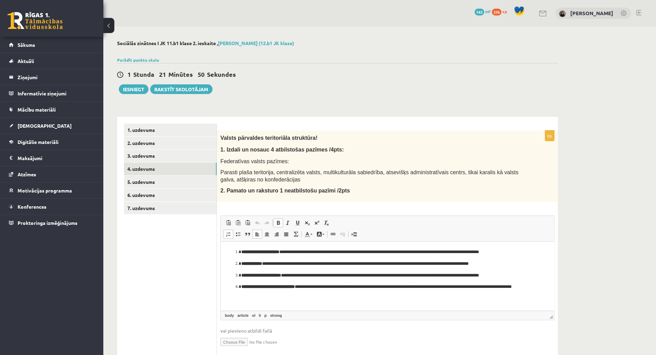
click at [241, 251] on li "**********" at bounding box center [387, 251] width 292 height 7
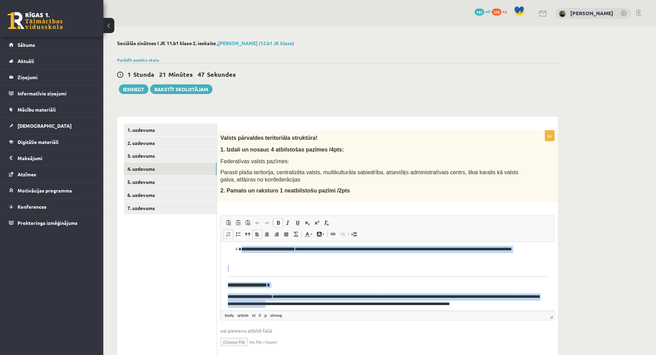
scroll to position [41, 0]
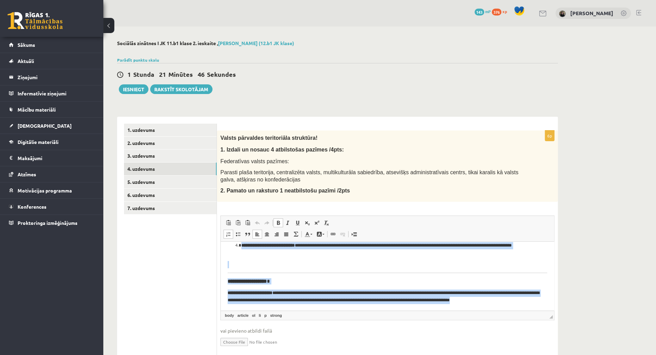
drag, startPoint x: 240, startPoint y: 251, endPoint x: 755, endPoint y: 555, distance: 597.9
click at [543, 311] on html "**********" at bounding box center [387, 255] width 333 height 111
click at [279, 225] on span at bounding box center [279, 223] width 6 height 6
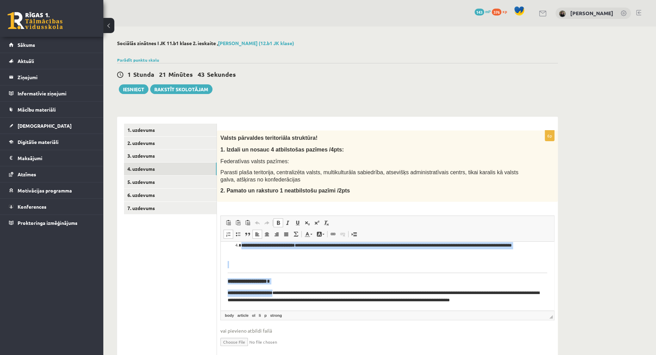
click at [275, 221] on link "Bold Keyboard shortcut Ctrl+B" at bounding box center [279, 222] width 10 height 9
click at [278, 222] on span at bounding box center [279, 223] width 6 height 6
click at [276, 220] on span at bounding box center [279, 223] width 6 height 6
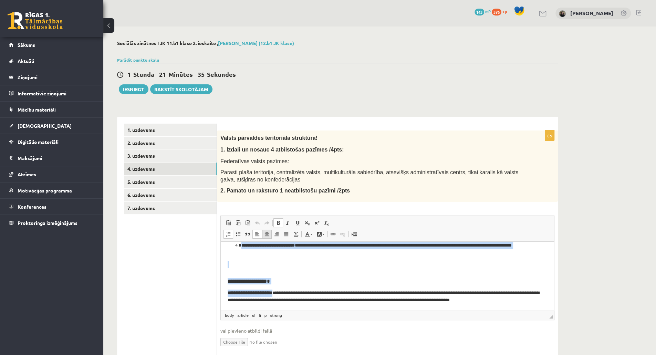
click at [263, 234] on link "Centre" at bounding box center [267, 234] width 10 height 9
click at [256, 231] on span at bounding box center [258, 234] width 6 height 6
click at [225, 233] on link "Insert/Remove Numbered List" at bounding box center [229, 234] width 10 height 9
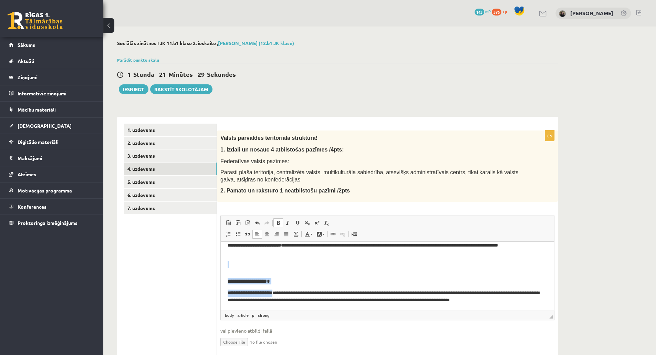
click at [249, 271] on article "**********" at bounding box center [388, 255] width 320 height 97
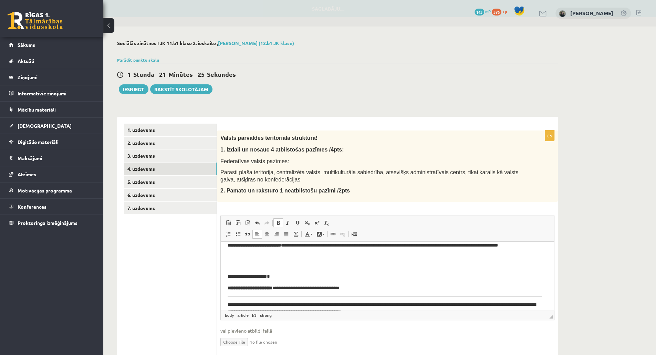
click at [226, 276] on html "**********" at bounding box center [387, 261] width 333 height 122
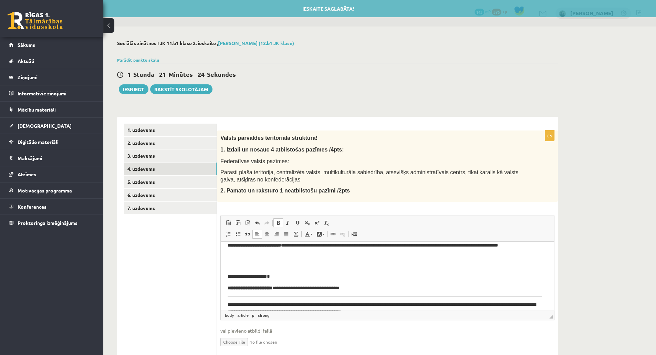
scroll to position [41, 0]
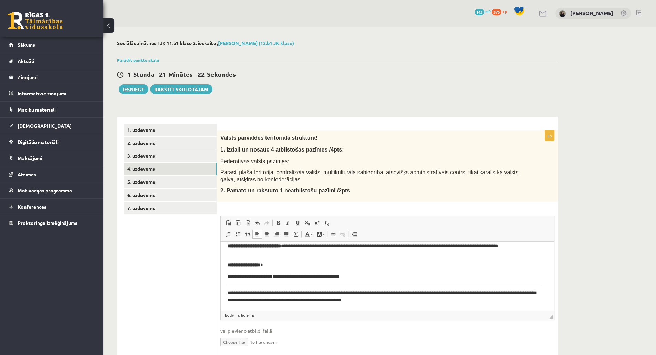
click at [224, 287] on html "**********" at bounding box center [387, 256] width 333 height 110
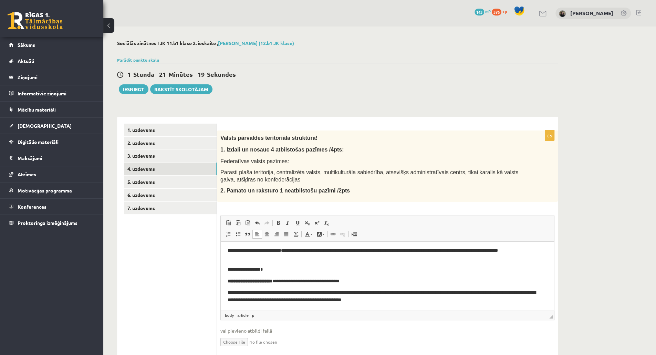
scroll to position [0, 0]
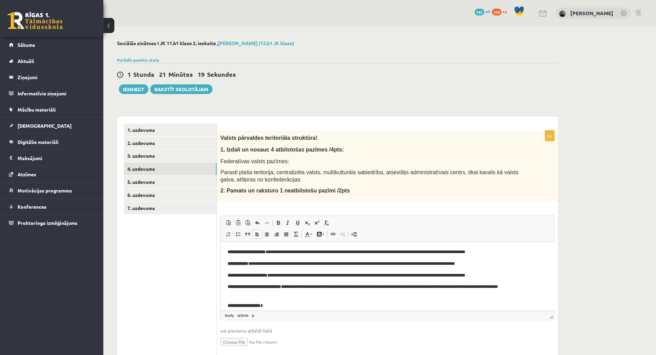
drag, startPoint x: 552, startPoint y: 271, endPoint x: 772, endPoint y: 468, distance: 295.9
click at [187, 180] on link "5. uzdevums" at bounding box center [170, 182] width 93 height 13
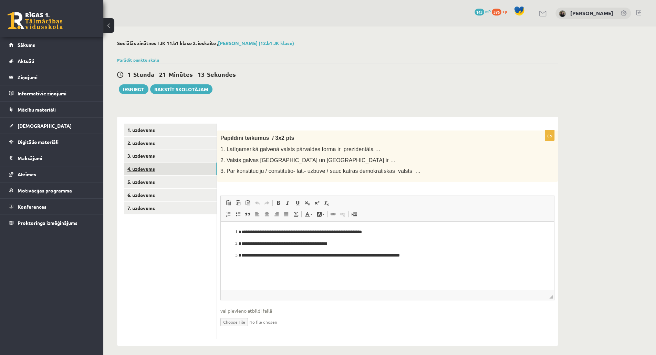
click at [162, 167] on link "4. uzdevums" at bounding box center [170, 169] width 93 height 13
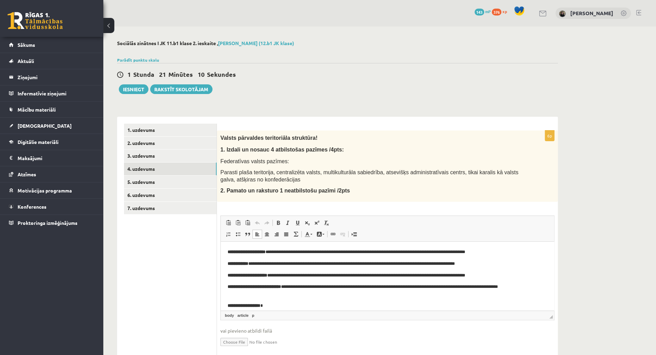
click at [276, 305] on p "**********" at bounding box center [385, 305] width 314 height 7
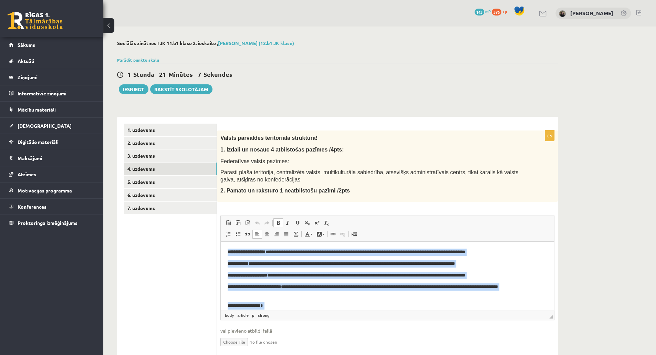
scroll to position [36, 0]
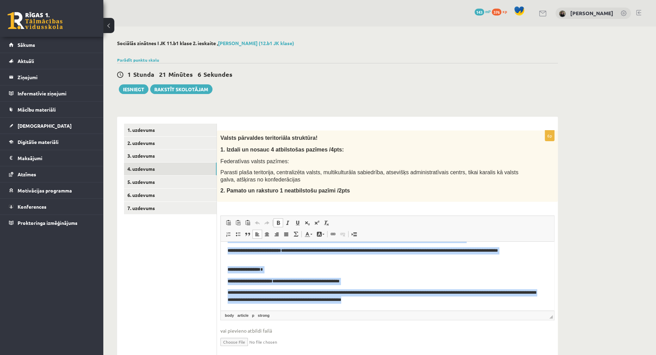
drag, startPoint x: 227, startPoint y: 249, endPoint x: 412, endPoint y: 310, distance: 195.2
click at [412, 310] on html "**********" at bounding box center [387, 257] width 333 height 105
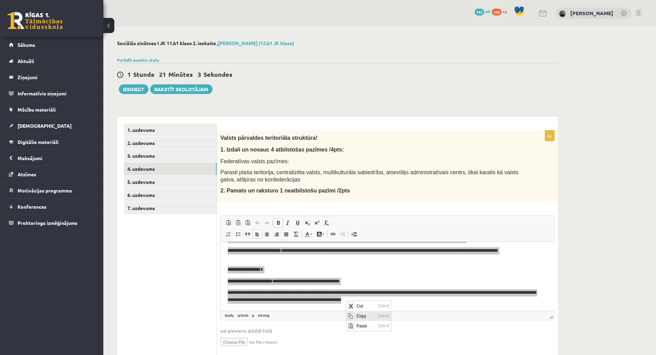
click at [358, 316] on span "Copy" at bounding box center [364, 316] width 21 height 10
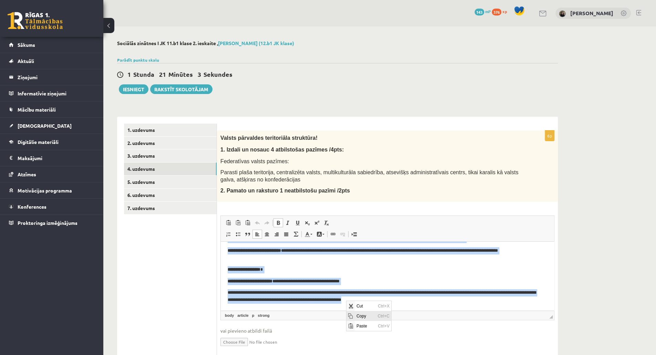
copy article "**********"
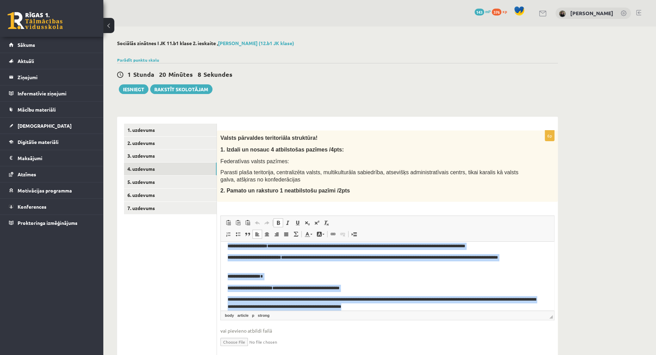
scroll to position [0, 0]
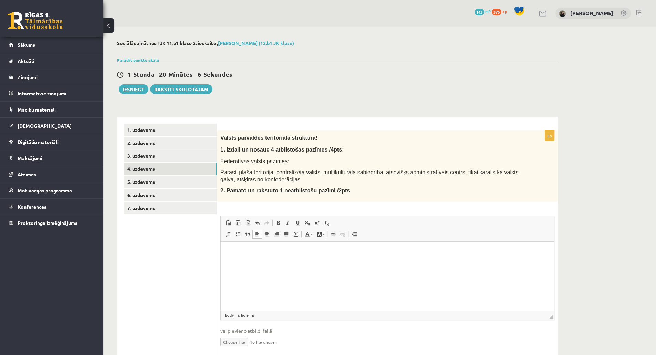
click at [243, 342] on input "file" at bounding box center [387, 341] width 334 height 14
type input "**********"
click at [140, 179] on link "5. uzdevums" at bounding box center [170, 182] width 93 height 13
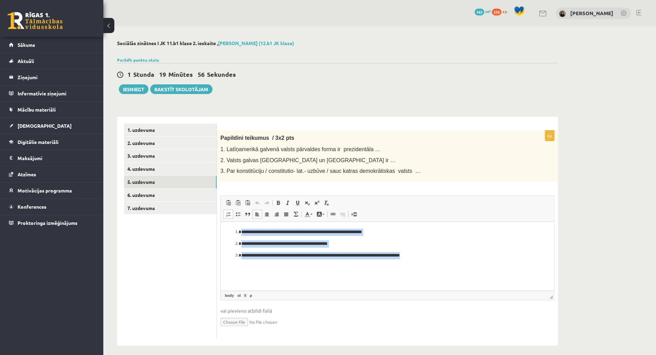
drag, startPoint x: 235, startPoint y: 232, endPoint x: 419, endPoint y: 253, distance: 184.5
click at [419, 253] on ol "**********" at bounding box center [388, 244] width 320 height 30
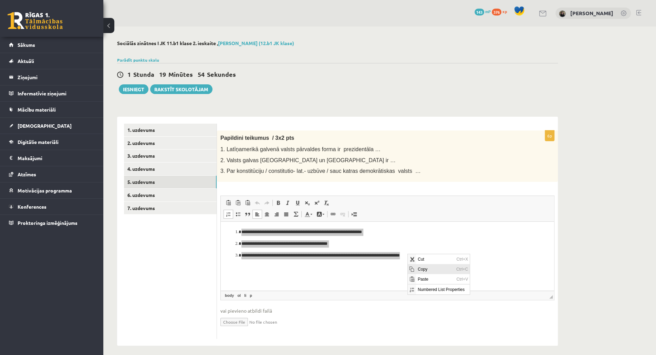
click at [419, 268] on span "Copy" at bounding box center [435, 269] width 39 height 10
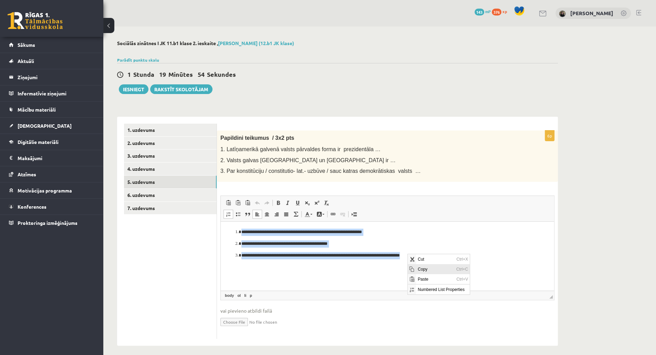
copy ol "**********"
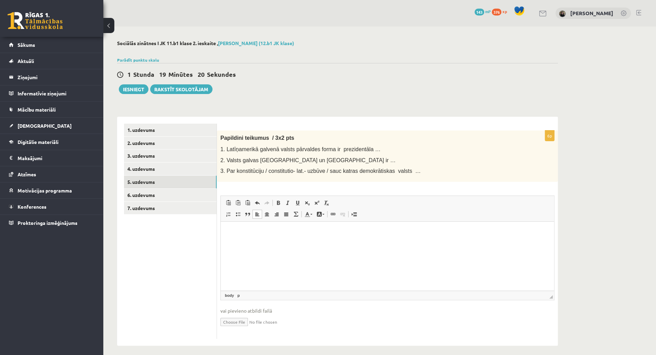
click at [234, 321] on input "file" at bounding box center [387, 321] width 334 height 14
type input "**********"
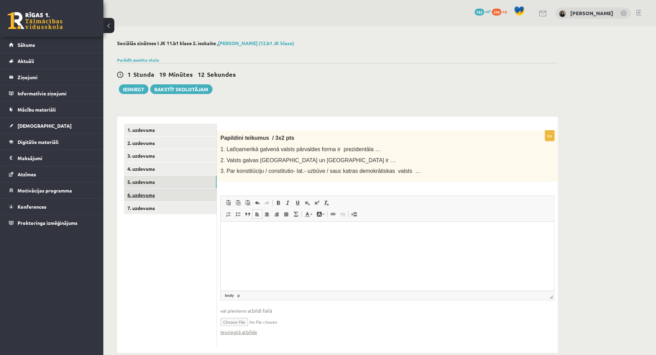
click at [153, 195] on link "6. uzdevums" at bounding box center [170, 195] width 93 height 13
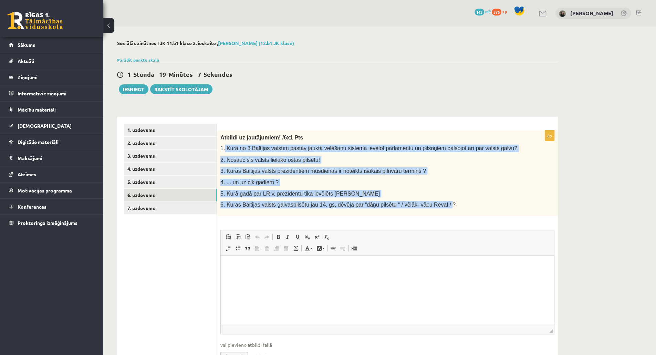
drag, startPoint x: 225, startPoint y: 150, endPoint x: 429, endPoint y: 202, distance: 210.5
click at [429, 202] on div "Atbildi uz jautājumiem! /6x1 Pts 1. Kurā no 3 Baltijas valstīm pastāv jauktā vē…" at bounding box center [387, 173] width 341 height 85
copy div "Kurā no 3 Baltijas valstīm pastāv jauktā vēlēšanu sistēma ievēlot parlamentu un…"
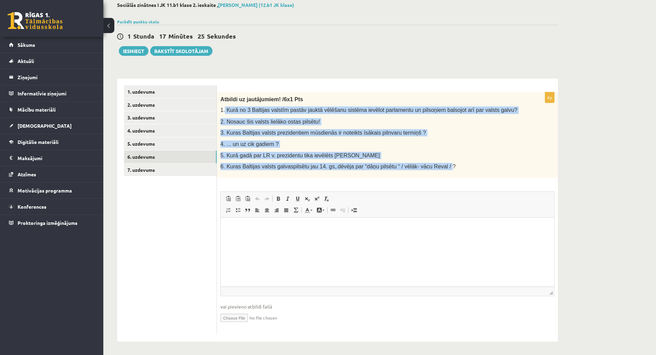
click at [433, 216] on span "Editor toolbars Paste Keyboard shortcut Ctrl+V Paste as plain text Keyboard sho…" at bounding box center [387, 205] width 333 height 26
click at [242, 317] on input "file" at bounding box center [387, 317] width 334 height 14
type input "**********"
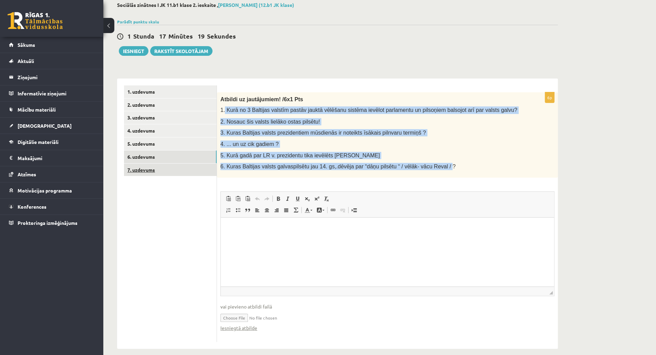
click at [155, 166] on link "7. uzdevums" at bounding box center [170, 170] width 93 height 13
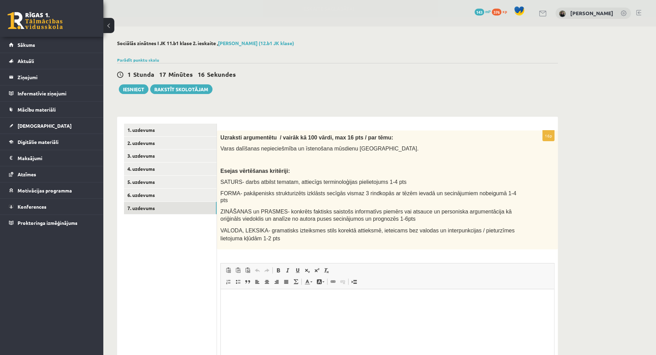
scroll to position [0, 0]
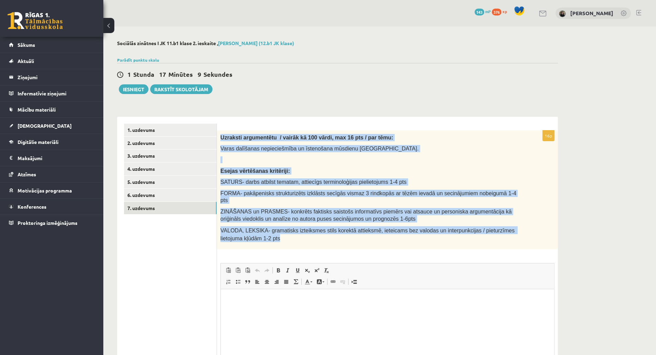
drag, startPoint x: 221, startPoint y: 135, endPoint x: 378, endPoint y: 230, distance: 182.7
click at [378, 230] on div "Uzraksti argumentētu / vairāk kā 100 vārdi, max 16 pts / par tēmu: Varas dalīša…" at bounding box center [387, 190] width 341 height 119
click at [480, 241] on div "Uzraksti argumentētu / vairāk kā 100 vārdi, max 16 pts / par tēmu: Varas dalīša…" at bounding box center [387, 190] width 341 height 119
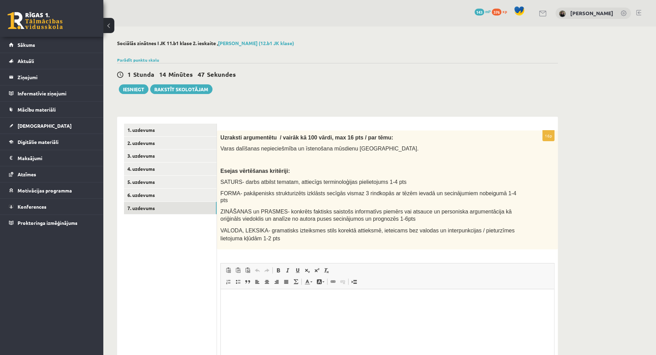
scroll to position [64, 0]
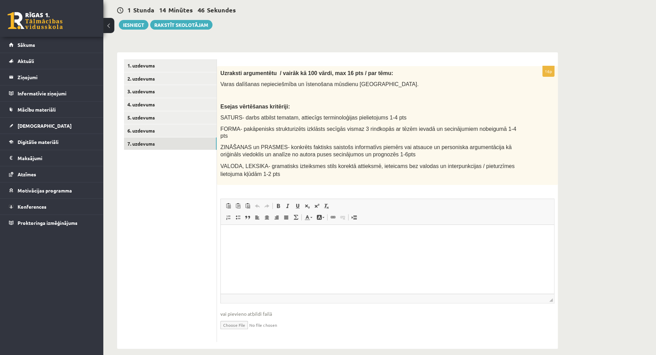
click at [227, 319] on input "file" at bounding box center [387, 325] width 334 height 14
type input "**********"
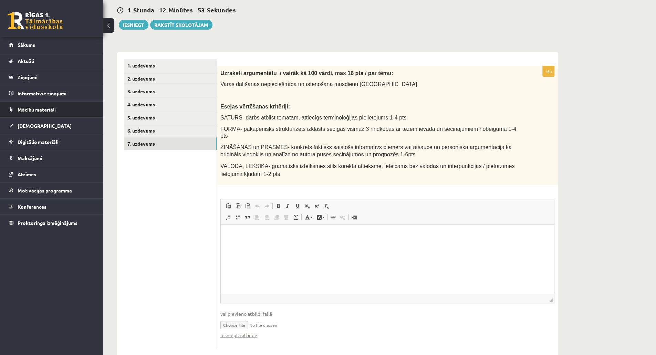
click at [39, 115] on link "Mācību materiāli" at bounding box center [52, 110] width 86 height 16
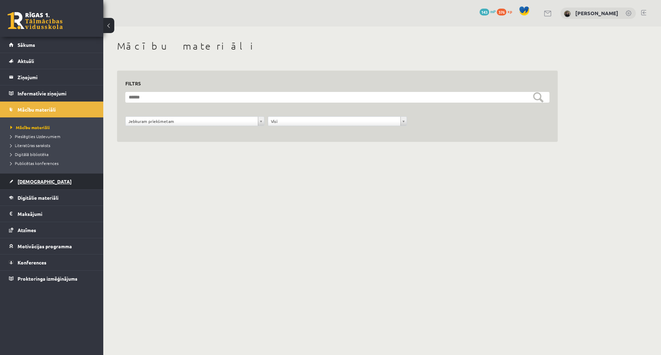
click at [35, 185] on link "[DEMOGRAPHIC_DATA]" at bounding box center [52, 182] width 86 height 16
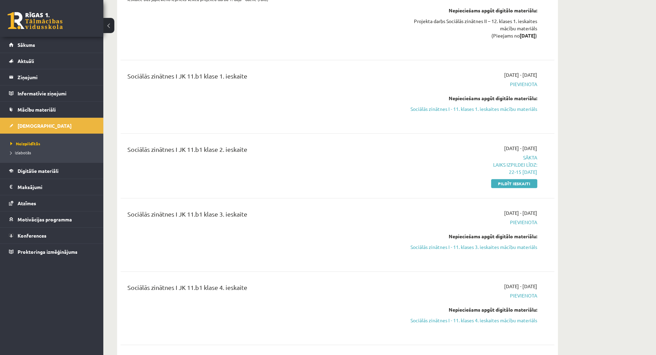
scroll to position [2105, 0]
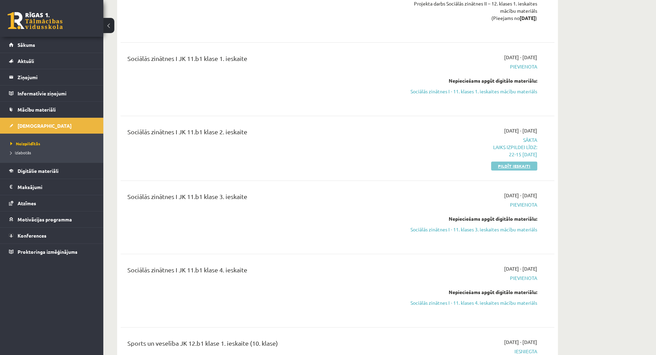
click at [528, 162] on link "Pildīt ieskaiti" at bounding box center [514, 166] width 46 height 9
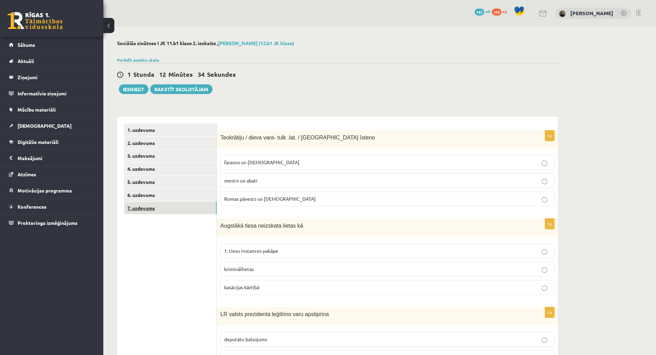
click at [151, 202] on link "7. uzdevums" at bounding box center [170, 208] width 93 height 13
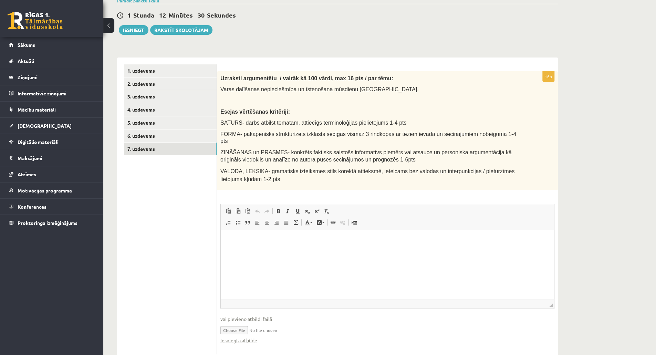
scroll to position [72, 0]
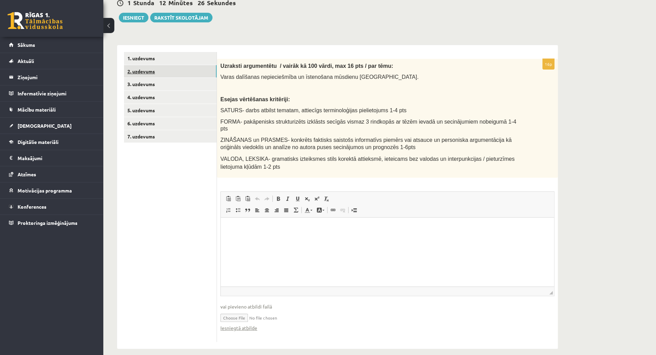
click at [141, 74] on link "2. uzdevums" at bounding box center [170, 71] width 93 height 13
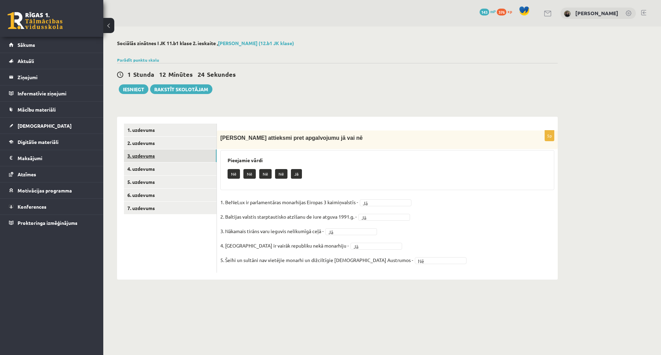
click at [149, 162] on link "3. uzdevums" at bounding box center [170, 155] width 93 height 13
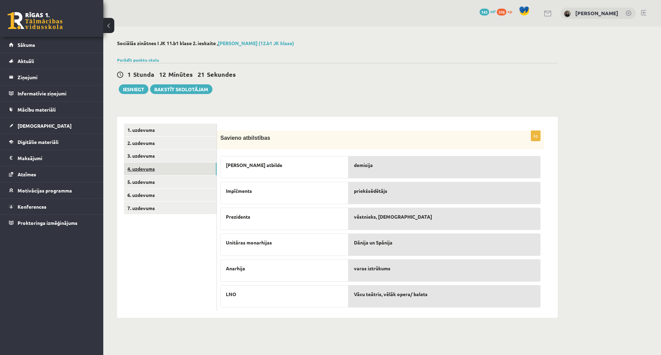
click at [150, 169] on link "4. uzdevums" at bounding box center [170, 169] width 93 height 13
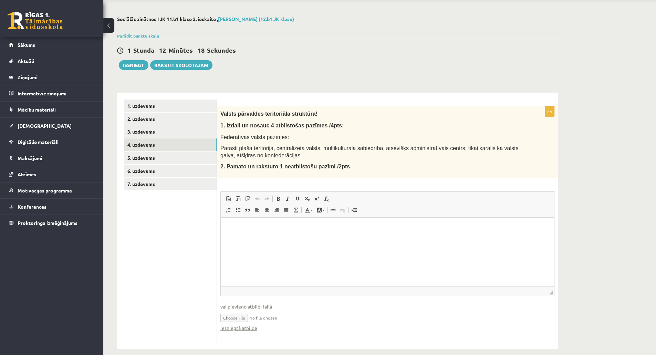
scroll to position [31, 0]
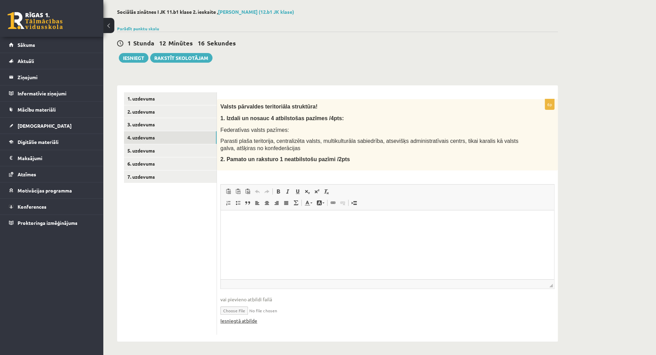
click at [238, 322] on link "Iesniegtā atbilde" at bounding box center [238, 320] width 37 height 7
click at [234, 309] on input "file" at bounding box center [387, 310] width 334 height 14
type input "**********"
click at [147, 152] on link "5. uzdevums" at bounding box center [170, 150] width 93 height 13
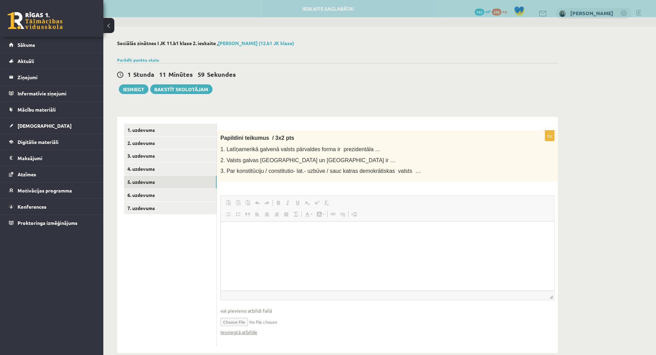
scroll to position [0, 0]
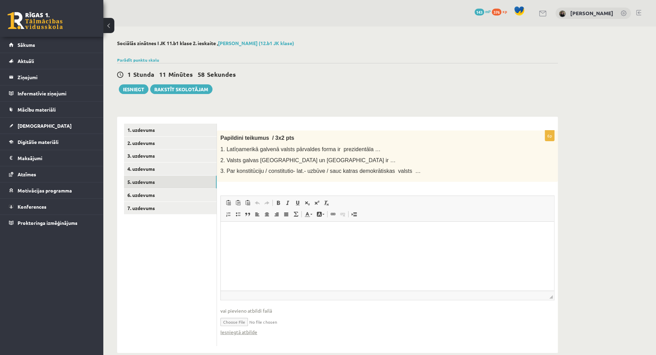
click at [239, 320] on input "file" at bounding box center [387, 321] width 334 height 14
type input "**********"
click at [143, 194] on link "6. uzdevums" at bounding box center [170, 195] width 93 height 13
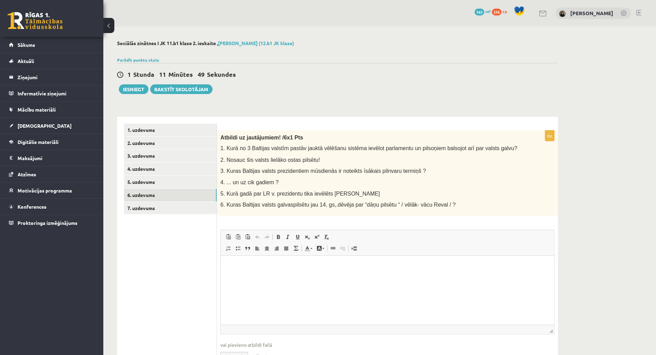
scroll to position [45, 0]
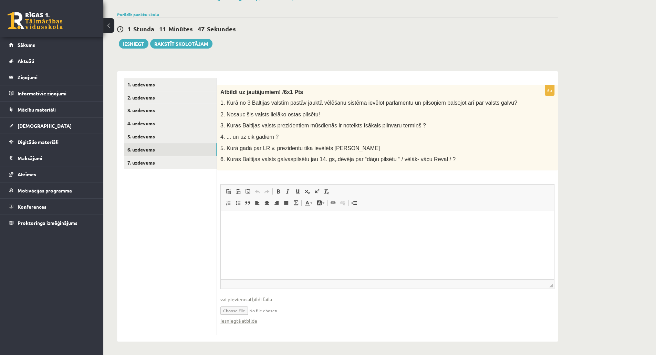
click at [232, 308] on input "file" at bounding box center [387, 310] width 334 height 14
type input "**********"
click at [153, 164] on link "7. uzdevums" at bounding box center [170, 162] width 93 height 13
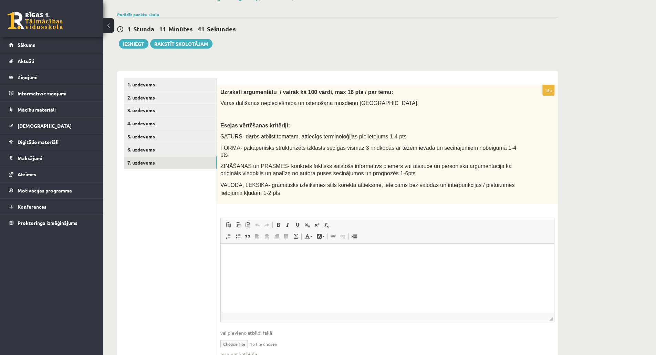
scroll to position [0, 0]
click at [235, 313] on span "◢ Elements path" at bounding box center [387, 317] width 333 height 9
click at [235, 337] on input "file" at bounding box center [387, 344] width 334 height 14
type input "**********"
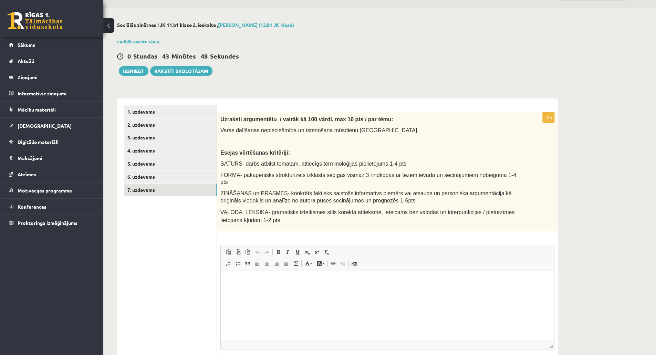
scroll to position [72, 0]
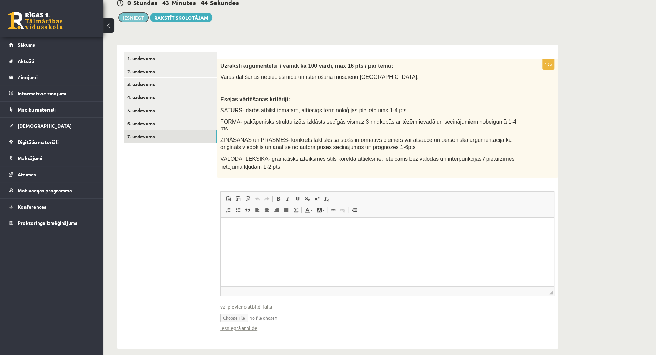
click at [141, 16] on button "Iesniegt" at bounding box center [134, 18] width 30 height 10
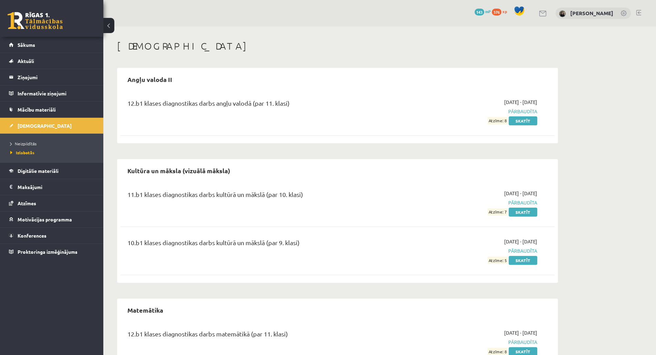
click at [360, 25] on div "0 Dāvanas 143 mP 376 xp [PERSON_NAME]" at bounding box center [379, 13] width 553 height 27
click at [28, 142] on span "Neizpildītās" at bounding box center [23, 144] width 26 height 6
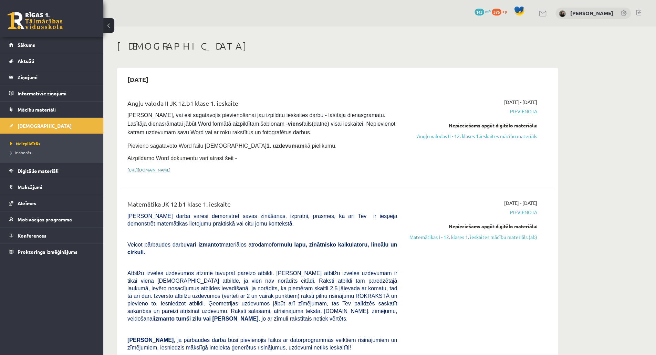
click at [171, 168] on link "[URL][DOMAIN_NAME]" at bounding box center [148, 170] width 43 height 6
click at [523, 138] on link "Angļu valodas II - 12. klases 1.ieskaites mācību materiāls" at bounding box center [473, 136] width 130 height 7
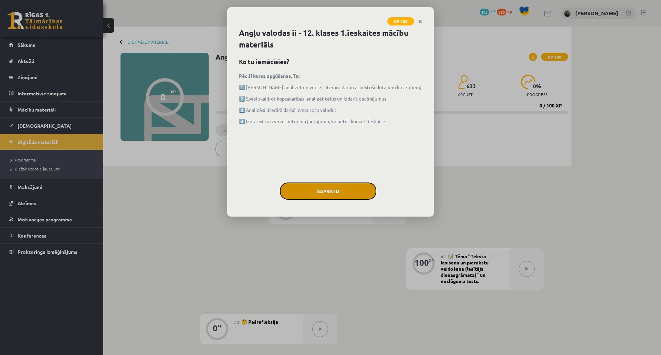
click at [343, 190] on button "Sapratu" at bounding box center [328, 191] width 96 height 17
